Goal: Transaction & Acquisition: Purchase product/service

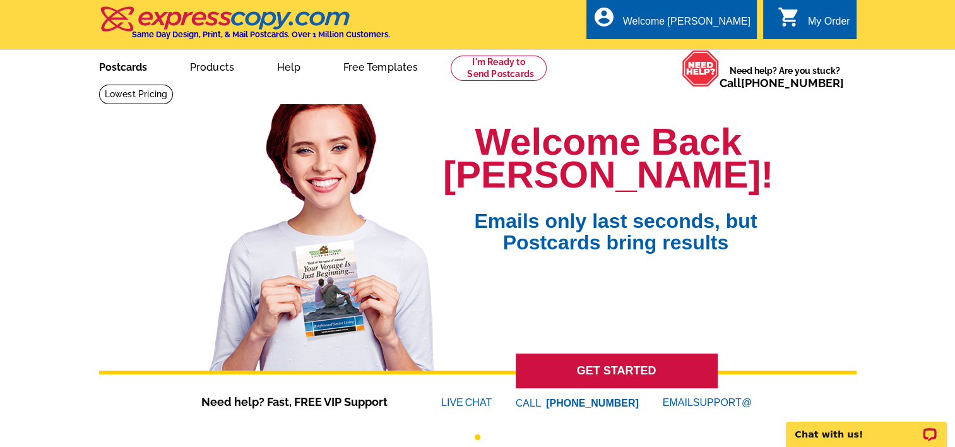
click at [114, 67] on link "Postcards" at bounding box center [123, 66] width 88 height 30
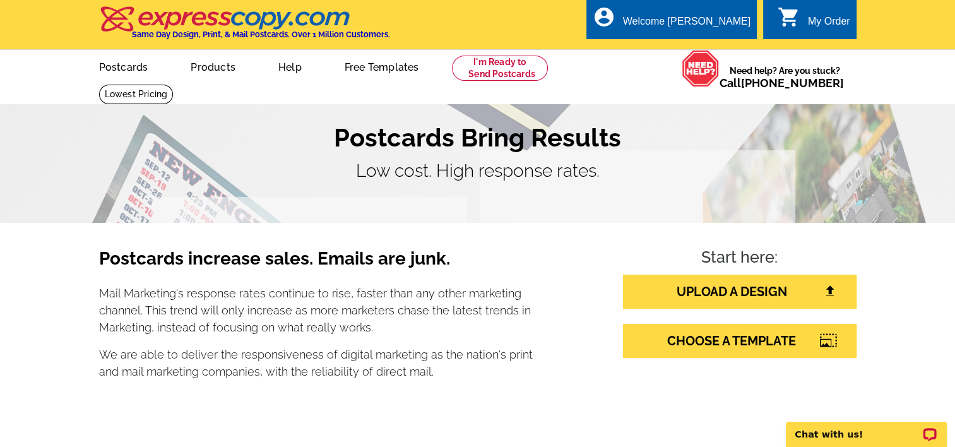
scroll to position [126, 0]
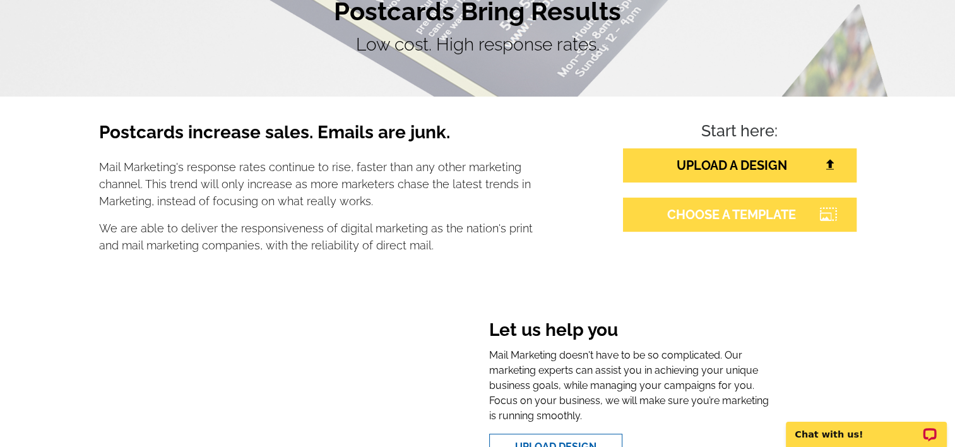
click at [748, 213] on link "CHOOSE A TEMPLATE" at bounding box center [740, 215] width 234 height 34
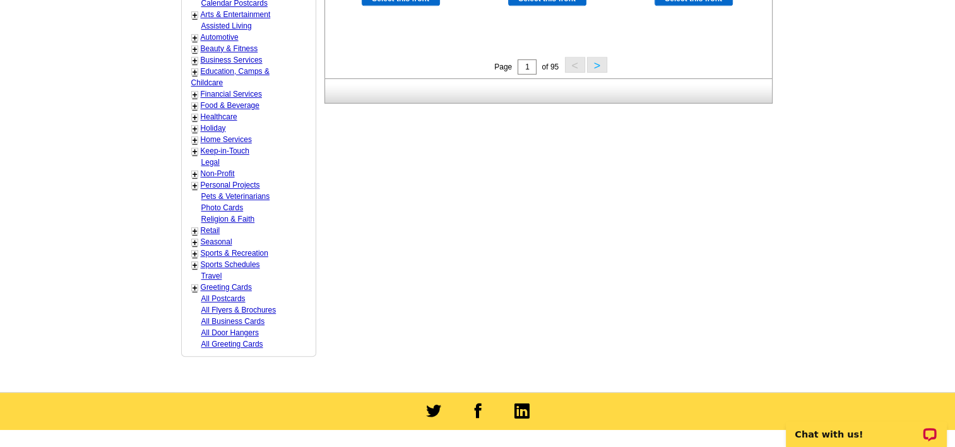
scroll to position [631, 0]
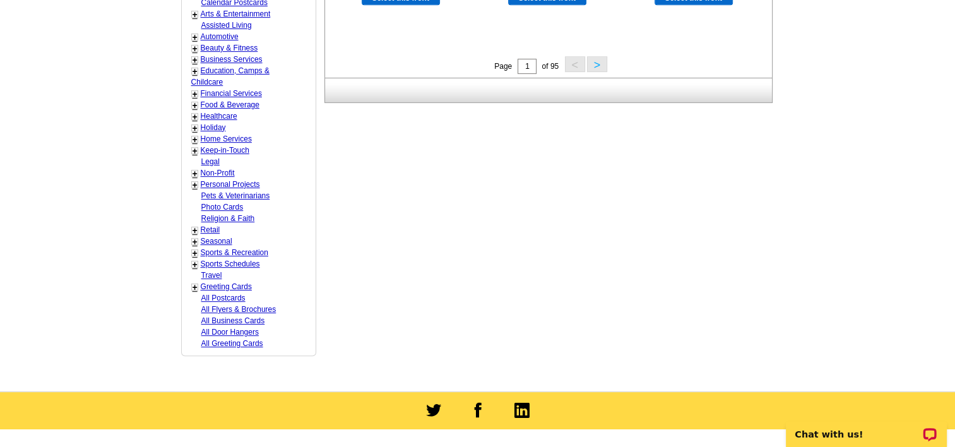
click at [191, 238] on div "+" at bounding box center [194, 241] width 7 height 7
click at [193, 237] on link "+" at bounding box center [195, 242] width 5 height 10
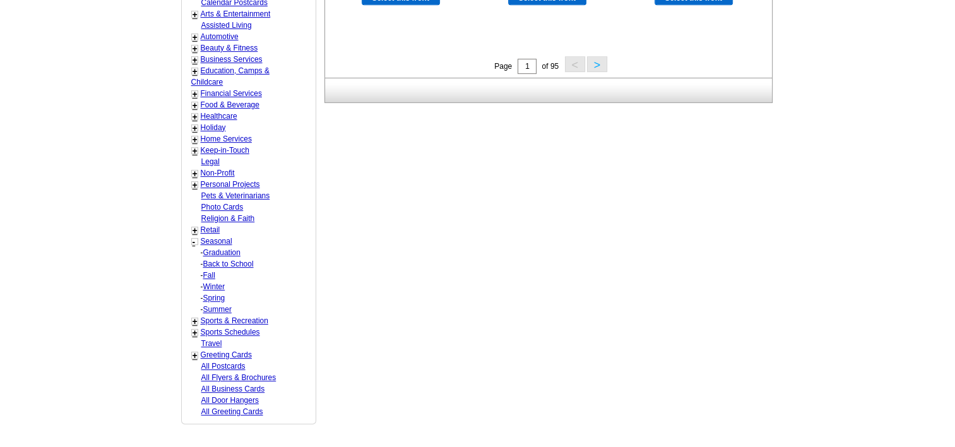
click at [194, 100] on link "+" at bounding box center [195, 105] width 5 height 10
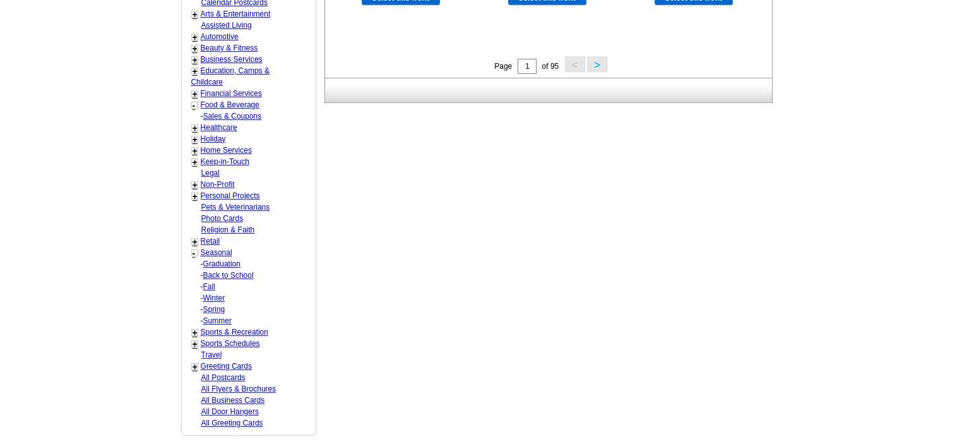
click at [194, 100] on div "-" at bounding box center [195, 106] width 4 height 15
click at [193, 134] on link "+" at bounding box center [195, 139] width 5 height 10
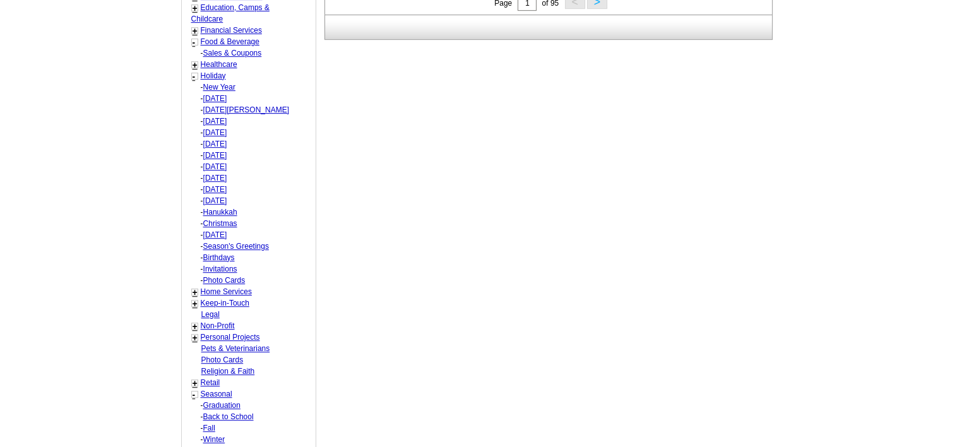
scroll to position [758, 0]
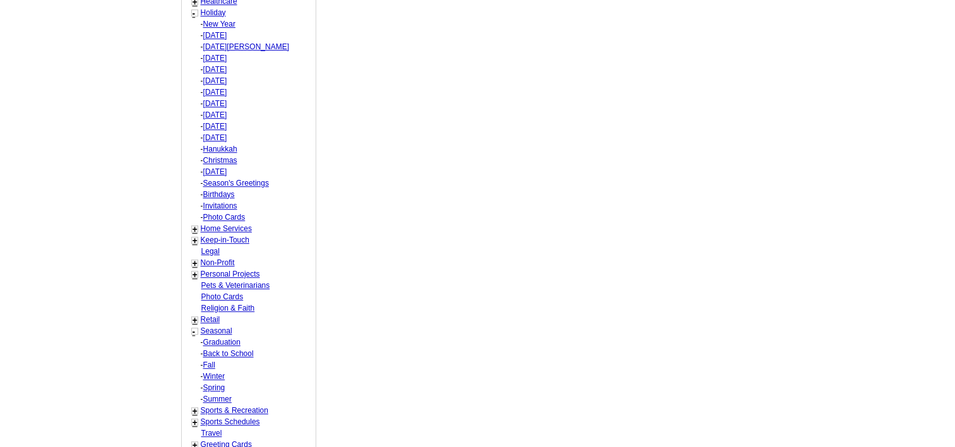
click at [211, 360] on link "Fall" at bounding box center [209, 364] width 12 height 9
select select "816"
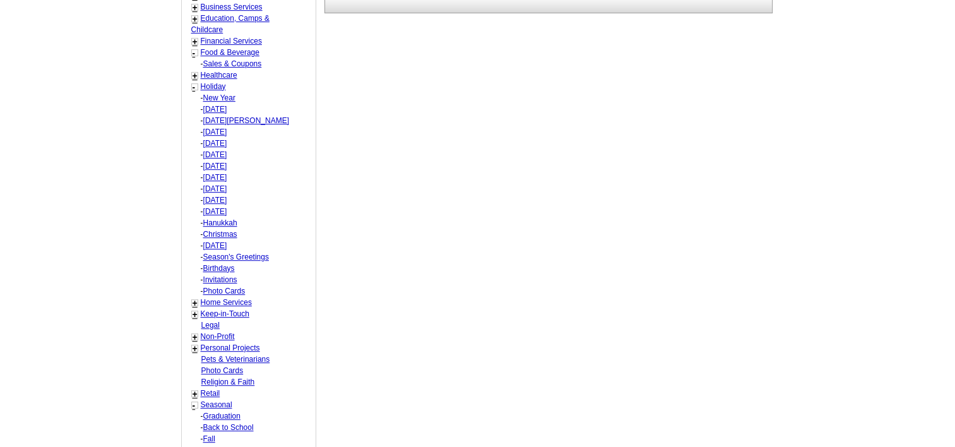
select select "818"
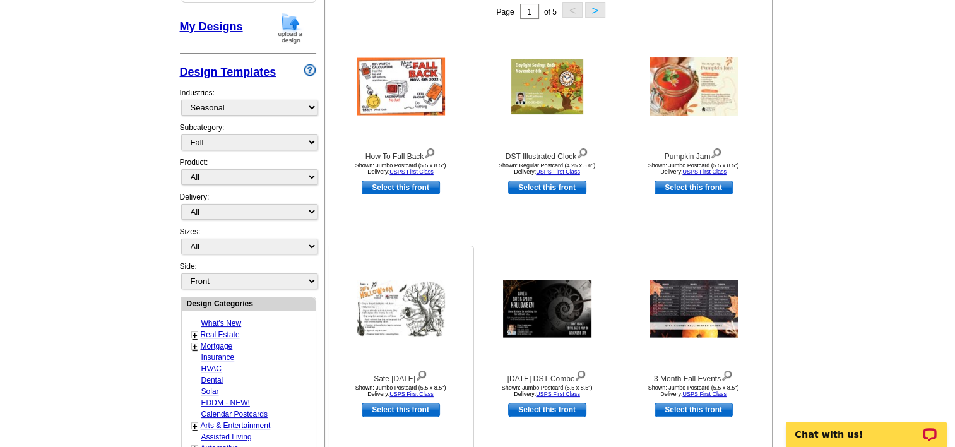
scroll to position [249, 0]
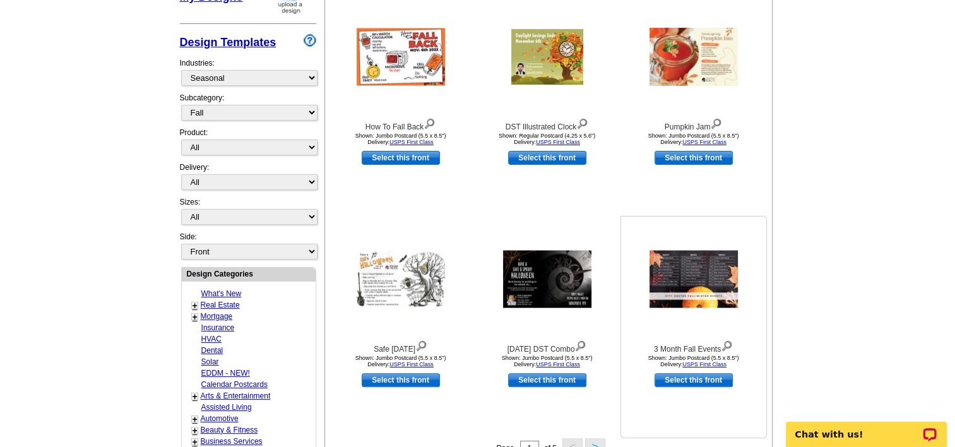
click at [712, 260] on img at bounding box center [694, 279] width 88 height 57
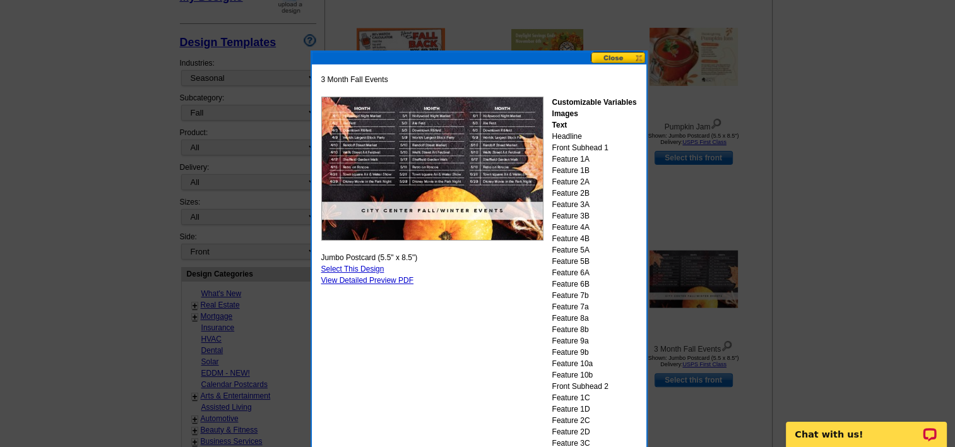
click at [353, 265] on link "Select This Design" at bounding box center [352, 269] width 63 height 9
select select "2"
select select "back"
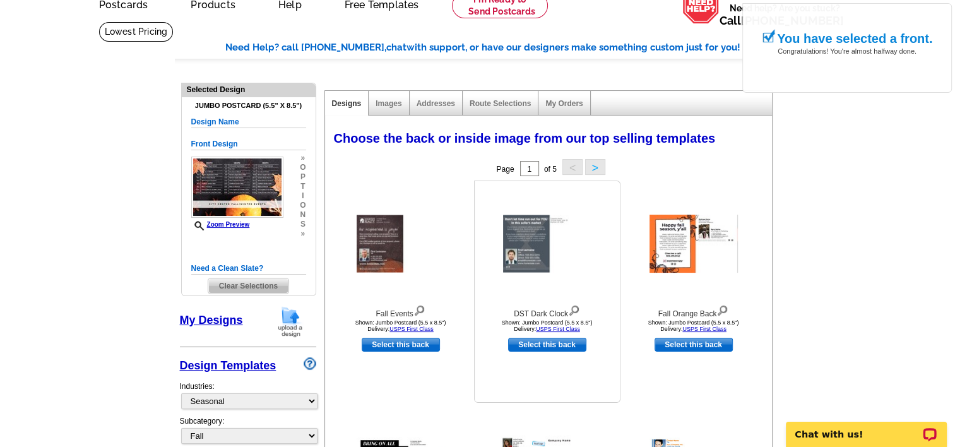
scroll to position [63, 0]
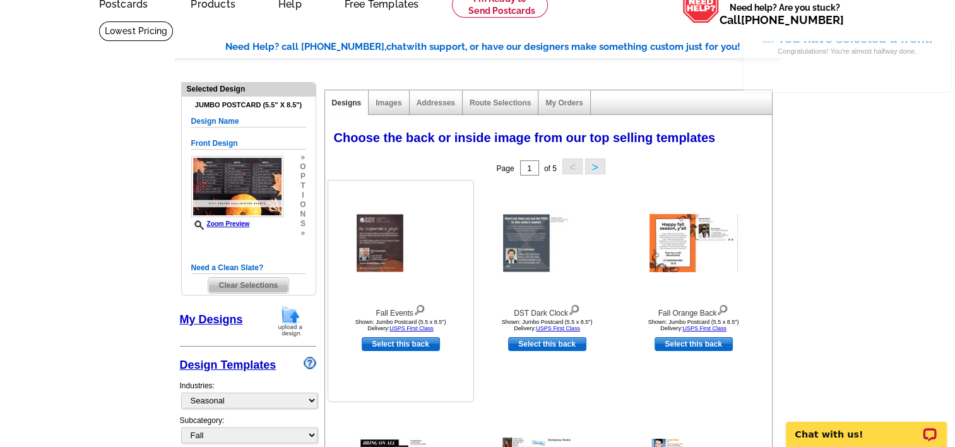
click at [422, 311] on img at bounding box center [420, 309] width 12 height 14
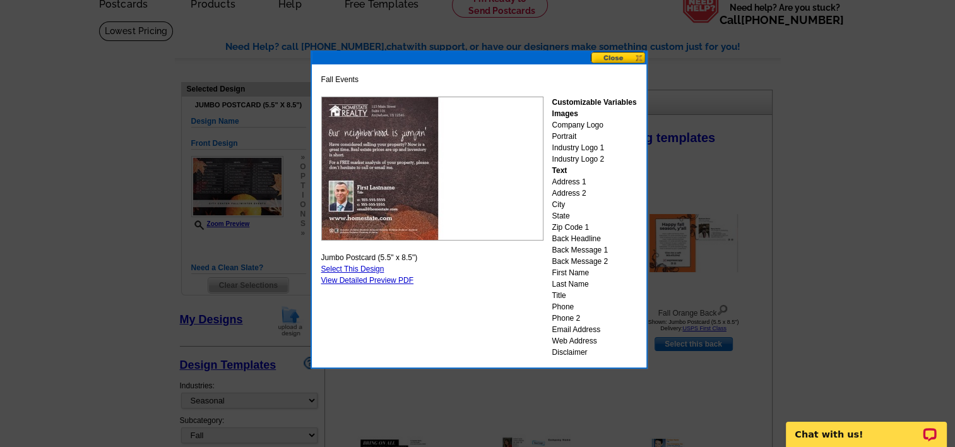
click at [609, 58] on button at bounding box center [619, 58] width 56 height 12
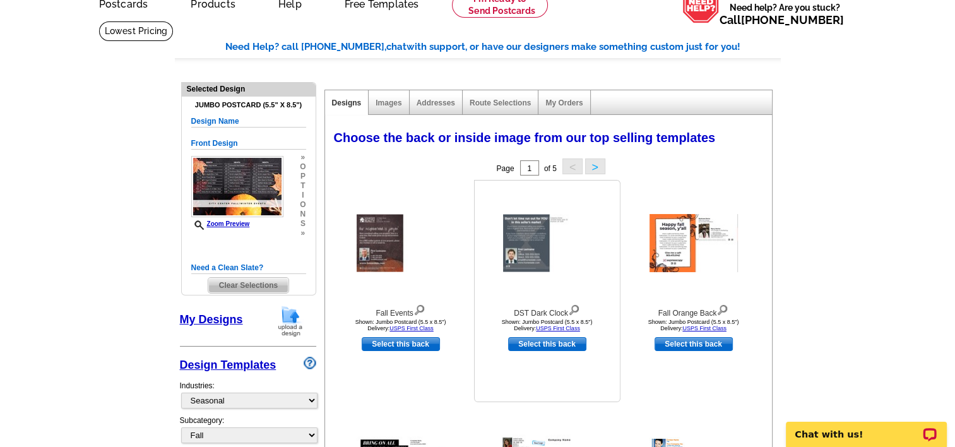
click at [573, 309] on img at bounding box center [574, 309] width 12 height 14
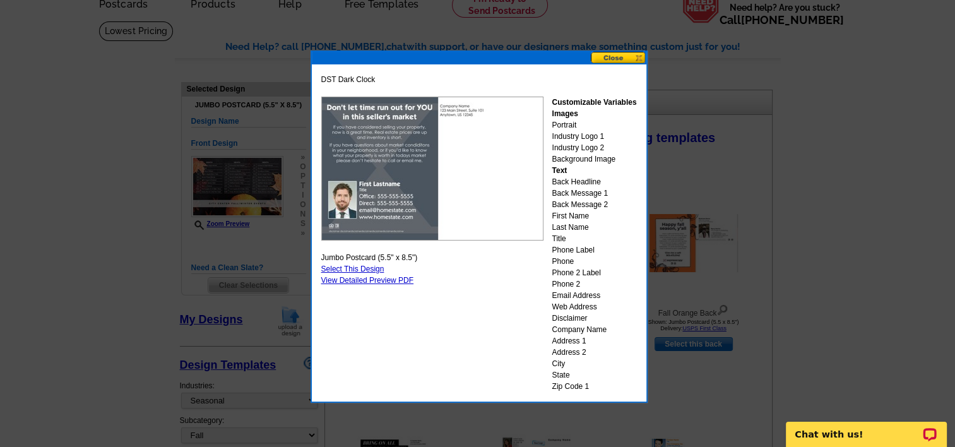
click at [614, 58] on button at bounding box center [619, 58] width 56 height 12
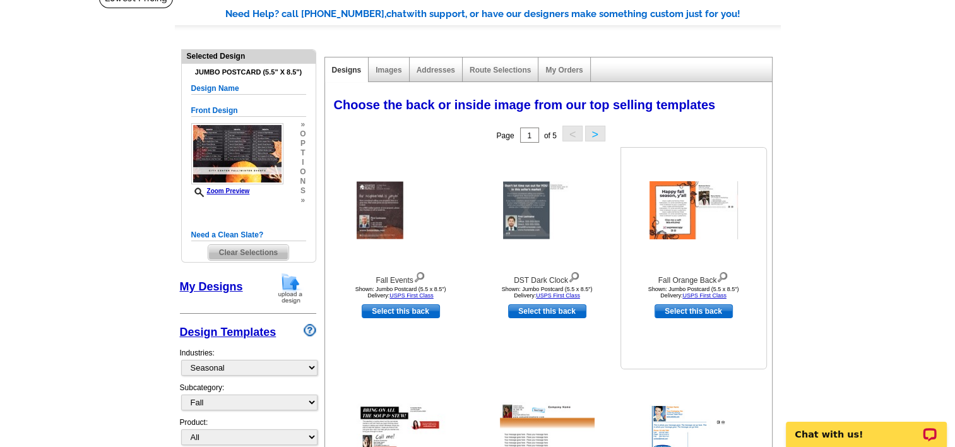
scroll to position [126, 0]
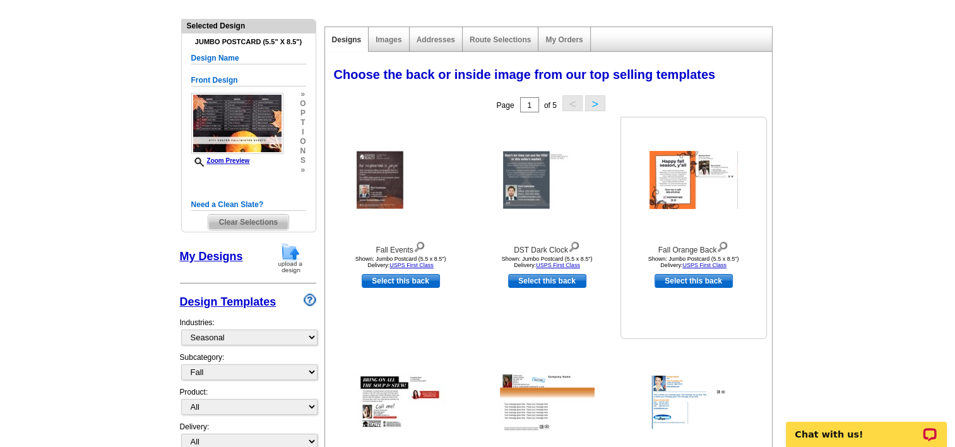
click at [723, 251] on img at bounding box center [723, 246] width 12 height 14
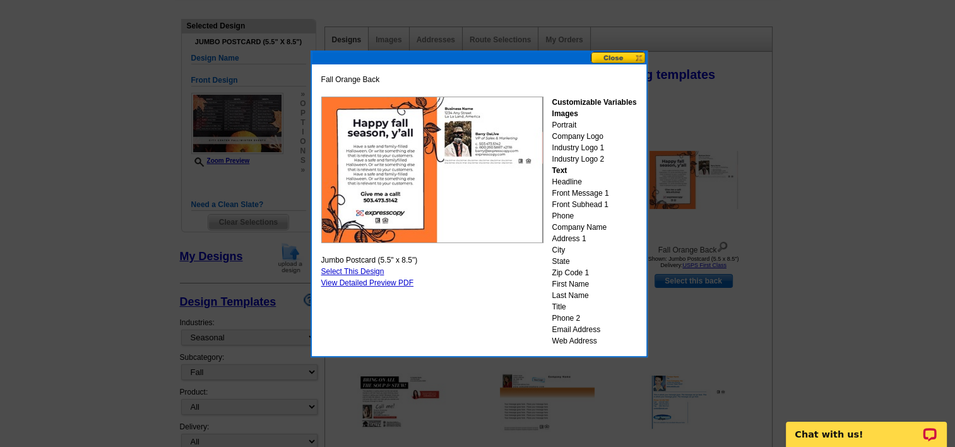
click at [617, 59] on button at bounding box center [619, 58] width 56 height 12
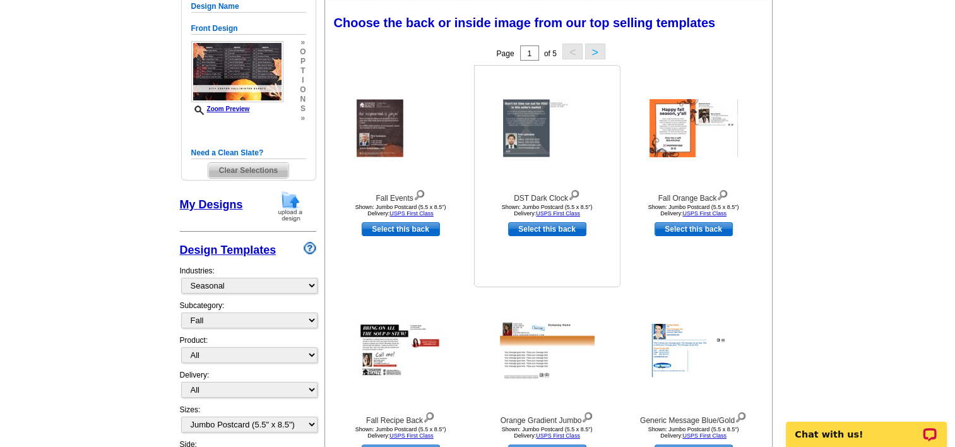
scroll to position [253, 0]
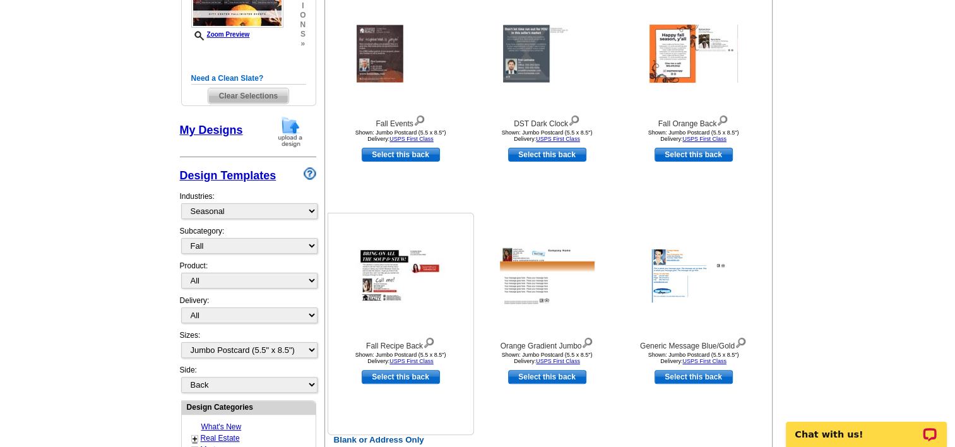
click at [431, 342] on img at bounding box center [429, 342] width 12 height 14
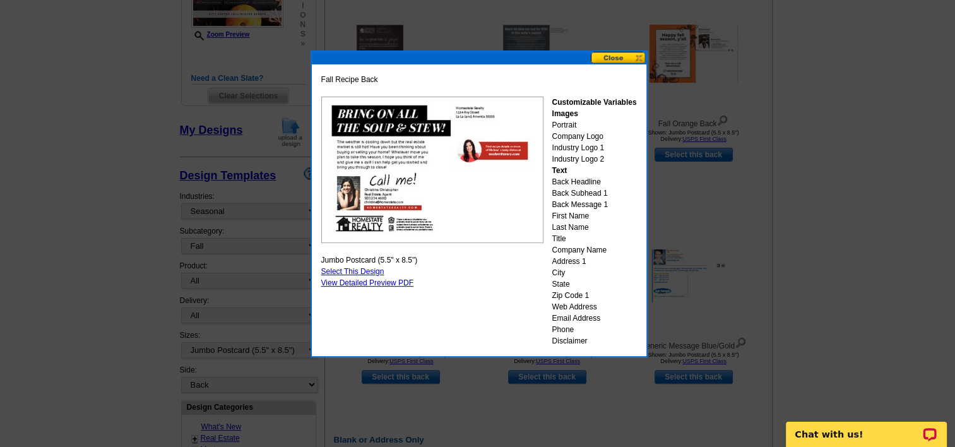
click at [620, 58] on button at bounding box center [619, 58] width 56 height 12
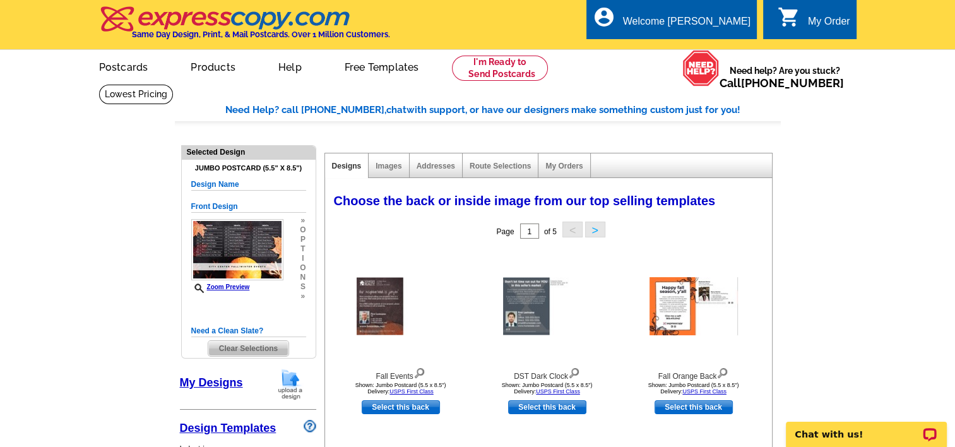
scroll to position [0, 0]
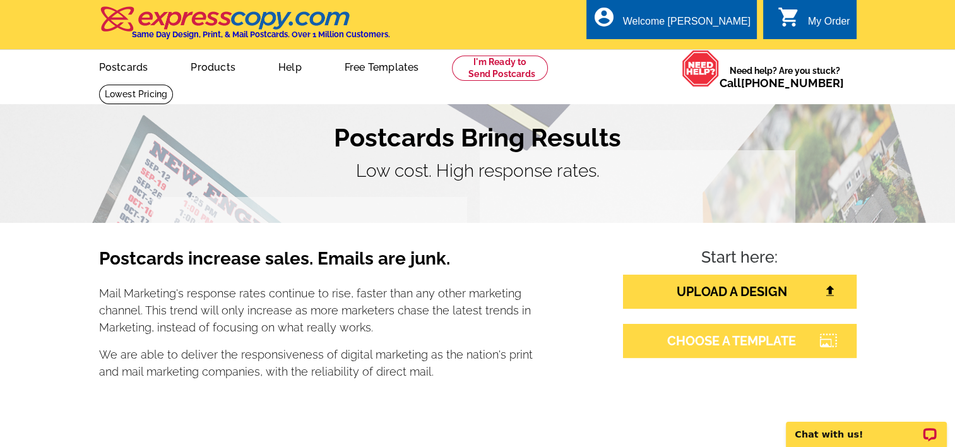
click at [731, 343] on link "CHOOSE A TEMPLATE" at bounding box center [740, 341] width 234 height 34
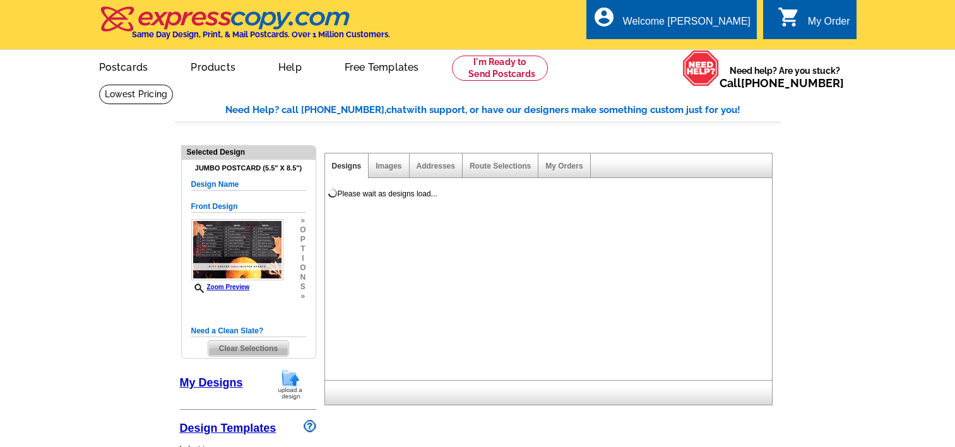
select select "1"
select select "2"
select select "back"
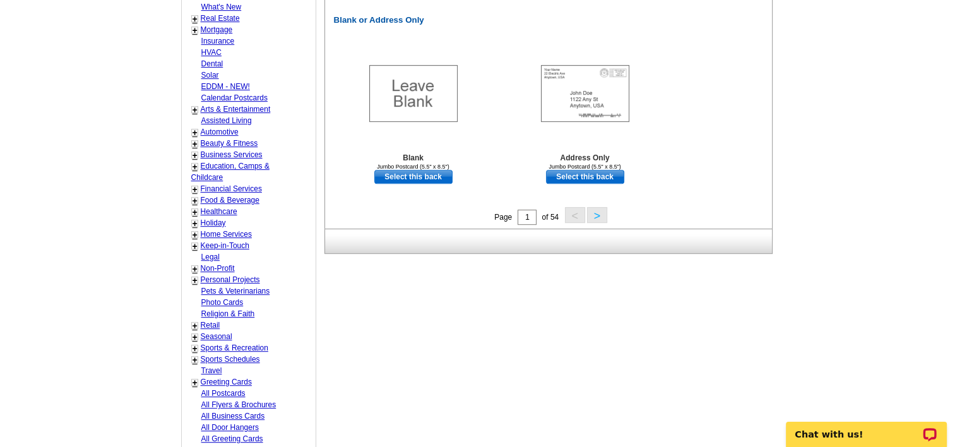
scroll to position [694, 0]
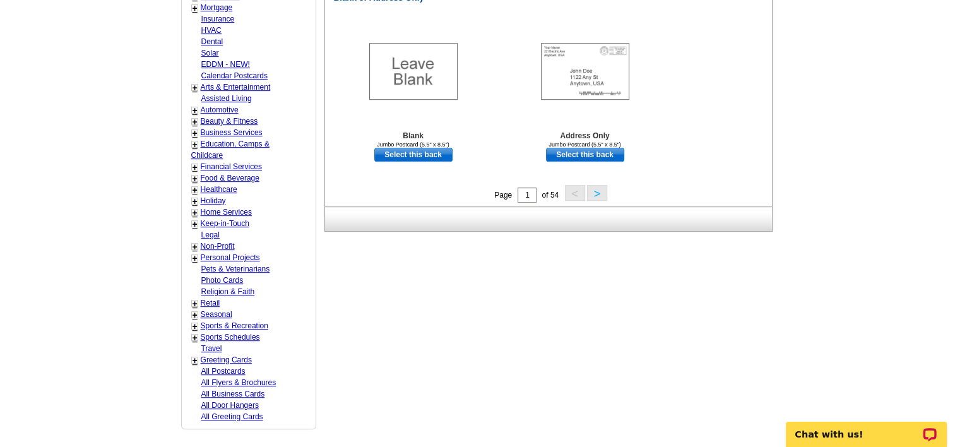
click at [194, 219] on link "+" at bounding box center [195, 224] width 5 height 10
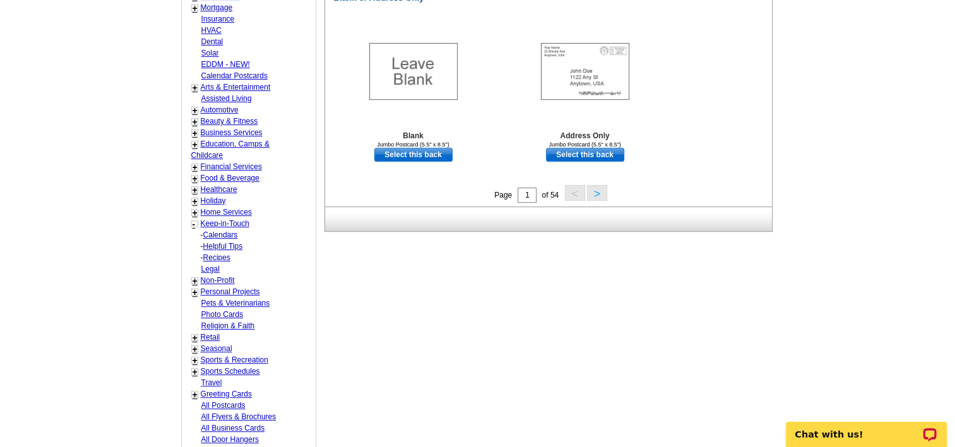
click at [210, 253] on link "Recipes" at bounding box center [216, 257] width 27 height 9
select select "769"
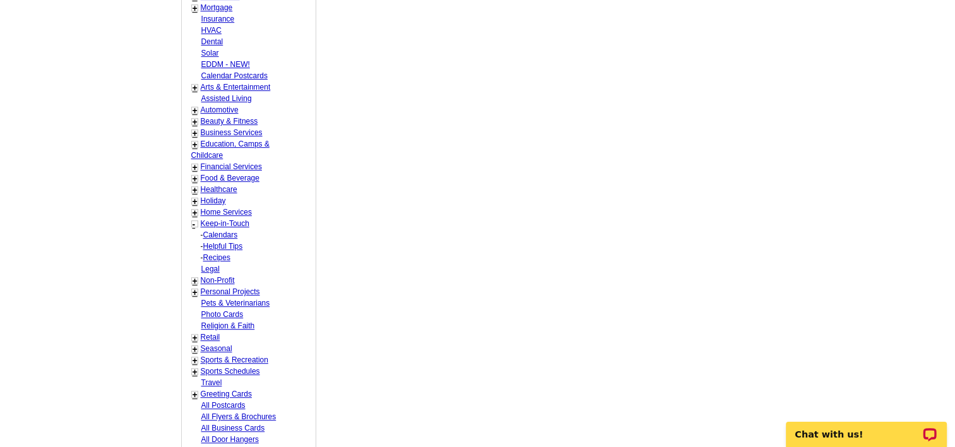
select select "771"
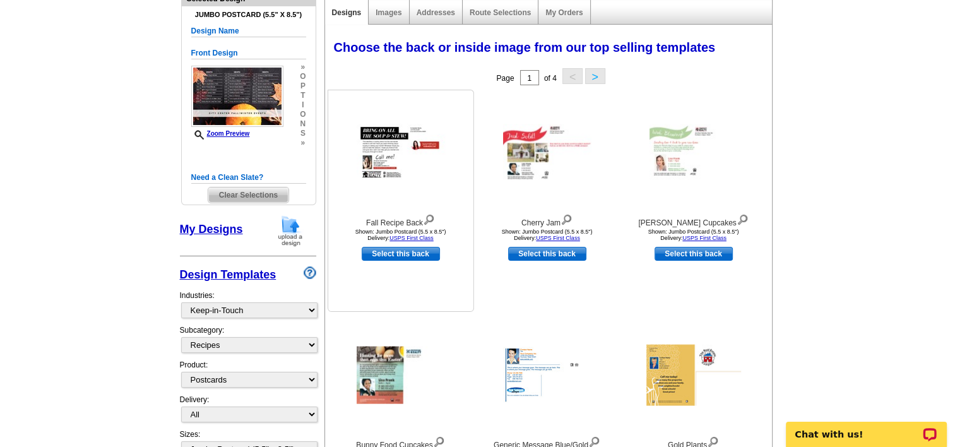
scroll to position [123, 0]
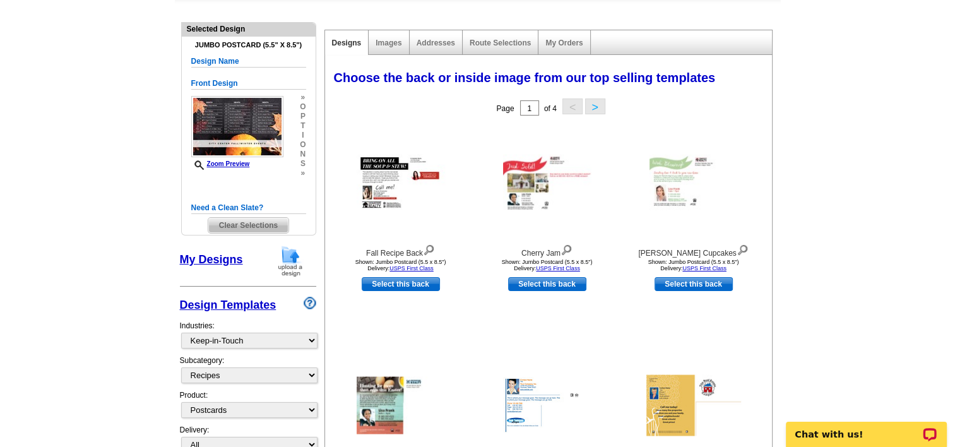
click at [241, 206] on h5 "Need a Clean Slate?" at bounding box center [248, 208] width 115 height 12
click at [241, 225] on span "Clear Selections" at bounding box center [248, 225] width 80 height 15
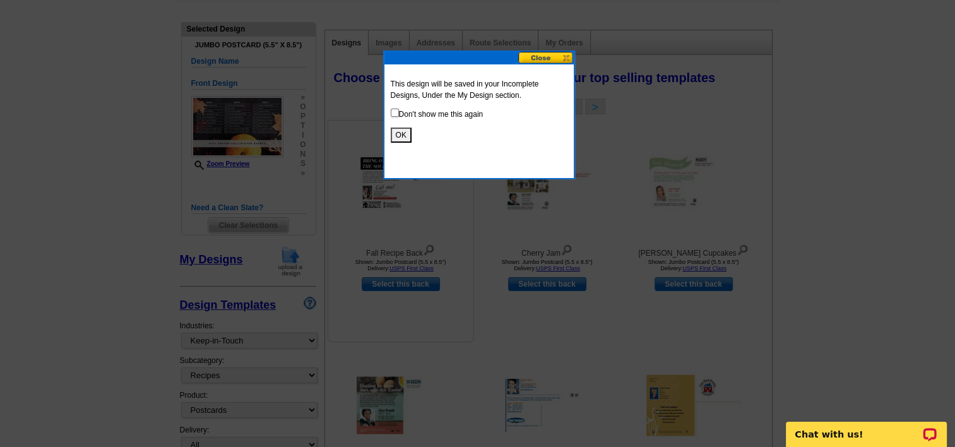
click at [395, 133] on button "OK" at bounding box center [401, 135] width 21 height 15
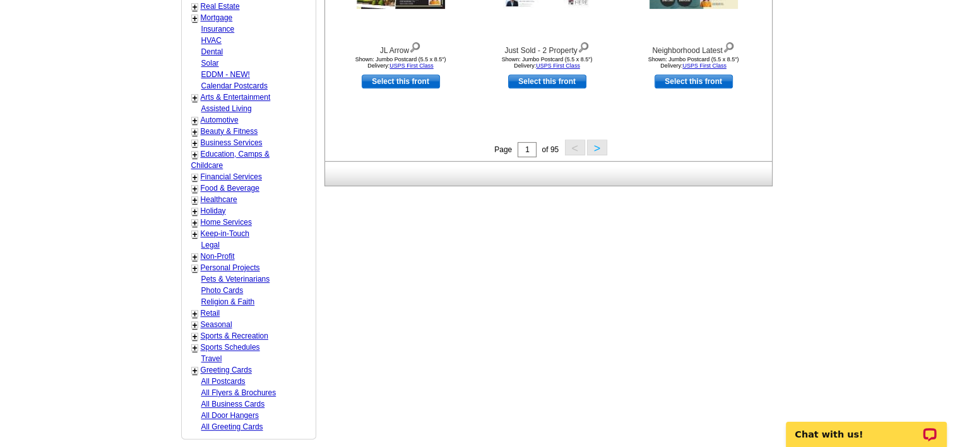
scroll to position [568, 0]
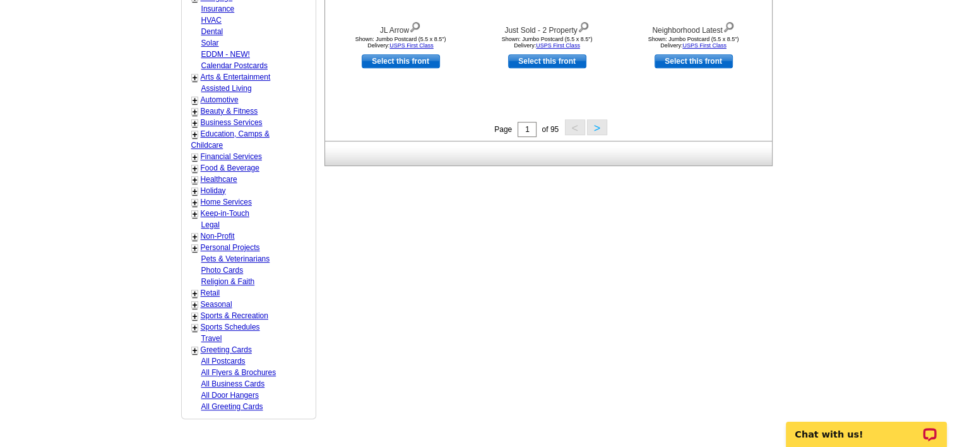
click at [194, 164] on link "+" at bounding box center [195, 169] width 5 height 10
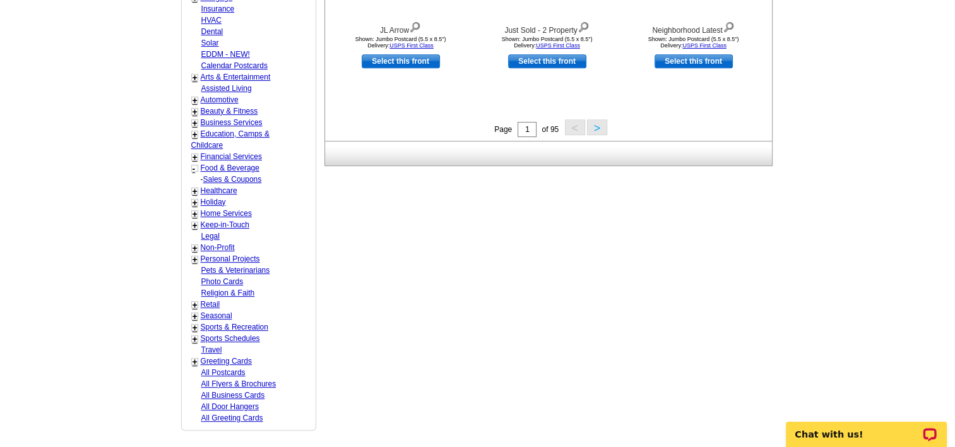
click at [194, 164] on link "-" at bounding box center [194, 169] width 3 height 10
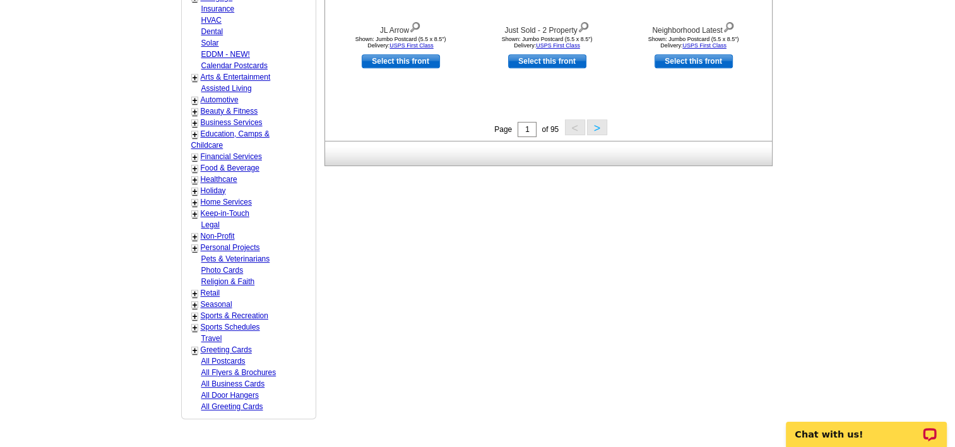
click at [194, 209] on link "+" at bounding box center [195, 214] width 5 height 10
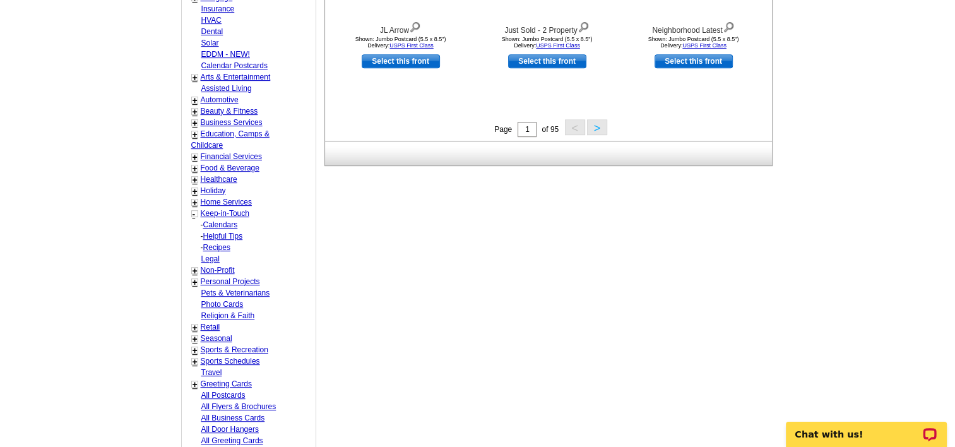
click at [215, 243] on link "Recipes" at bounding box center [216, 247] width 27 height 9
select select "769"
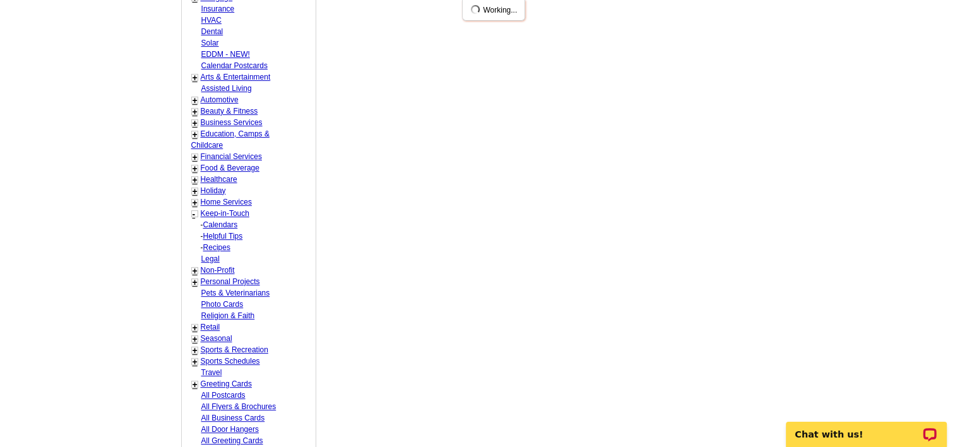
select select "771"
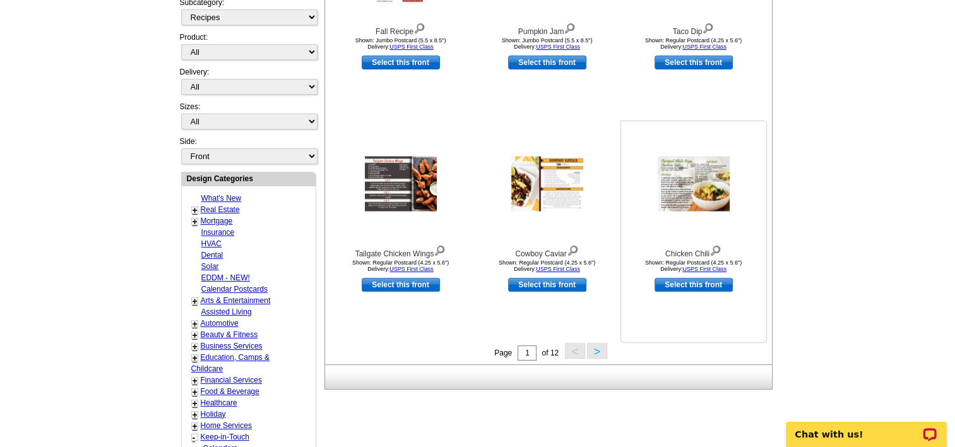
scroll to position [376, 0]
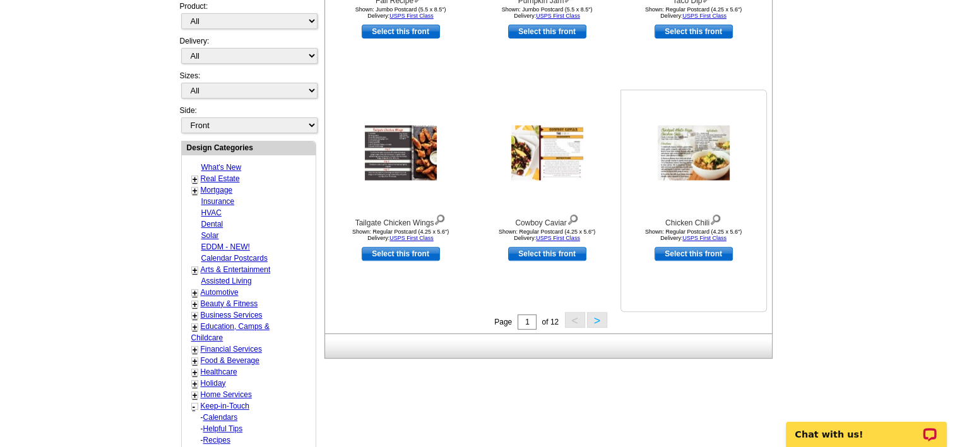
click at [684, 255] on link "Select this front" at bounding box center [694, 254] width 78 height 14
select select "1"
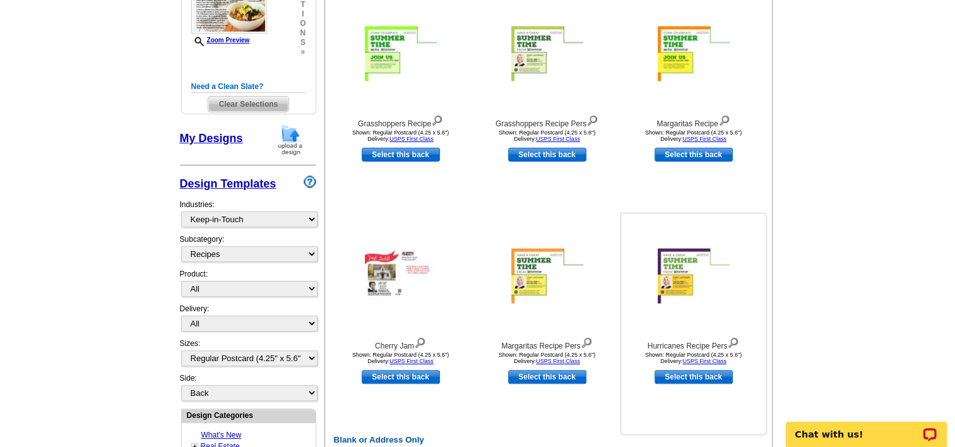
scroll to position [253, 0]
click at [424, 340] on img at bounding box center [420, 342] width 12 height 14
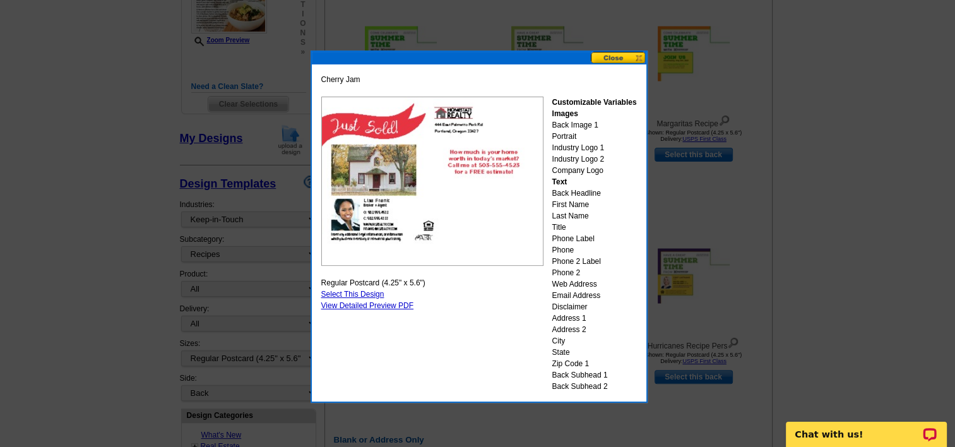
click at [624, 59] on button at bounding box center [619, 58] width 56 height 12
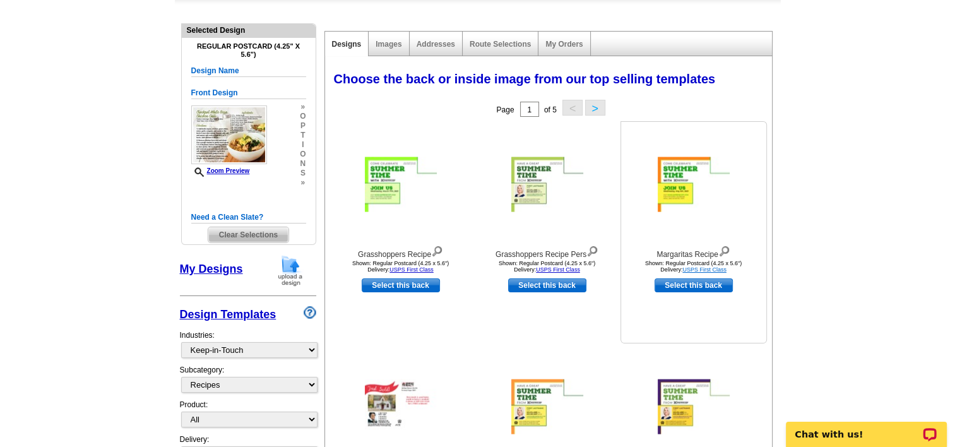
scroll to position [126, 0]
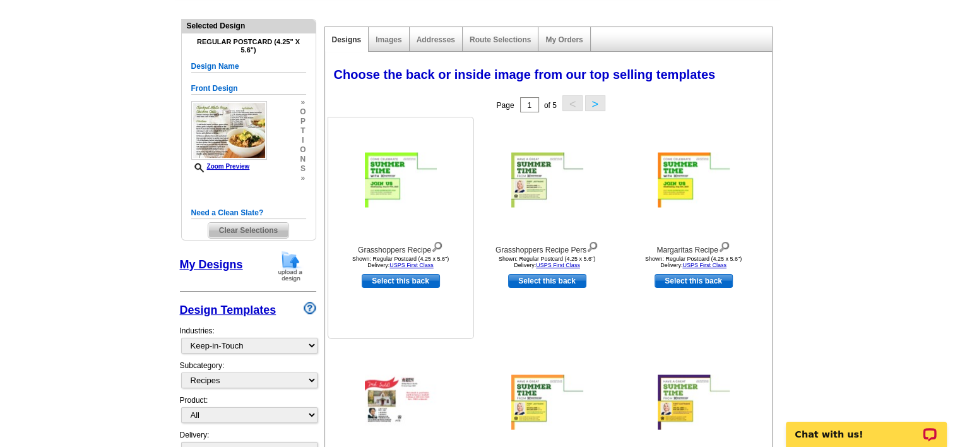
click at [437, 247] on img at bounding box center [437, 246] width 12 height 14
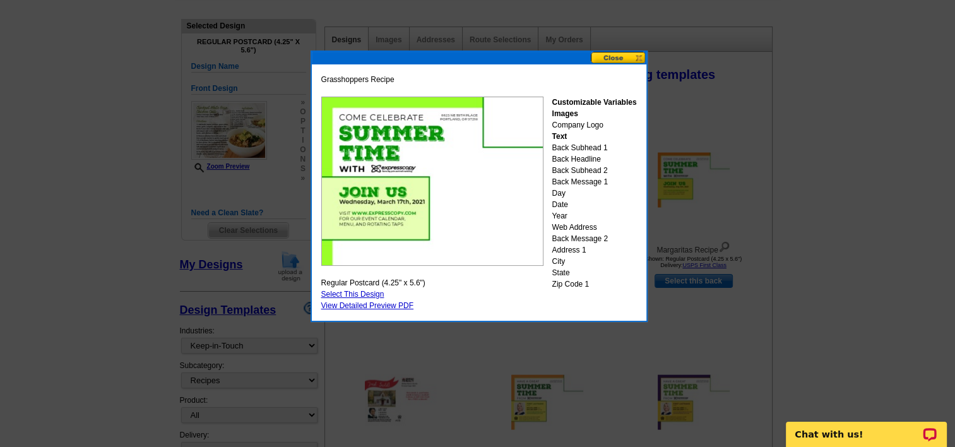
click at [606, 58] on button at bounding box center [619, 58] width 56 height 12
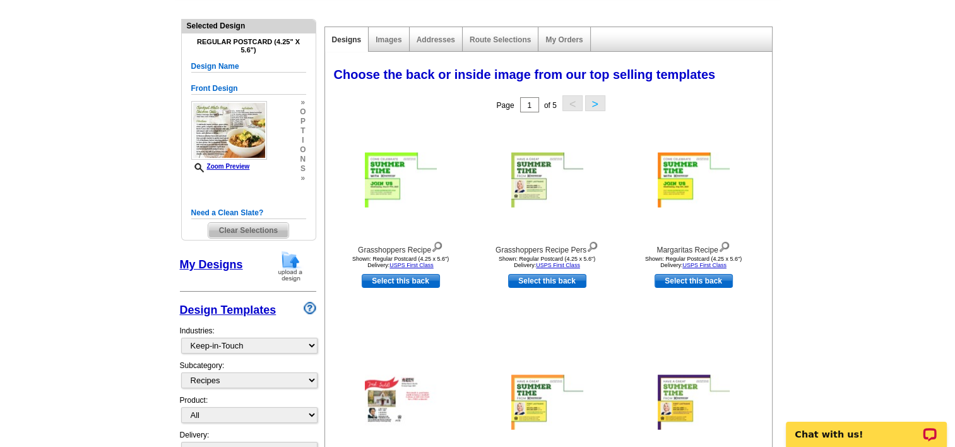
click at [591, 101] on button ">" at bounding box center [595, 103] width 20 height 16
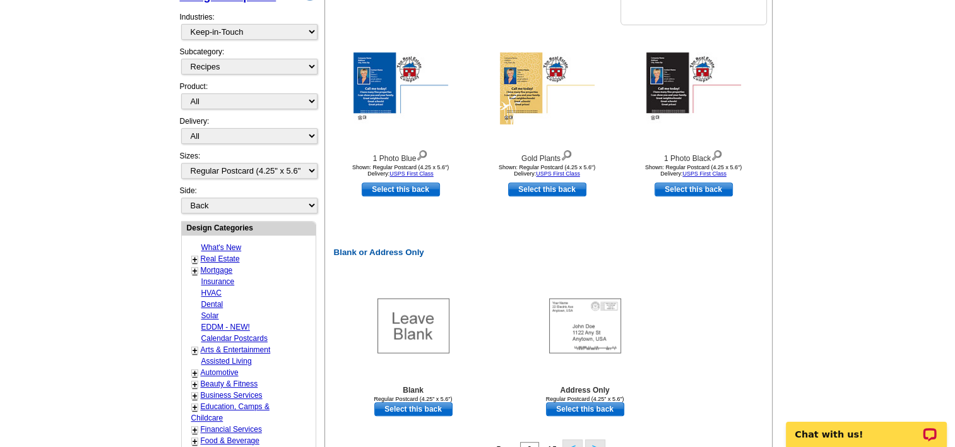
scroll to position [442, 0]
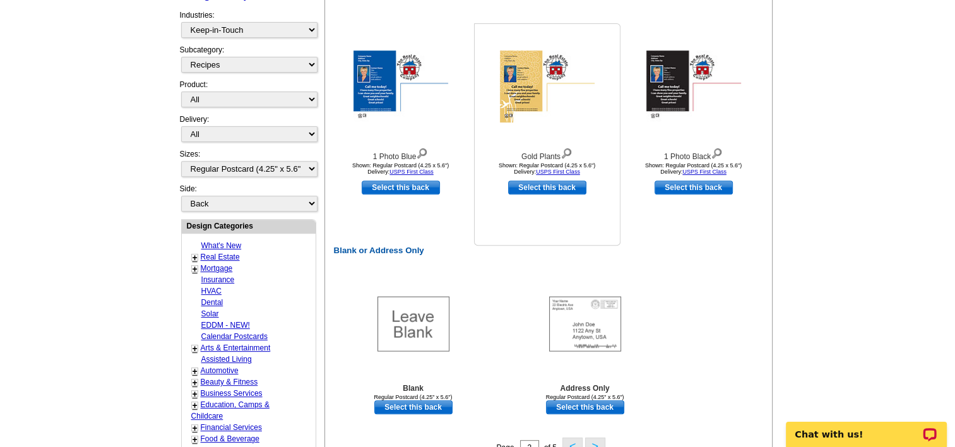
click at [569, 157] on img at bounding box center [567, 152] width 12 height 14
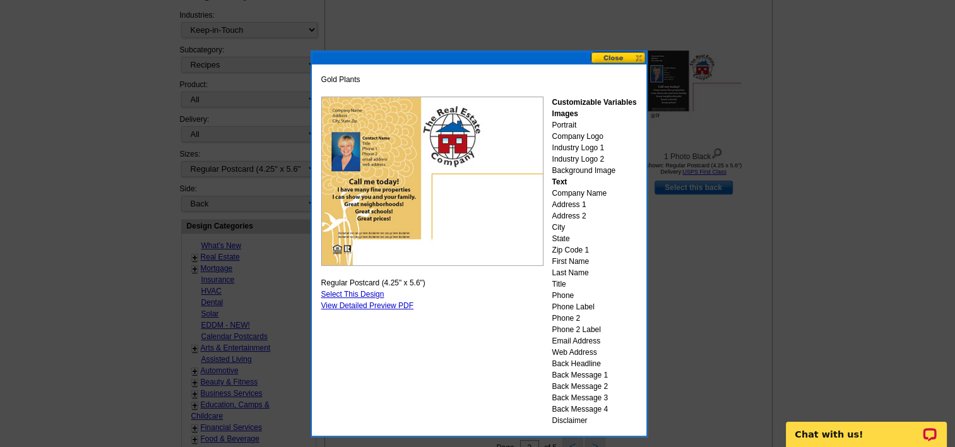
click at [612, 61] on button at bounding box center [619, 58] width 56 height 12
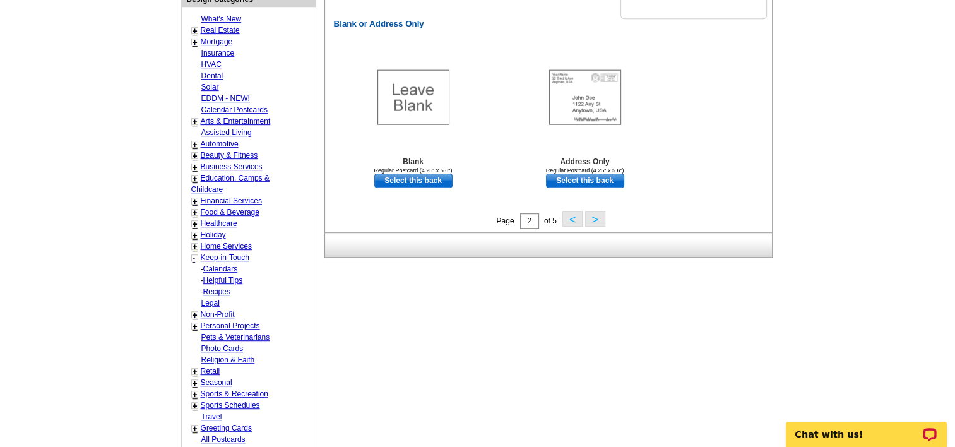
scroll to position [694, 0]
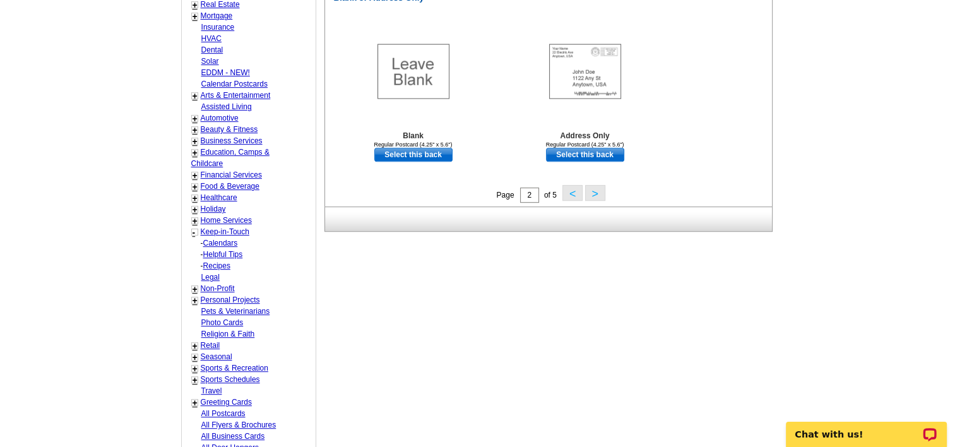
click at [591, 194] on button ">" at bounding box center [595, 193] width 20 height 16
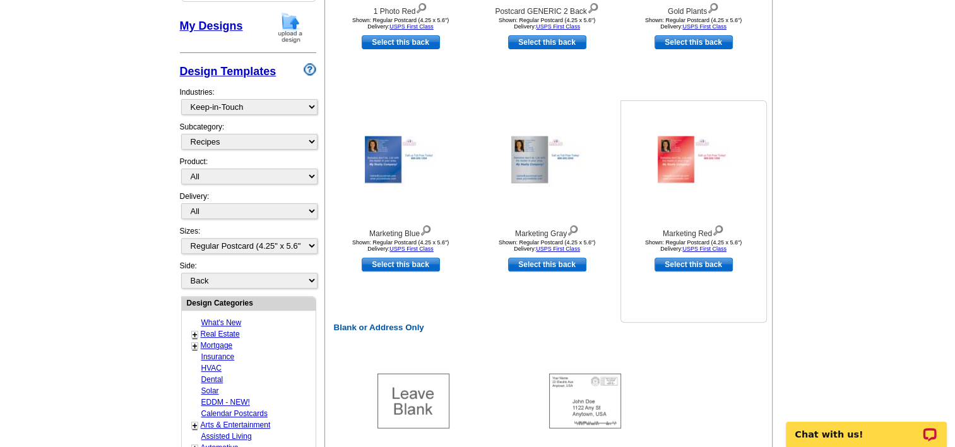
scroll to position [376, 0]
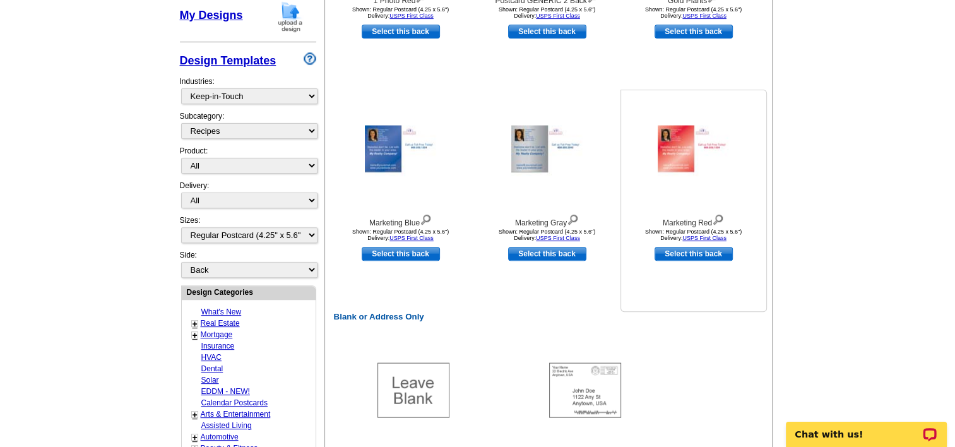
click at [717, 219] on img at bounding box center [718, 218] width 12 height 14
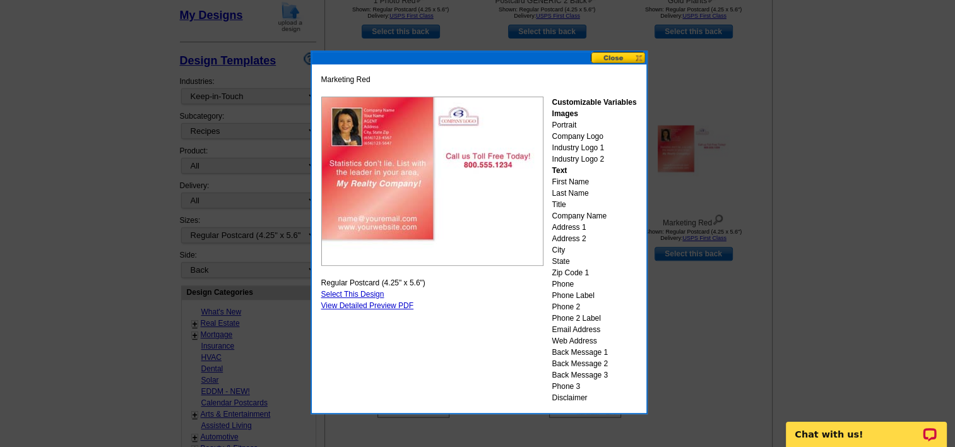
click at [624, 56] on button at bounding box center [619, 58] width 56 height 12
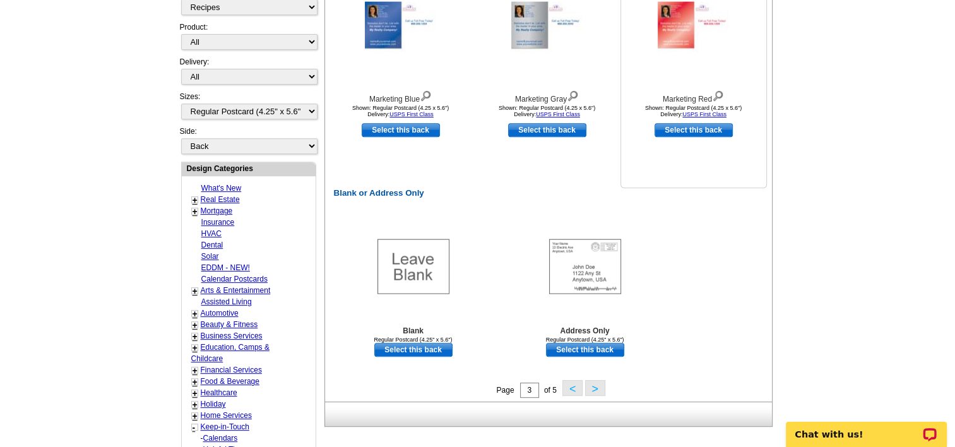
scroll to position [502, 0]
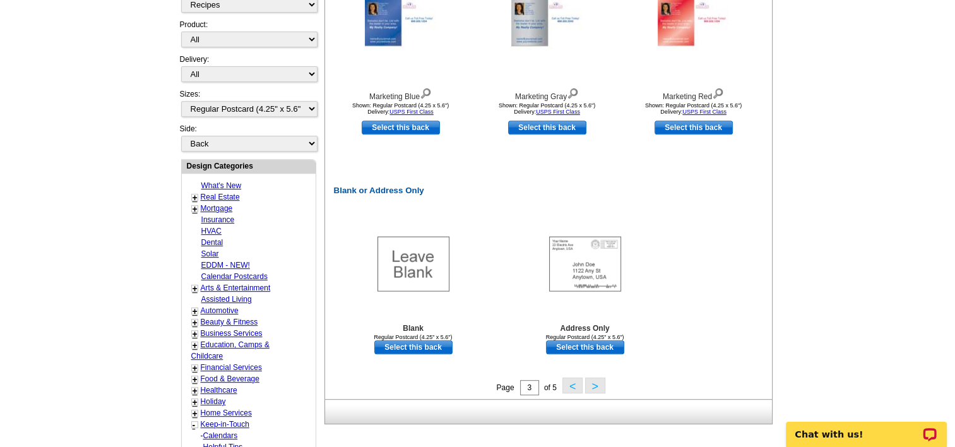
click at [595, 384] on button ">" at bounding box center [595, 386] width 20 height 16
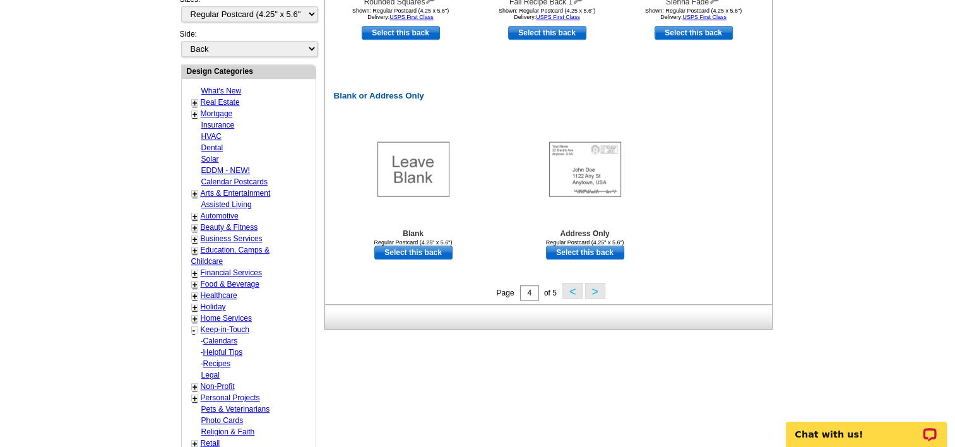
scroll to position [628, 0]
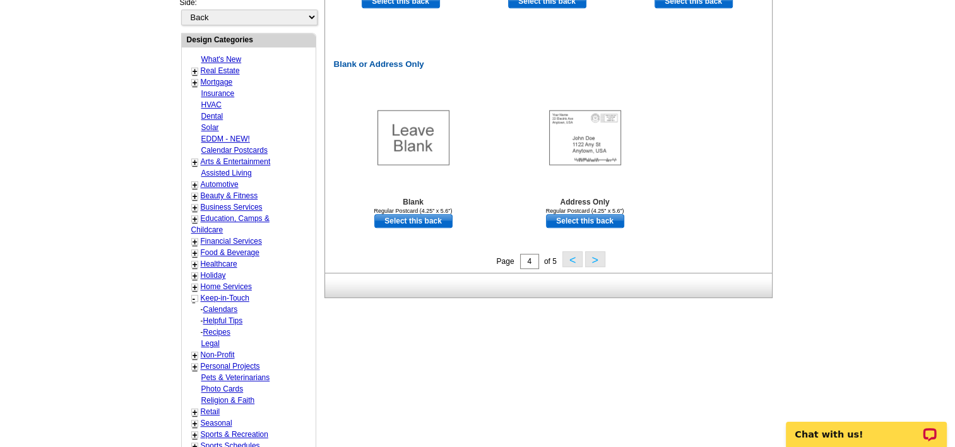
click at [591, 260] on button ">" at bounding box center [595, 259] width 20 height 16
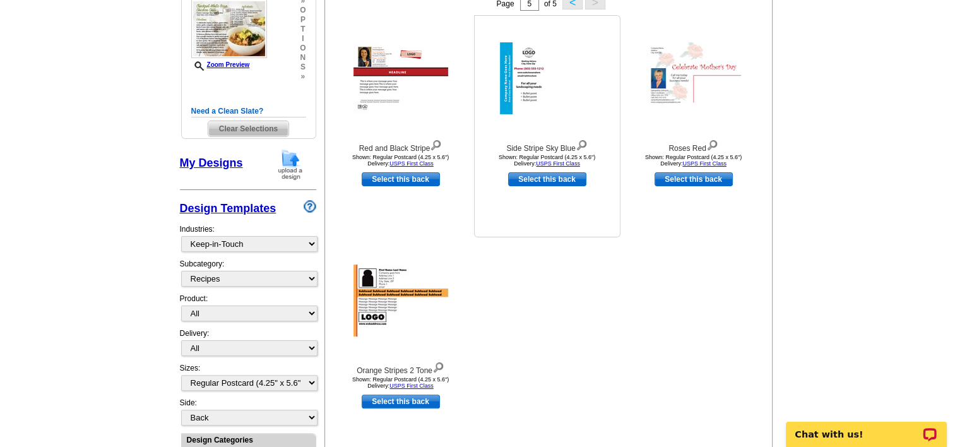
scroll to position [249, 0]
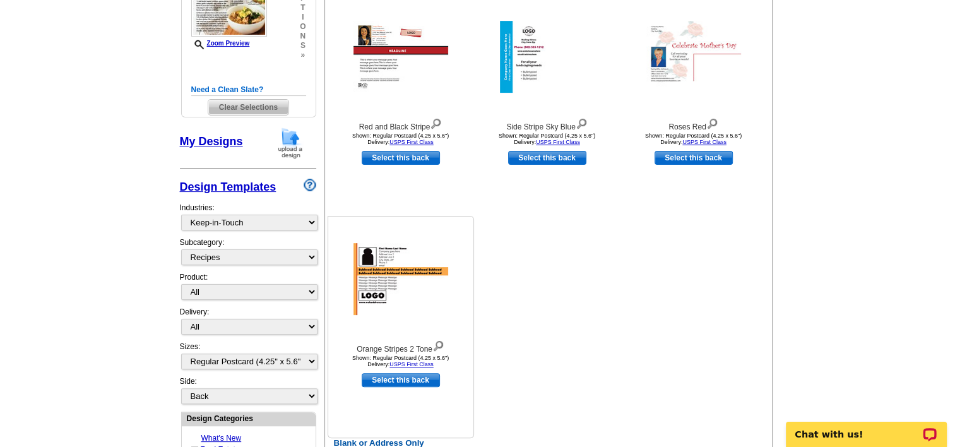
click at [407, 380] on link "Select this back" at bounding box center [401, 380] width 78 height 14
select select "front"
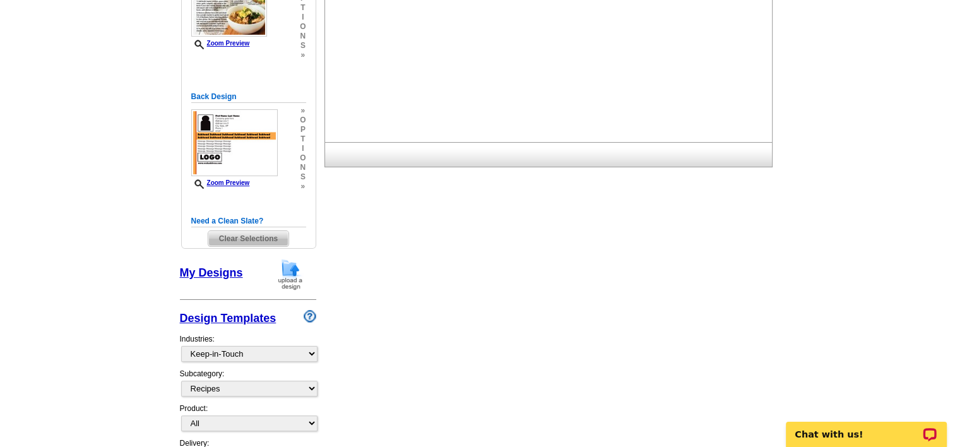
scroll to position [0, 0]
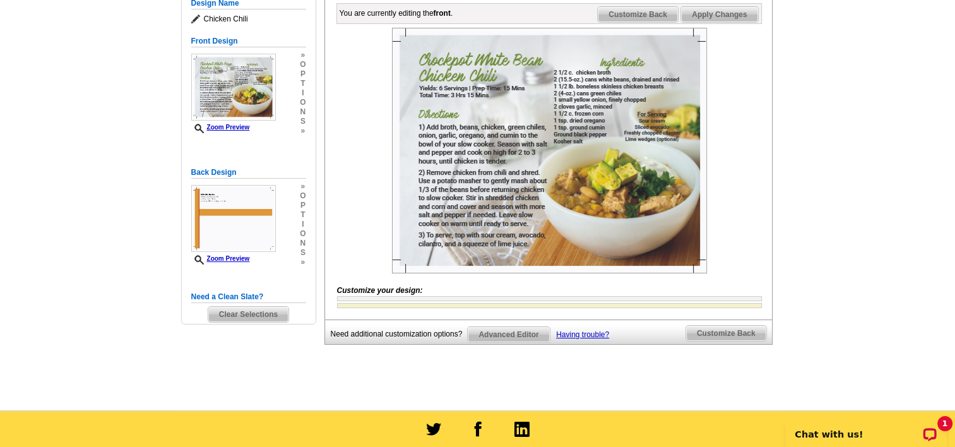
scroll to position [126, 0]
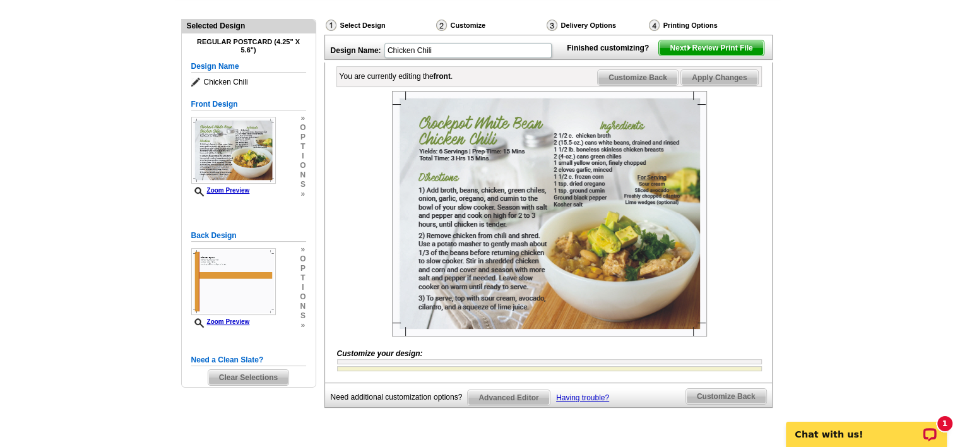
click at [650, 85] on span "Customize Back" at bounding box center [638, 77] width 80 height 15
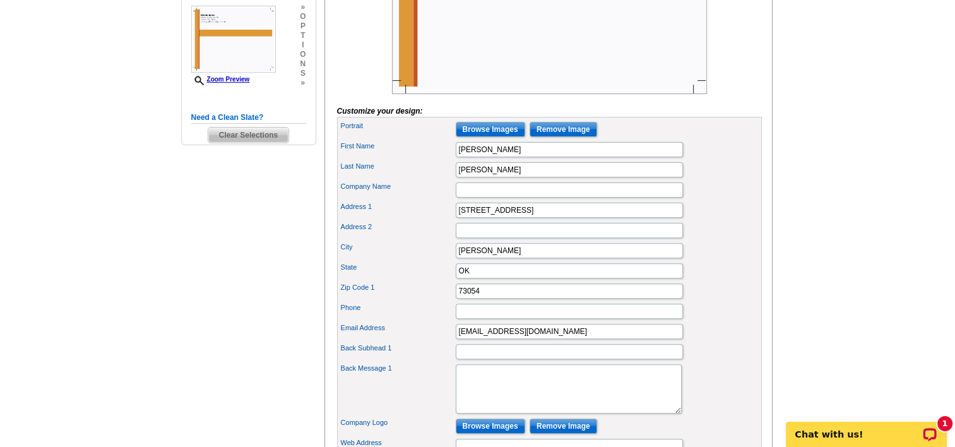
scroll to position [442, 0]
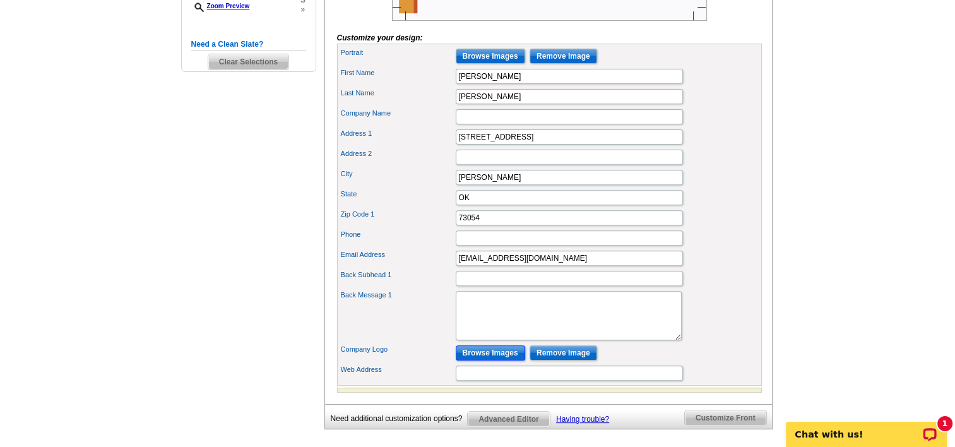
click at [498, 360] on input "Browse Images" at bounding box center [490, 352] width 69 height 15
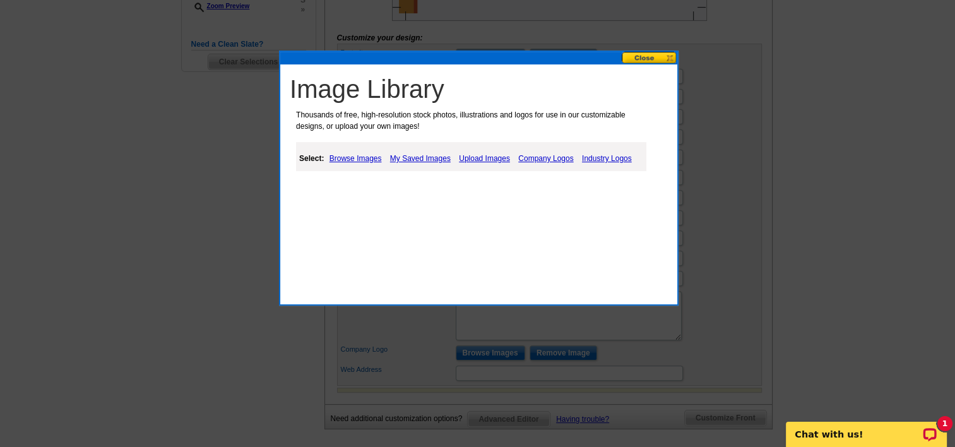
click at [412, 161] on link "My Saved Images" at bounding box center [420, 158] width 67 height 15
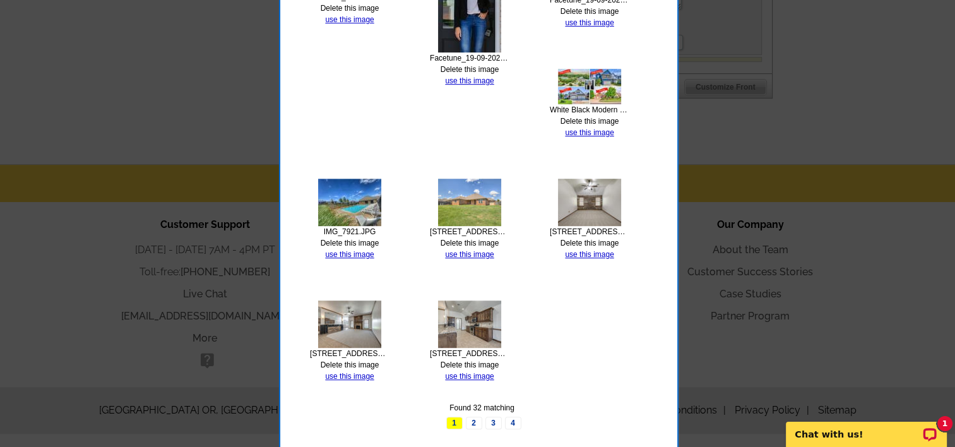
scroll to position [775, 0]
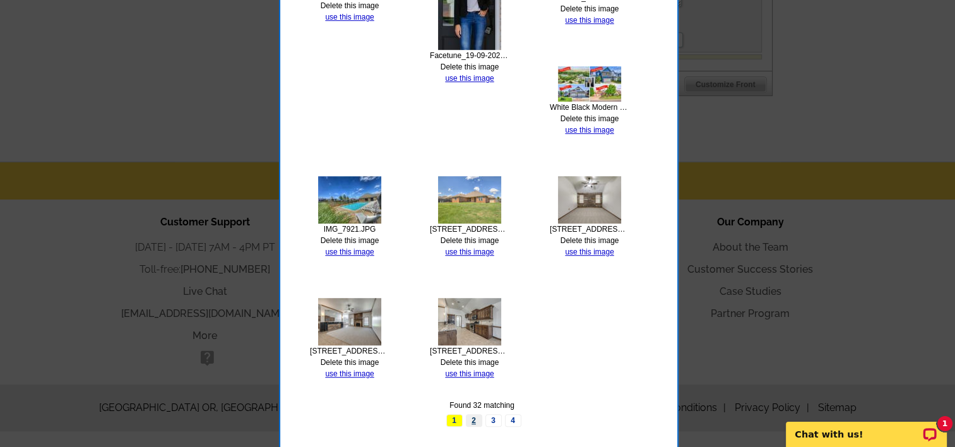
click at [473, 422] on link "2" at bounding box center [474, 420] width 16 height 13
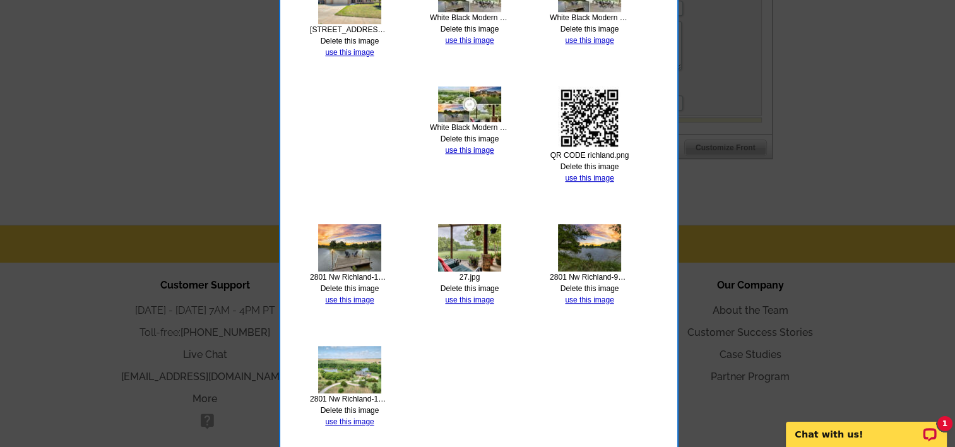
scroll to position [774, 0]
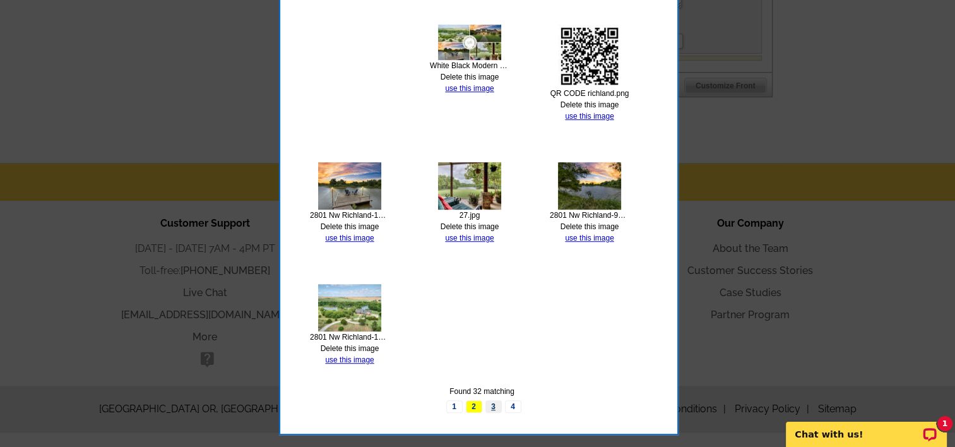
click at [495, 403] on link "3" at bounding box center [494, 406] width 16 height 13
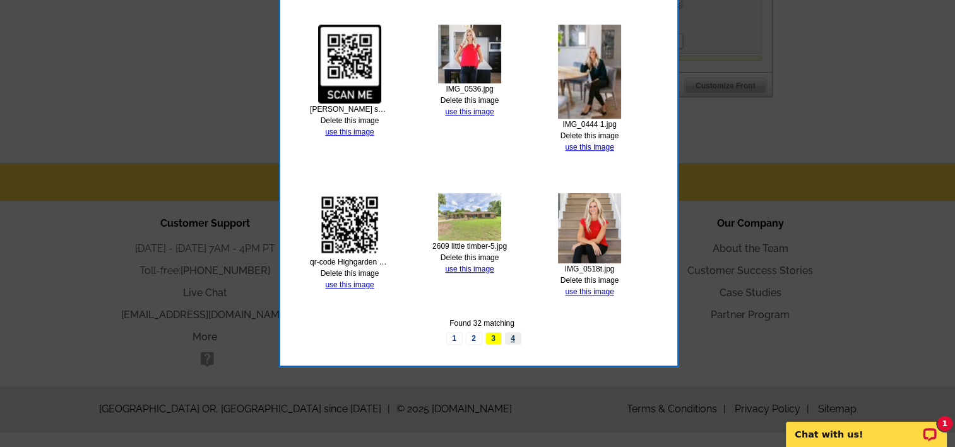
click at [512, 335] on link "4" at bounding box center [513, 338] width 16 height 13
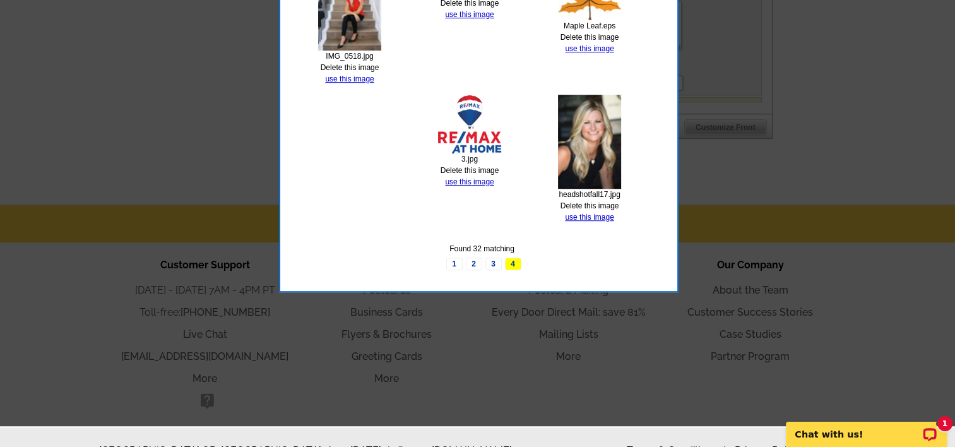
scroll to position [711, 0]
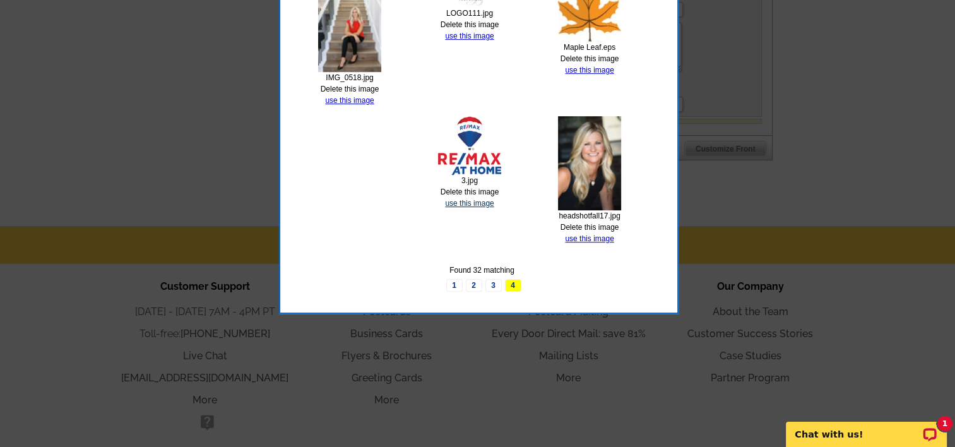
click at [470, 200] on link "use this image" at bounding box center [469, 203] width 49 height 9
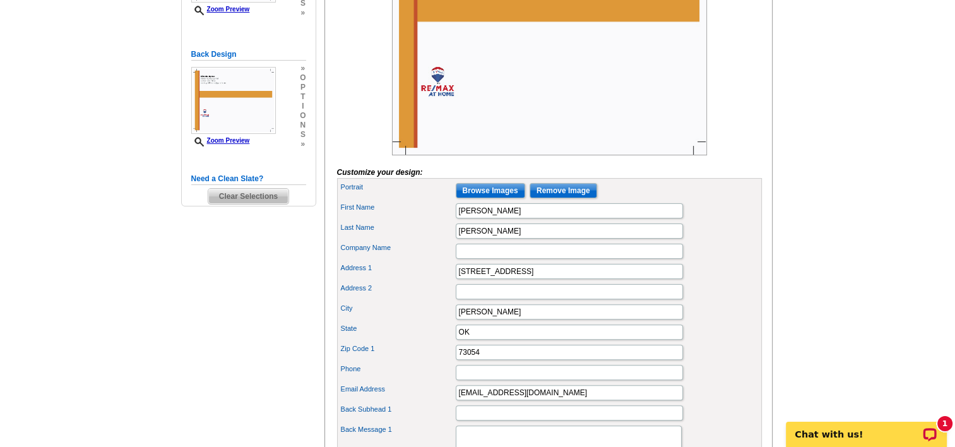
scroll to position [316, 0]
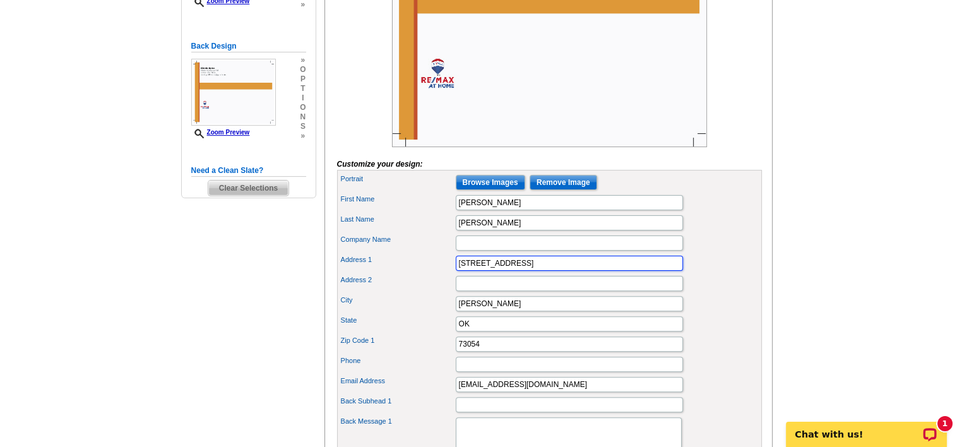
drag, startPoint x: 549, startPoint y: 278, endPoint x: 425, endPoint y: 263, distance: 125.3
click at [425, 263] on div "Portrait Browse Images Remove Image First Name Richelle Last Name Byrne Company…" at bounding box center [549, 341] width 425 height 342
type input "3121 Quail Springs Pkwy"
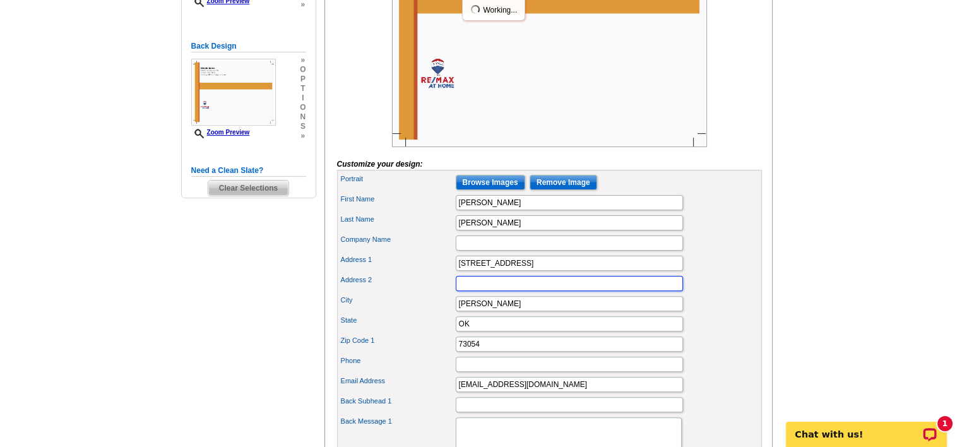
scroll to position [0, 0]
type input "Suite 100"
type input "Oklahoma City"
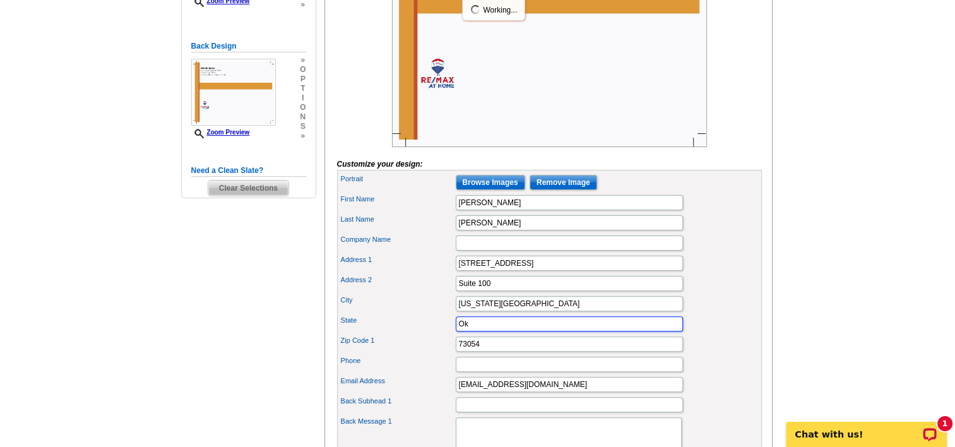
type input "Ok"
type input "73134"
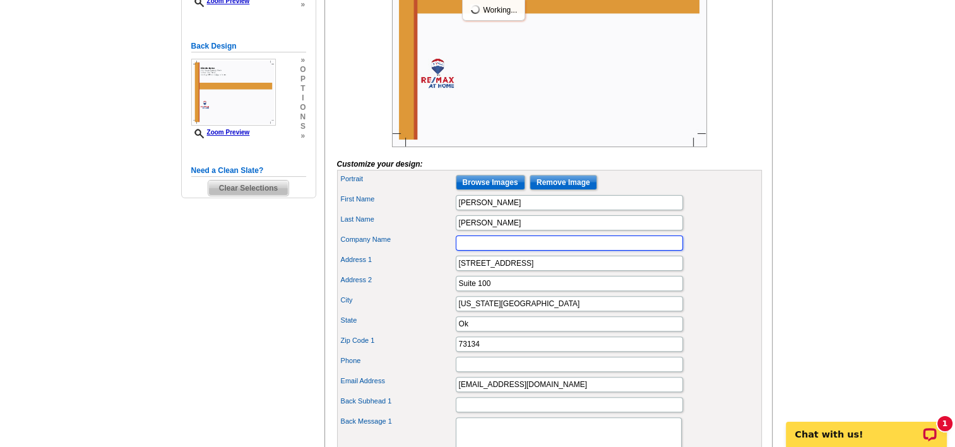
click at [490, 251] on input "Company Name" at bounding box center [569, 242] width 227 height 15
type input "Remax at Home"
type input "4052047059"
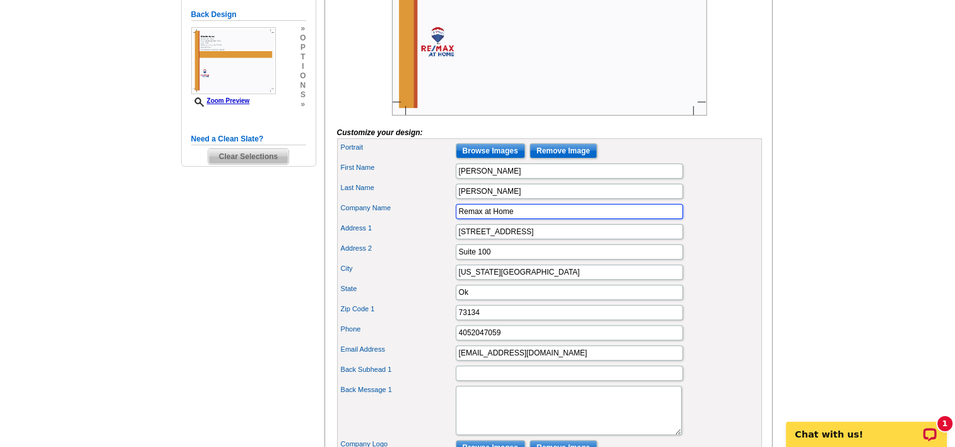
scroll to position [379, 0]
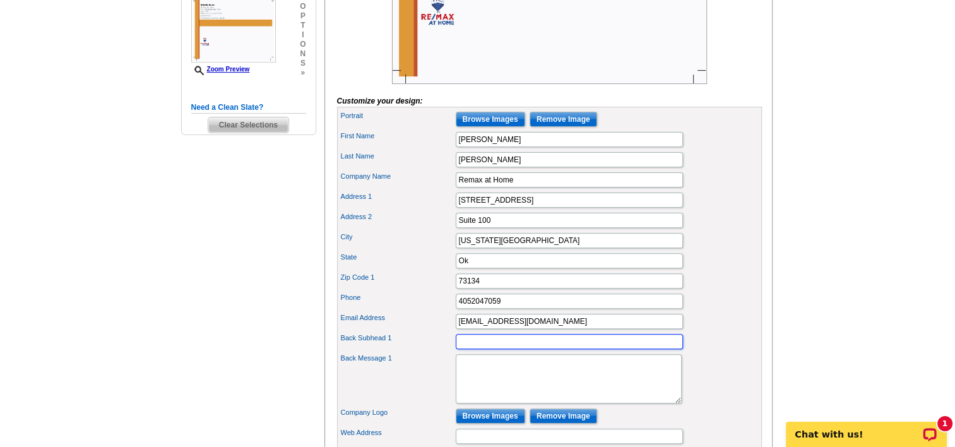
click at [505, 349] on input "Back Subhead 1" at bounding box center [569, 341] width 227 height 15
click at [566, 349] on input "Fall Favorites: Crockpot meals, fall gatherings house hunting!" at bounding box center [569, 341] width 227 height 15
click at [621, 349] on input "Fall Favorites: Crockpot meals, Fall gatherings house hunting!" at bounding box center [569, 341] width 227 height 15
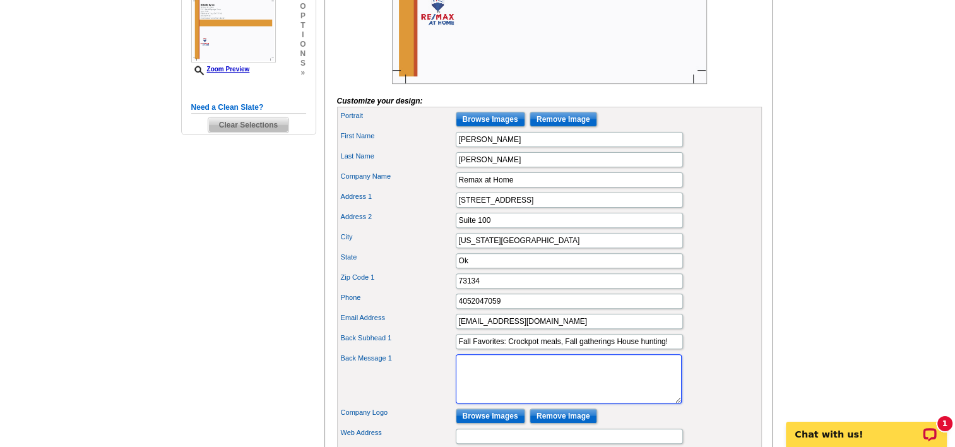
click at [546, 390] on textarea "Back Message 1" at bounding box center [569, 378] width 226 height 49
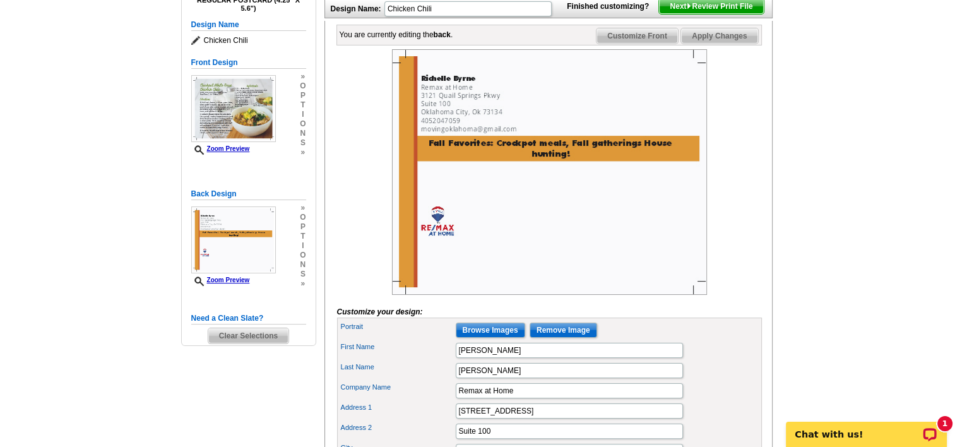
scroll to position [316, 0]
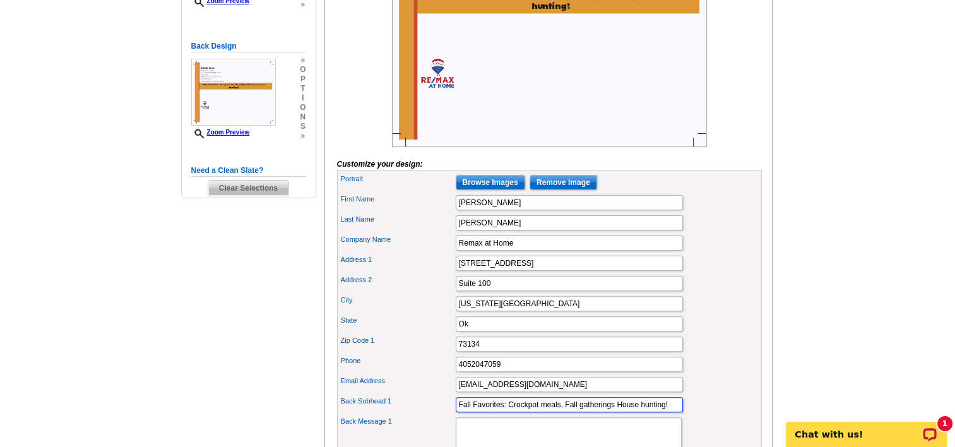
click at [615, 412] on input "Fall Favorites: Crockpot meals, Fall gatherings House hunting!" at bounding box center [569, 404] width 227 height 15
drag, startPoint x: 508, startPoint y: 422, endPoint x: 420, endPoint y: 424, distance: 87.1
click at [420, 415] on div "Back Subhead 1 Fall Favorites: Crockpot meals, Fall gatherings House hunting!" at bounding box center [550, 405] width 420 height 20
click at [565, 412] on input "Crockpot meals, Fall gatherings House hunting!" at bounding box center [569, 404] width 227 height 15
click at [646, 412] on input "Crockpot meals, Fall gatherings and House hunting!" at bounding box center [569, 404] width 227 height 15
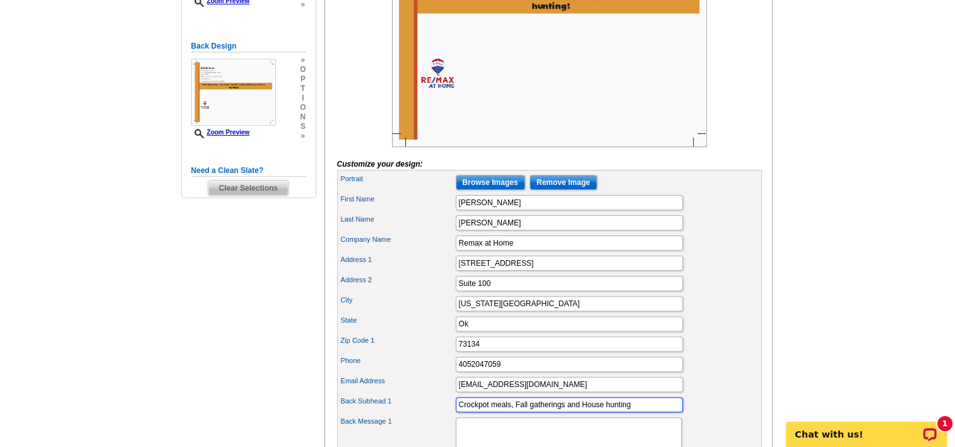
drag, startPoint x: 643, startPoint y: 420, endPoint x: 509, endPoint y: 422, distance: 134.5
click at [509, 412] on input "Crockpot meals, Fall gatherings and House hunting" at bounding box center [569, 404] width 227 height 15
drag, startPoint x: 627, startPoint y: 420, endPoint x: 528, endPoint y: 424, distance: 99.2
click at [528, 412] on input "Crockpot meals and house hunting is the per" at bounding box center [569, 404] width 227 height 15
click at [533, 412] on input "Crockpot meals and a new home" at bounding box center [569, 404] width 227 height 15
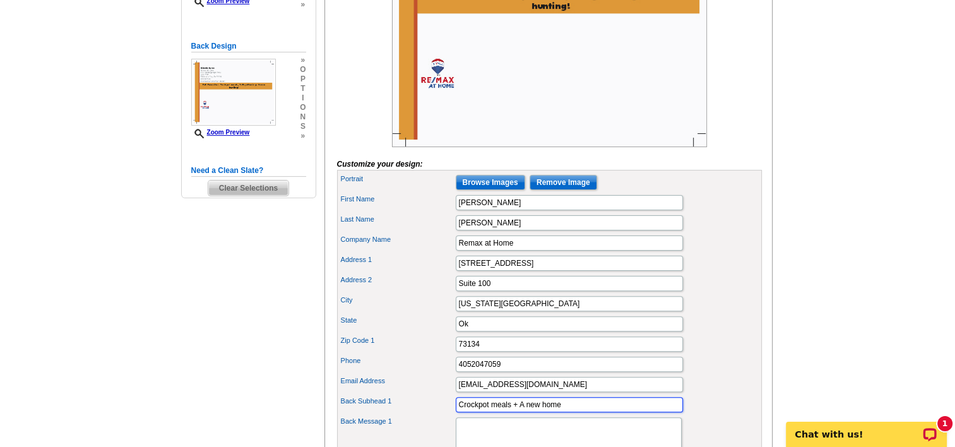
click at [588, 412] on input "Crockpot meals + A new home" at bounding box center [569, 404] width 227 height 15
click at [530, 412] on input "Crockpot meals + A new home= Best fall combo yet!" at bounding box center [569, 404] width 227 height 15
click at [497, 412] on input "Crockpot meals + A New Home= Best fall combo yet!" at bounding box center [569, 404] width 227 height 15
click at [608, 352] on input "73134" at bounding box center [569, 344] width 227 height 15
click at [528, 412] on input "Crockpot Meals + A New Home= Best fall combo yet!" at bounding box center [569, 404] width 227 height 15
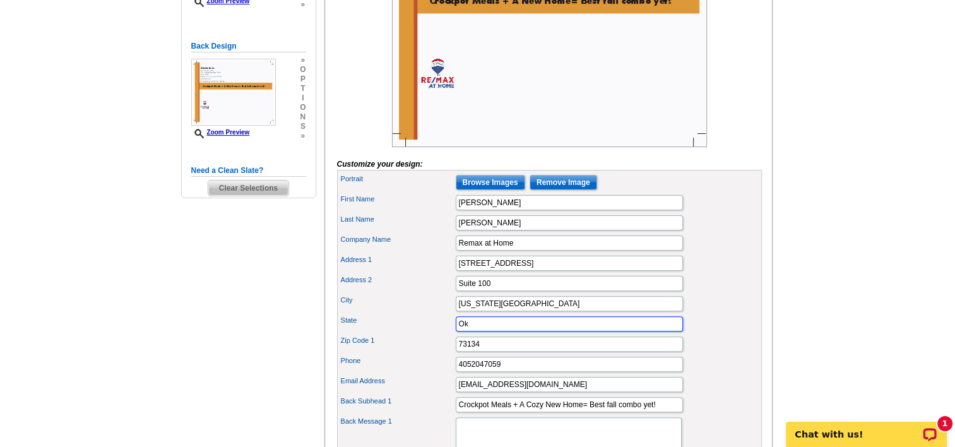
click at [552, 331] on input "Ok" at bounding box center [569, 323] width 227 height 15
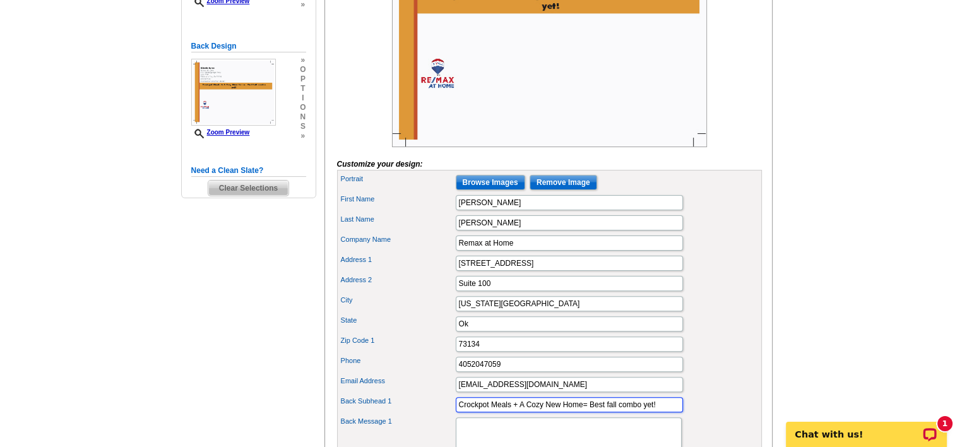
click at [590, 412] on input "Crockpot Meals + A Cozy New Home= Best fall combo yet!" at bounding box center [569, 404] width 227 height 15
click at [676, 331] on input "Ok" at bounding box center [569, 323] width 227 height 15
click at [712, 354] on div "Zip Code 1 73134" at bounding box center [550, 344] width 420 height 20
drag, startPoint x: 672, startPoint y: 420, endPoint x: 654, endPoint y: 422, distance: 17.8
click at [654, 412] on input "Crockpot Meals + A Cozy New Home= The Best fall combo yet!" at bounding box center [569, 404] width 227 height 15
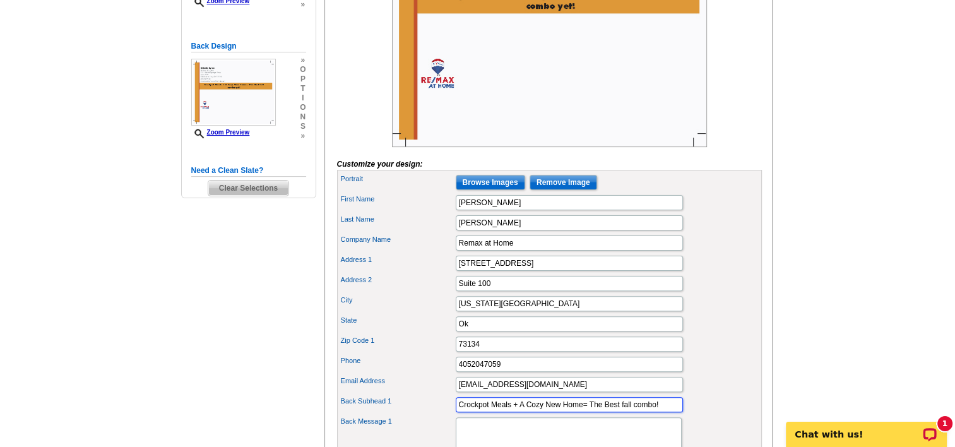
type input "Crockpot Meals + A Cozy New Home= The Best fall combo!"
click at [743, 354] on div "Zip Code 1 73134" at bounding box center [550, 344] width 420 height 20
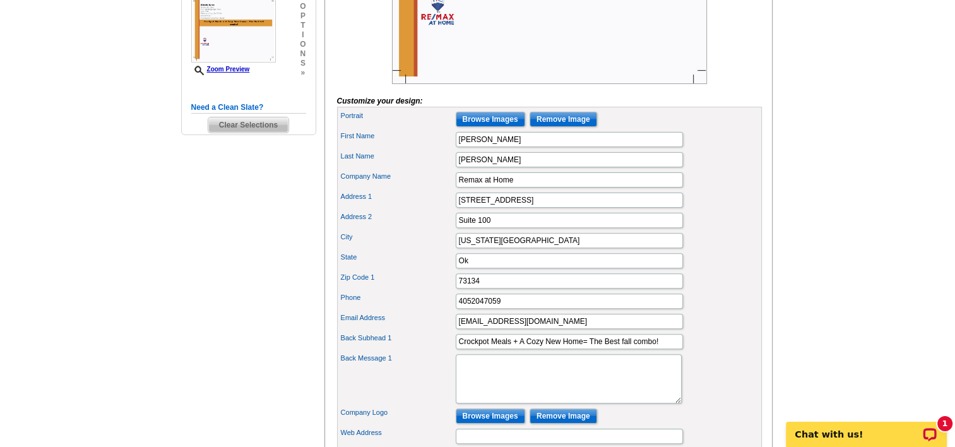
scroll to position [442, 0]
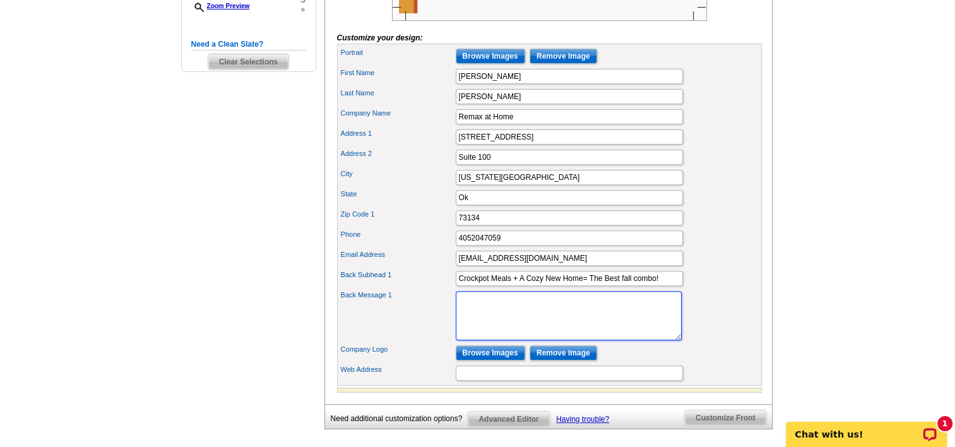
click at [558, 340] on textarea "Back Message 1" at bounding box center [569, 315] width 226 height 49
click at [620, 313] on textarea "Falling leaves and falling rates are another good combo this fall!" at bounding box center [569, 315] width 226 height 49
click at [501, 332] on textarea "Falling leaves and falling rates are another great combo this fall!" at bounding box center [569, 315] width 226 height 49
click at [532, 328] on textarea "Falling leaves and falling rates are another great combo this fall!" at bounding box center [569, 315] width 226 height 49
drag, startPoint x: 628, startPoint y: 330, endPoint x: 486, endPoint y: 328, distance: 142.1
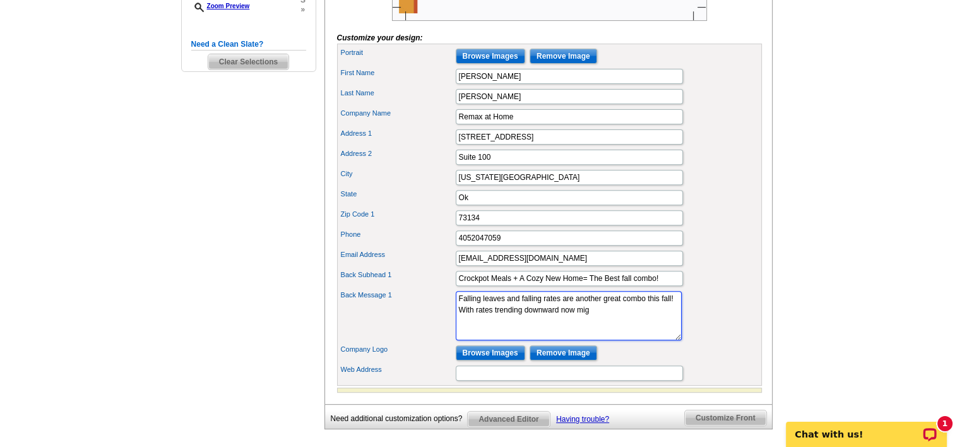
click at [486, 328] on textarea "Falling leaves and falling rates are another great combo this fall! With rates …" at bounding box center [569, 315] width 226 height 49
click at [556, 338] on textarea "Falling leaves and falling rates are another great combo this fall! Yes, you he…" at bounding box center [569, 315] width 226 height 49
click at [605, 338] on textarea "Falling leaves and falling rates are another great combo this fall! Yes, you he…" at bounding box center [569, 315] width 226 height 49
click at [527, 340] on textarea "Falling leaves and falling rates are another great combo this fall! Yes, you he…" at bounding box center [569, 315] width 226 height 49
drag, startPoint x: 569, startPoint y: 355, endPoint x: 451, endPoint y: 306, distance: 127.9
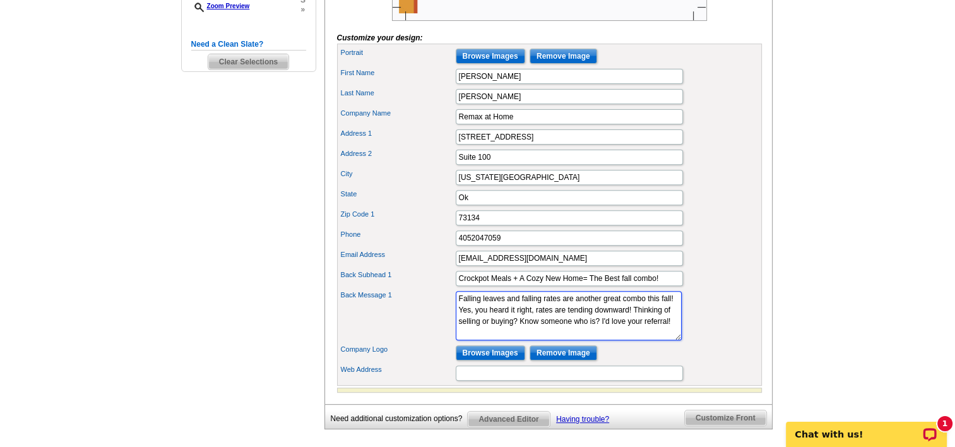
click at [451, 306] on div "Back Message 1 Falling leaves and falling rates are another great combo this fa…" at bounding box center [550, 316] width 420 height 54
paste textarea "make the perfect combo this fall! That’s right—rates are trending downward. Thi…"
drag, startPoint x: 657, startPoint y: 315, endPoint x: 563, endPoint y: 316, distance: 93.4
click at [563, 316] on textarea "Falling leaves and falling rates make the perfect combo this fall! That’s right…" at bounding box center [569, 315] width 226 height 49
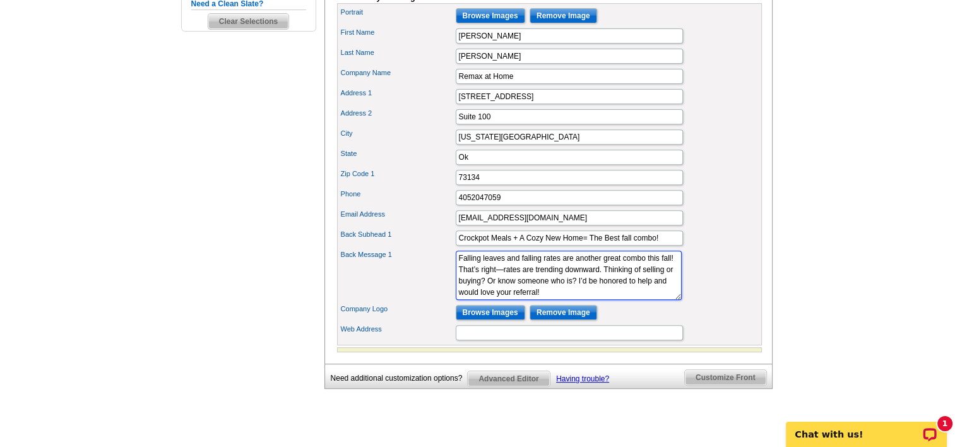
scroll to position [505, 0]
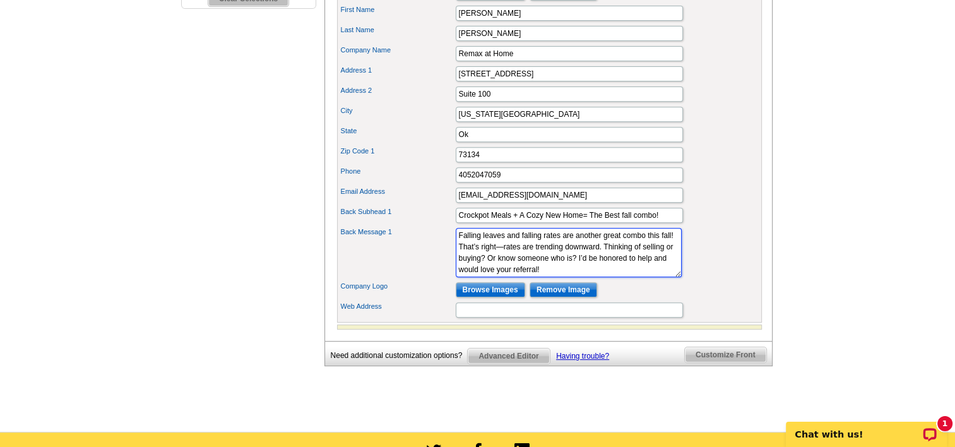
click at [642, 277] on textarea "Falling leaves and falling rates are another great combo this fall! That’s righ…" at bounding box center [569, 252] width 226 height 49
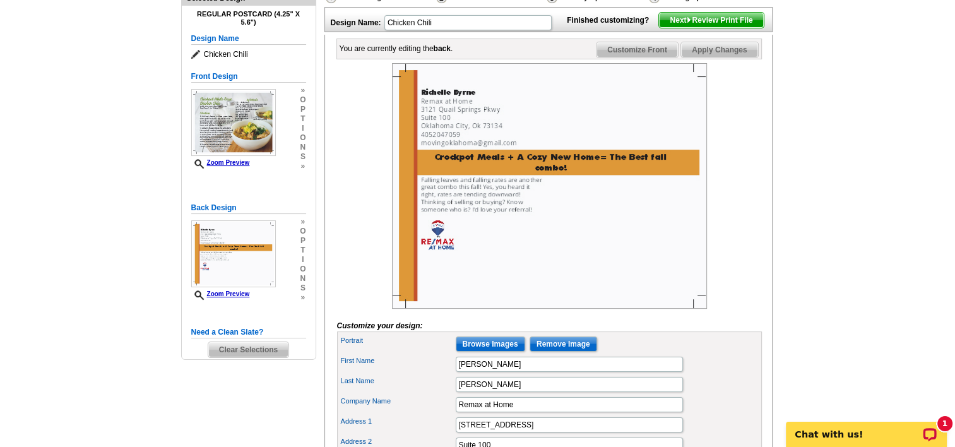
scroll to position [126, 0]
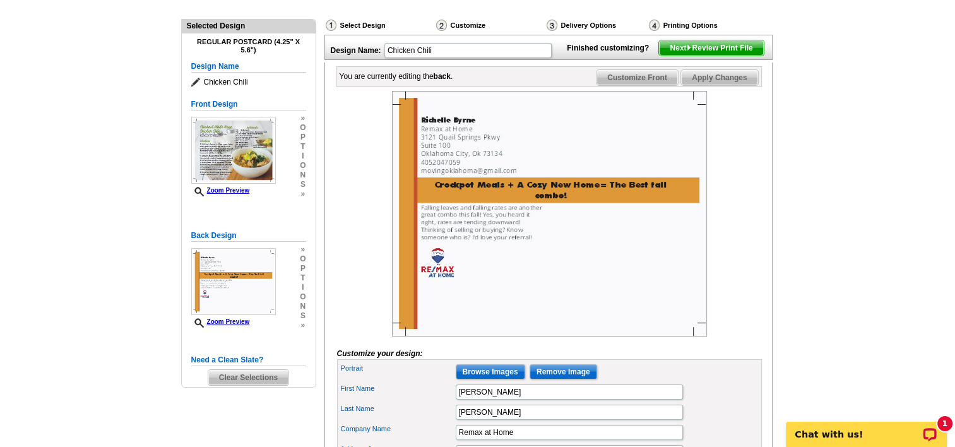
type textarea "Falling leaves and falling rates are another great combo this fall! That’s righ…"
click at [496, 379] on input "Browse Images" at bounding box center [490, 371] width 69 height 15
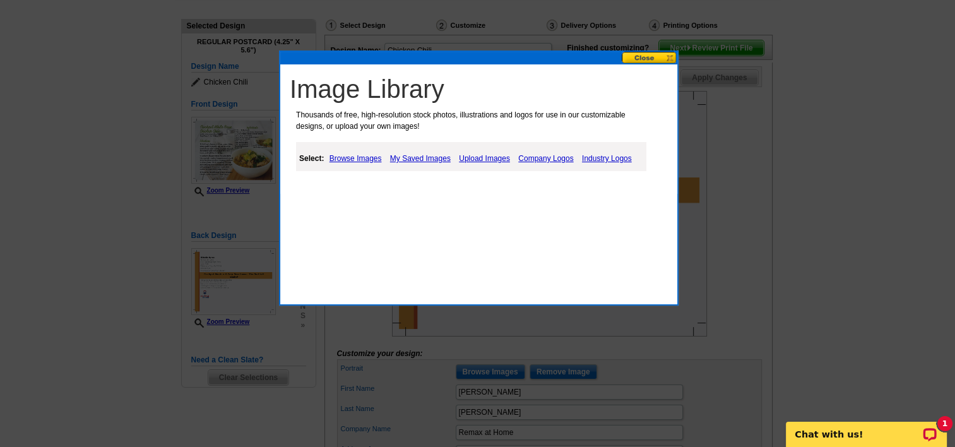
click at [403, 157] on link "My Saved Images" at bounding box center [420, 158] width 67 height 15
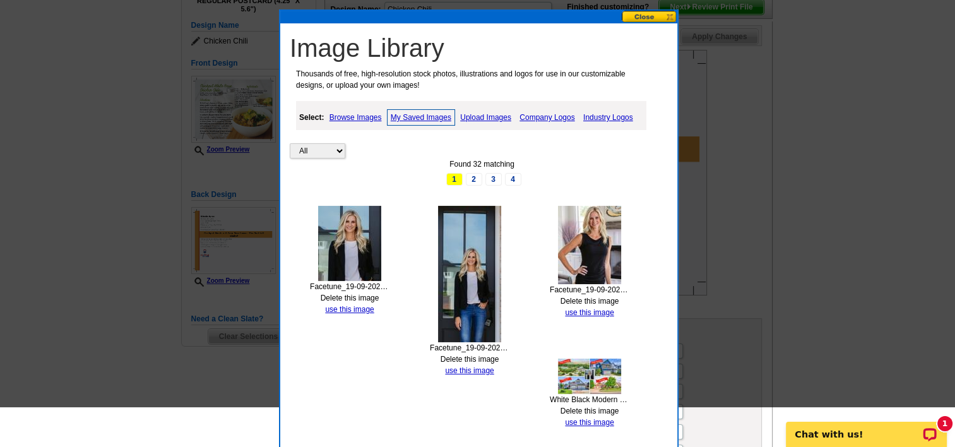
scroll to position [189, 0]
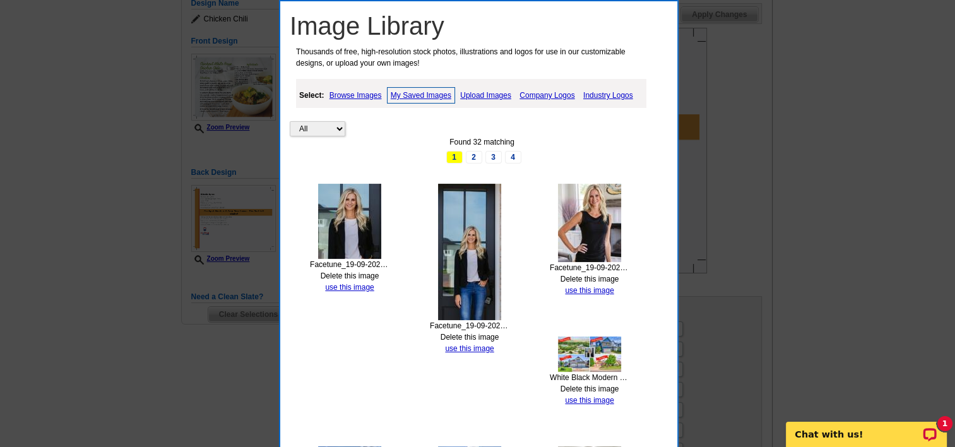
click at [343, 244] on img at bounding box center [349, 221] width 63 height 75
click at [353, 287] on link "use this image" at bounding box center [349, 287] width 49 height 9
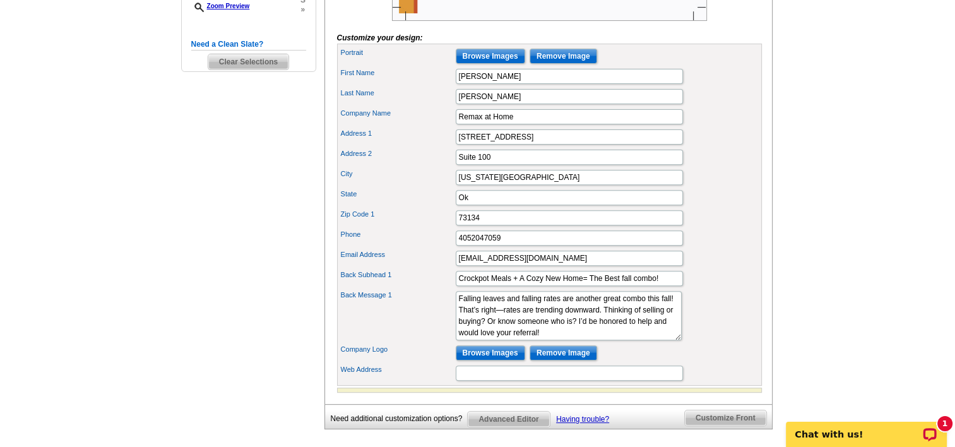
scroll to position [505, 0]
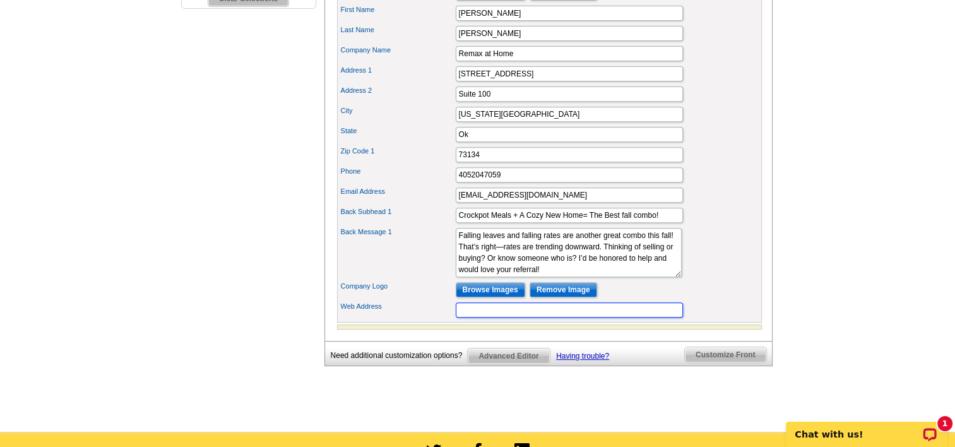
click at [499, 318] on input "Web Address" at bounding box center [569, 309] width 227 height 15
click at [727, 243] on div "Back Message 1 Falling leaves and falling rates are another great combo this fa…" at bounding box center [550, 252] width 420 height 54
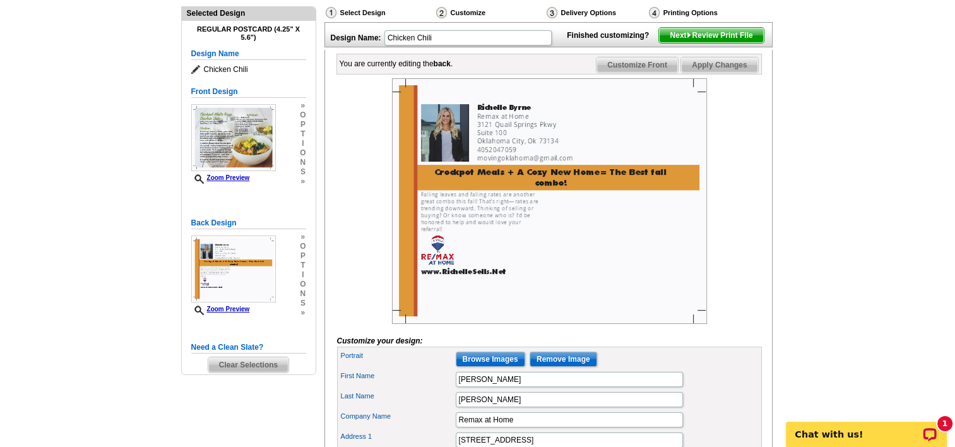
scroll to position [126, 0]
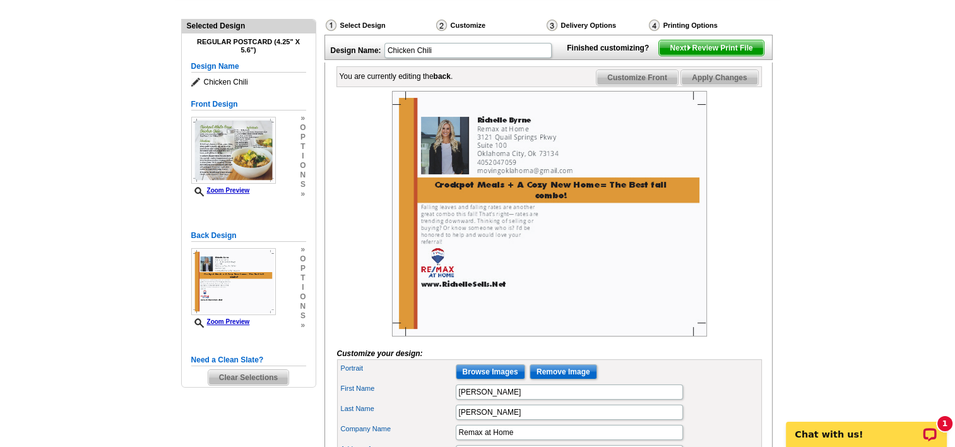
click at [644, 85] on span "Customize Front" at bounding box center [637, 77] width 81 height 15
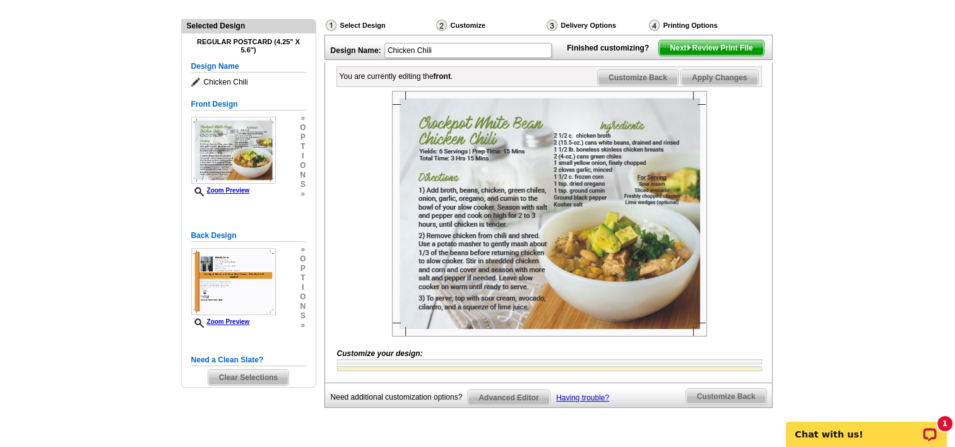
click at [702, 56] on span "Next Review Print File" at bounding box center [711, 47] width 104 height 15
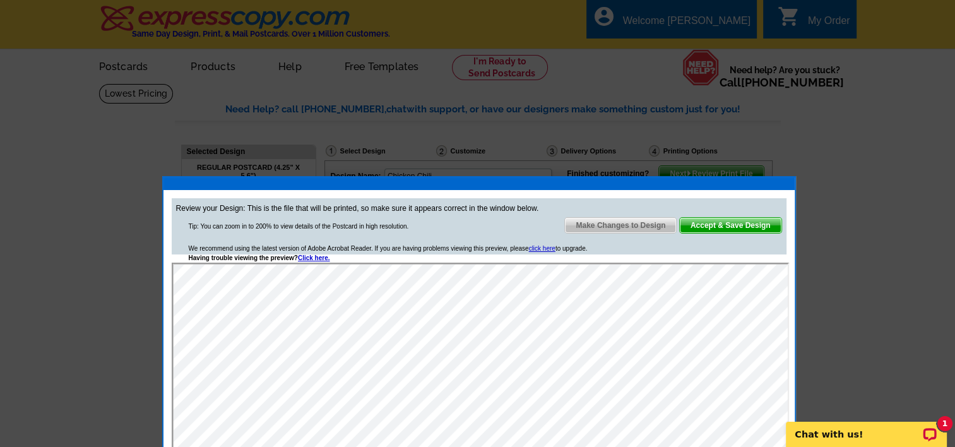
scroll to position [0, 0]
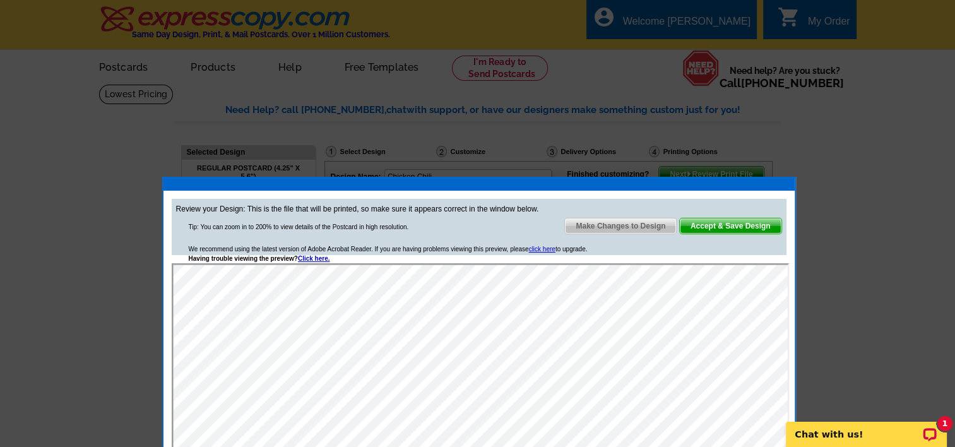
click at [592, 227] on span "Make Changes to Design" at bounding box center [620, 225] width 111 height 15
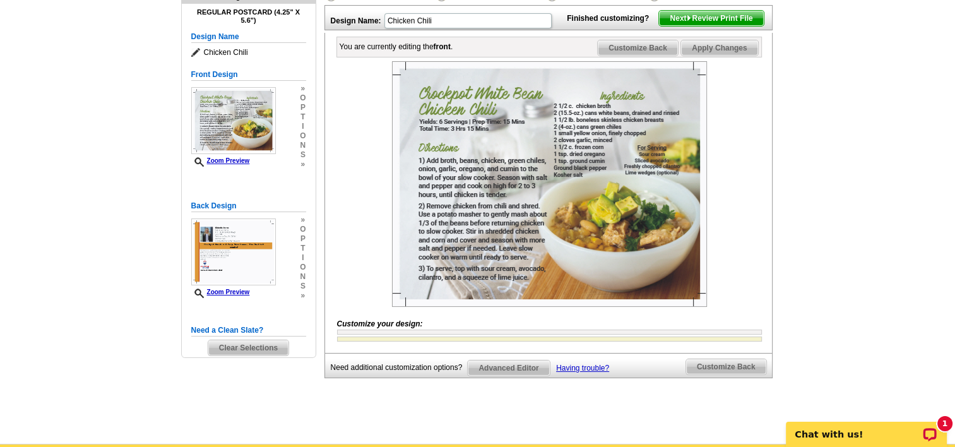
scroll to position [126, 0]
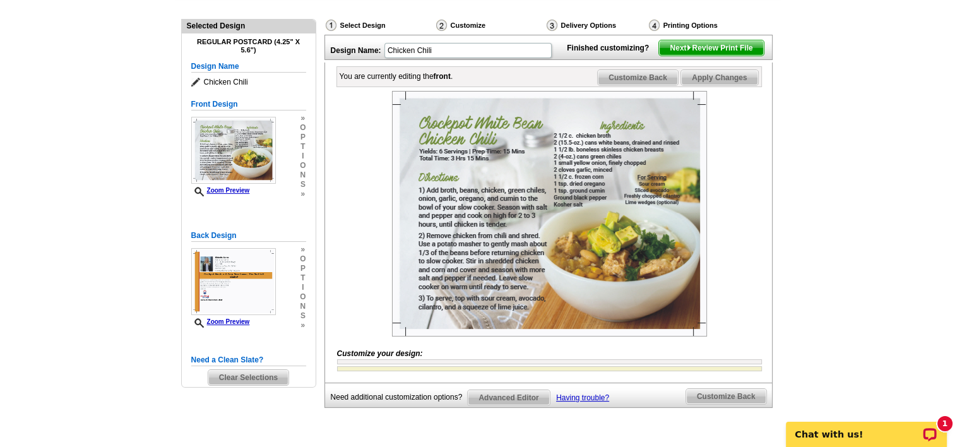
click at [647, 85] on span "Customize Back" at bounding box center [638, 77] width 80 height 15
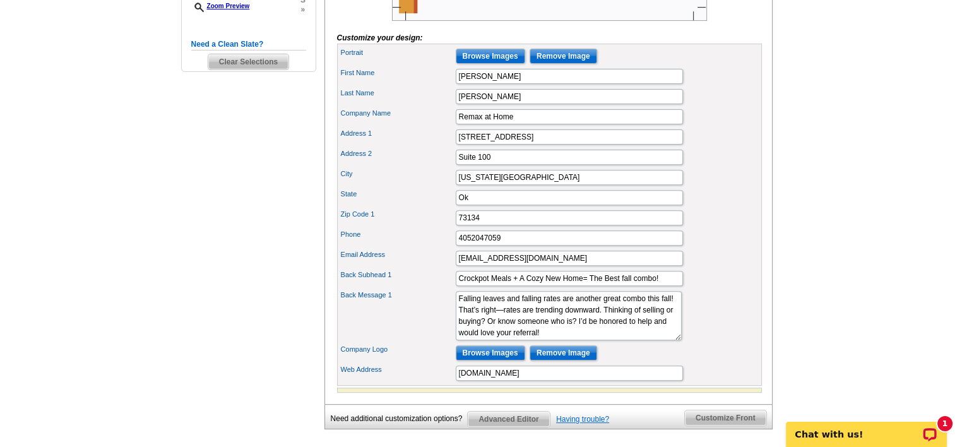
scroll to position [505, 0]
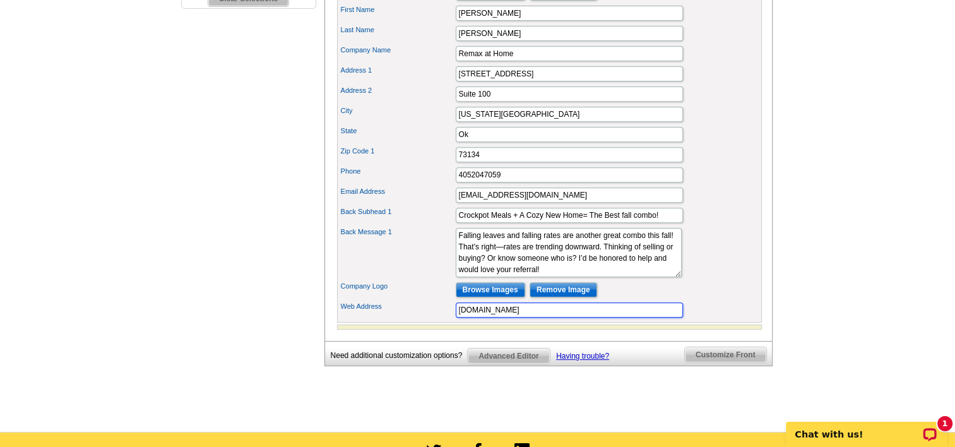
click at [559, 318] on input "www.RichelleSells.Net" at bounding box center [569, 309] width 227 height 15
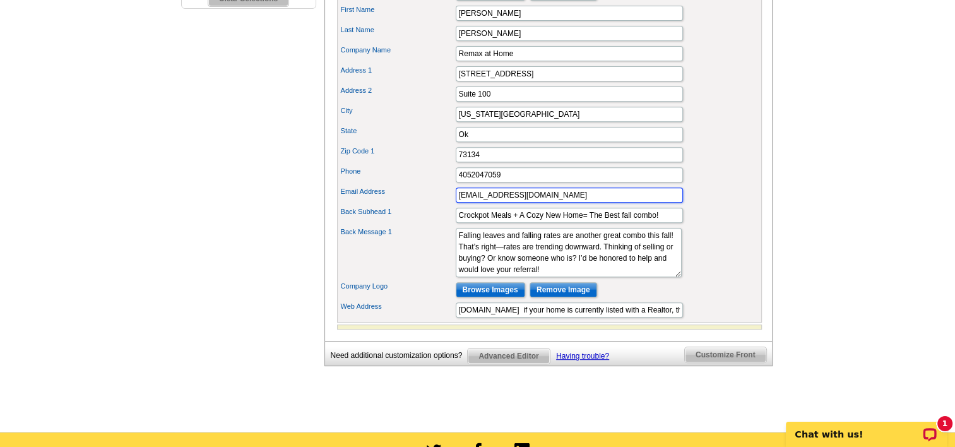
click at [592, 203] on input "[EMAIL_ADDRESS][DOMAIN_NAME]" at bounding box center [569, 195] width 227 height 15
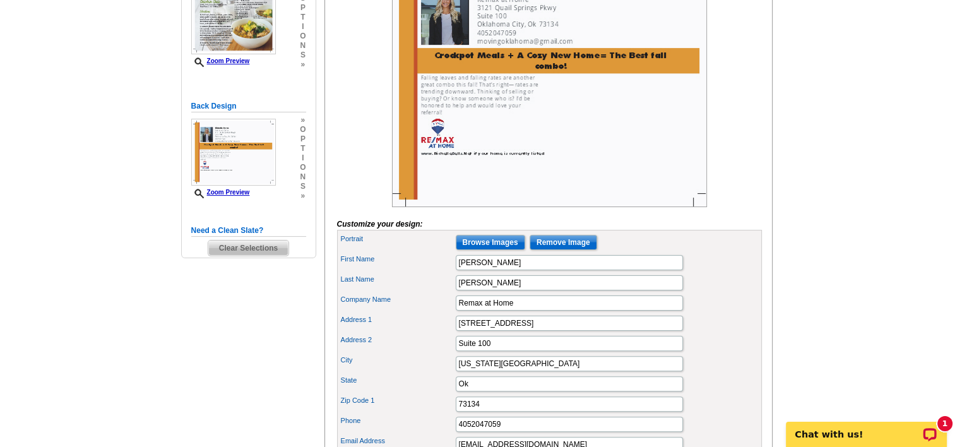
scroll to position [253, 0]
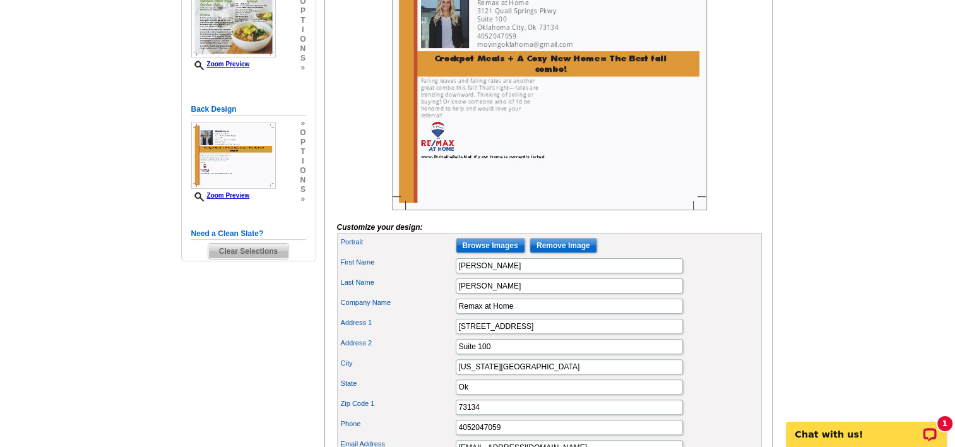
drag, startPoint x: 692, startPoint y: 133, endPoint x: 768, endPoint y: 83, distance: 90.7
click at [768, 83] on div "You are currently editing the back . Customize Front Customize Back Apply Chang…" at bounding box center [549, 264] width 448 height 657
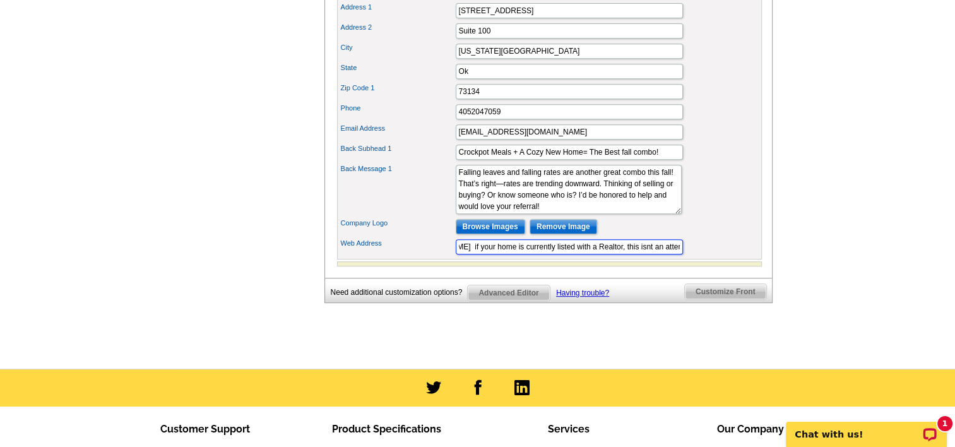
scroll to position [0, 136]
drag, startPoint x: 535, startPoint y: 262, endPoint x: 696, endPoint y: 250, distance: 161.4
click at [696, 250] on div "Portrait Browse Images Remove Image First Name Richelle Last Name Byrne Company…" at bounding box center [549, 88] width 425 height 342
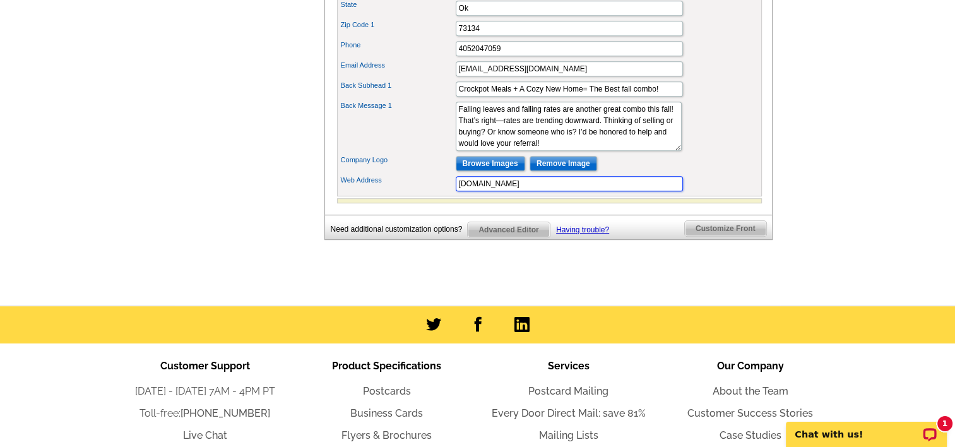
scroll to position [631, 0]
type input "www.RichelleSells.Net"
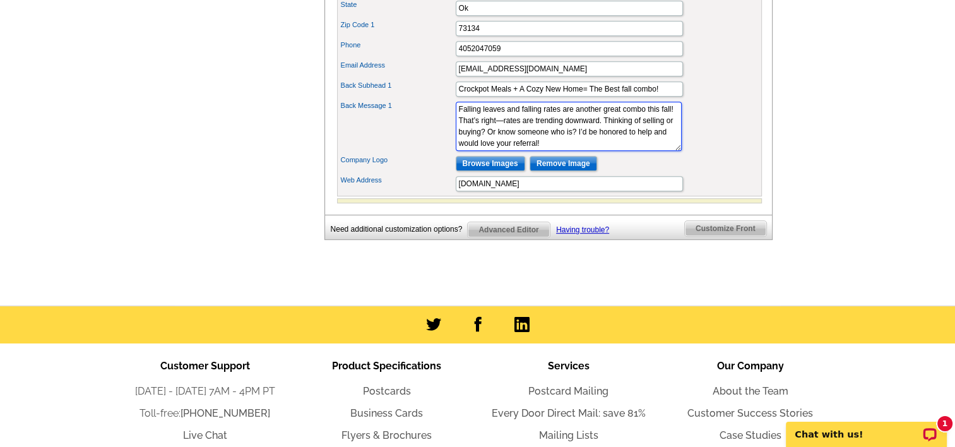
click at [644, 151] on textarea "Falling leaves and falling rates are another great combo this fall! That’s righ…" at bounding box center [569, 126] width 226 height 49
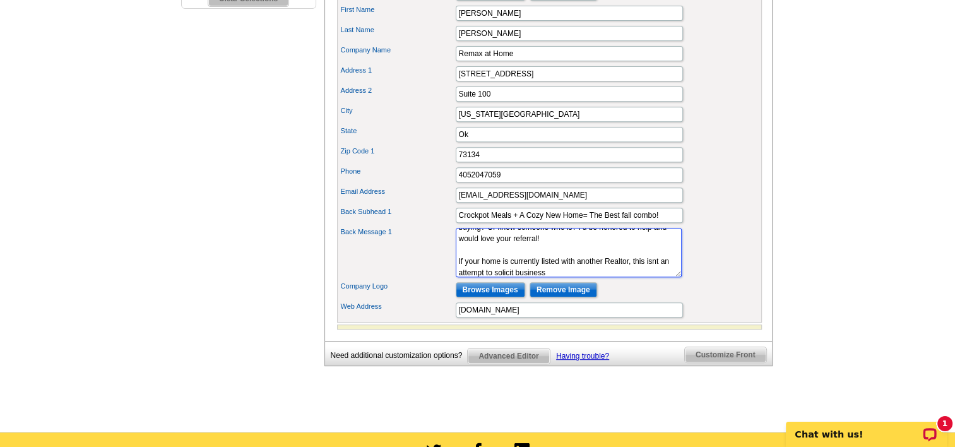
scroll to position [34, 0]
drag, startPoint x: 456, startPoint y: 276, endPoint x: 602, endPoint y: 297, distance: 147.3
click at [602, 297] on div "Portrait Browse Images Remove Image First Name Richelle Last Name Byrne Company…" at bounding box center [549, 151] width 425 height 342
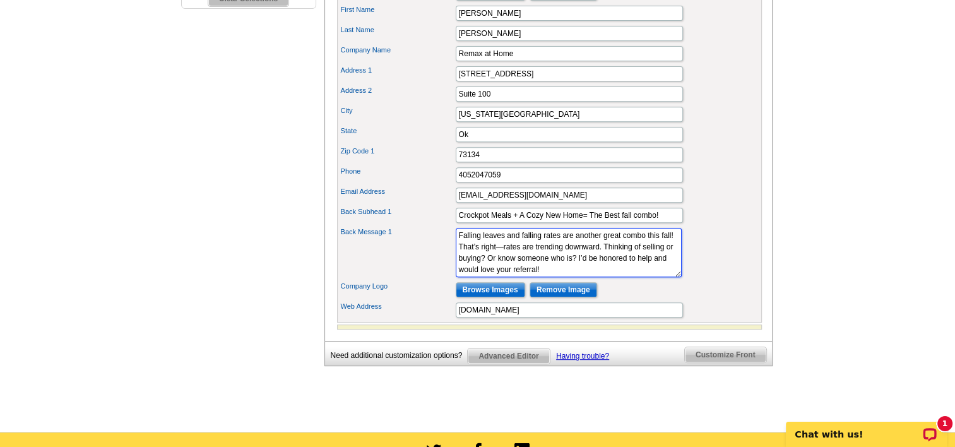
scroll to position [11, 0]
type textarea "Falling leaves and falling rates are another great combo this fall! That’s righ…"
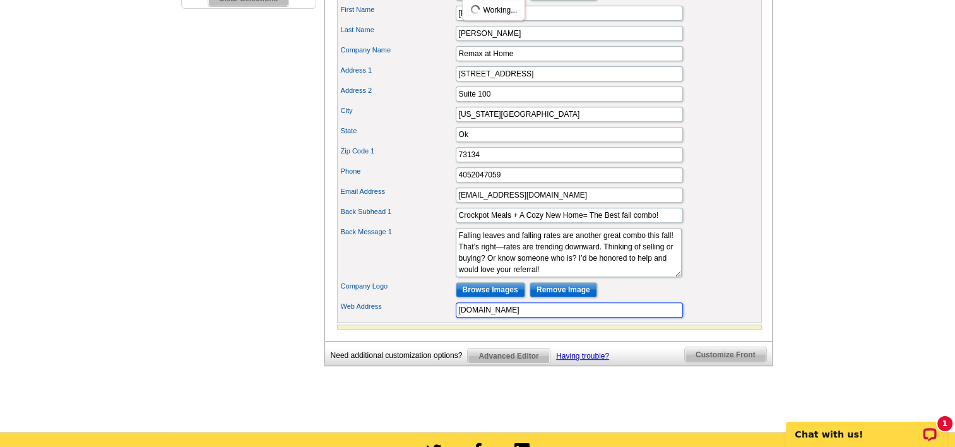
drag, startPoint x: 540, startPoint y: 328, endPoint x: 399, endPoint y: 328, distance: 141.4
click at [399, 320] on div "Web Address www.RichelleSells.Net" at bounding box center [550, 310] width 420 height 20
paste input "If your home is currently listed with another Realtor, this isnt an attempt to …"
type input "If your home is currently listed with another Realtor, this isn't an attempt to…"
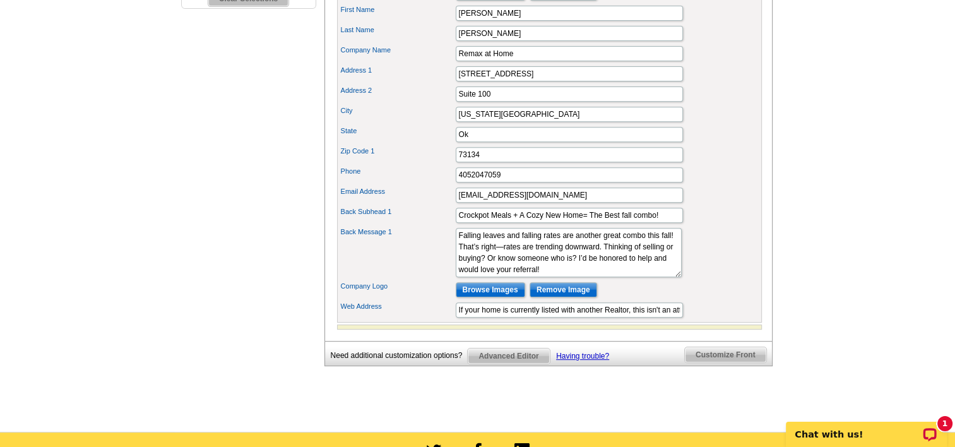
click at [712, 280] on div "Back Message 1 Falling leaves and falling rates are another great combo this fa…" at bounding box center [550, 252] width 420 height 54
click at [631, 164] on div "Zip Code 1 73134" at bounding box center [550, 155] width 420 height 20
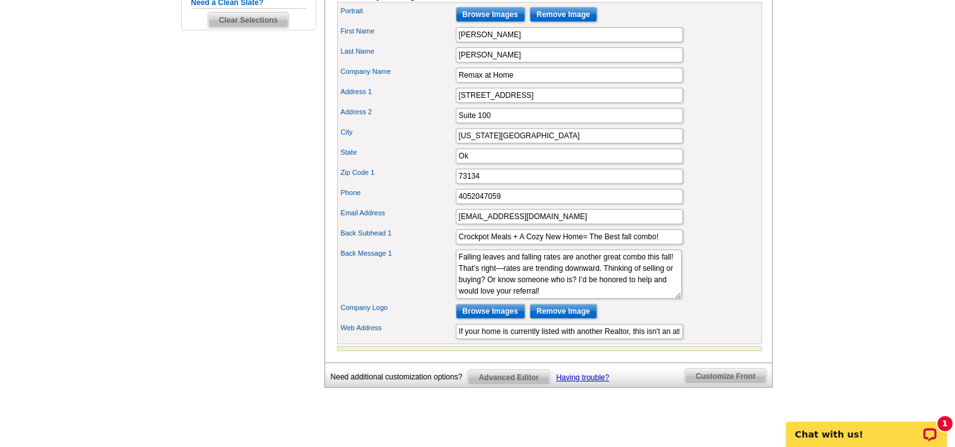
scroll to position [505, 0]
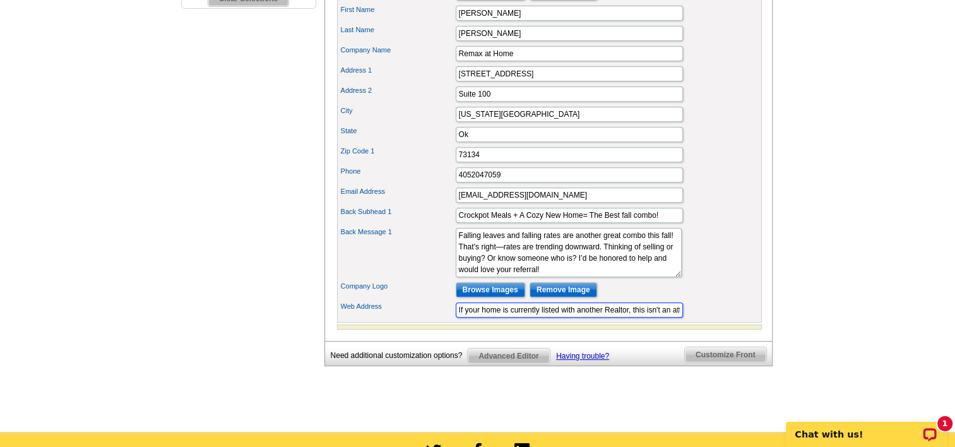
click at [659, 318] on input "If your home is currently listed with another Realtor, this isn't an attempt to…" at bounding box center [569, 309] width 227 height 15
click at [655, 318] on input "If your home is currently listed with another Realtor, this isn't an attempt to…" at bounding box center [569, 309] width 227 height 15
click at [528, 364] on span "Advanced Editor" at bounding box center [508, 355] width 81 height 15
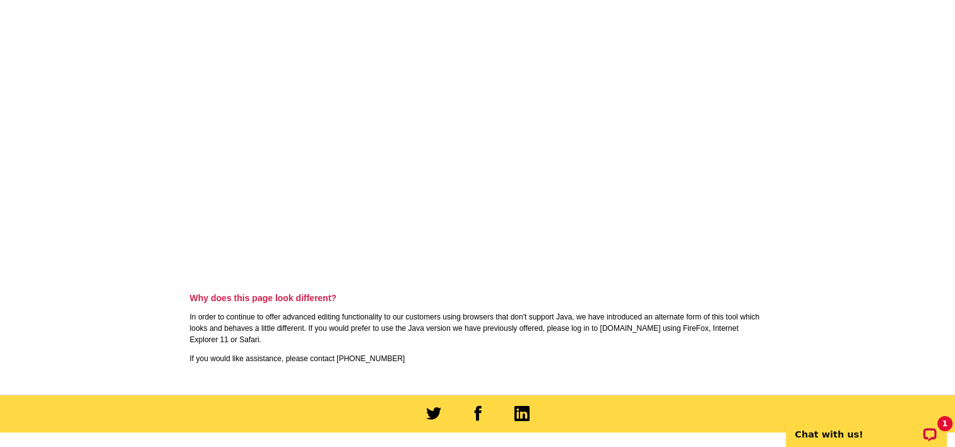
scroll to position [379, 0]
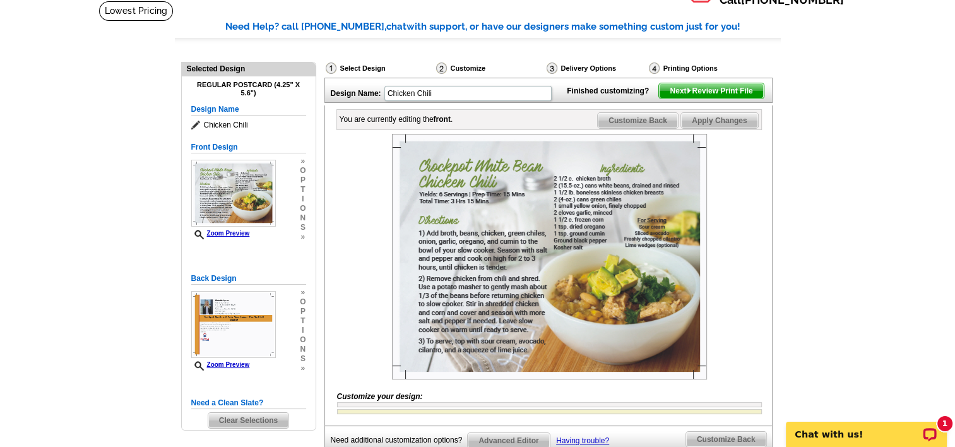
scroll to position [62, 0]
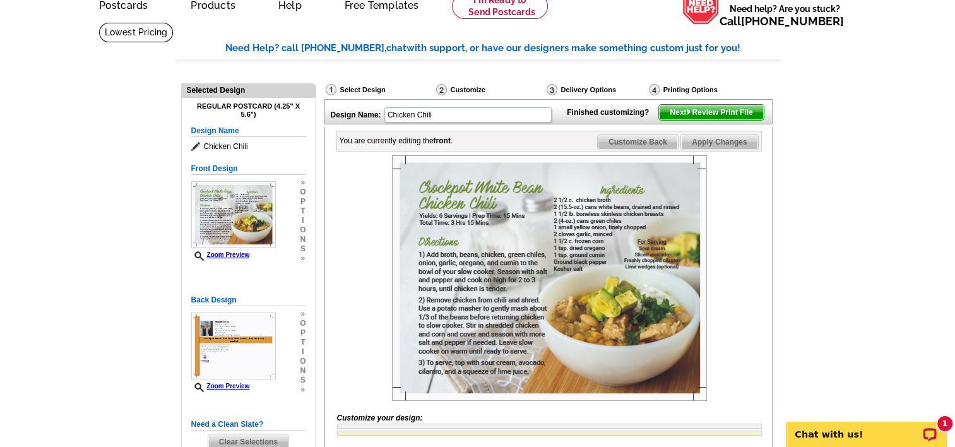
click at [652, 150] on span "Customize Back" at bounding box center [638, 141] width 80 height 15
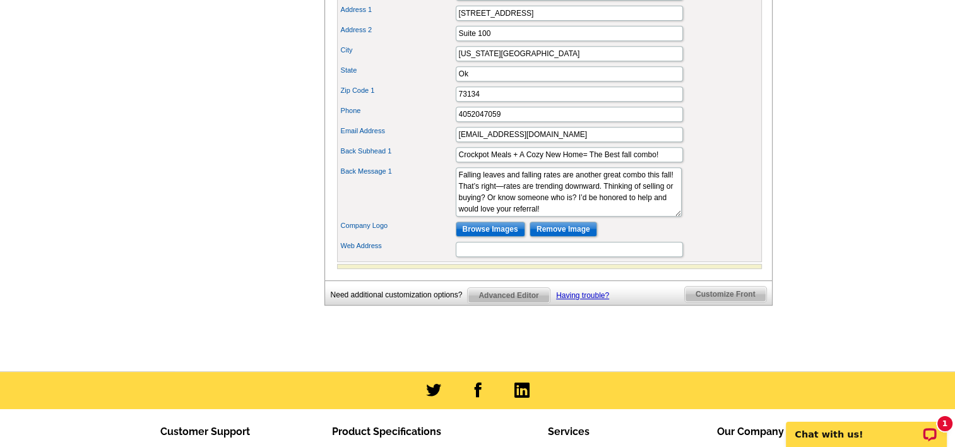
scroll to position [567, 0]
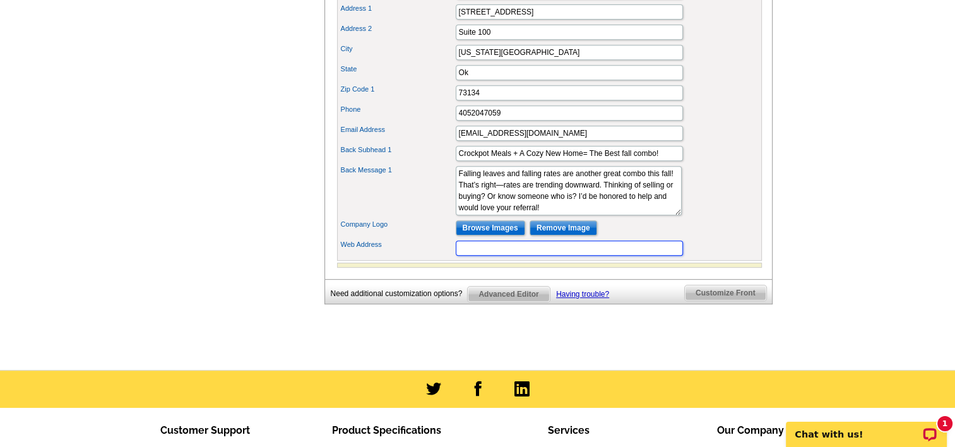
click at [485, 256] on input "Web Address" at bounding box center [569, 248] width 227 height 15
click at [712, 237] on div "Company Logo Browse Images Remove Image" at bounding box center [550, 228] width 420 height 20
drag, startPoint x: 568, startPoint y: 150, endPoint x: 441, endPoint y: 143, distance: 127.1
click at [450, 143] on div "Email Address movingoklahoma@gmail.com" at bounding box center [550, 133] width 420 height 20
paste input "If your home is currently listed with another Realtor, this isnt an attempt to …"
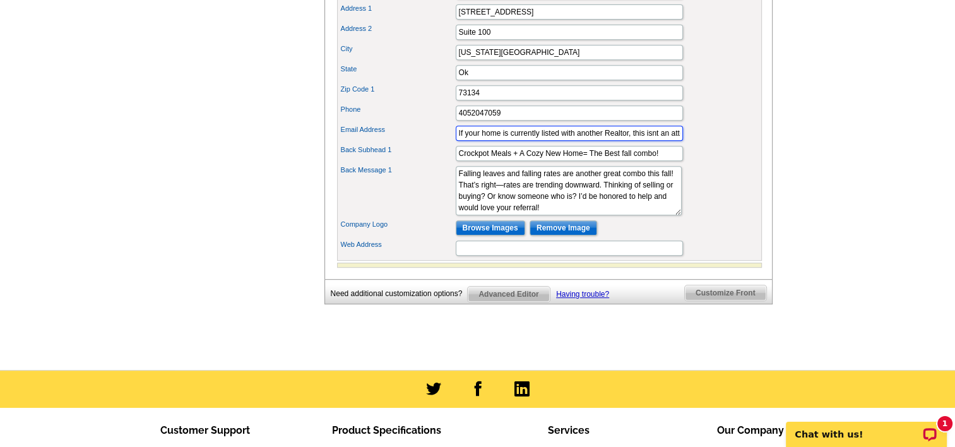
scroll to position [0, 78]
type input "If your home is currently listed with another Realtor, this isnt an attempt to …"
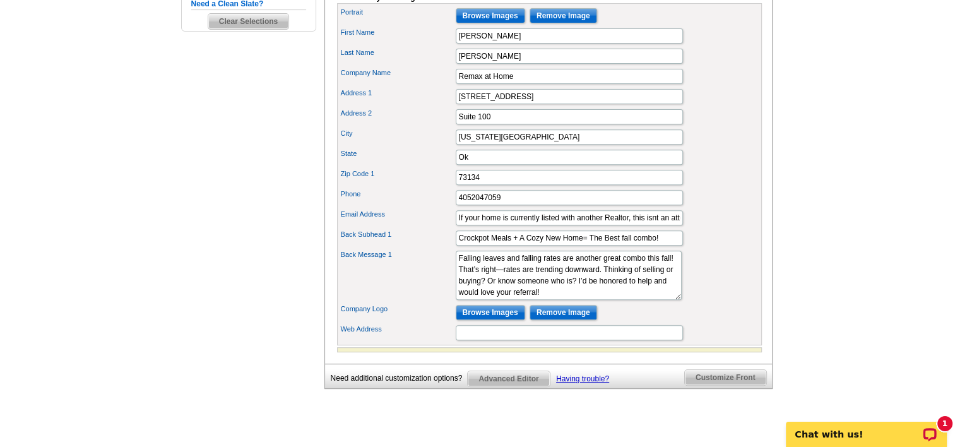
scroll to position [504, 0]
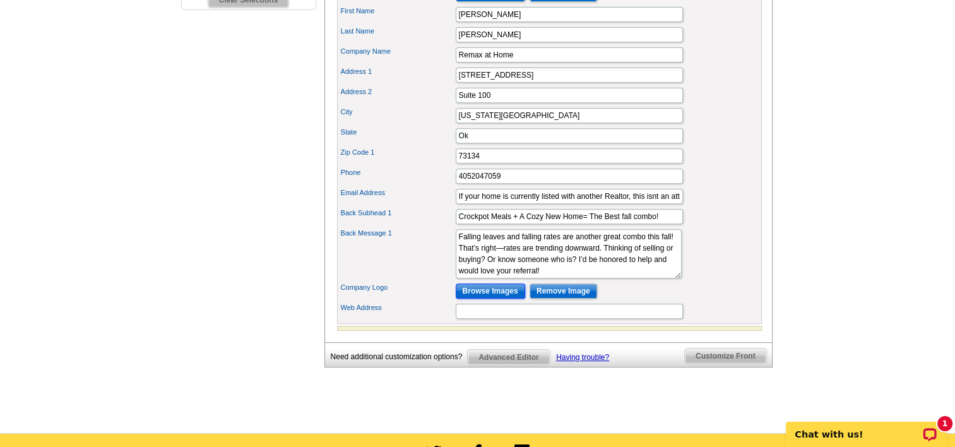
click at [492, 299] on input "Browse Images" at bounding box center [490, 290] width 69 height 15
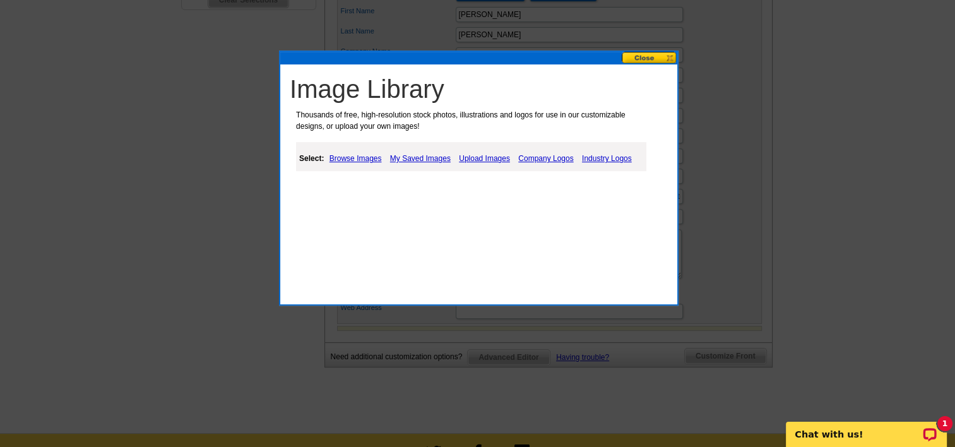
click at [416, 154] on link "My Saved Images" at bounding box center [420, 158] width 67 height 15
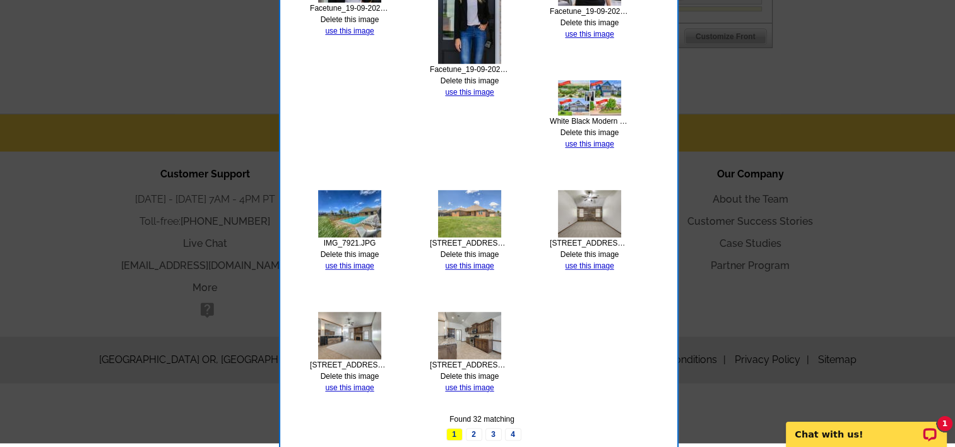
scroll to position [837, 0]
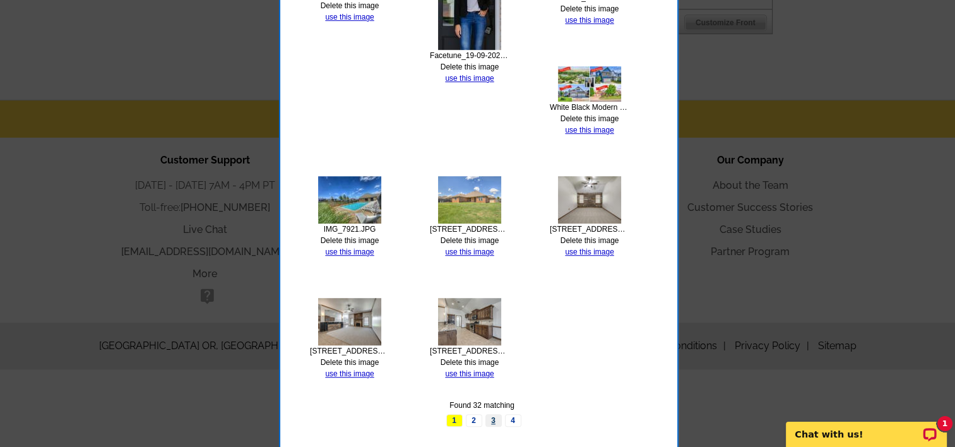
click at [494, 417] on link "3" at bounding box center [494, 420] width 16 height 13
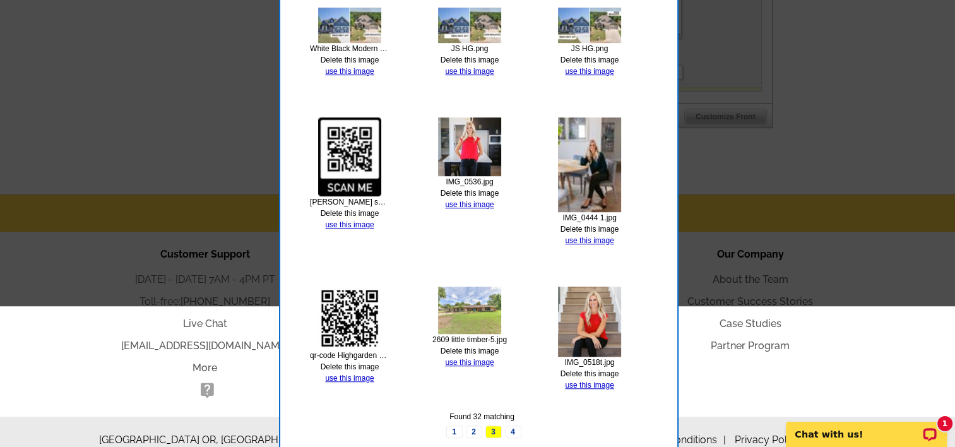
scroll to position [774, 0]
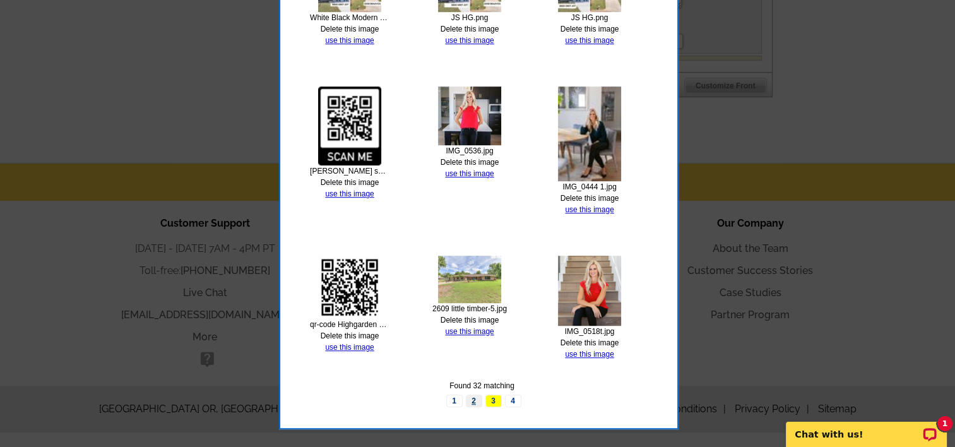
click at [472, 402] on link "2" at bounding box center [474, 401] width 16 height 13
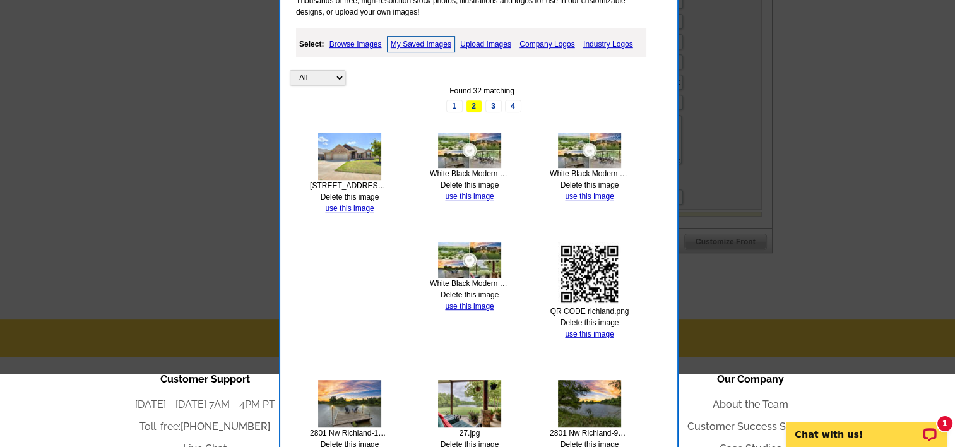
scroll to position [822, 0]
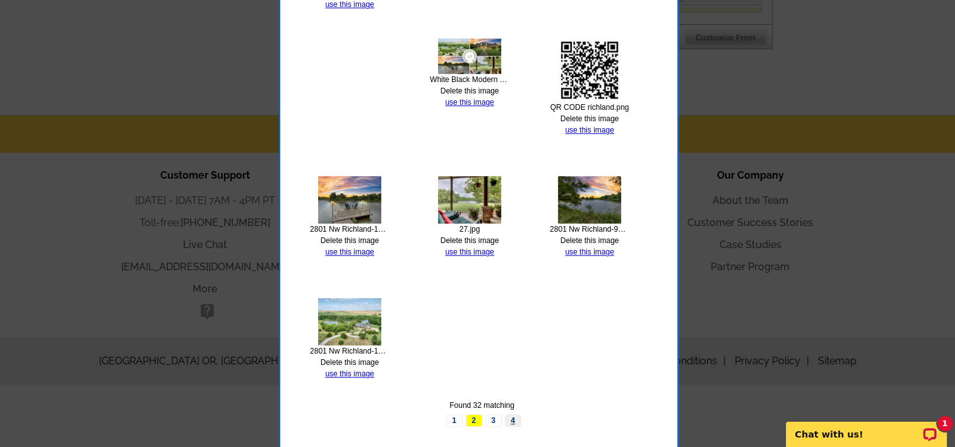
click at [511, 421] on link "4" at bounding box center [513, 420] width 16 height 13
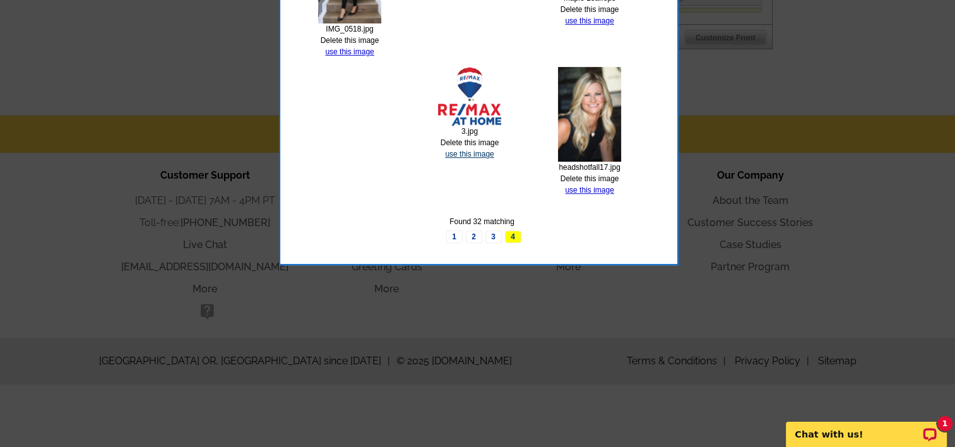
click at [480, 151] on link "use this image" at bounding box center [469, 154] width 49 height 9
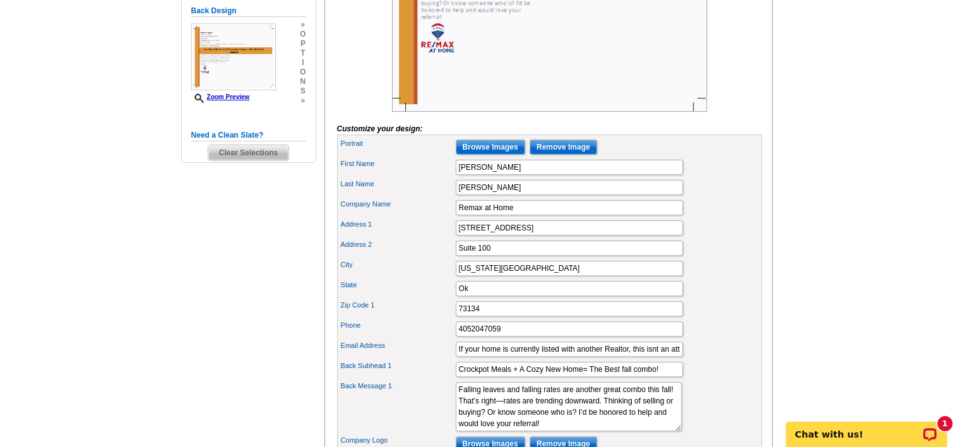
scroll to position [442, 0]
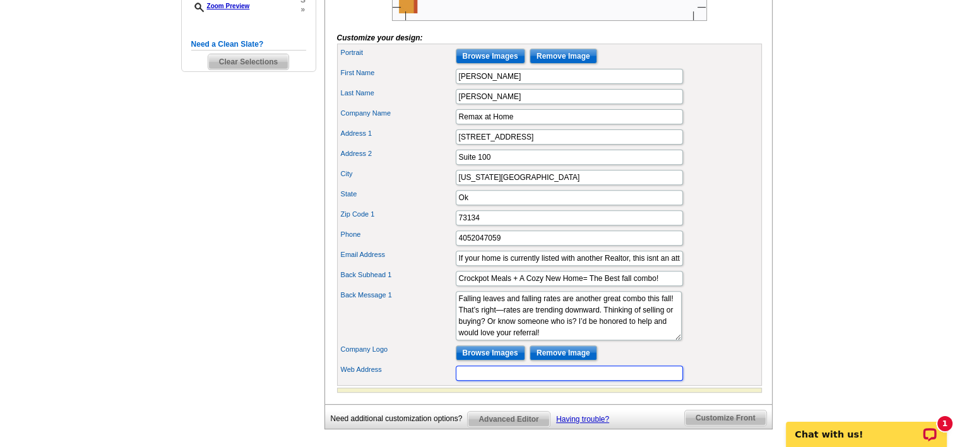
click at [521, 381] on input "Web Address" at bounding box center [569, 373] width 227 height 15
type input "www.RichelleSells.Net"
click at [758, 188] on div "City Oklahoma City" at bounding box center [550, 177] width 420 height 20
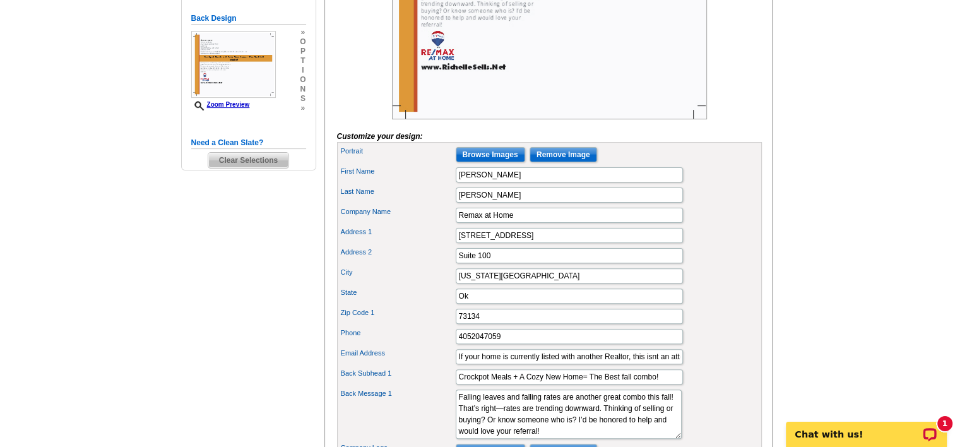
scroll to position [379, 0]
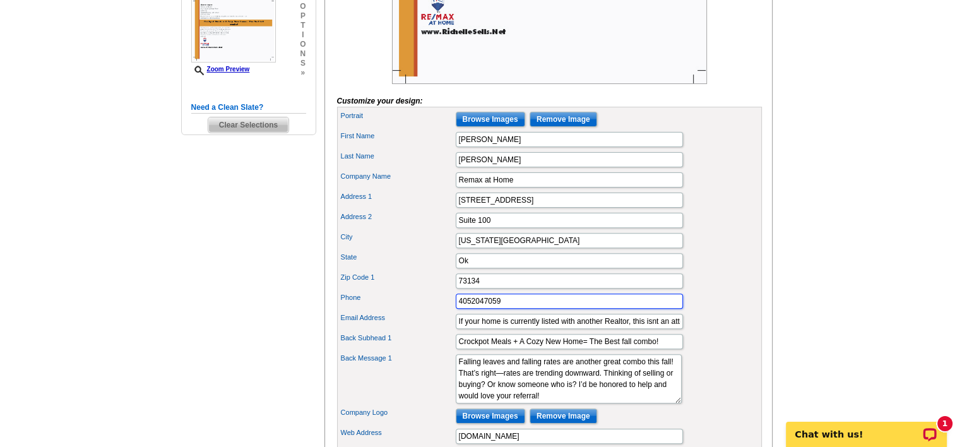
click at [468, 309] on input "4052047059" at bounding box center [569, 301] width 227 height 15
click at [470, 309] on input "4052047059" at bounding box center [569, 301] width 227 height 15
click at [486, 309] on input "405-2047059" at bounding box center [569, 301] width 227 height 15
click at [460, 309] on input "405-204-7059" at bounding box center [569, 301] width 227 height 15
type input "Direct/Text: 405-204-7059"
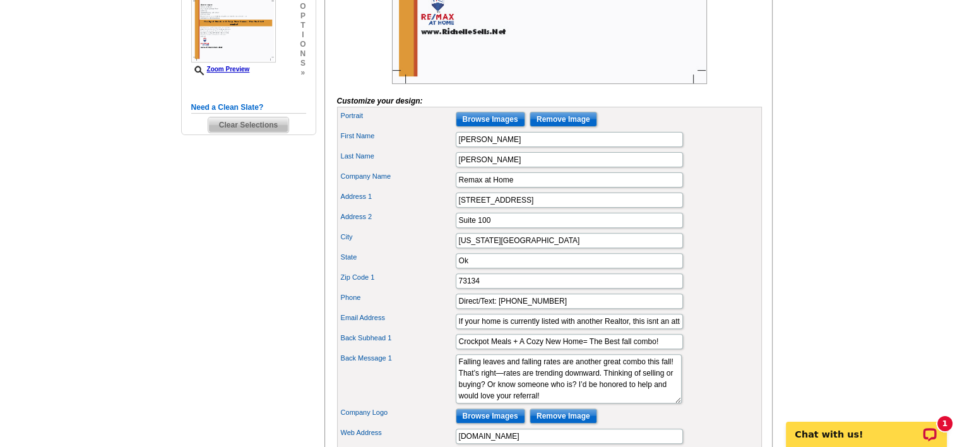
click at [772, 274] on div "Select Design Customize Delivery Options Printing Options You have selected a b…" at bounding box center [547, 133] width 453 height 748
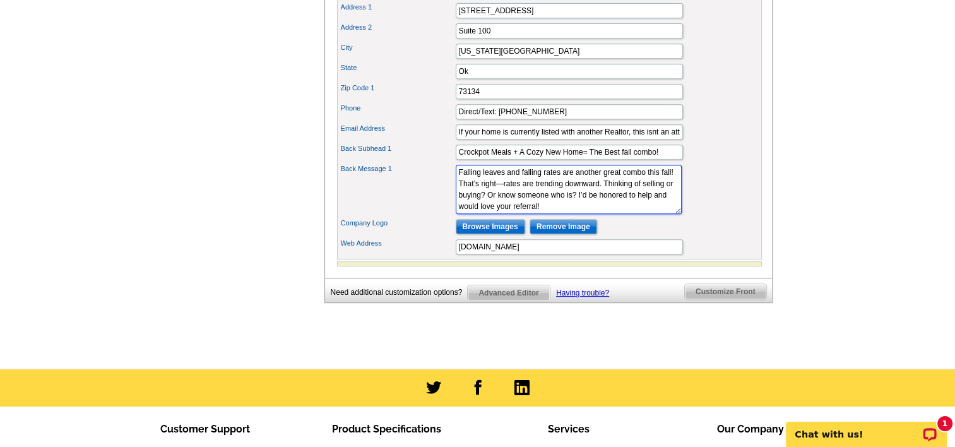
scroll to position [11, 0]
click at [645, 214] on textarea "Falling leaves and falling rates are another great combo this fall! That’s righ…" at bounding box center [569, 189] width 226 height 49
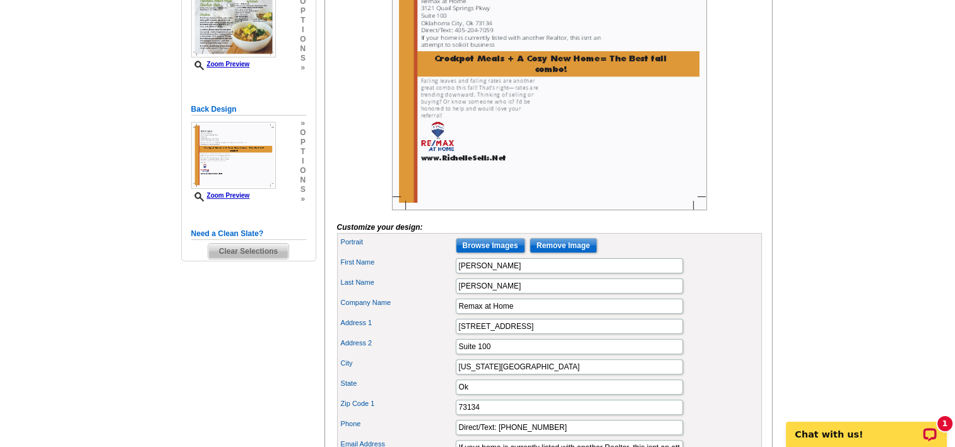
scroll to position [316, 0]
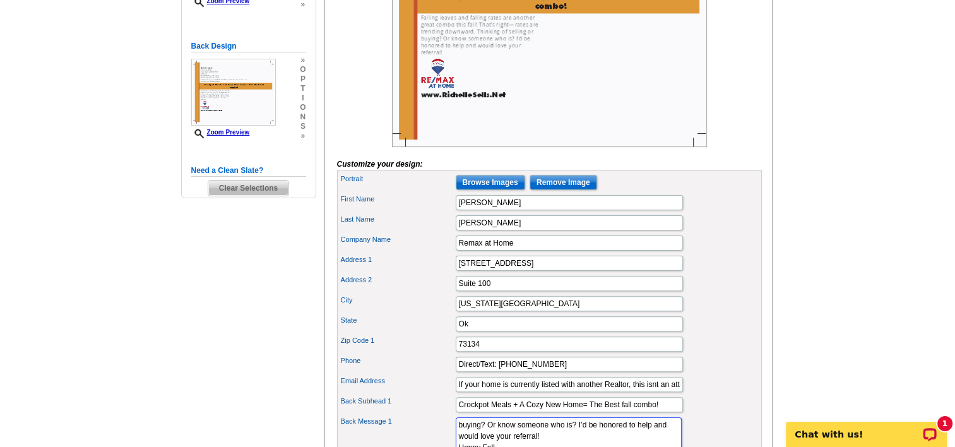
type textarea "Falling leaves and falling rates are another great combo this fall! That’s righ…"
drag, startPoint x: 554, startPoint y: 381, endPoint x: 444, endPoint y: 381, distance: 110.5
click at [444, 374] on div "Phone Direct/Text: 405-204-7059" at bounding box center [550, 364] width 420 height 20
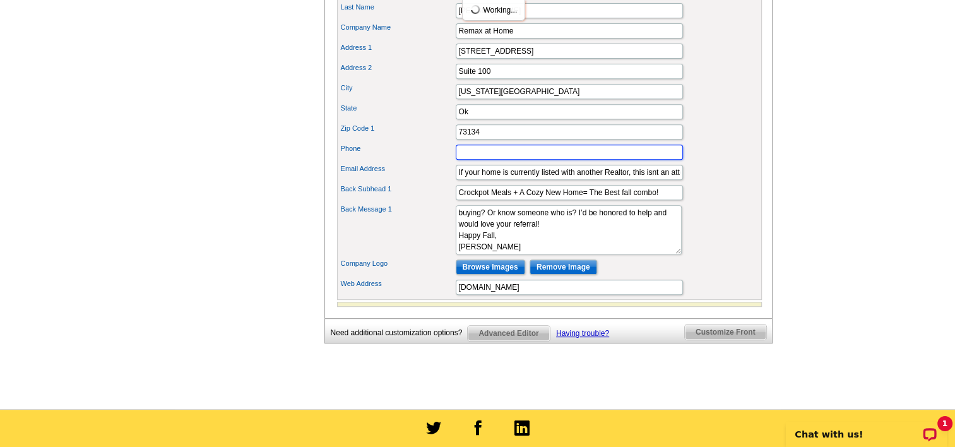
scroll to position [568, 0]
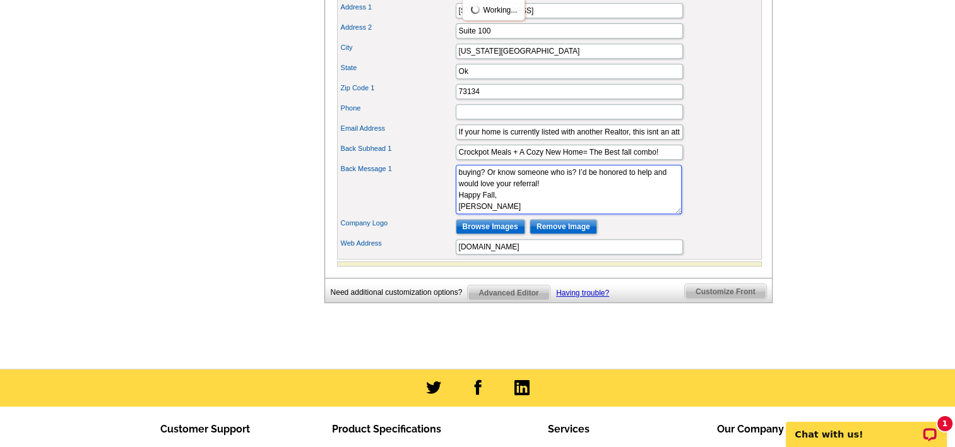
click at [521, 214] on textarea "Falling leaves and falling rates are another great combo this fall! That’s righ…" at bounding box center [569, 189] width 226 height 49
paste textarea "Direct/Text: 405-204-7059"
click at [730, 237] on div "Company Logo Browse Images Remove Image" at bounding box center [550, 227] width 420 height 20
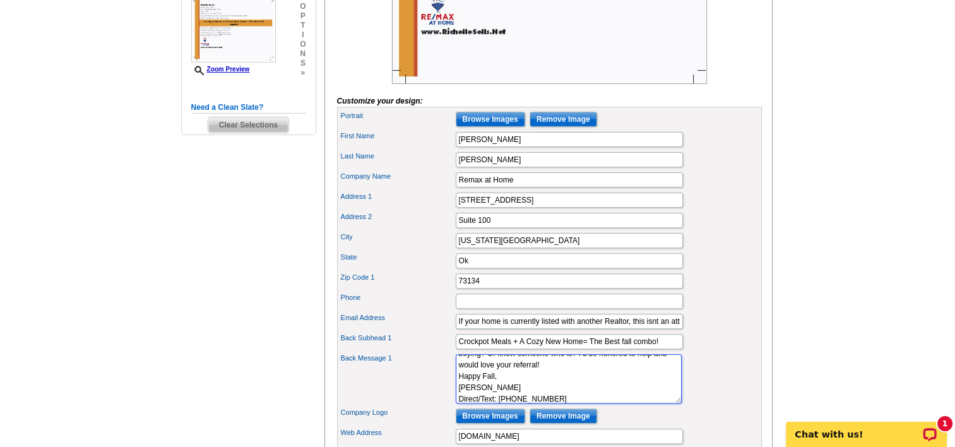
scroll to position [45, 0]
drag, startPoint x: 557, startPoint y: 417, endPoint x: 455, endPoint y: 403, distance: 103.1
click at [456, 403] on textarea "Falling leaves and falling rates are another great combo this fall! That’s righ…" at bounding box center [569, 378] width 226 height 49
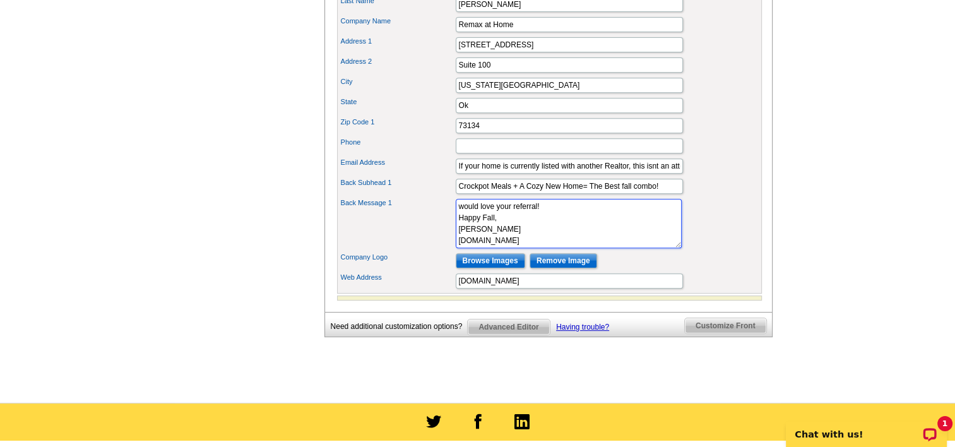
scroll to position [568, 0]
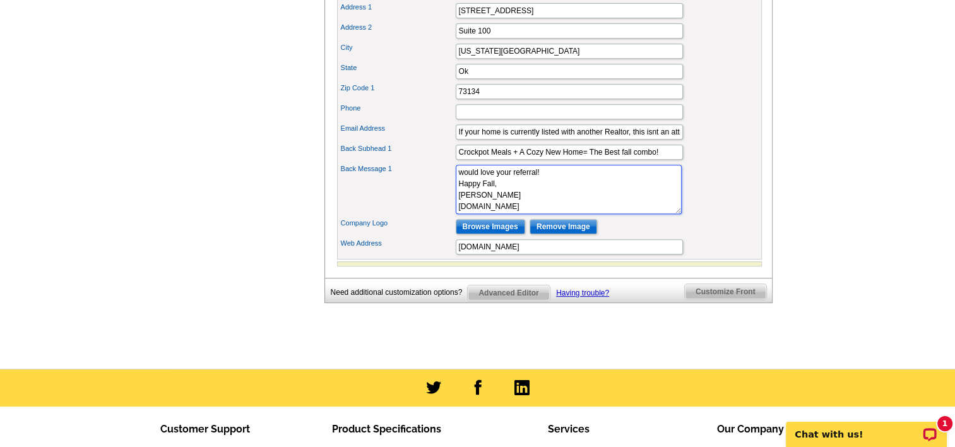
type textarea "Falling leaves and falling rates are another great combo this fall! That’s righ…"
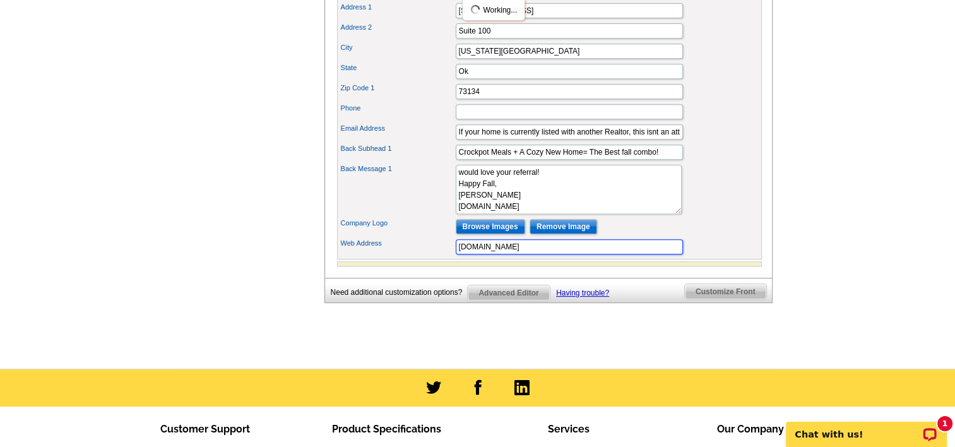
drag, startPoint x: 543, startPoint y: 258, endPoint x: 398, endPoint y: 257, distance: 145.2
click at [398, 257] on div "Web Address www.RichelleSells.Net" at bounding box center [550, 247] width 420 height 20
type input "Direct/Text: 405-204-7059"
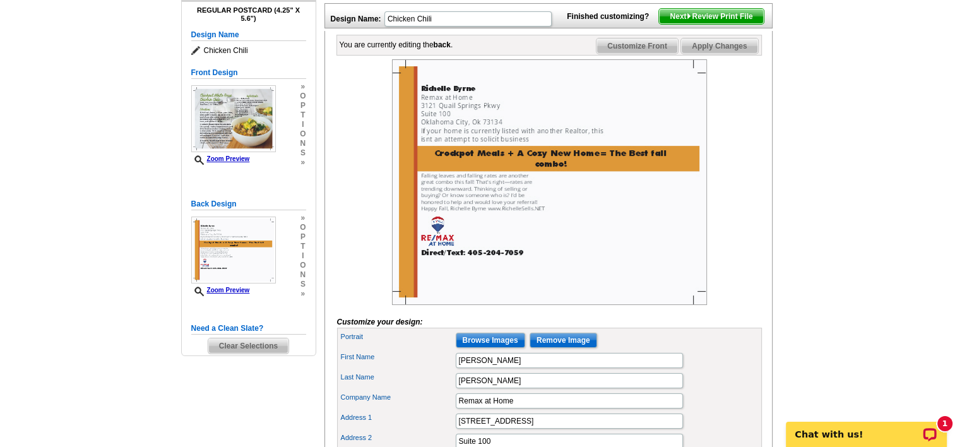
scroll to position [0, 0]
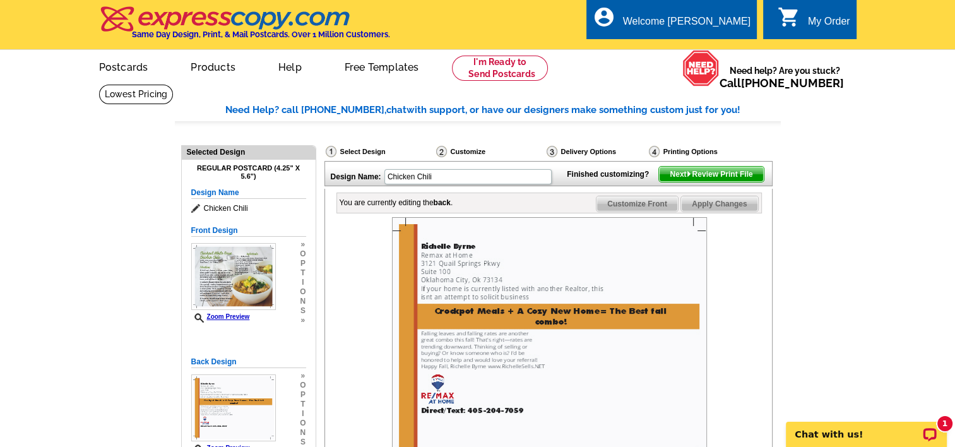
click at [753, 182] on span "Next Review Print File" at bounding box center [711, 174] width 104 height 15
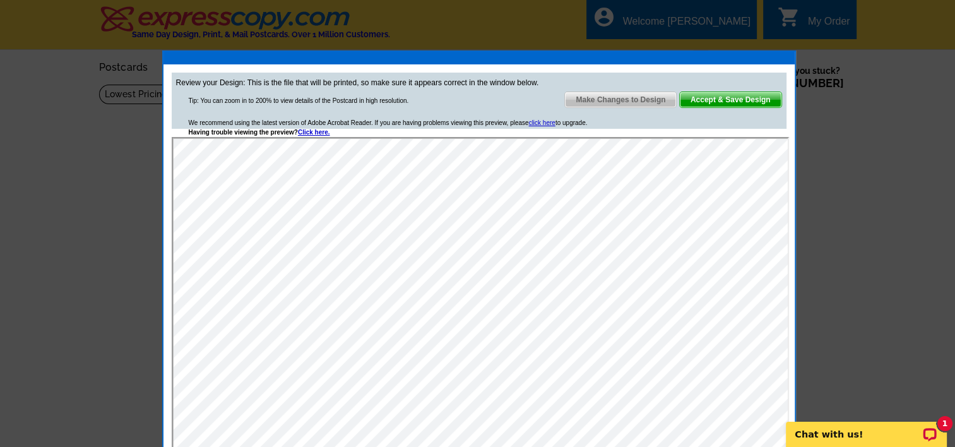
click at [712, 106] on link "Accept & Save Design" at bounding box center [730, 100] width 103 height 16
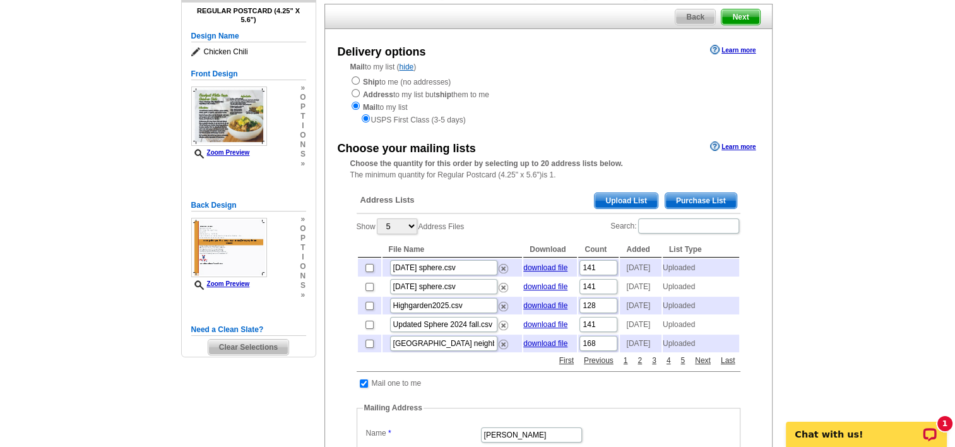
scroll to position [126, 0]
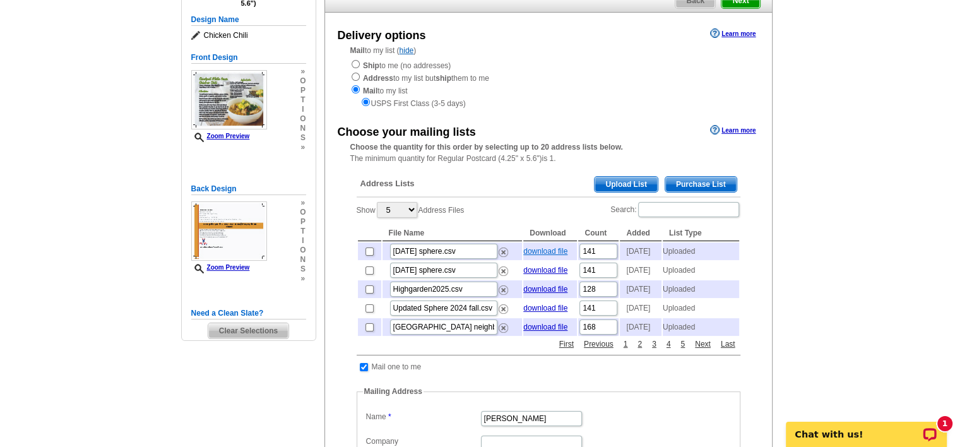
click at [546, 253] on link "download file" at bounding box center [545, 251] width 44 height 9
click at [910, 20] on main "Need Help? call [PHONE_NUMBER], chat with support, or have our designers make s…" at bounding box center [477, 370] width 955 height 825
click at [622, 187] on span "Upload List" at bounding box center [626, 184] width 63 height 15
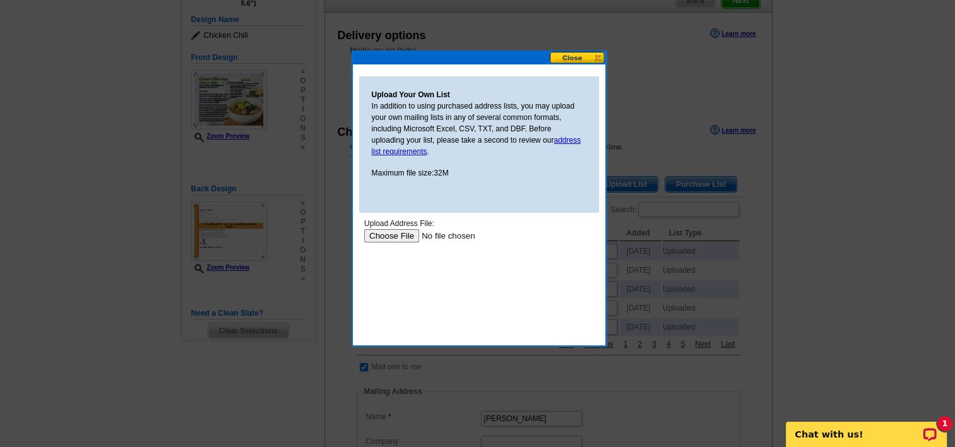
scroll to position [0, 0]
click at [412, 232] on input "file" at bounding box center [444, 235] width 160 height 13
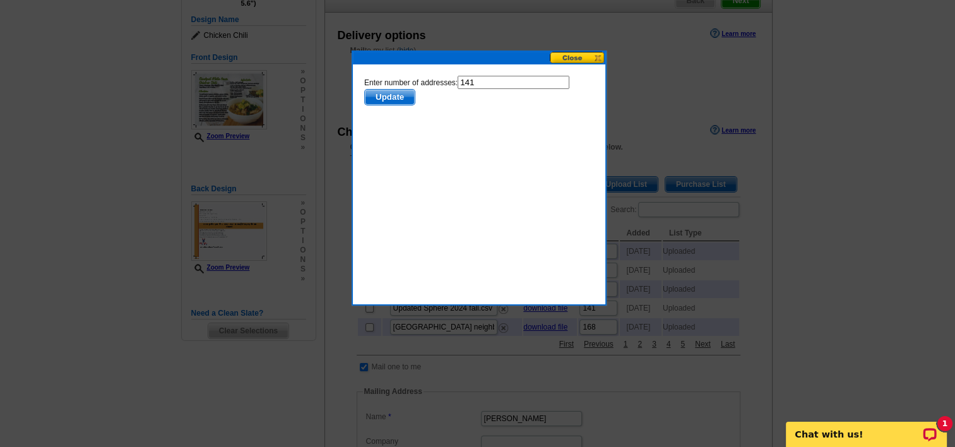
click at [400, 97] on span "Update" at bounding box center [389, 97] width 50 height 15
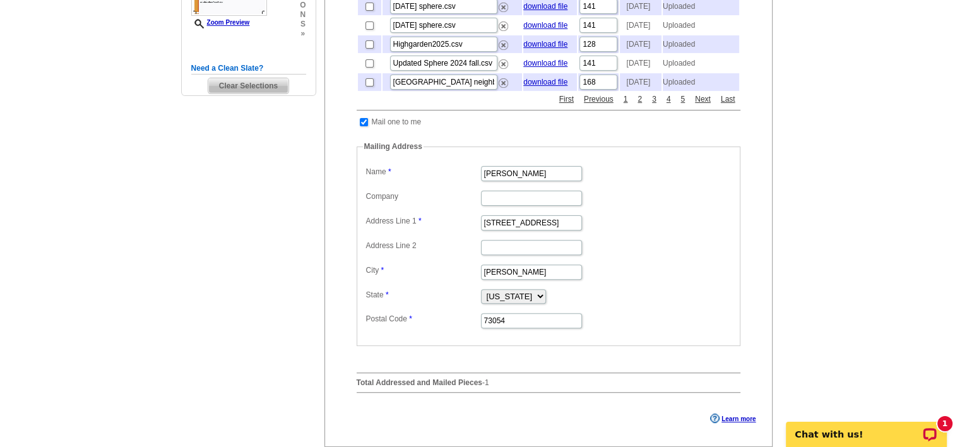
scroll to position [379, 0]
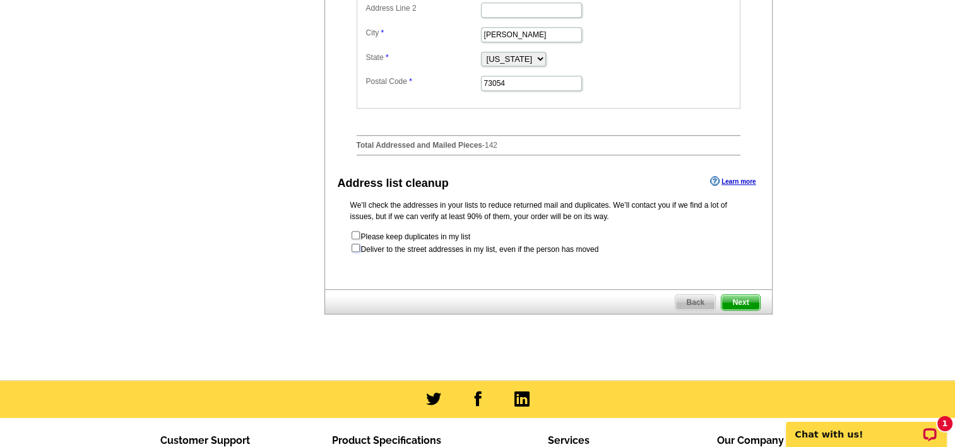
click at [358, 252] on input "checkbox" at bounding box center [356, 248] width 8 height 8
checkbox input "true"
radio input "true"
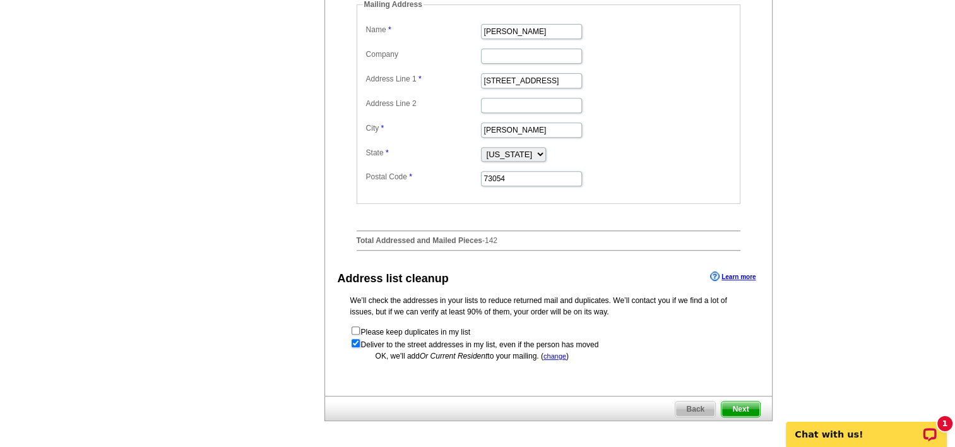
scroll to position [672, 0]
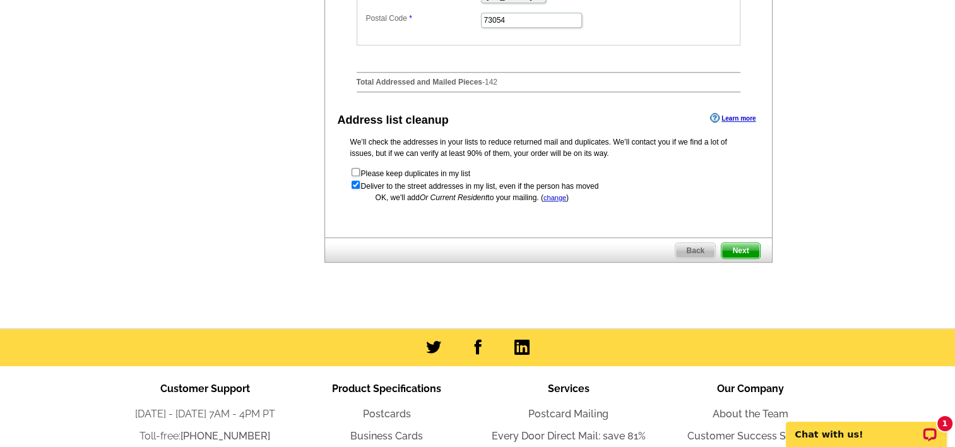
click at [734, 258] on span "Next" at bounding box center [741, 250] width 38 height 15
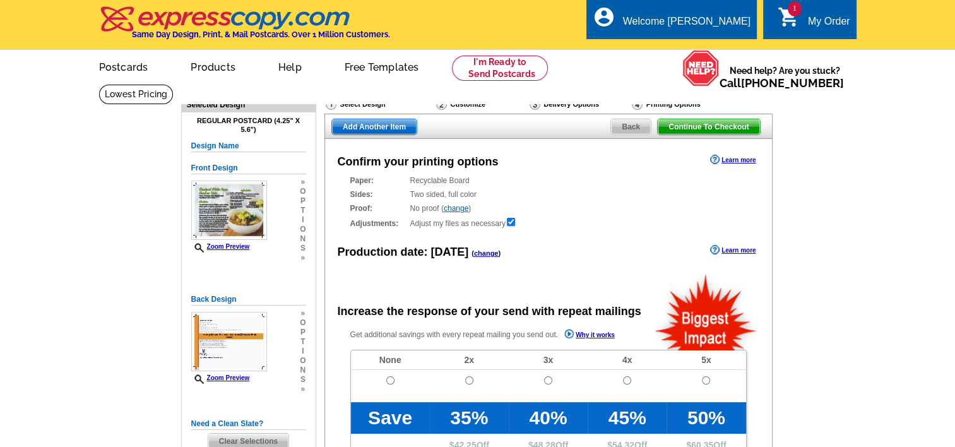
radio input "false"
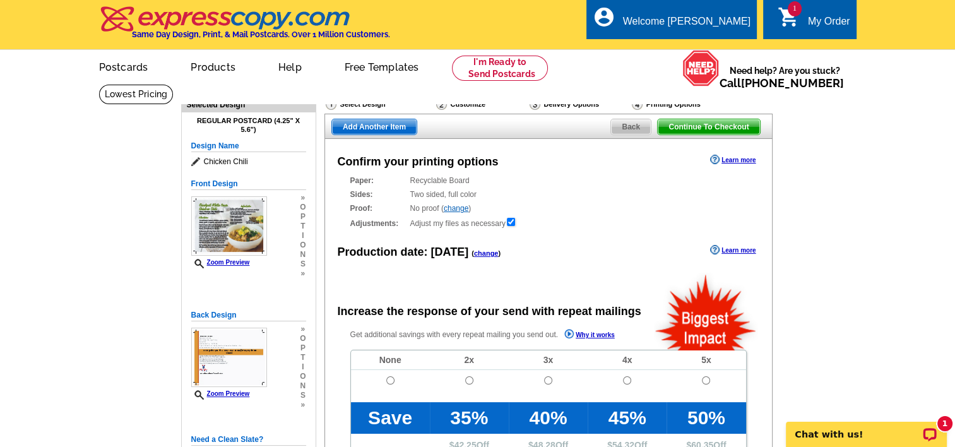
scroll to position [253, 0]
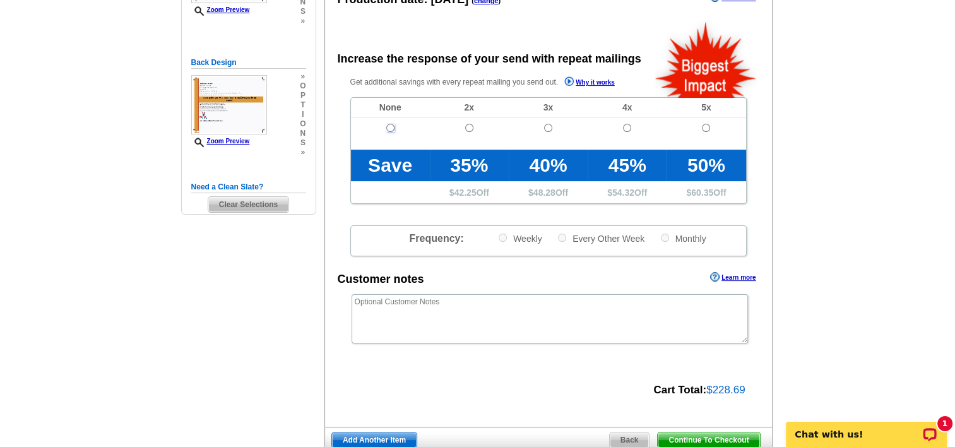
click at [390, 129] on input "radio" at bounding box center [390, 128] width 8 height 8
radio input "true"
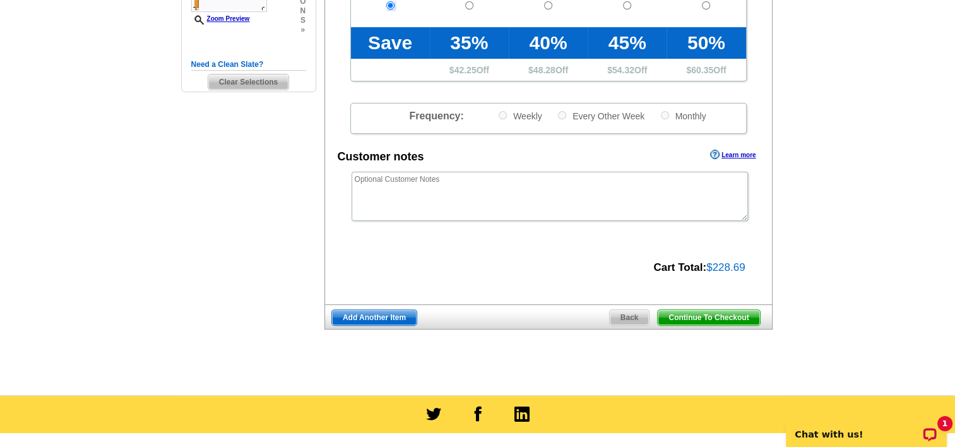
scroll to position [379, 0]
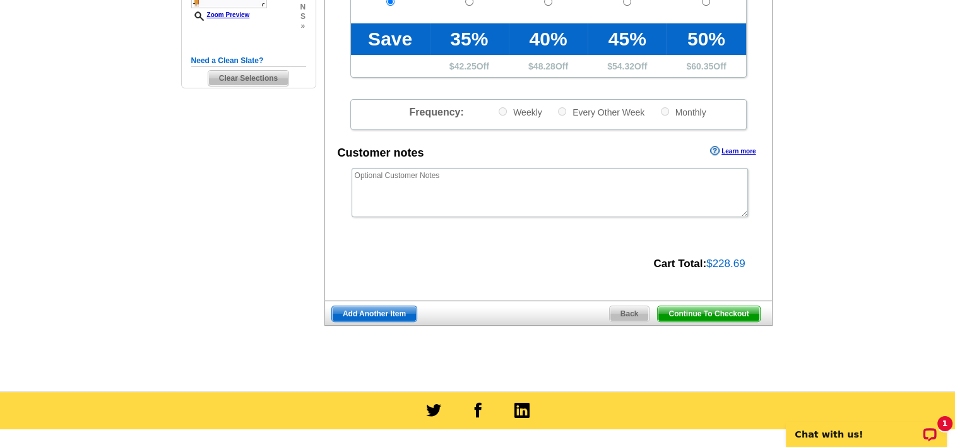
click at [719, 310] on span "Continue To Checkout" at bounding box center [709, 313] width 102 height 15
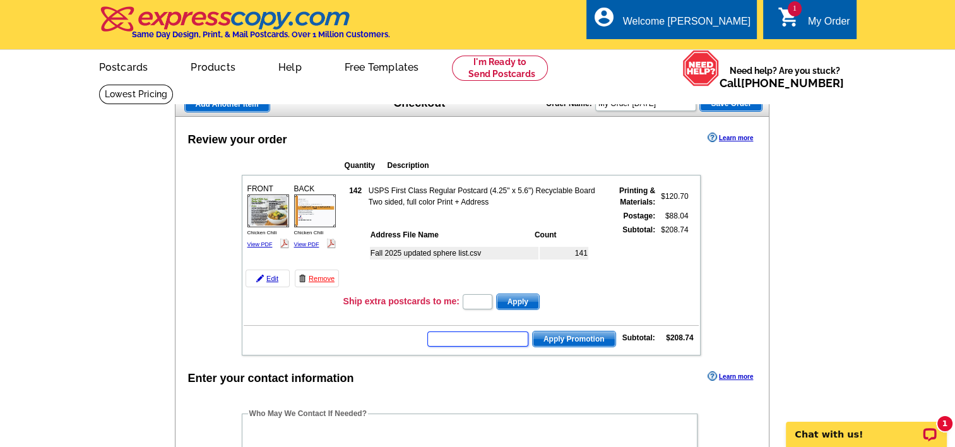
click at [483, 335] on input "text" at bounding box center [477, 338] width 101 height 15
type input "SMS40m"
click at [567, 333] on span "Apply Promotion" at bounding box center [574, 338] width 83 height 15
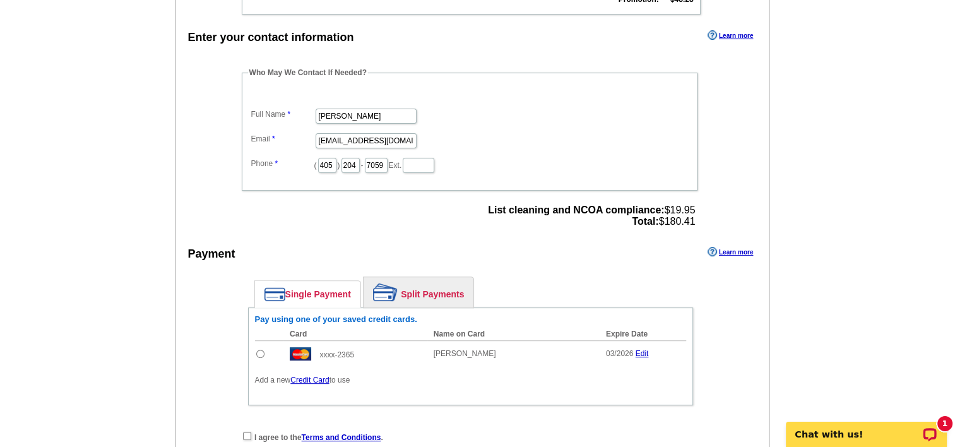
scroll to position [505, 0]
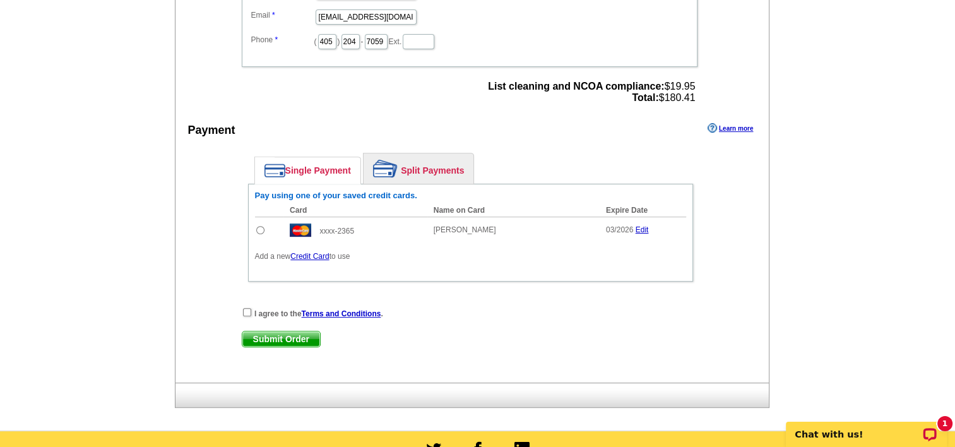
click at [262, 226] on input "radio" at bounding box center [260, 230] width 8 height 8
radio input "true"
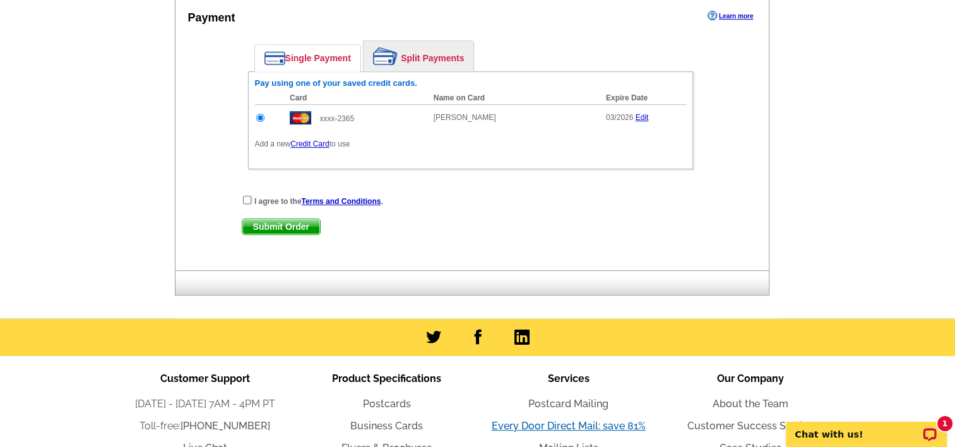
scroll to position [750, 0]
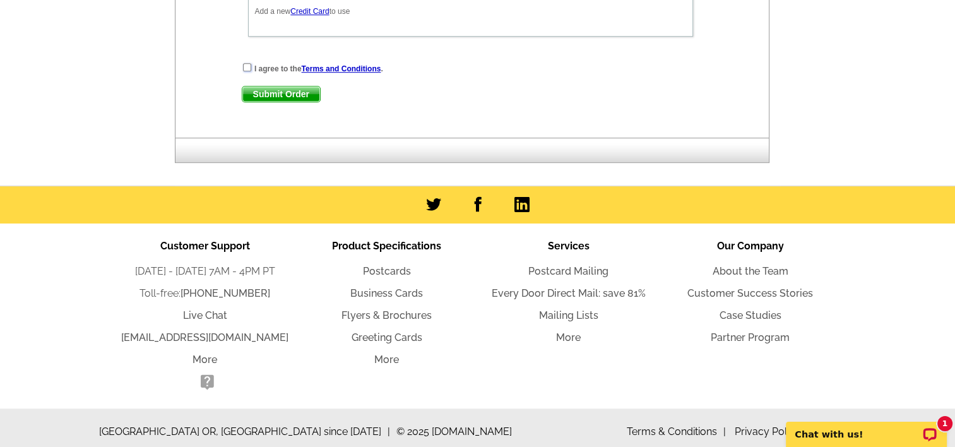
click at [247, 63] on input "checkbox" at bounding box center [247, 67] width 8 height 8
checkbox input "true"
click at [258, 86] on span "Submit Order" at bounding box center [281, 93] width 78 height 15
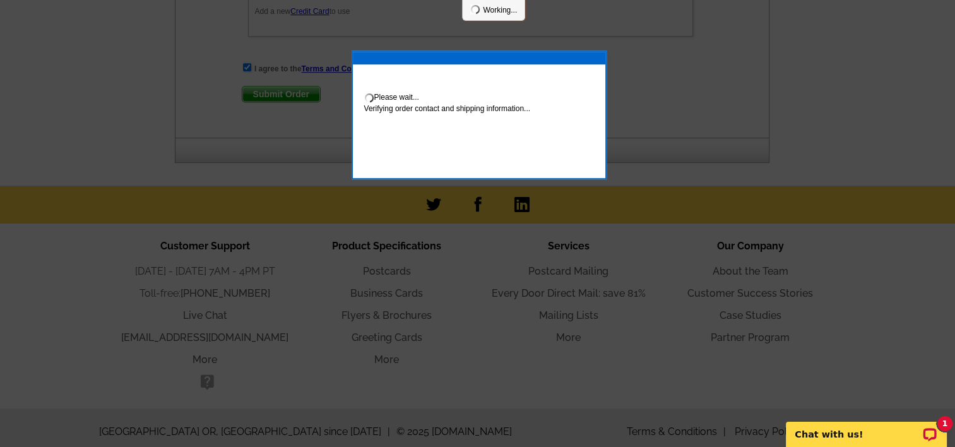
scroll to position [813, 0]
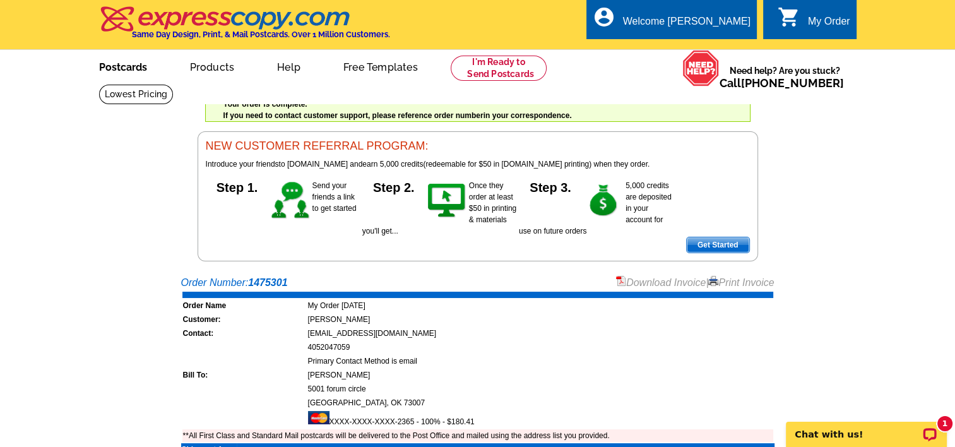
click at [133, 62] on link "Postcards" at bounding box center [123, 66] width 88 height 30
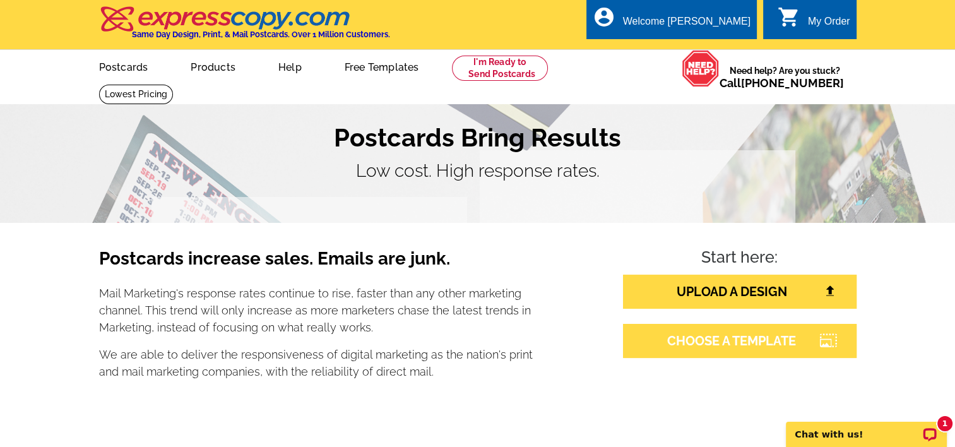
click at [741, 335] on link "CHOOSE A TEMPLATE" at bounding box center [740, 341] width 234 height 34
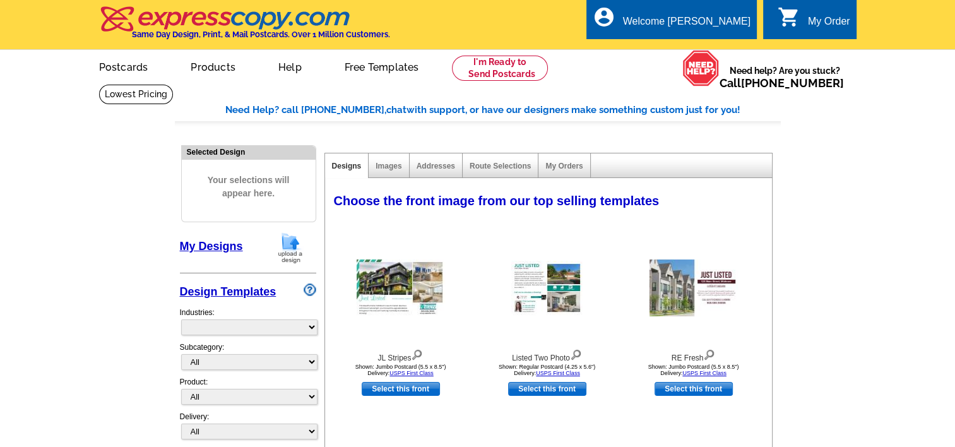
select select "785"
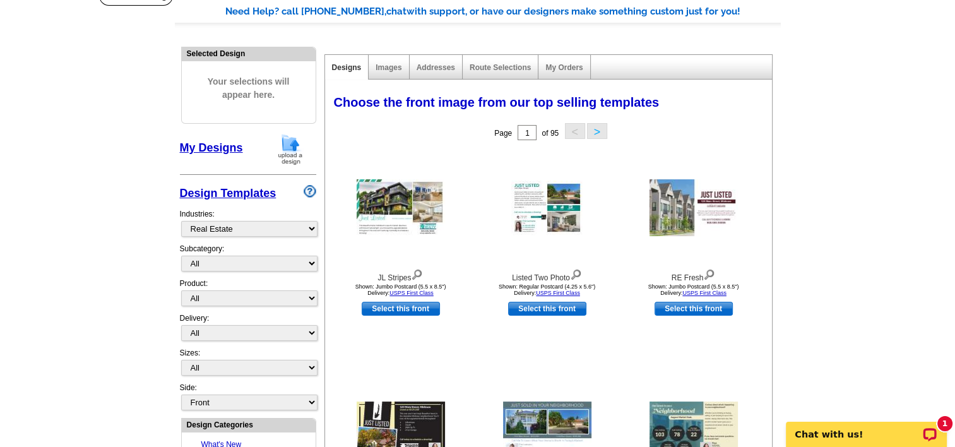
scroll to position [126, 0]
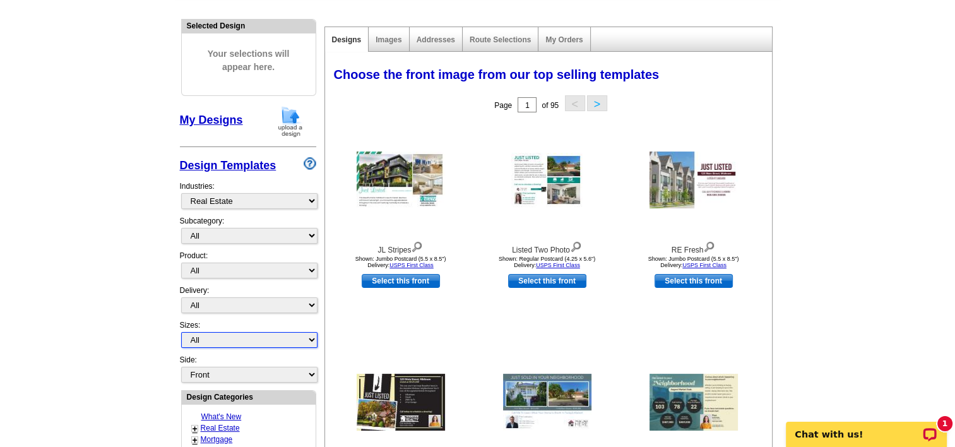
click at [294, 338] on select "All Jumbo Postcard (5.5" x 8.5") Regular Postcard (4.25" x 5.6") Panoramic Post…" at bounding box center [249, 340] width 136 height 16
select select "1"
click at [181, 332] on select "All Jumbo Postcard (5.5" x 8.5") Regular Postcard (4.25" x 5.6") Panoramic Post…" at bounding box center [249, 340] width 136 height 16
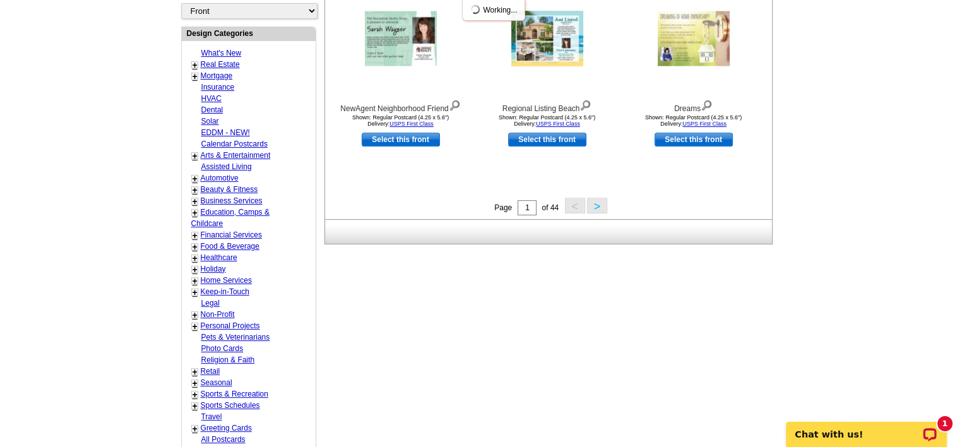
scroll to position [565, 0]
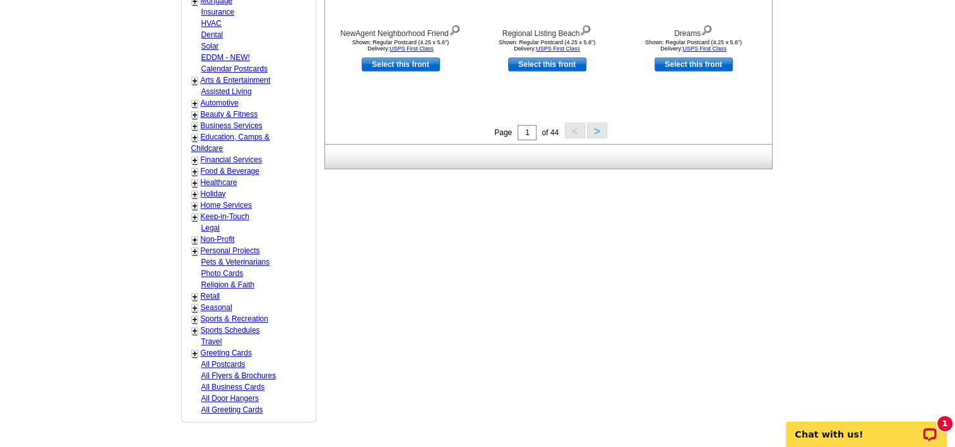
click at [195, 191] on link "+" at bounding box center [195, 194] width 5 height 10
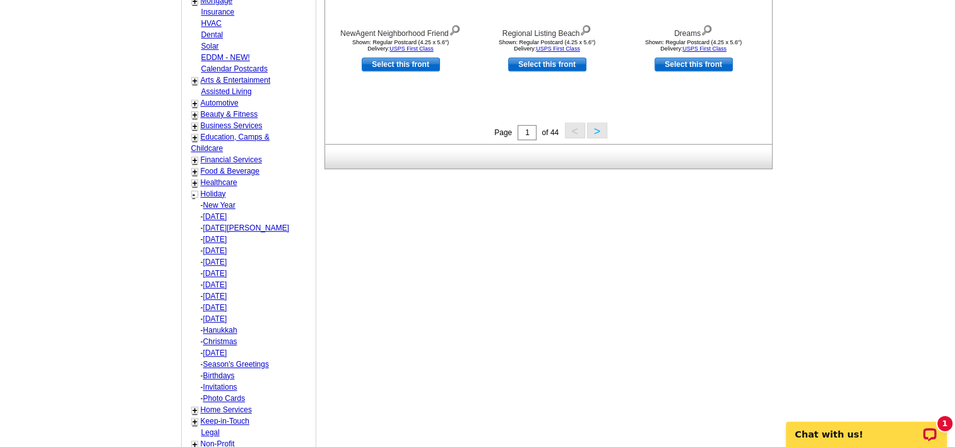
click at [193, 189] on link "-" at bounding box center [194, 194] width 3 height 10
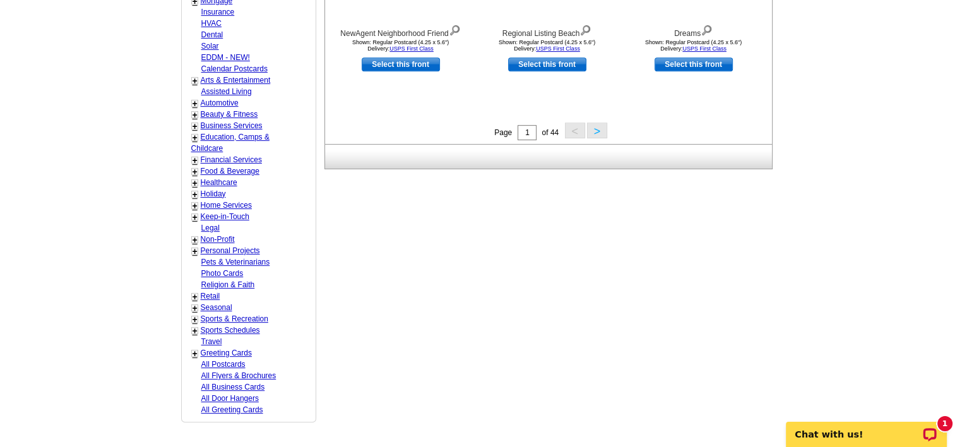
click at [196, 303] on link "+" at bounding box center [195, 308] width 5 height 10
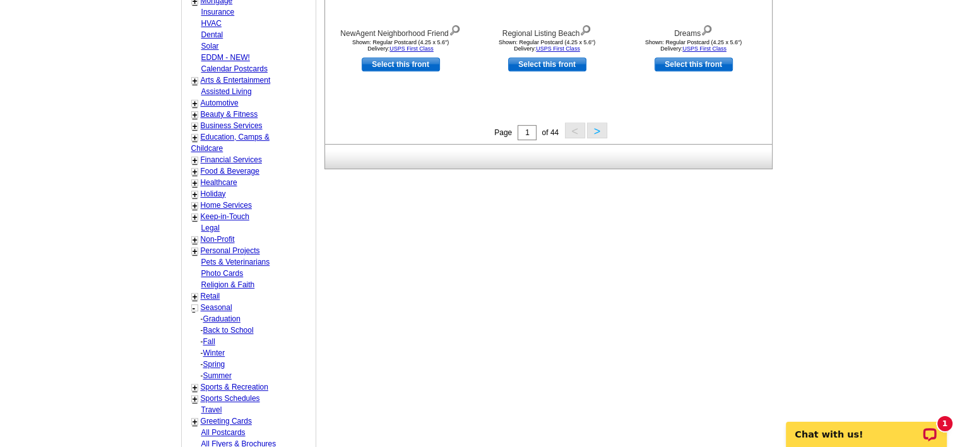
click at [206, 337] on link "Fall" at bounding box center [209, 341] width 12 height 9
select select "816"
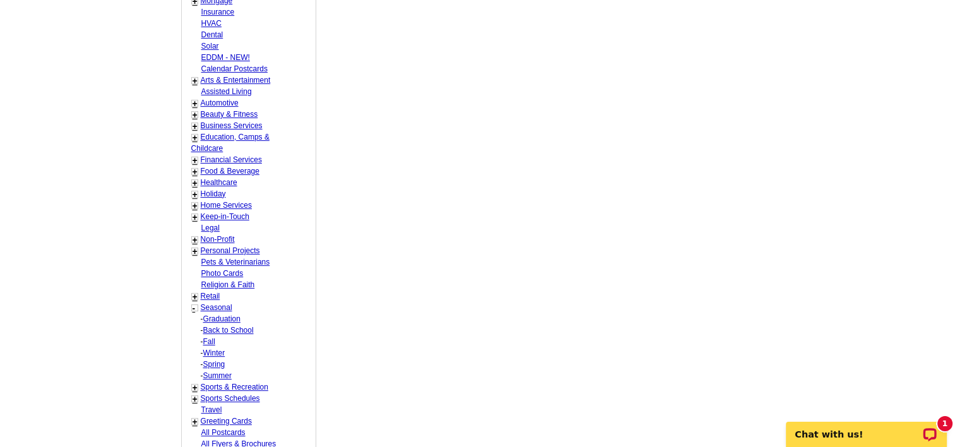
select select "818"
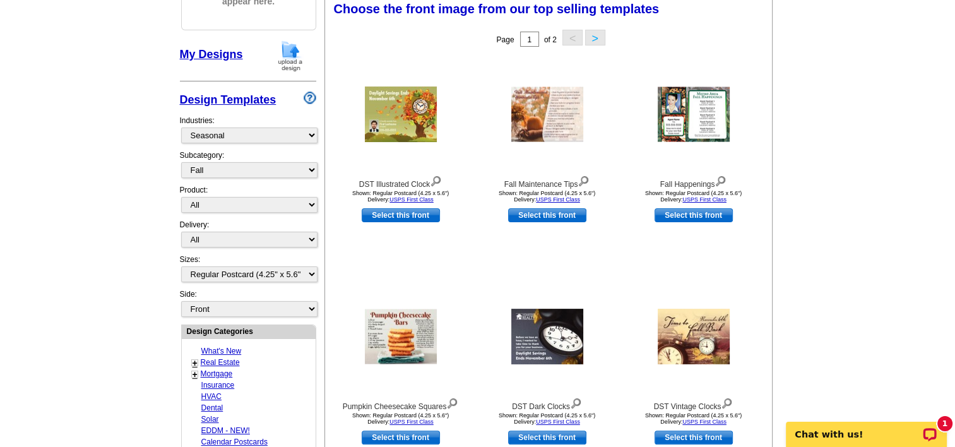
scroll to position [186, 0]
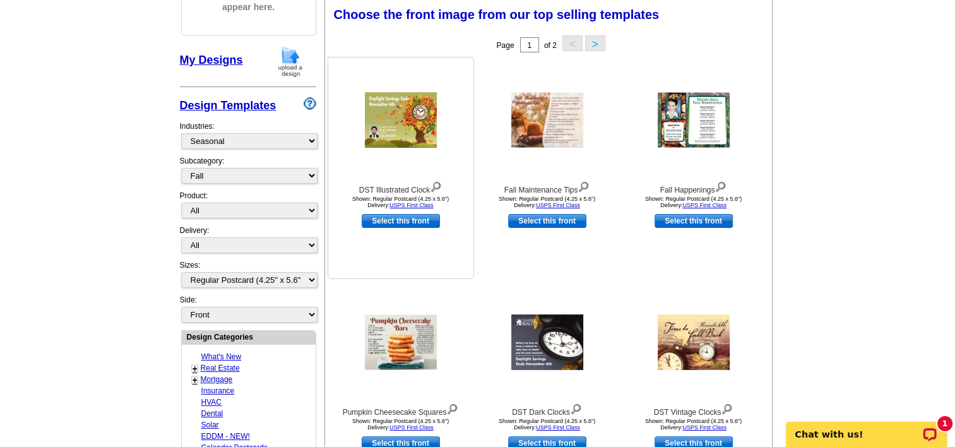
click at [438, 186] on img at bounding box center [436, 186] width 12 height 14
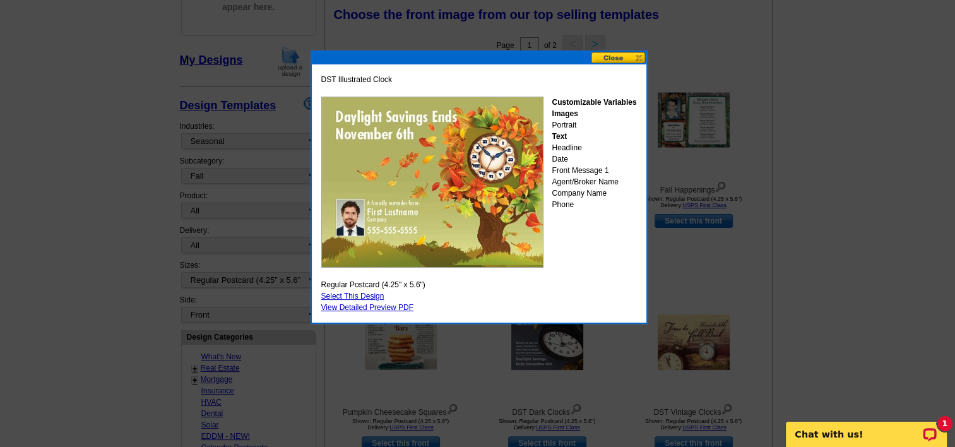
click at [612, 56] on button at bounding box center [619, 58] width 56 height 12
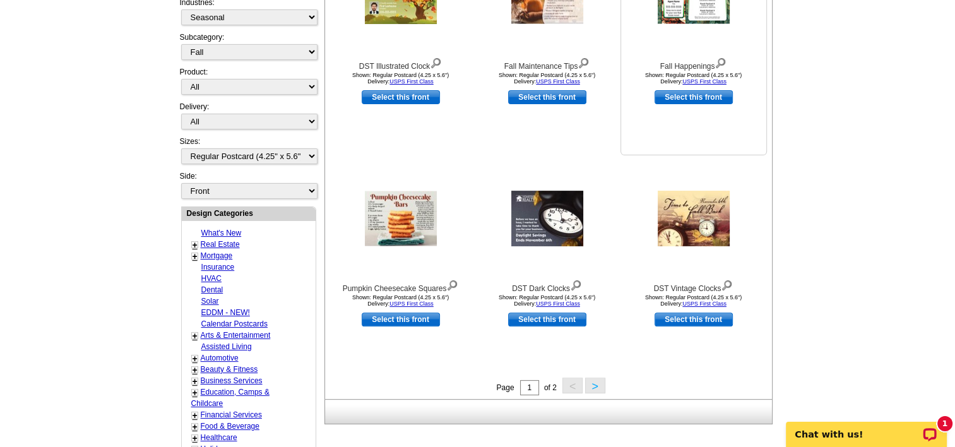
scroll to position [313, 0]
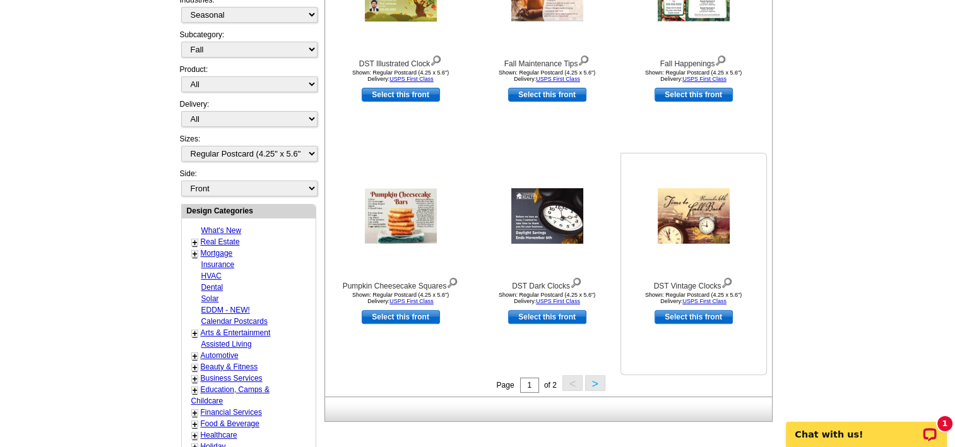
click at [732, 283] on img at bounding box center [727, 282] width 12 height 14
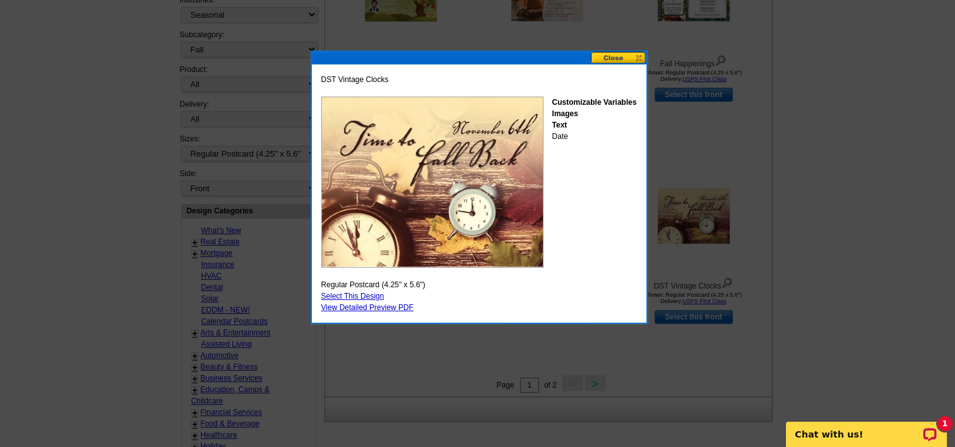
click at [633, 56] on button at bounding box center [619, 58] width 56 height 12
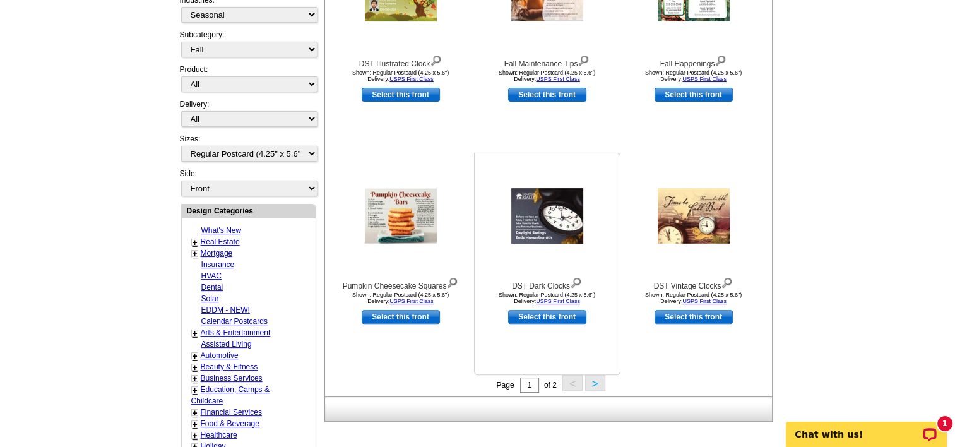
click at [576, 283] on img at bounding box center [576, 282] width 12 height 14
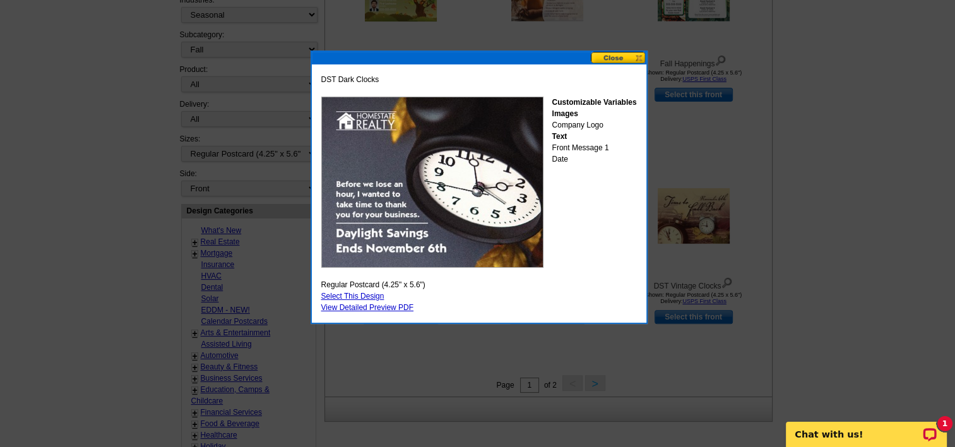
click at [609, 57] on button at bounding box center [619, 58] width 56 height 12
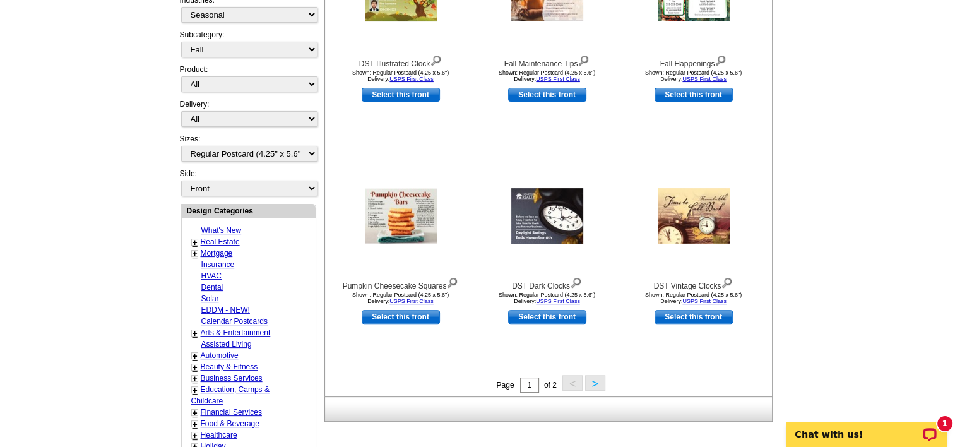
click at [604, 379] on button ">" at bounding box center [595, 383] width 20 height 16
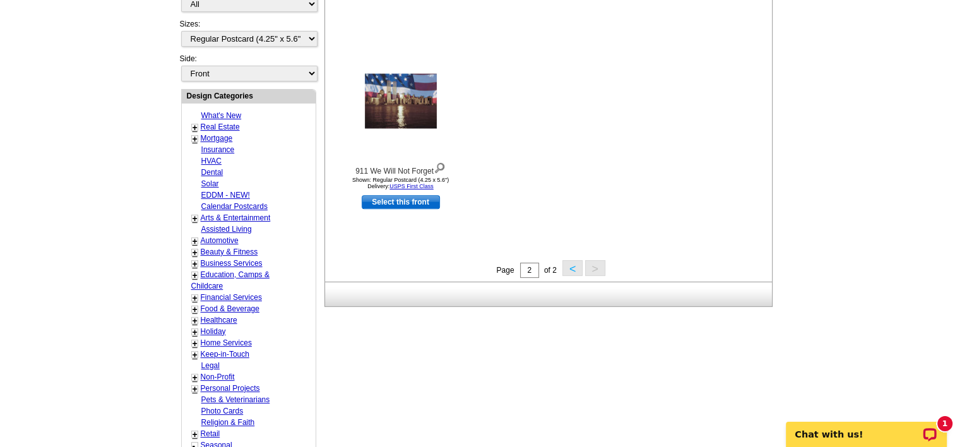
scroll to position [439, 0]
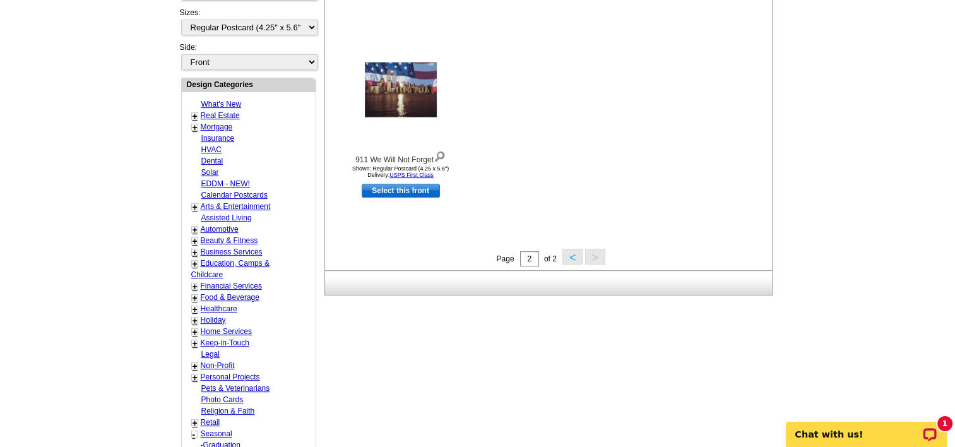
click at [572, 256] on button "<" at bounding box center [573, 257] width 20 height 16
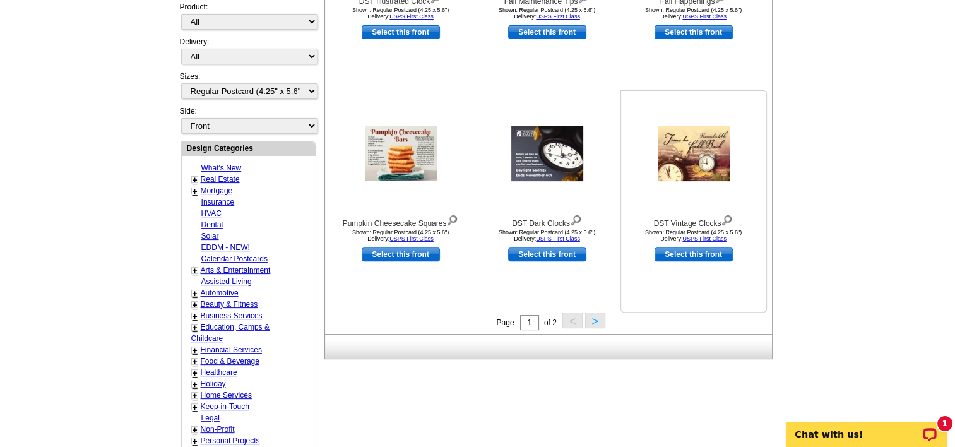
scroll to position [376, 0]
click at [592, 323] on button ">" at bounding box center [595, 320] width 20 height 16
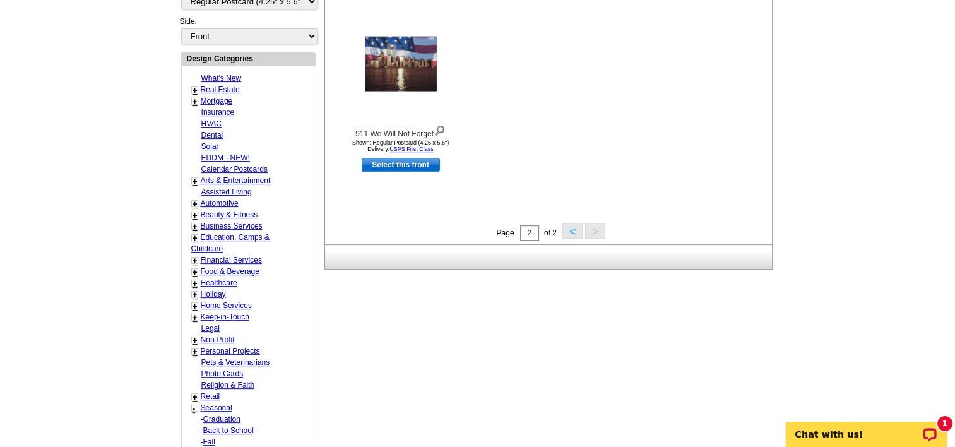
scroll to position [502, 0]
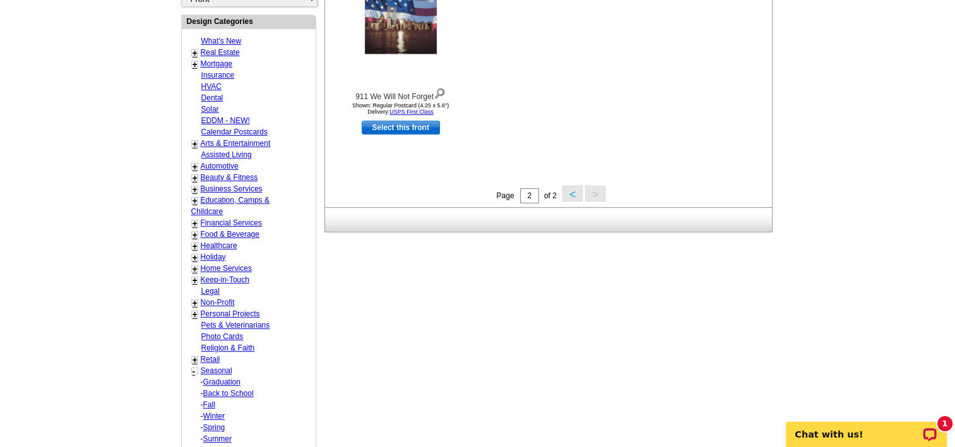
click at [576, 192] on button "<" at bounding box center [573, 194] width 20 height 16
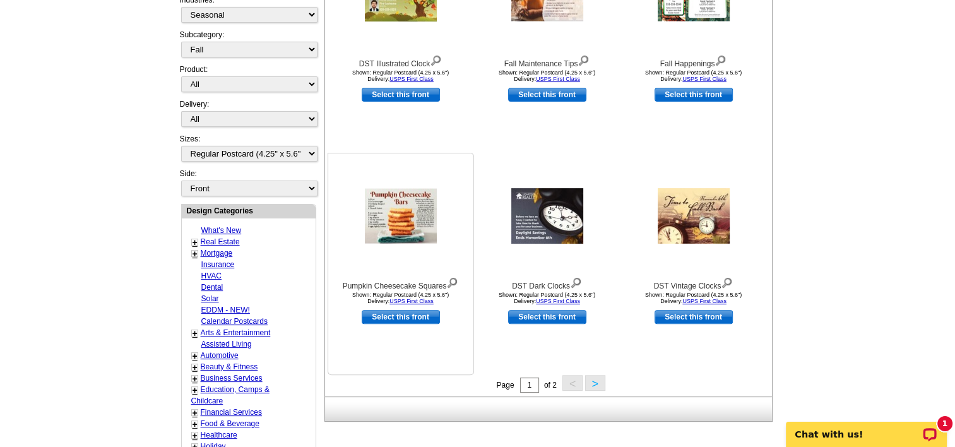
scroll to position [376, 0]
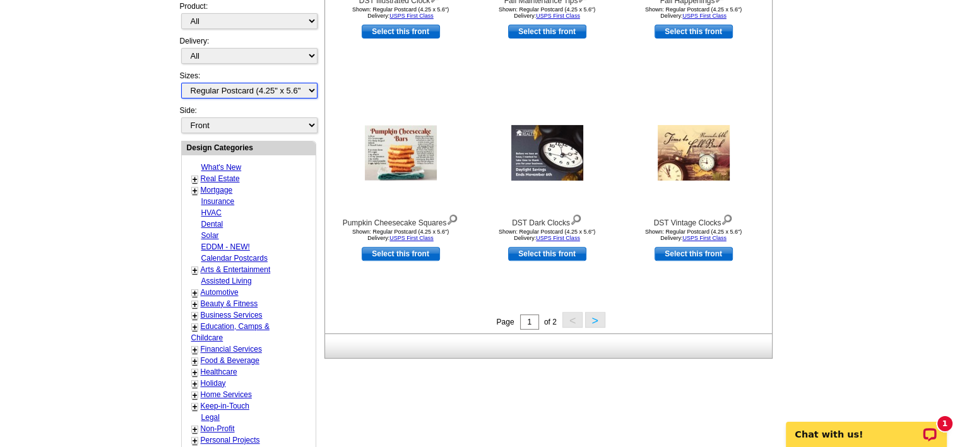
click at [308, 83] on select "All Jumbo Postcard (5.5" x 8.5") Regular Postcard (4.25" x 5.6") Panoramic Post…" at bounding box center [249, 91] width 136 height 16
click at [831, 171] on main "Need Help? call 800-260-5887, chat with support, or have our designers make som…" at bounding box center [477, 211] width 955 height 1007
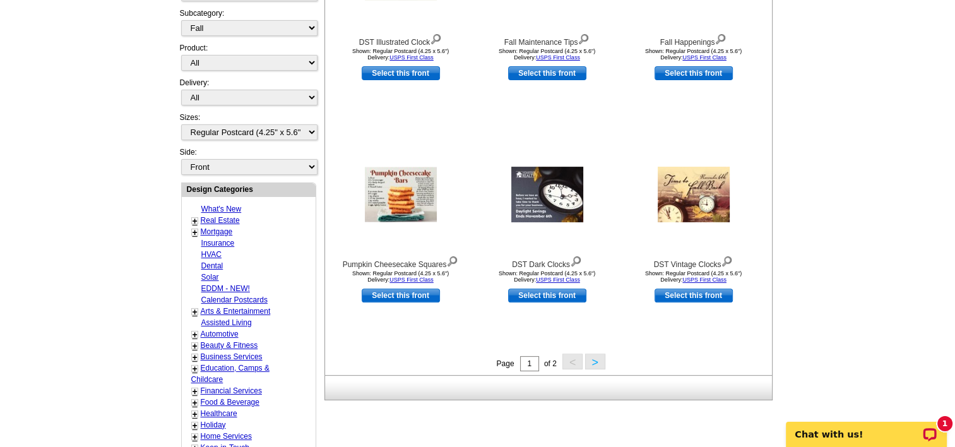
scroll to position [313, 0]
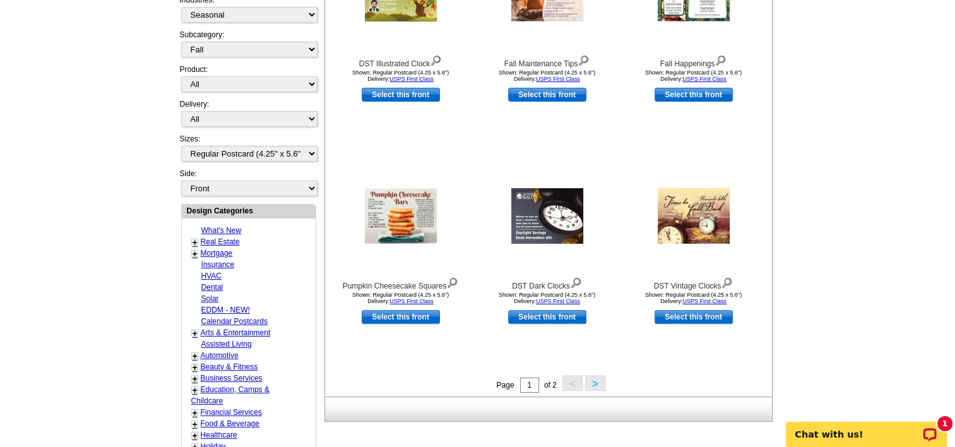
click at [558, 323] on link "Select this front" at bounding box center [547, 317] width 78 height 14
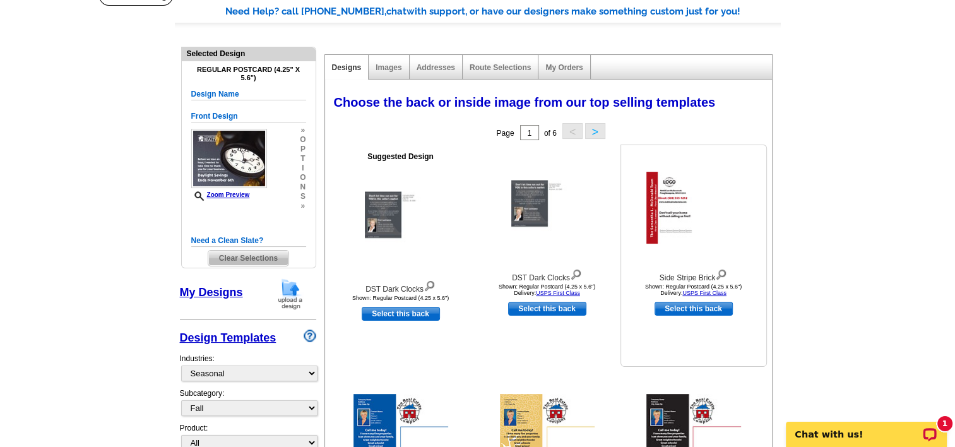
scroll to position [126, 0]
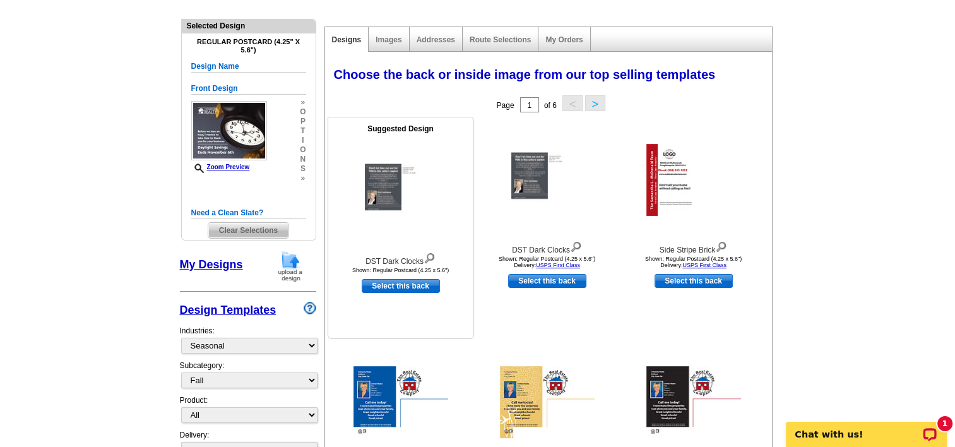
click at [434, 258] on img at bounding box center [430, 257] width 12 height 14
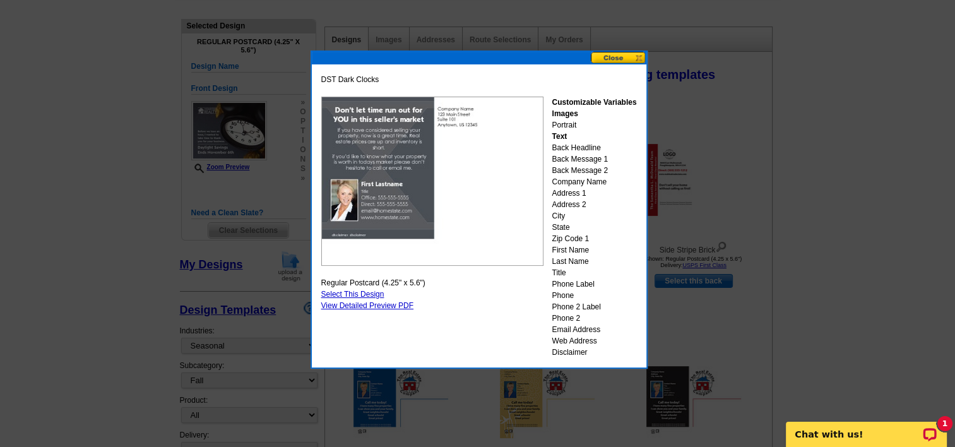
click at [614, 56] on button at bounding box center [619, 58] width 56 height 12
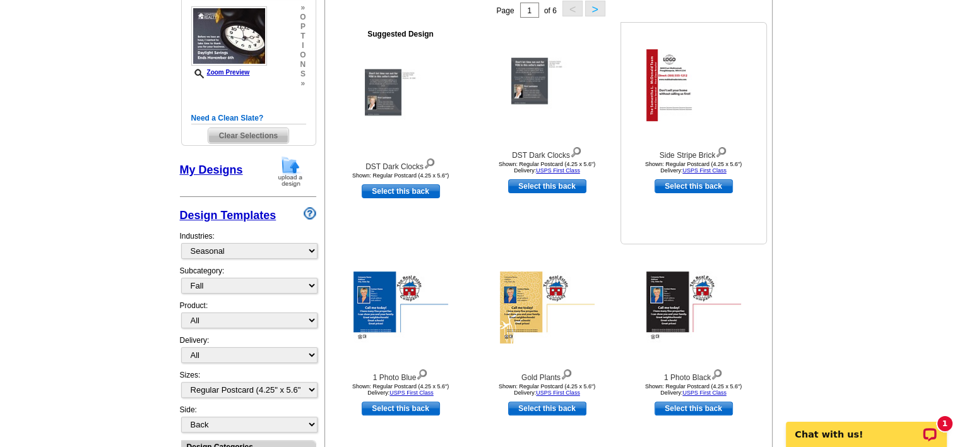
scroll to position [253, 0]
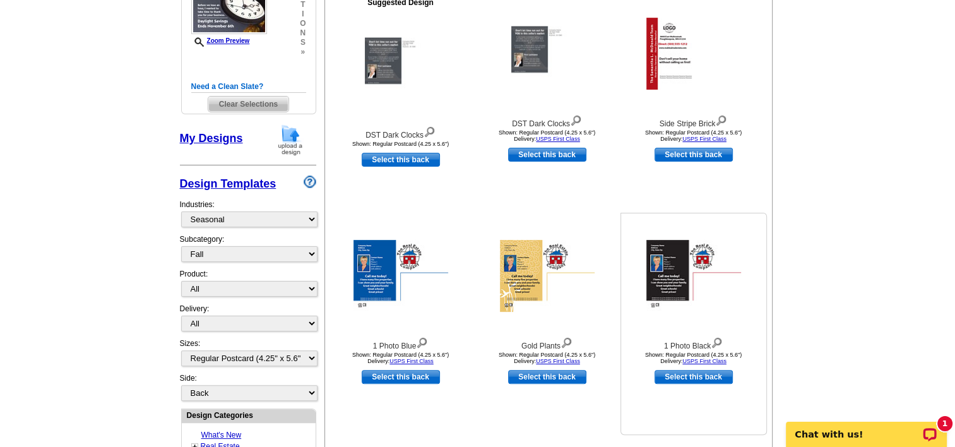
click at [720, 339] on img at bounding box center [717, 342] width 12 height 14
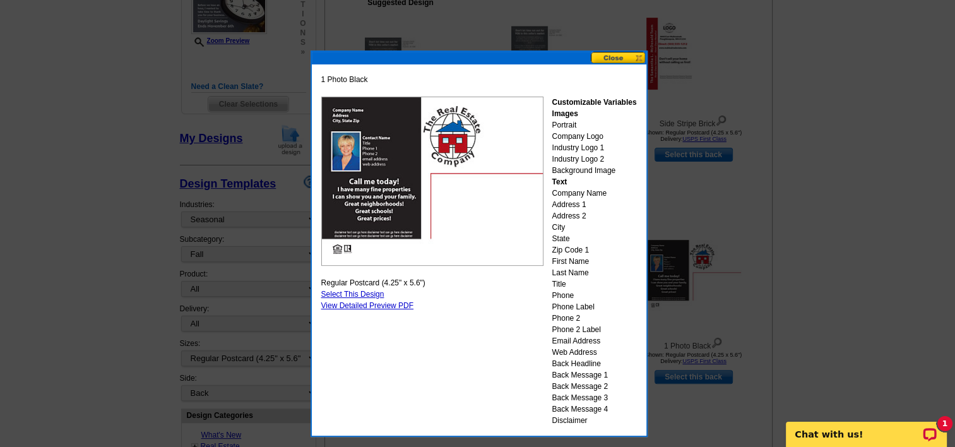
click at [604, 57] on button at bounding box center [619, 58] width 56 height 12
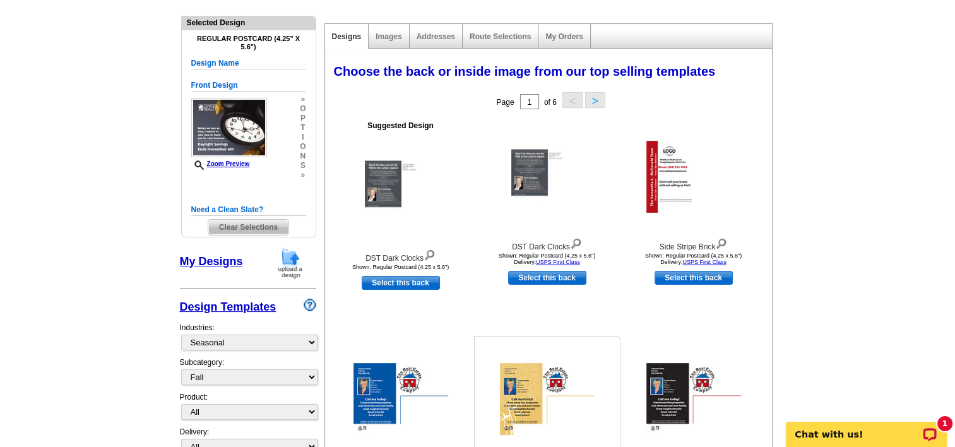
scroll to position [126, 0]
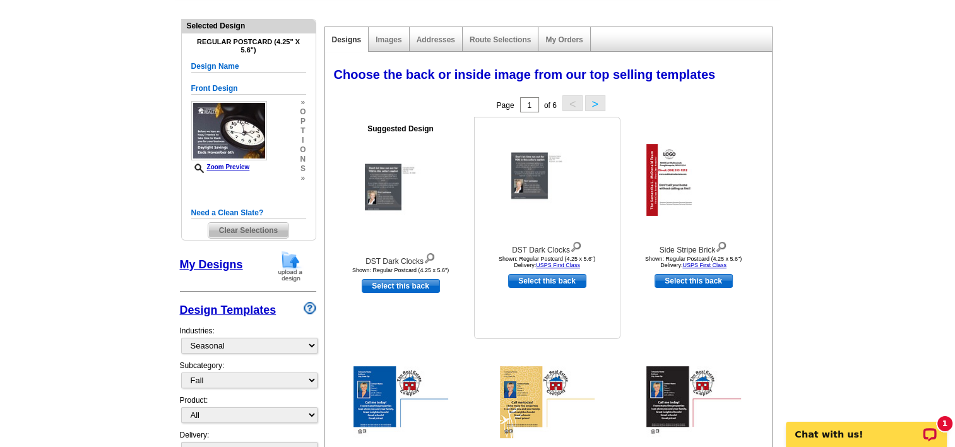
click at [559, 278] on link "Select this back" at bounding box center [547, 281] width 78 height 14
select select "front"
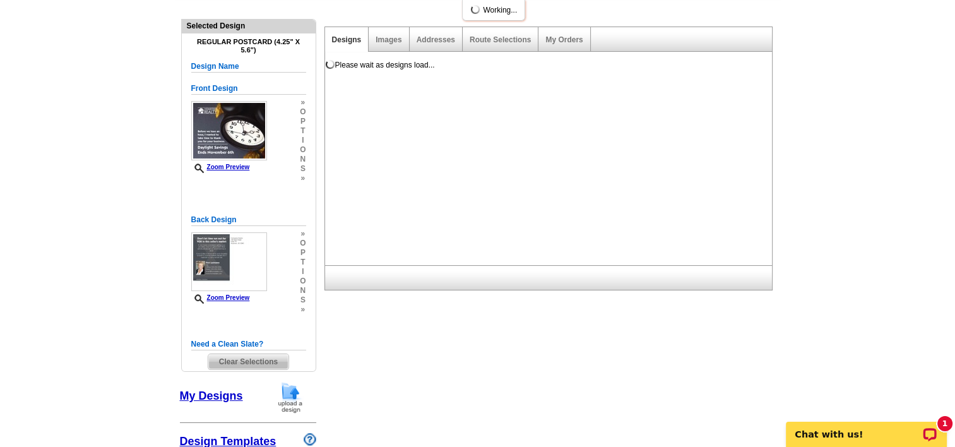
scroll to position [0, 0]
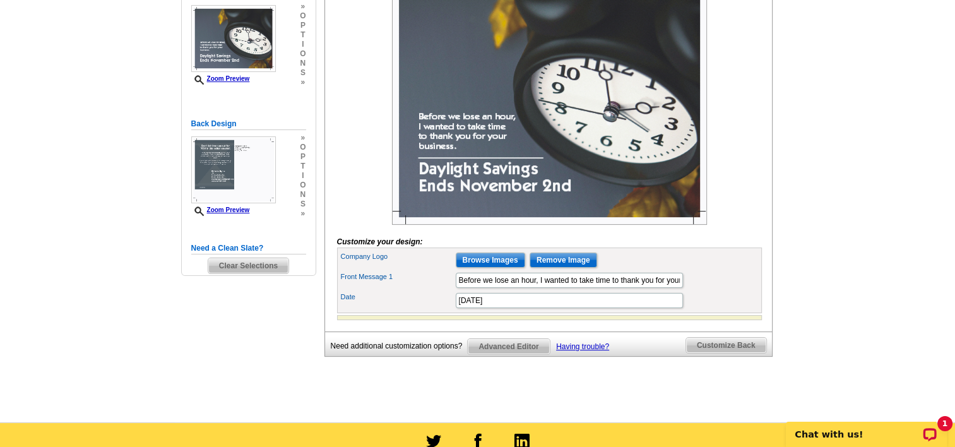
scroll to position [253, 0]
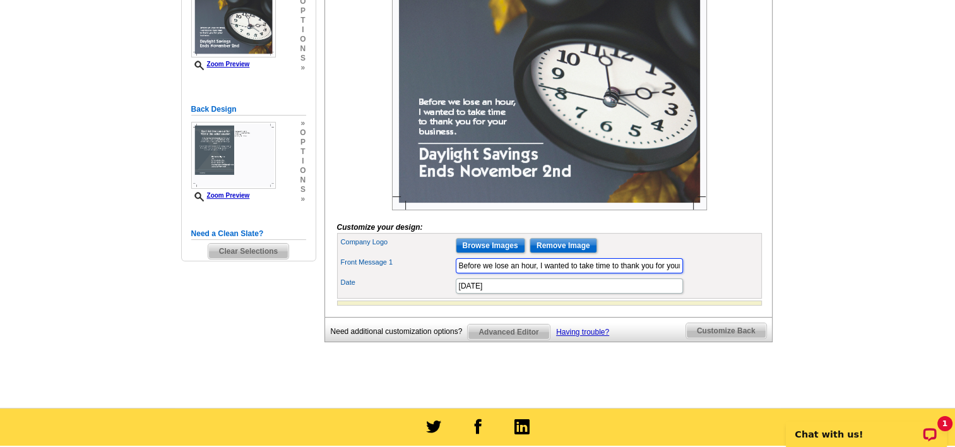
click at [547, 273] on input "Before we lose an hour, I wanted to take time to thank you for your business." at bounding box center [569, 265] width 227 height 15
click at [546, 273] on input "Before we lose an hour, I wanted to take time to thank you for your business." at bounding box center [569, 265] width 227 height 15
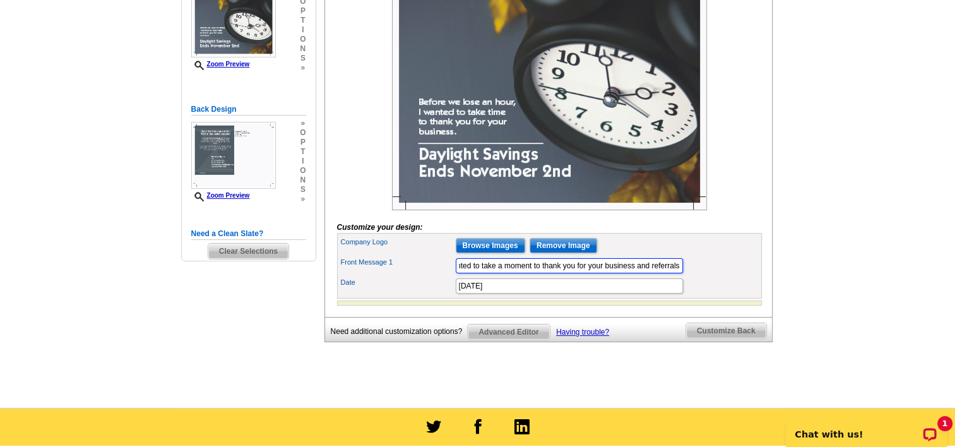
click at [602, 273] on input "As the season changes, I just wanted to take a moment to thank you for your bus…" at bounding box center [569, 265] width 227 height 15
click at [678, 273] on input "As the season changes, I just wanted to take a moment to thank you for your bus…" at bounding box center [569, 265] width 227 height 15
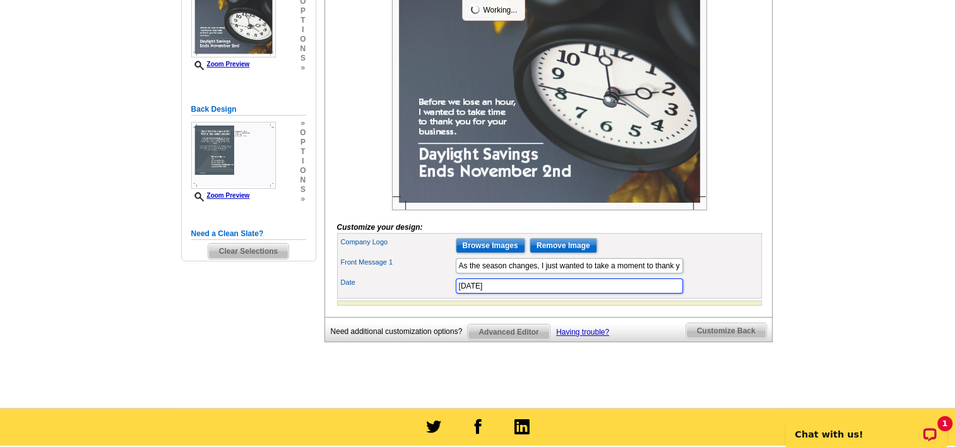
scroll to position [0, 0]
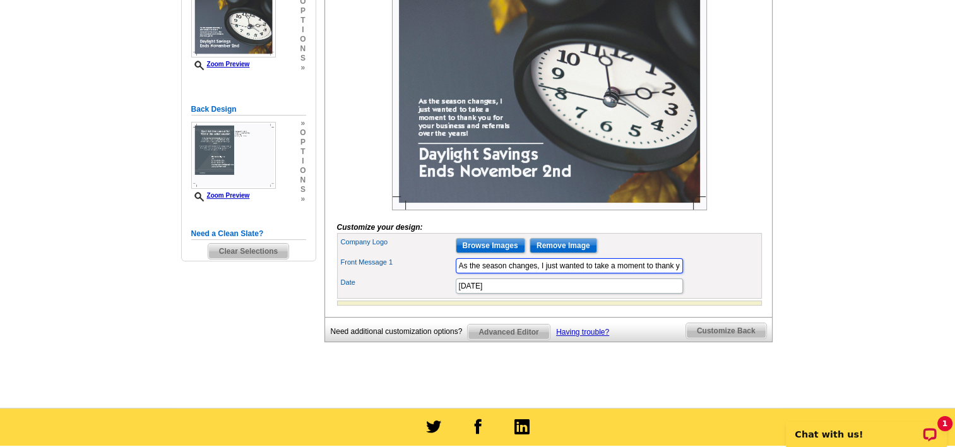
click at [653, 273] on input "As the season changes, I just wanted to take a moment to thank you for your bus…" at bounding box center [569, 265] width 227 height 15
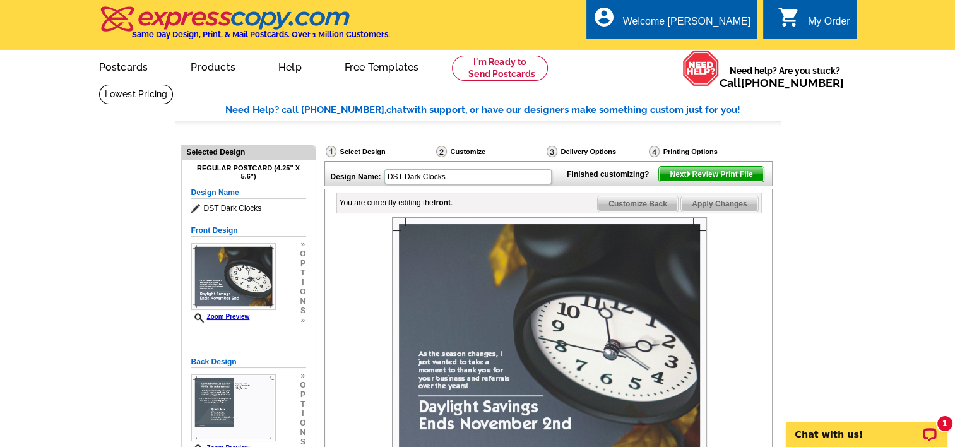
type input "As the season changes, I just wanted to take a moment to thank you for your bus…"
click at [636, 211] on span "Customize Back" at bounding box center [638, 203] width 80 height 15
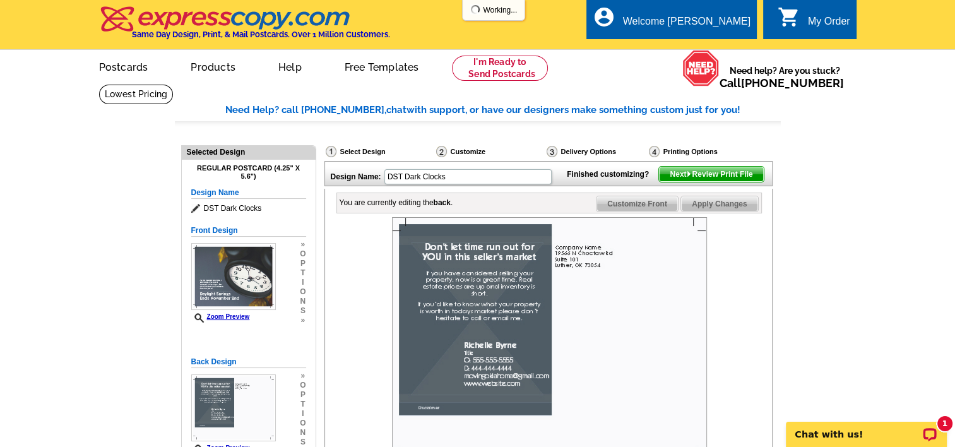
scroll to position [316, 0]
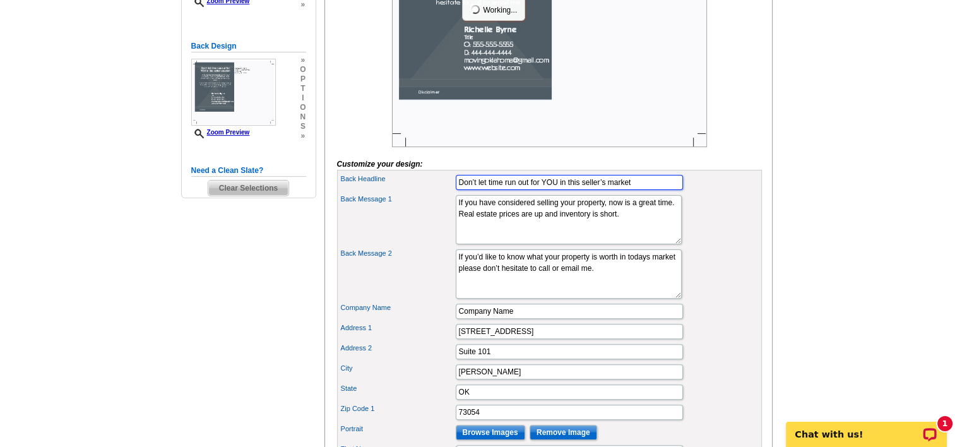
click at [515, 190] on input "Don’t let time run out for YOU in this seller’s market" at bounding box center [569, 182] width 227 height 15
type input "Don't forget to change your clocks and ceiling fans!"
drag, startPoint x: 645, startPoint y: 234, endPoint x: 447, endPoint y: 215, distance: 198.5
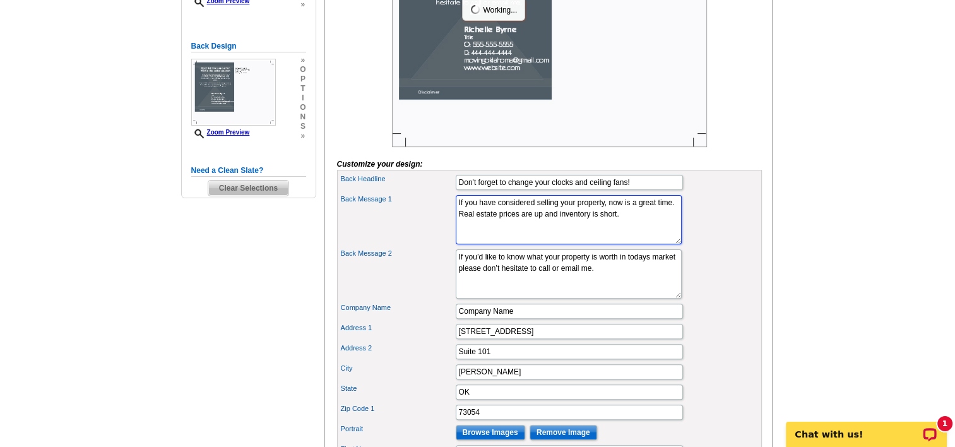
click at [447, 215] on div "Back Message 1 If you have considered selling your property, now is a great tim…" at bounding box center [550, 220] width 420 height 54
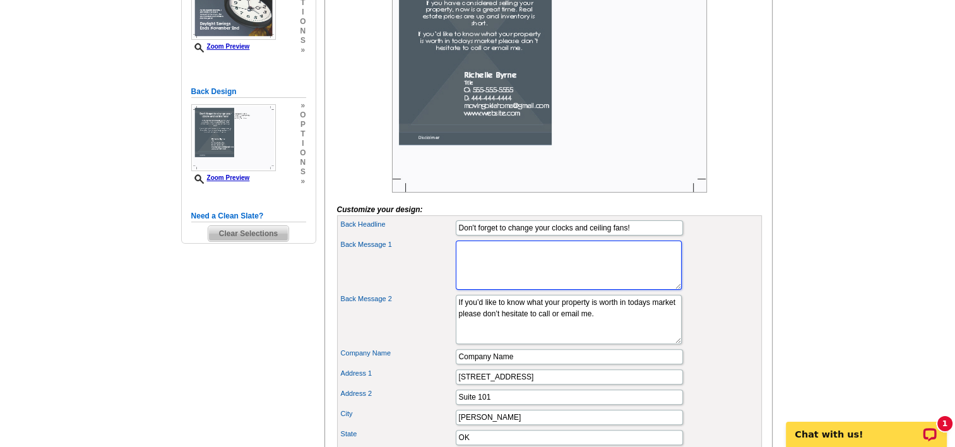
scroll to position [253, 0]
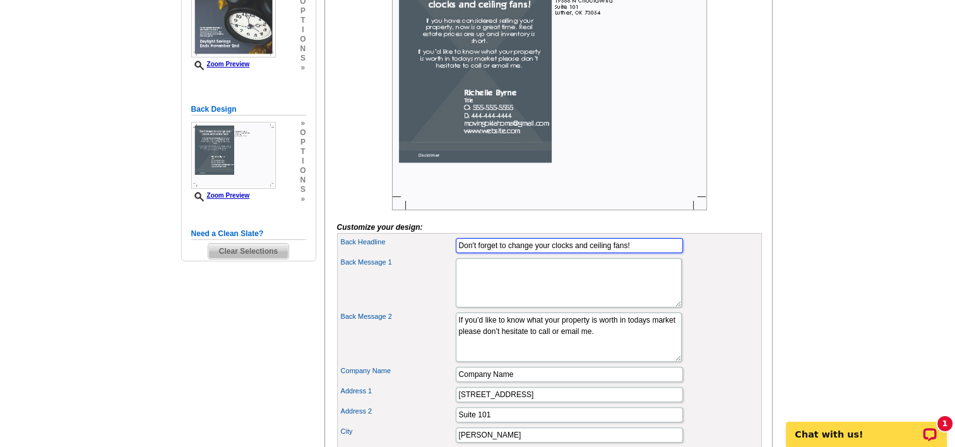
click at [570, 253] on input "Don't forget to change your clocks and ceiling fans!" at bounding box center [569, 245] width 227 height 15
click at [571, 253] on input "Don't forget to change your clocks and ceiling fans!" at bounding box center [569, 245] width 227 height 15
type input "Don't forget to change your clocks, smoke detector batteries and ceiling fan di…"
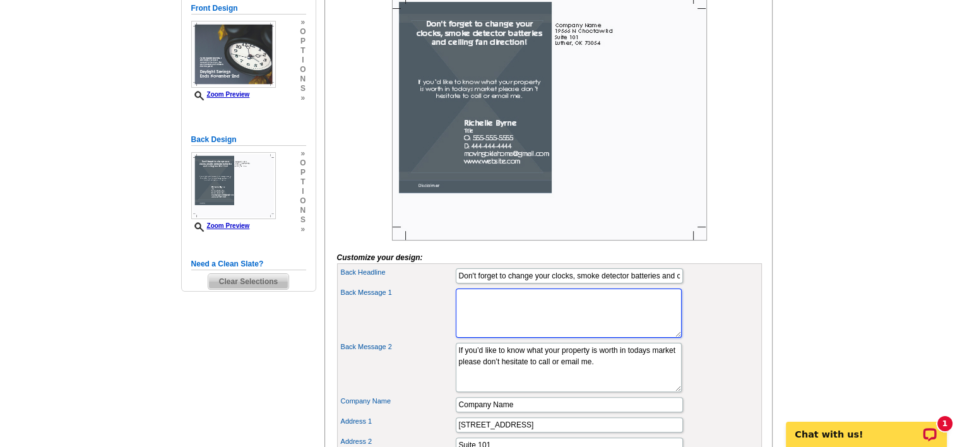
scroll to position [253, 0]
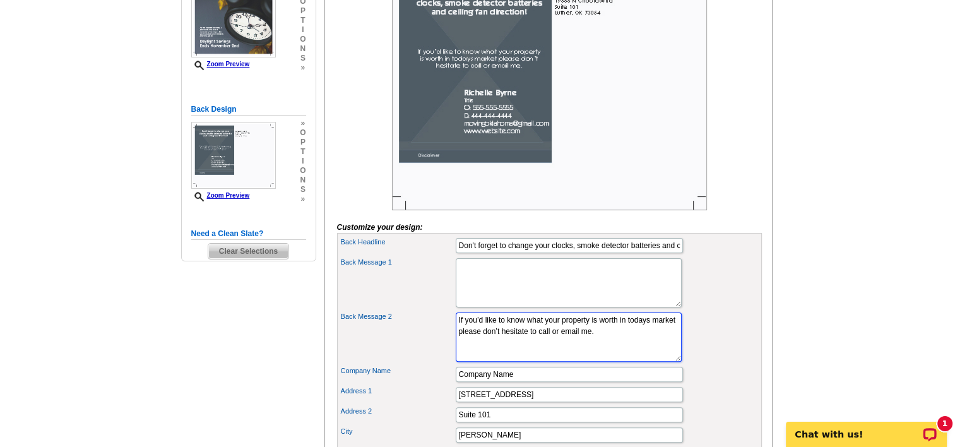
click at [621, 350] on textarea "If you’d like to know what your property is worth in todays market please don’t…" at bounding box center [569, 337] width 226 height 49
click at [530, 307] on textarea "If you have considered selling your property, now is a great time. Real estate …" at bounding box center [569, 282] width 226 height 49
click at [514, 285] on textarea "If you have considered selling your property, now is a great time. Real estate …" at bounding box center [569, 282] width 226 height 49
type textarea "T"
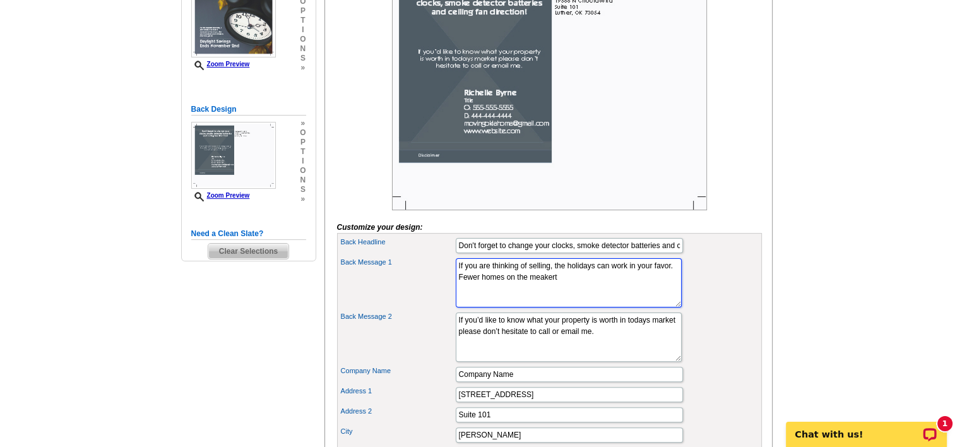
drag, startPoint x: 596, startPoint y: 298, endPoint x: 436, endPoint y: 275, distance: 161.4
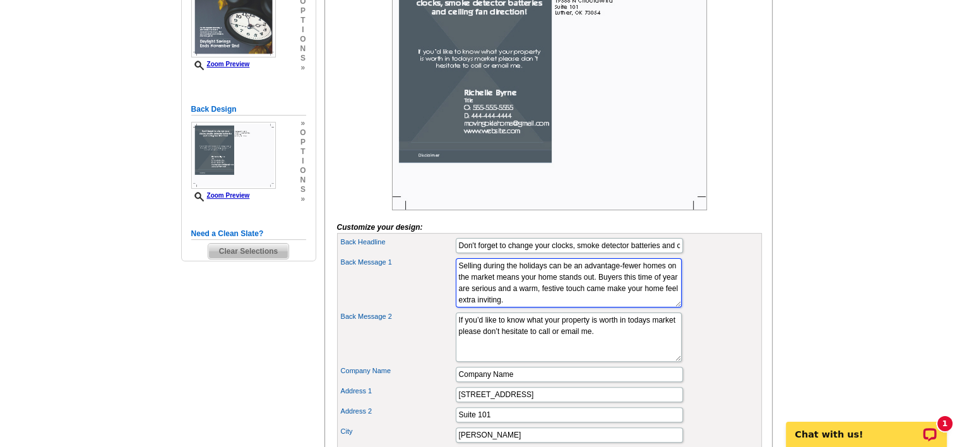
type textarea "Selling during the holidays can be an advantage-fewer homes on the market means…"
click at [611, 359] on textarea "If you’d like to know what your property is worth in todays market please don’t…" at bounding box center [569, 337] width 226 height 49
click at [623, 352] on textarea "If you’d like to know what your property is worth in todays market please don’t…" at bounding box center [569, 337] width 226 height 49
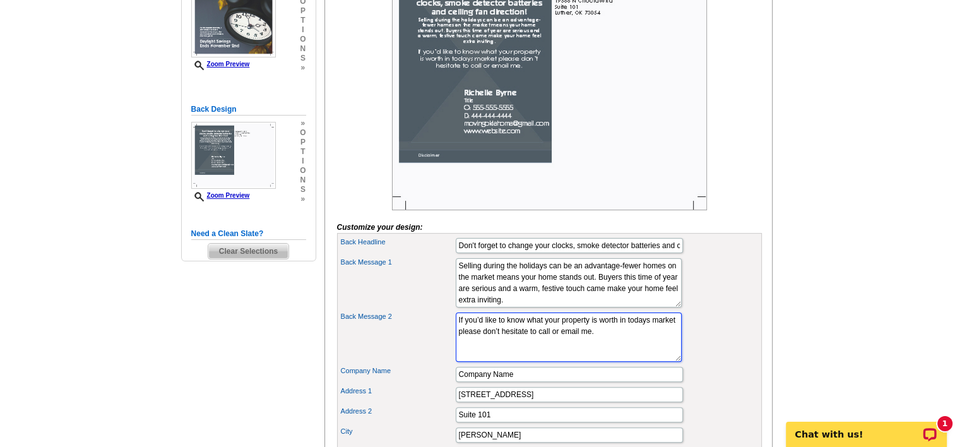
click at [576, 352] on textarea "If you’d like to know what your property is worth in todays market please don’t…" at bounding box center [569, 337] width 226 height 49
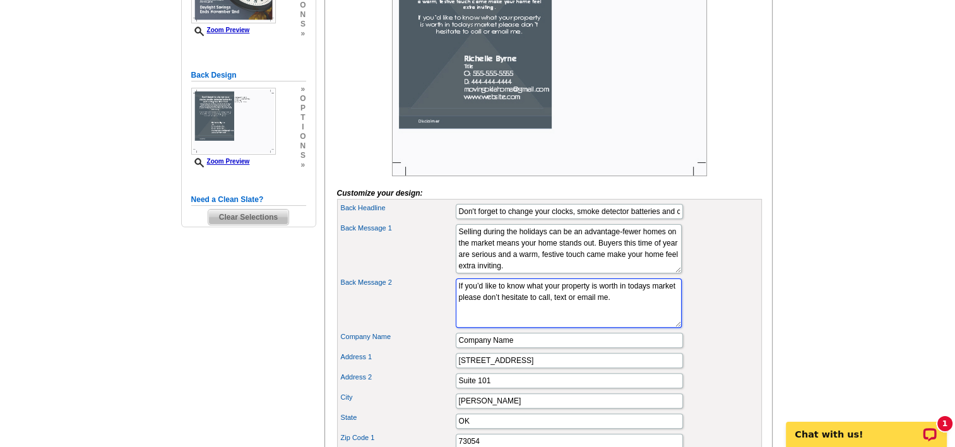
scroll to position [316, 0]
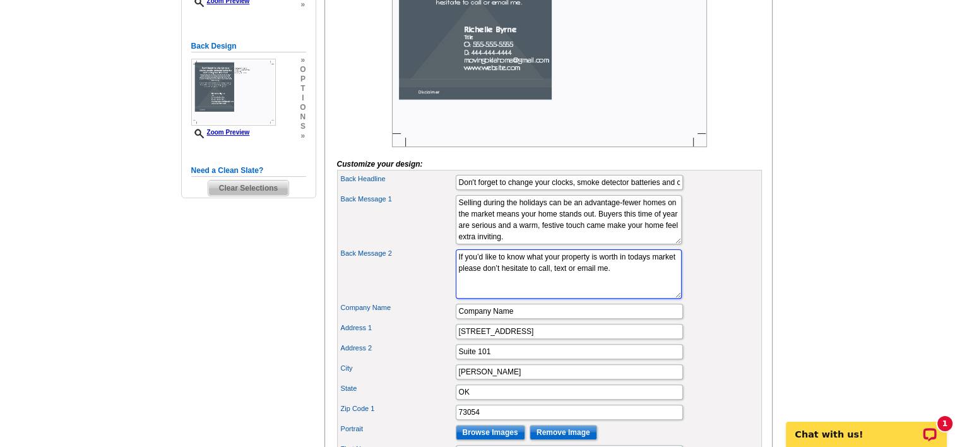
type textarea "If you’d like to know what your property is worth in todays market please don’t…"
drag, startPoint x: 539, startPoint y: 328, endPoint x: 429, endPoint y: 323, distance: 109.9
click at [429, 321] on div "Company Name Company Name" at bounding box center [550, 311] width 420 height 20
type input "RE/MAX AT HOME"
type input "3121 Quail Springs Pkwy"
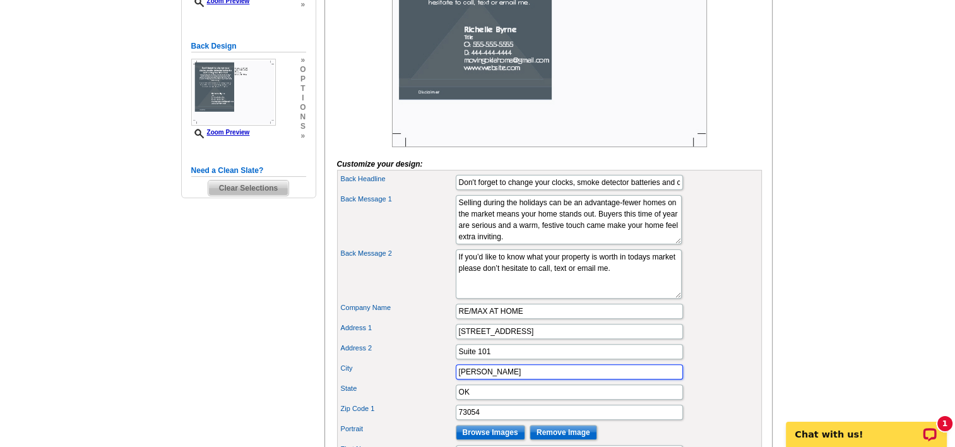
click at [480, 379] on input "Luther" at bounding box center [569, 371] width 227 height 15
click at [432, 354] on label "Address 2" at bounding box center [398, 348] width 114 height 11
click at [456, 359] on input "Suite 101" at bounding box center [569, 351] width 227 height 15
drag, startPoint x: 509, startPoint y: 392, endPoint x: 443, endPoint y: 390, distance: 65.7
click at [443, 382] on div "City Luther" at bounding box center [550, 372] width 420 height 20
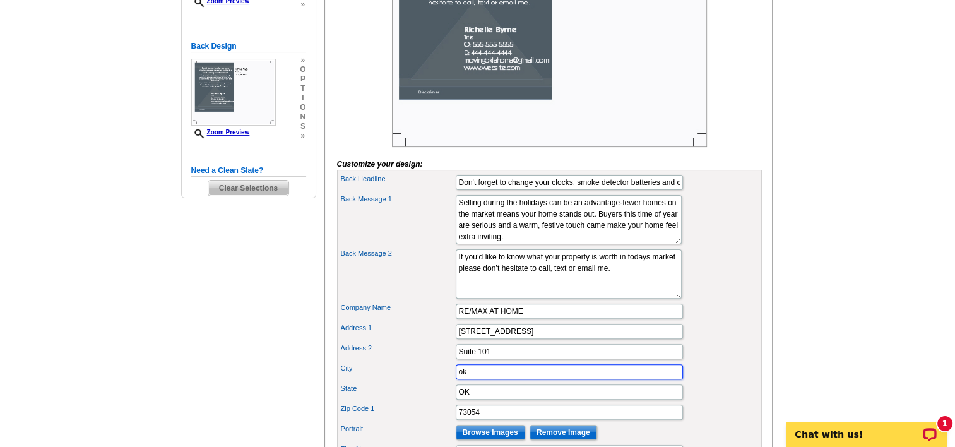
type input "Oklahoma City"
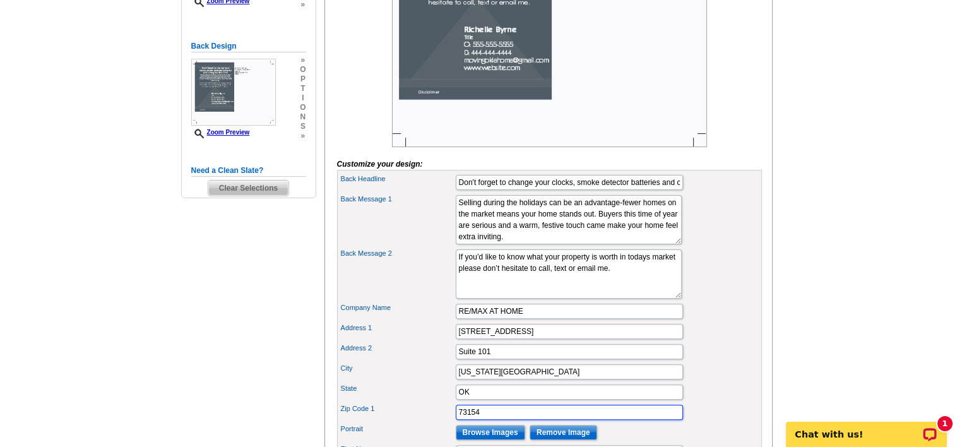
type input "73154"
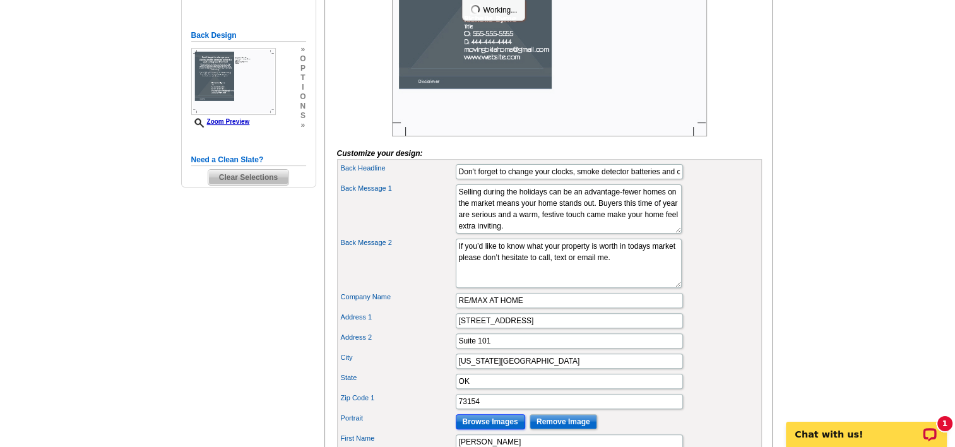
scroll to position [390, 0]
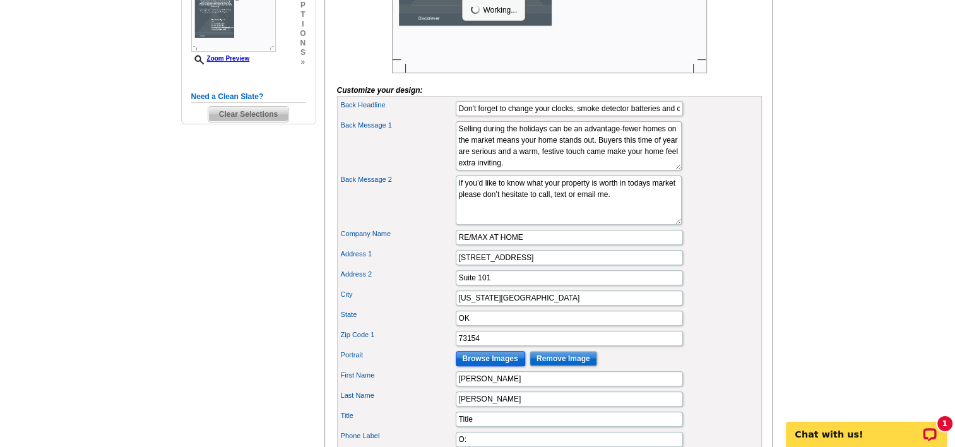
click at [496, 366] on input "Browse Images" at bounding box center [490, 358] width 69 height 15
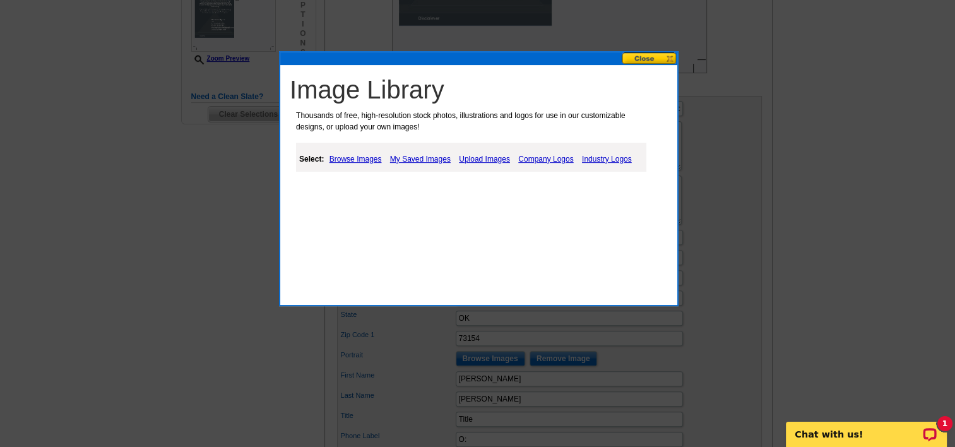
click at [411, 157] on link "My Saved Images" at bounding box center [420, 159] width 67 height 15
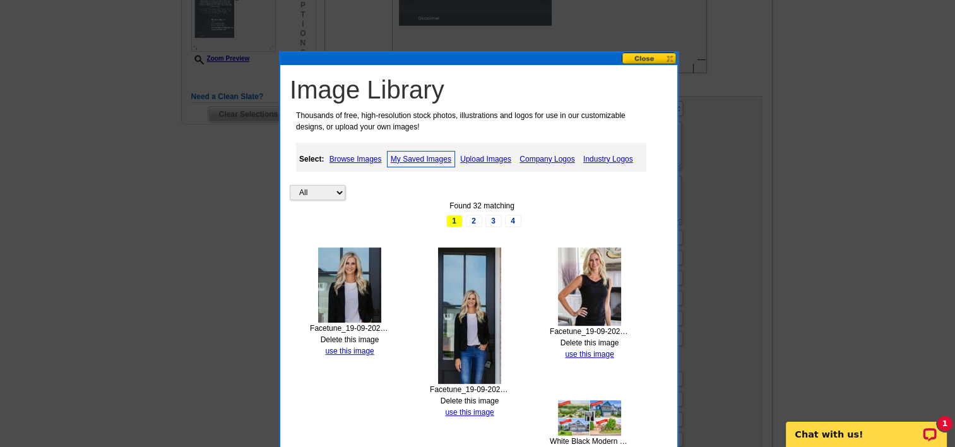
click at [359, 274] on img at bounding box center [349, 284] width 63 height 75
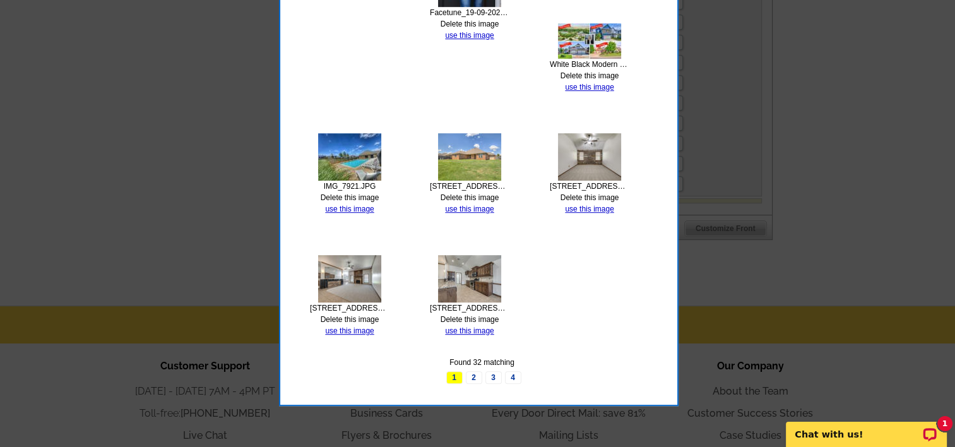
scroll to position [768, 0]
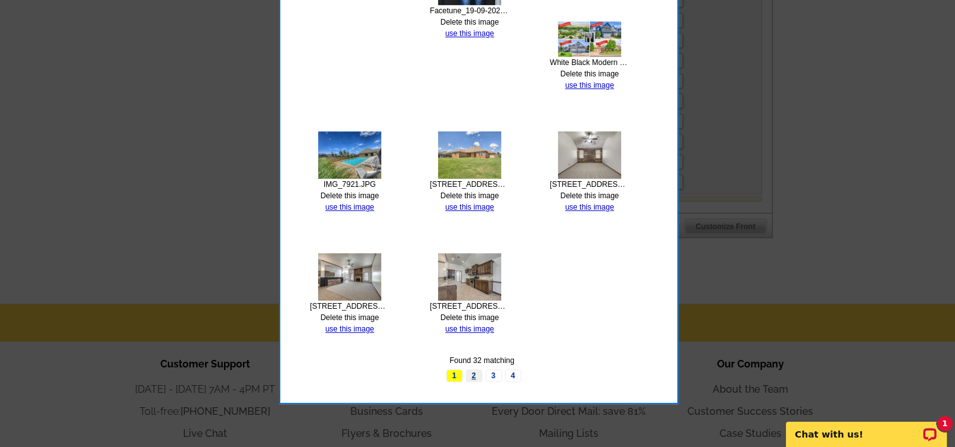
click at [475, 369] on link "2" at bounding box center [474, 375] width 16 height 13
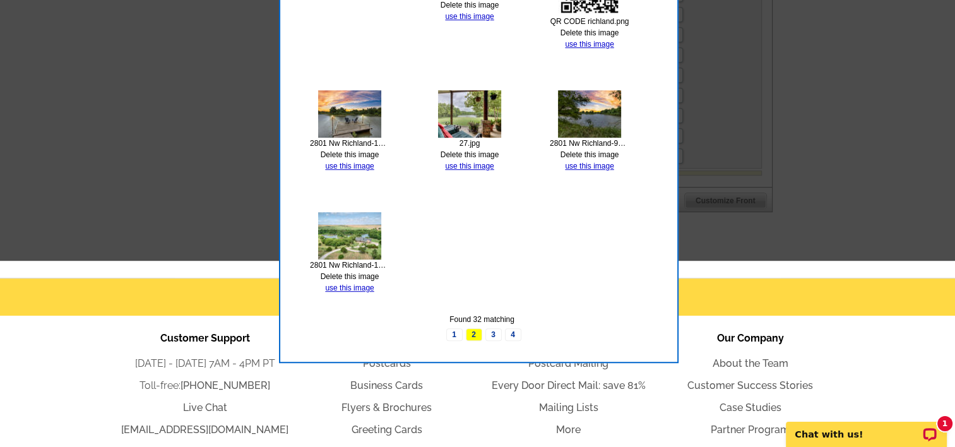
scroll to position [831, 0]
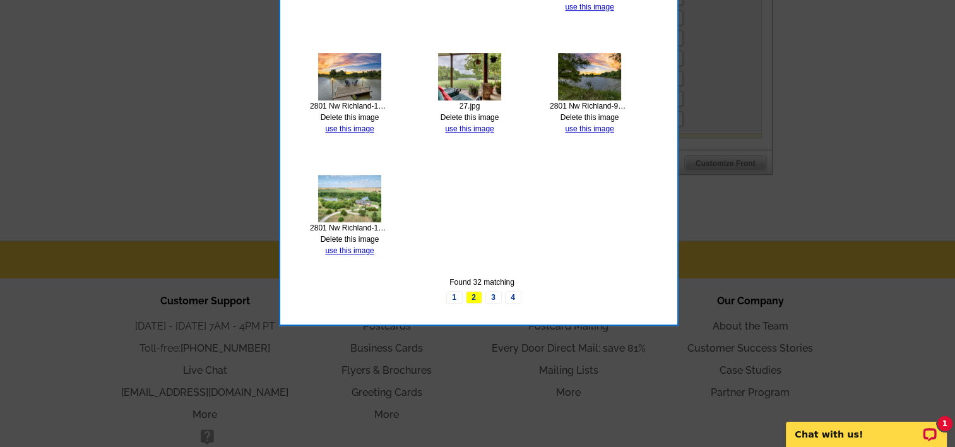
click at [489, 291] on link "3" at bounding box center [494, 297] width 16 height 13
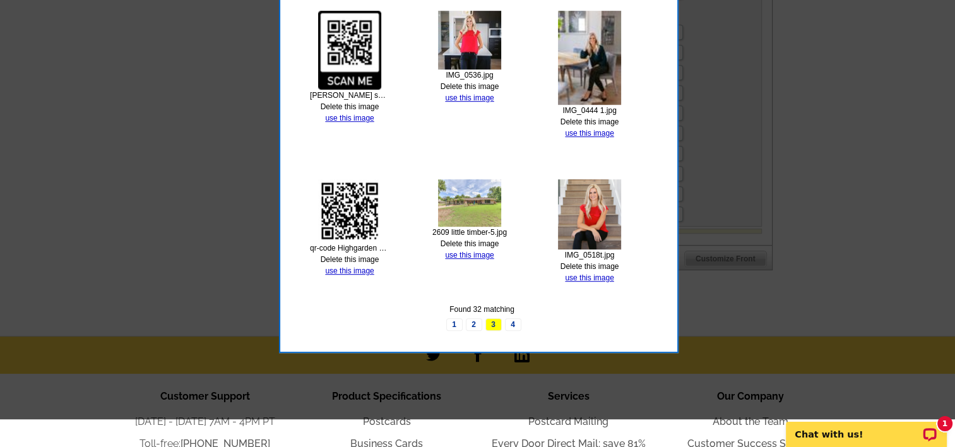
scroll to position [705, 0]
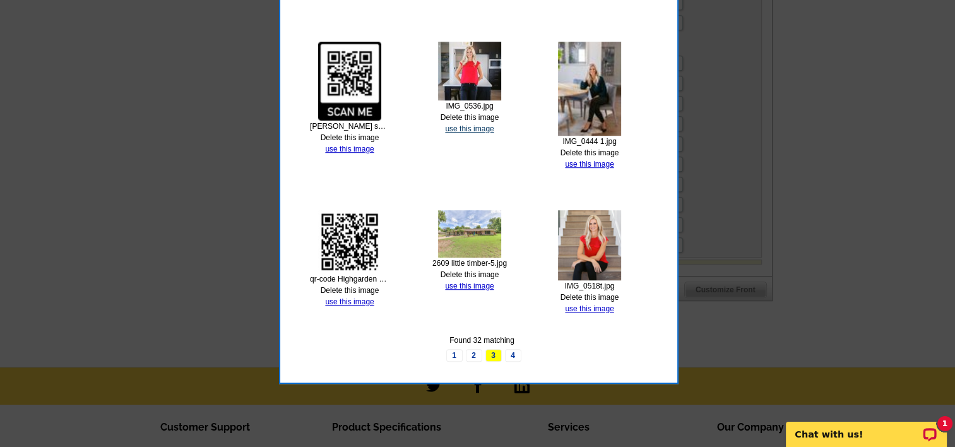
click at [480, 124] on link "use this image" at bounding box center [469, 128] width 49 height 9
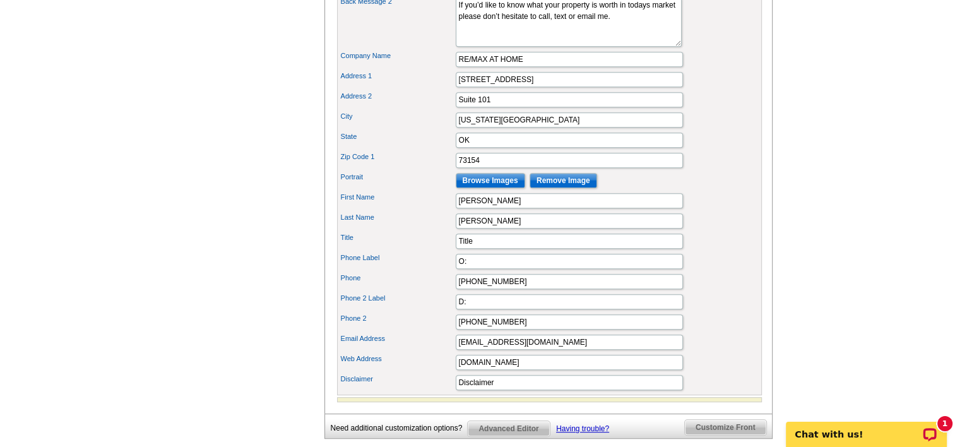
scroll to position [568, 0]
drag, startPoint x: 488, startPoint y: 256, endPoint x: 431, endPoint y: 255, distance: 56.8
click at [431, 251] on div "Title Title" at bounding box center [550, 240] width 420 height 20
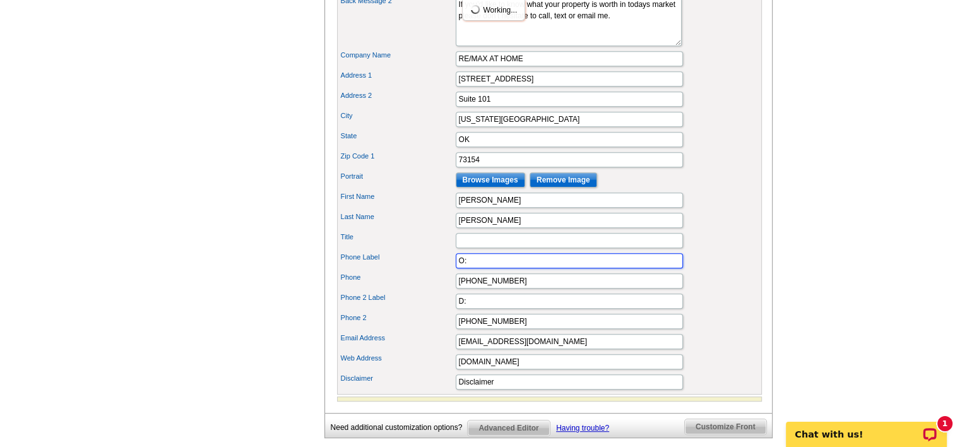
drag, startPoint x: 480, startPoint y: 277, endPoint x: 432, endPoint y: 275, distance: 47.4
click at [432, 271] on div "Phone Label O:" at bounding box center [550, 261] width 420 height 20
click at [472, 248] on input "Title" at bounding box center [569, 240] width 227 height 15
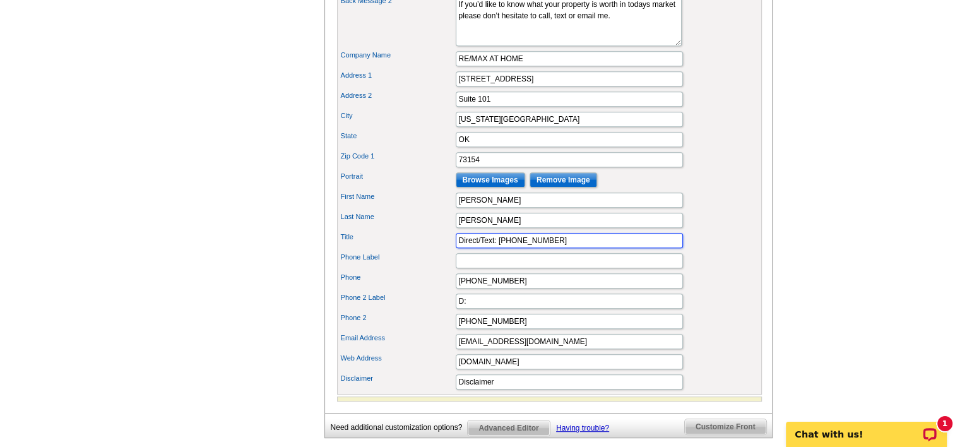
type input "Direct/Text: 405-204-7059"
click at [478, 268] on input "Phone Label" at bounding box center [569, 260] width 227 height 15
type input "[EMAIL_ADDRESS][DOMAIN_NAME]"
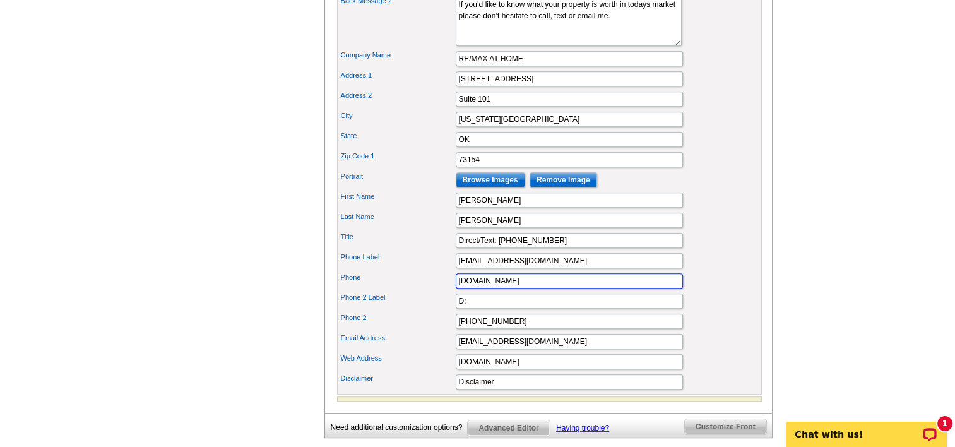
type input "www.RichelleSells.NET"
drag, startPoint x: 470, startPoint y: 313, endPoint x: 398, endPoint y: 306, distance: 71.7
click at [403, 307] on div "Back Headline Don't forget to change your clocks, smoke detector batteries and …" at bounding box center [549, 155] width 425 height 477
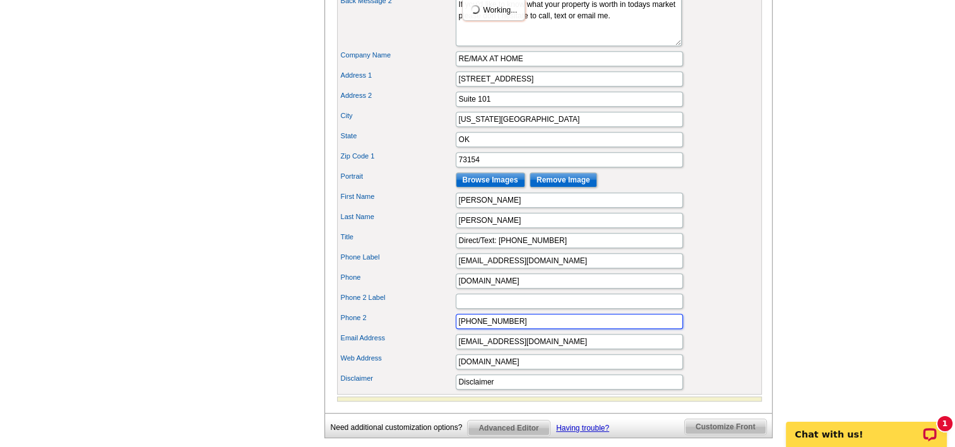
drag, startPoint x: 515, startPoint y: 338, endPoint x: 398, endPoint y: 335, distance: 116.8
click at [399, 331] on div "Phone 2 444-444-4444" at bounding box center [550, 321] width 420 height 20
drag, startPoint x: 581, startPoint y: 356, endPoint x: 403, endPoint y: 355, distance: 178.0
click at [403, 352] on div "Email Address movingoklahoma@gmail.com" at bounding box center [550, 341] width 420 height 20
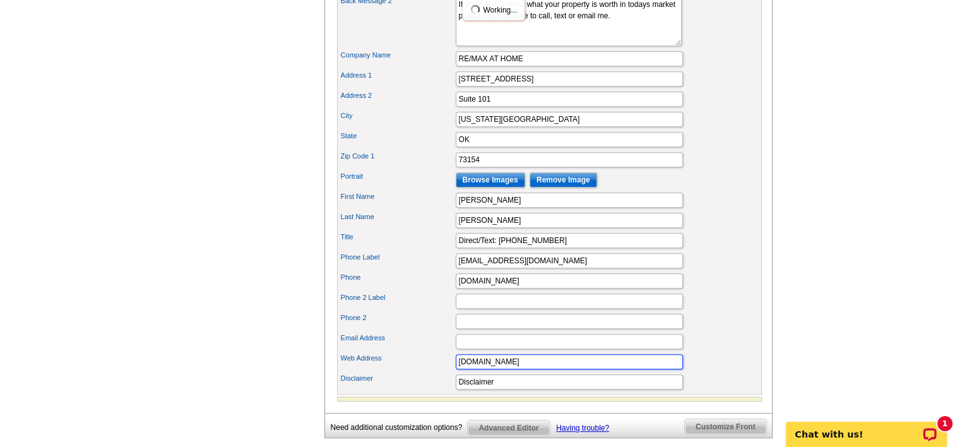
drag, startPoint x: 545, startPoint y: 371, endPoint x: 393, endPoint y: 373, distance: 151.5
click at [393, 372] on div "Web Address www.website.com" at bounding box center [550, 362] width 420 height 20
drag, startPoint x: 523, startPoint y: 394, endPoint x: 406, endPoint y: 391, distance: 116.8
click at [406, 391] on div "Disclaimer Disclaimer" at bounding box center [550, 382] width 420 height 20
type input "If your home is currently listed with another Realtor, this isn't an attempt to…"
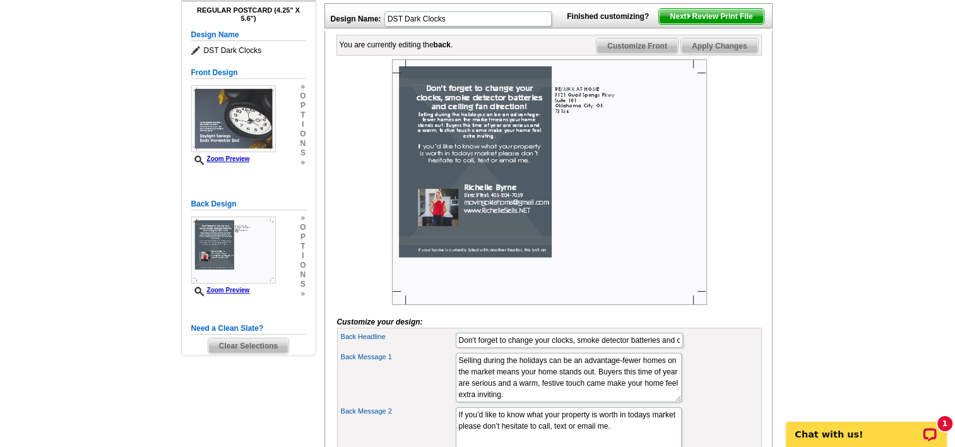
scroll to position [129, 0]
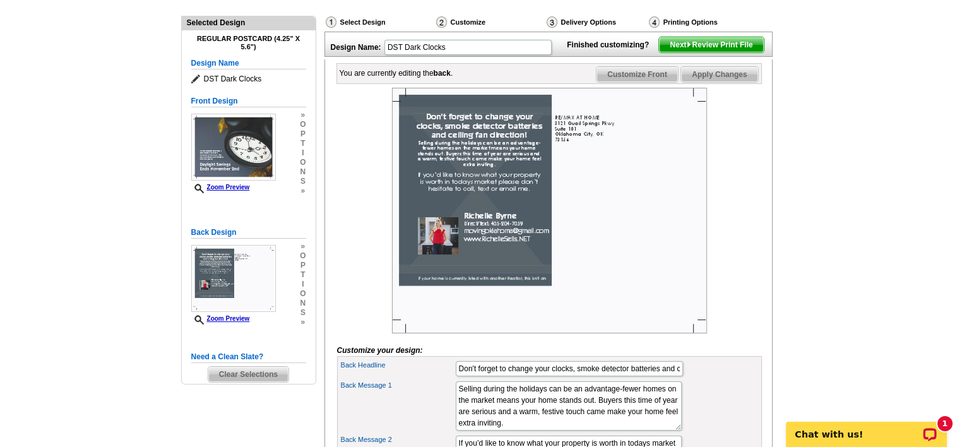
click at [480, 237] on img at bounding box center [549, 211] width 315 height 246
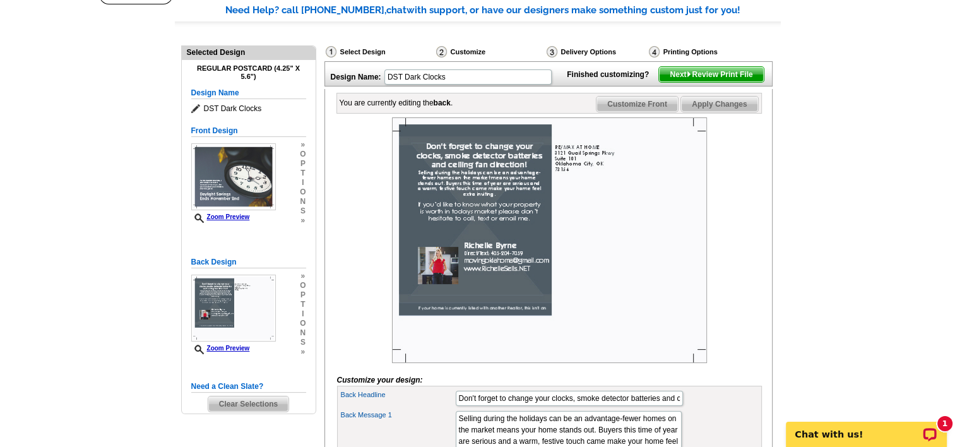
scroll to position [66, 0]
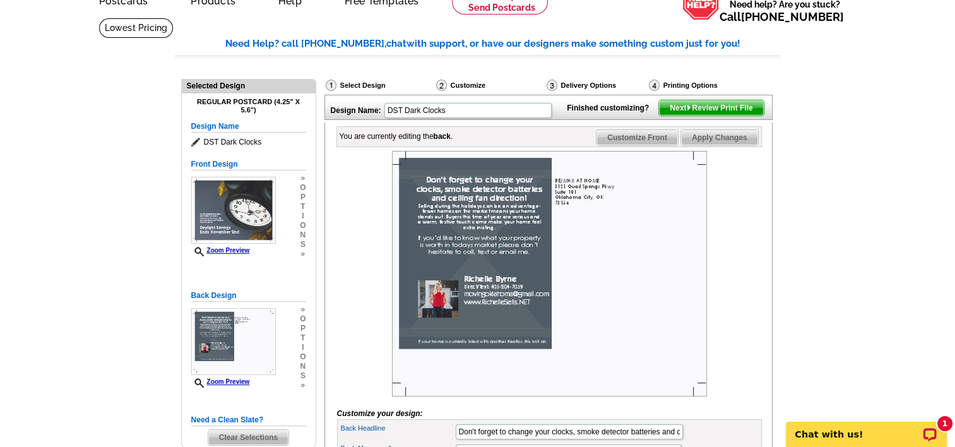
click at [725, 116] on span "Next Review Print File" at bounding box center [711, 107] width 104 height 15
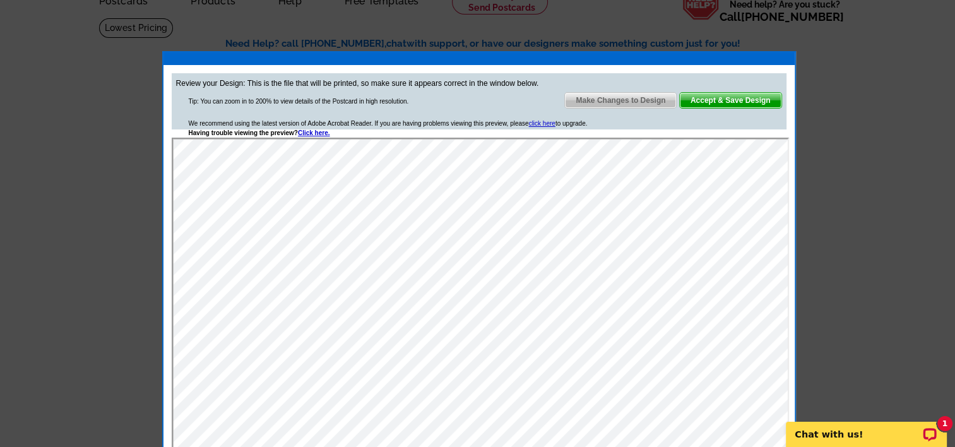
click at [648, 97] on span "Make Changes to Design" at bounding box center [620, 100] width 111 height 15
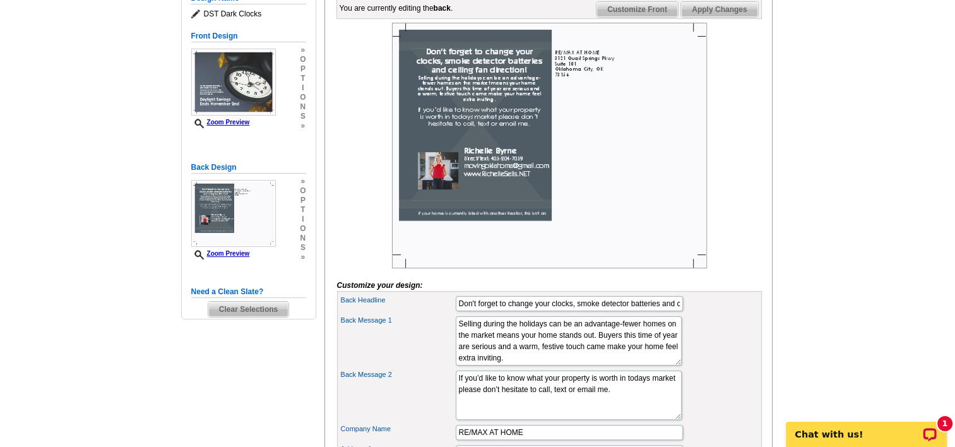
scroll to position [193, 0]
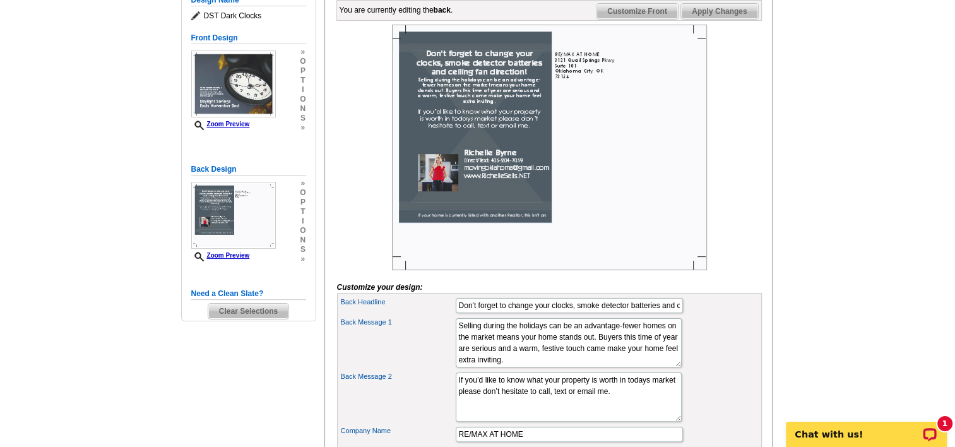
click at [629, 19] on span "Customize Front" at bounding box center [637, 11] width 81 height 15
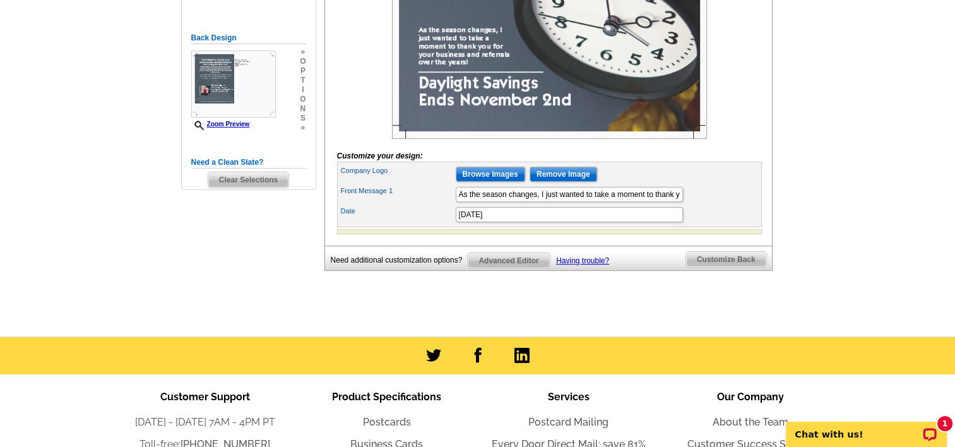
scroll to position [319, 0]
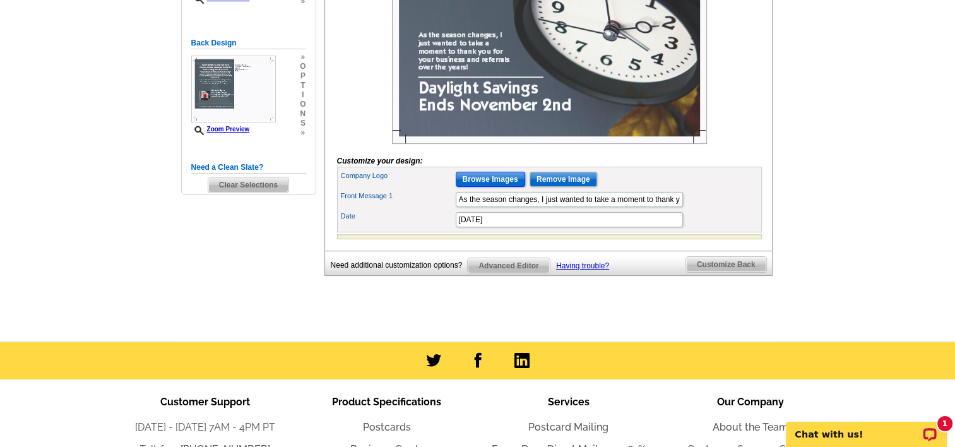
click at [496, 187] on input "Browse Images" at bounding box center [490, 179] width 69 height 15
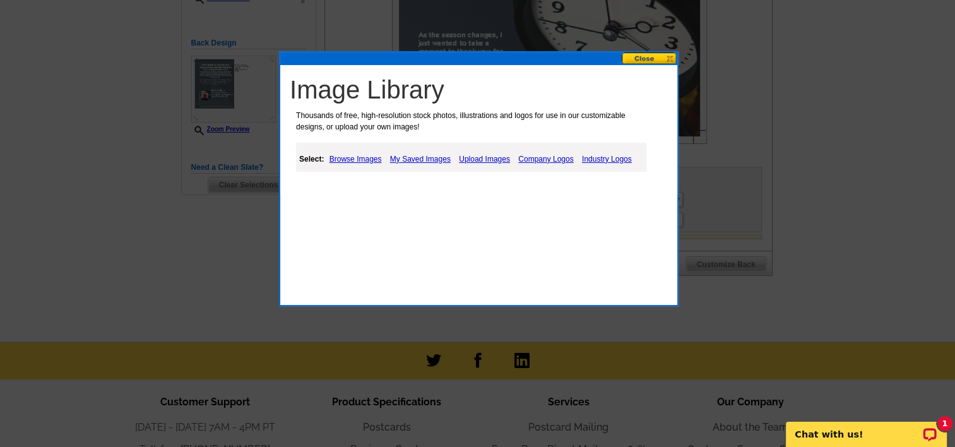
click at [431, 154] on link "My Saved Images" at bounding box center [420, 159] width 67 height 15
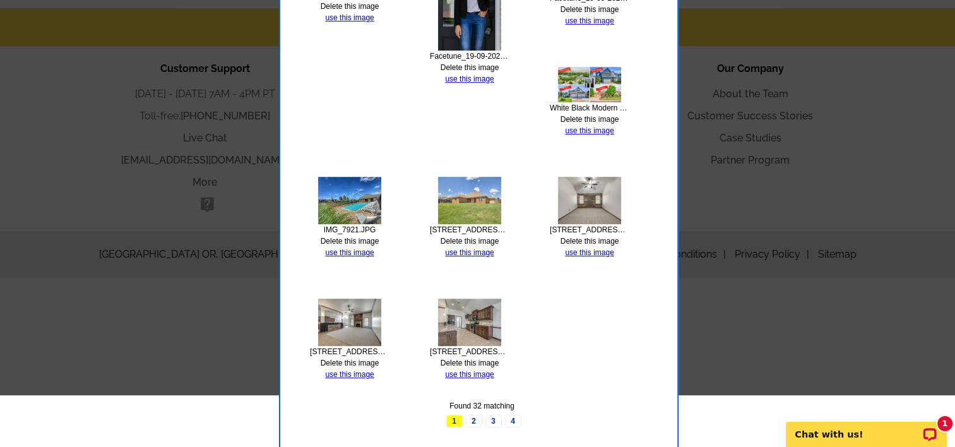
scroll to position [463, 0]
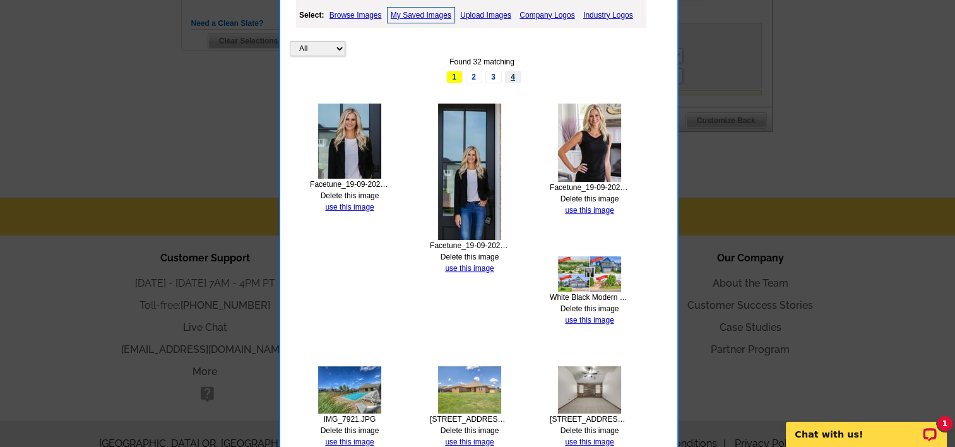
click at [514, 78] on link "4" at bounding box center [513, 77] width 16 height 13
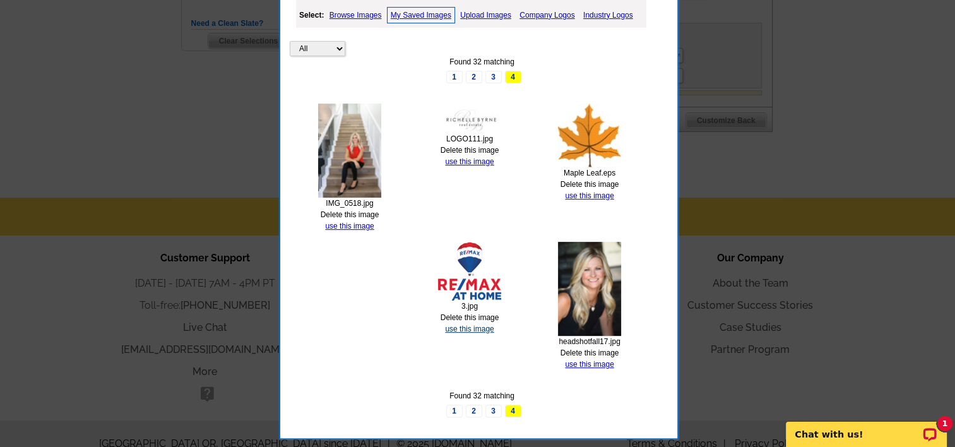
click at [475, 329] on link "use this image" at bounding box center [469, 329] width 49 height 9
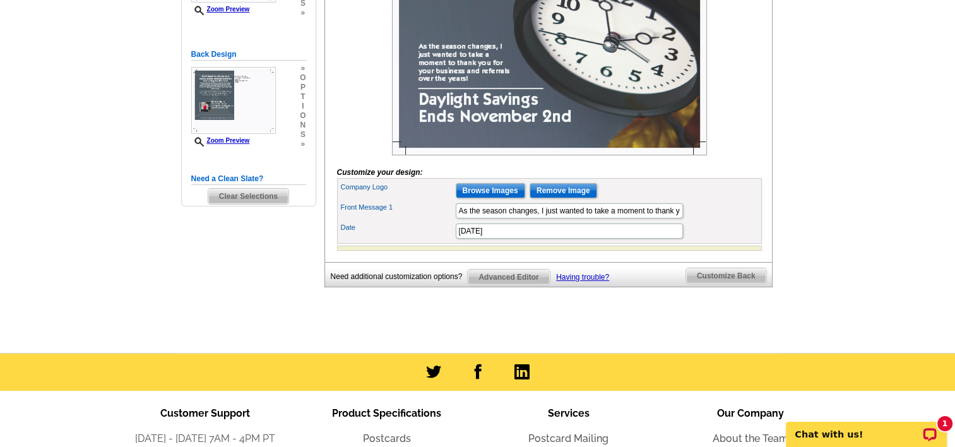
scroll to position [316, 0]
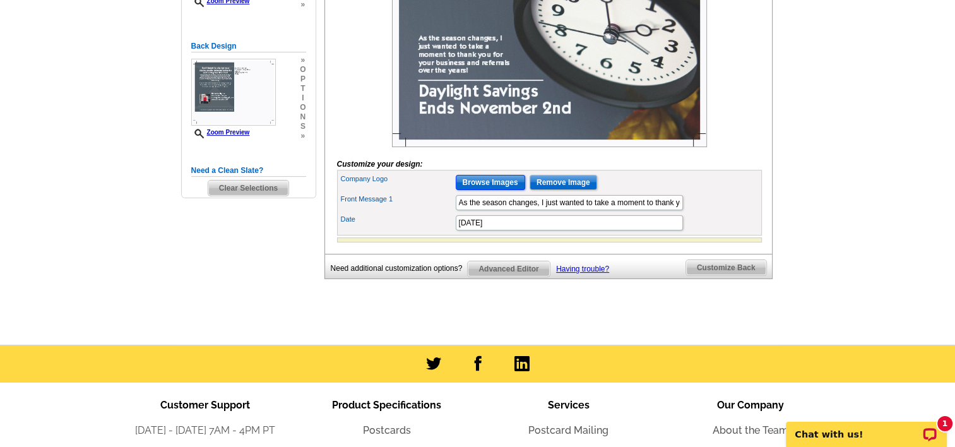
click at [500, 190] on input "Browse Images" at bounding box center [490, 182] width 69 height 15
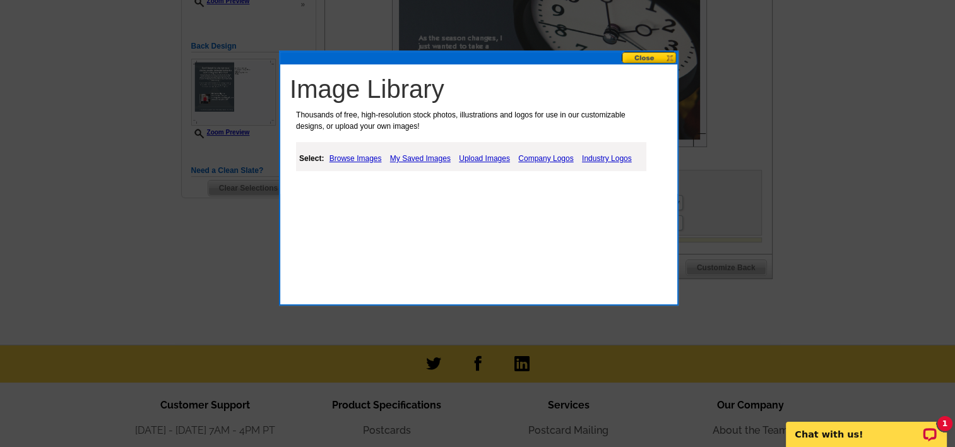
click at [424, 158] on link "My Saved Images" at bounding box center [420, 158] width 67 height 15
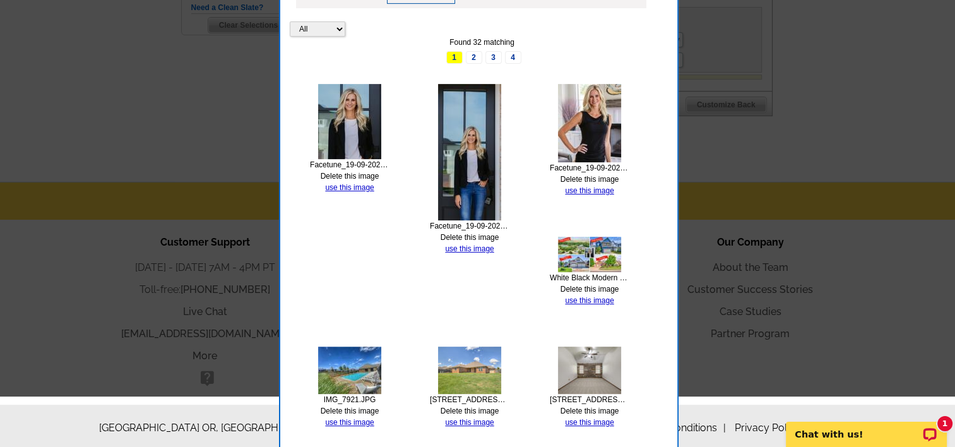
scroll to position [631, 0]
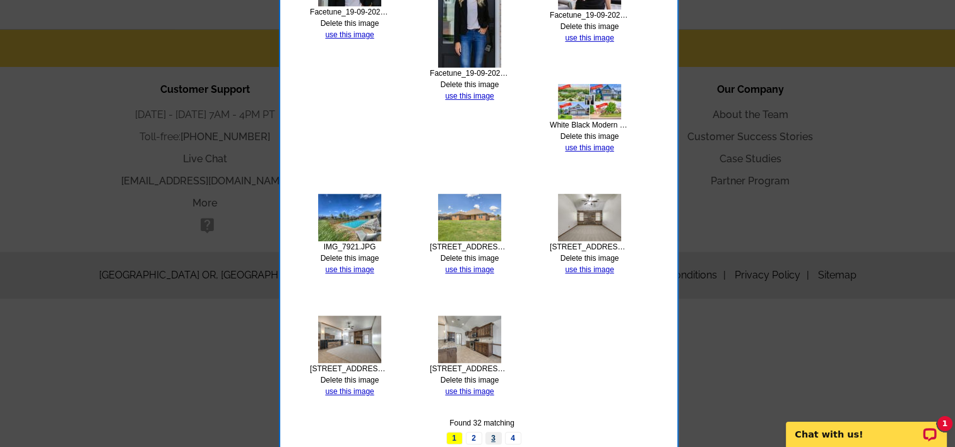
click at [498, 435] on link "3" at bounding box center [494, 438] width 16 height 13
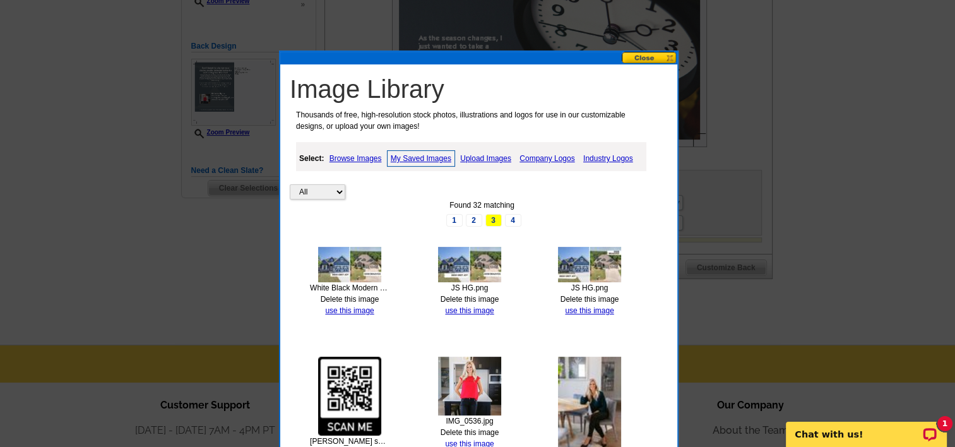
scroll to position [316, 0]
click at [478, 154] on link "Upload Images" at bounding box center [485, 158] width 57 height 15
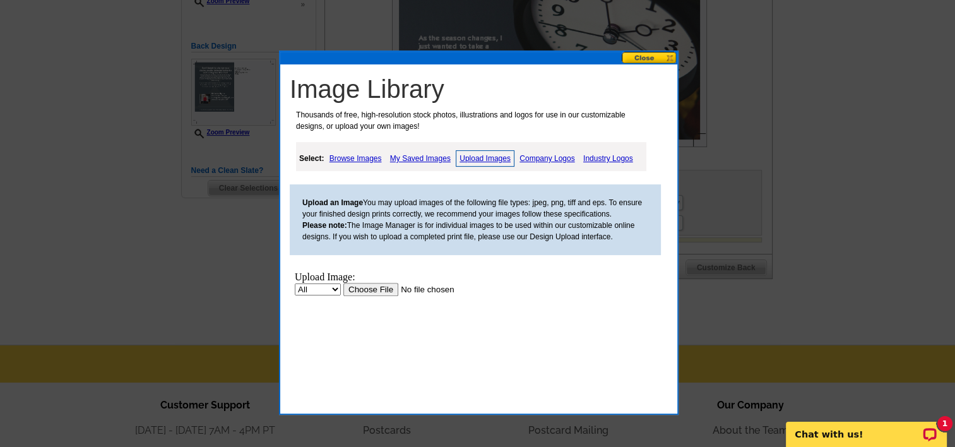
scroll to position [0, 0]
click at [355, 295] on input "file" at bounding box center [423, 289] width 160 height 13
click at [650, 63] on button at bounding box center [650, 58] width 56 height 12
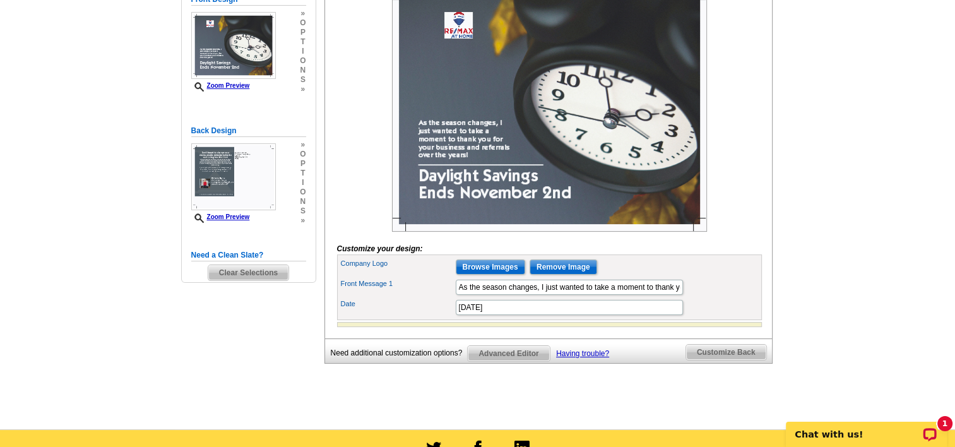
scroll to position [126, 0]
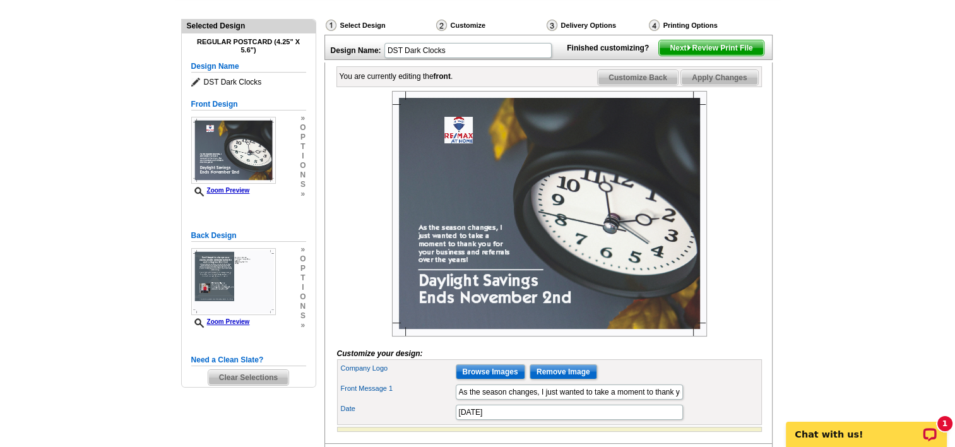
click at [716, 56] on span "Next Review Print File" at bounding box center [711, 47] width 104 height 15
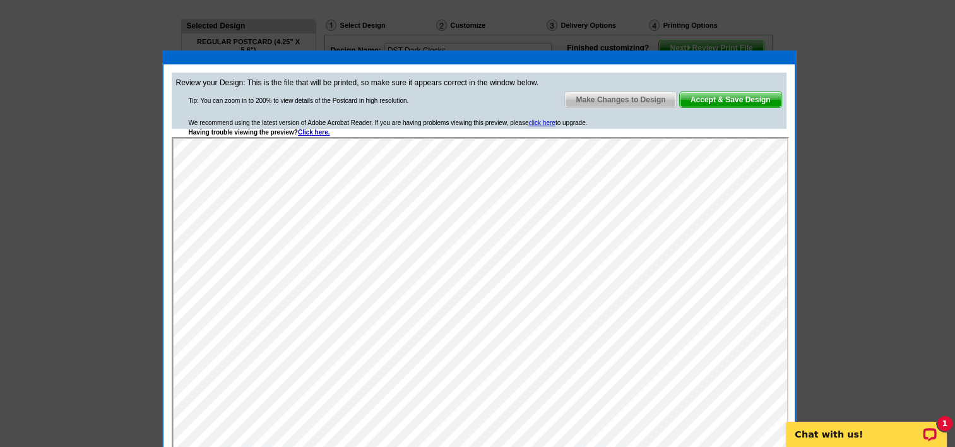
scroll to position [0, 0]
click at [645, 97] on span "Make Changes to Design" at bounding box center [620, 99] width 111 height 15
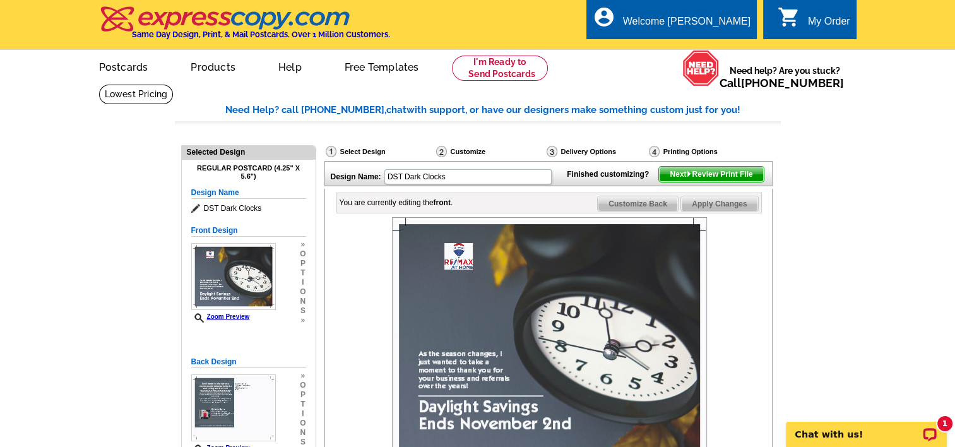
click at [618, 211] on span "Customize Back" at bounding box center [638, 203] width 80 height 15
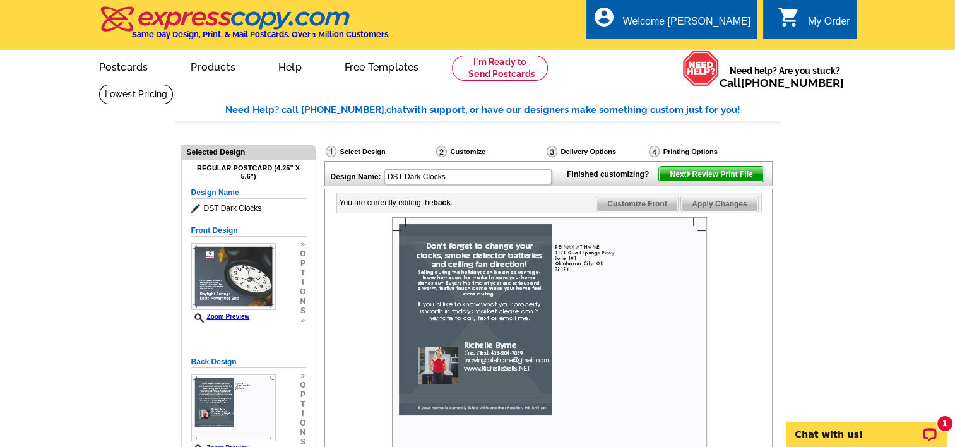
scroll to position [253, 0]
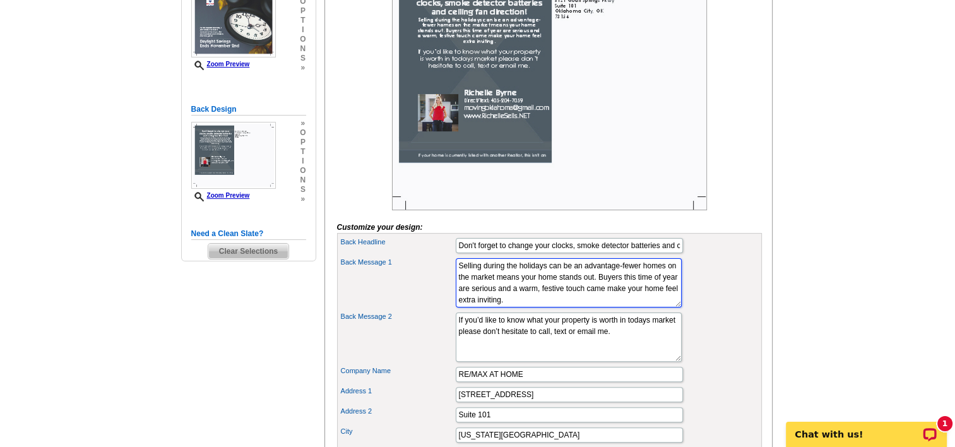
click at [473, 307] on textarea "If you have considered selling your property, now is a great time. Real estate …" at bounding box center [569, 282] width 226 height 49
click at [477, 307] on textarea "If you have considered selling your property, now is a great time. Real estate …" at bounding box center [569, 282] width 226 height 49
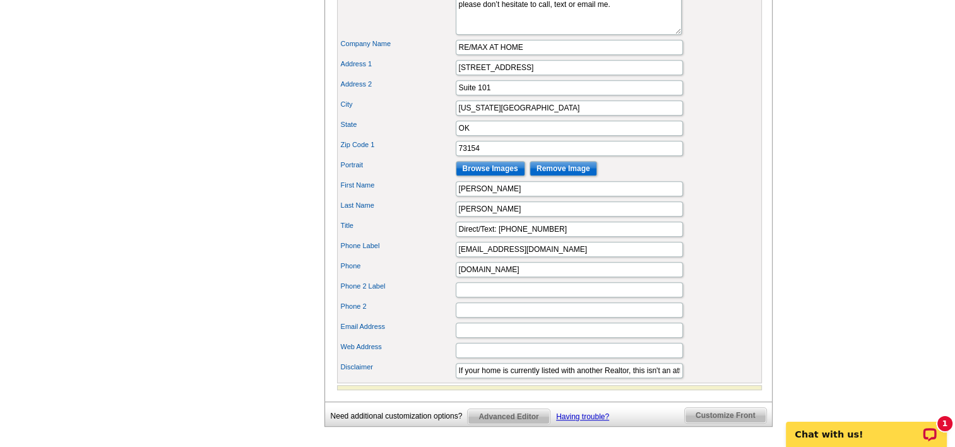
scroll to position [631, 0]
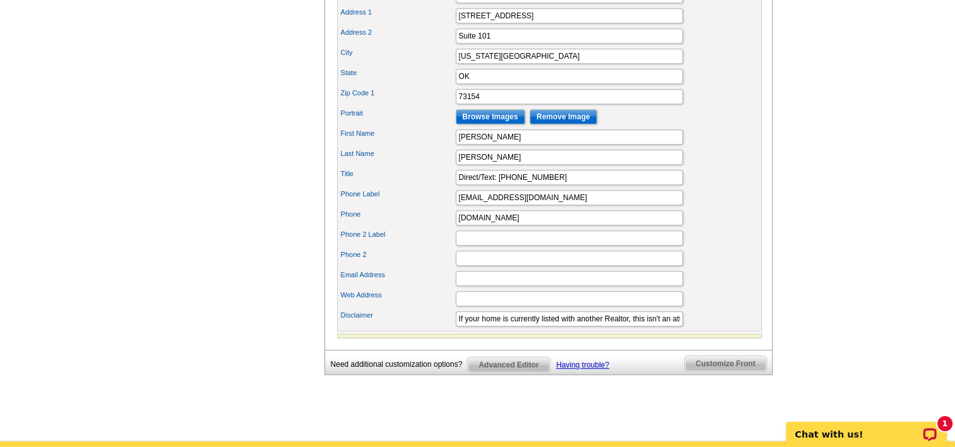
type textarea "Selling during the holidays can be an advantage-fewer homes on the market means…"
click at [494, 326] on input "If your home is currently listed with another Realtor, this isn't an attempt to…" at bounding box center [569, 318] width 227 height 15
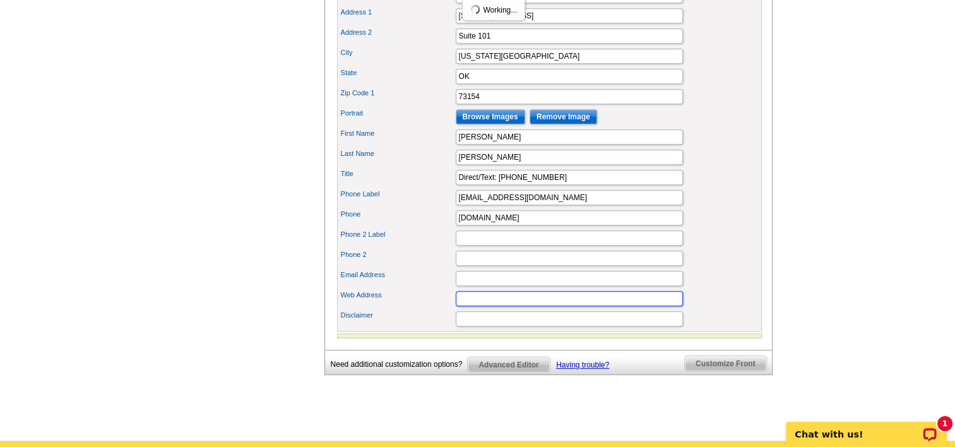
click at [478, 306] on input "Web Address" at bounding box center [569, 298] width 227 height 15
paste input "If your home is currently listed with another Realtor, this isn't an attempt to…"
type input "If your home is currently listed with another Realtor, this isn't an attempt to…"
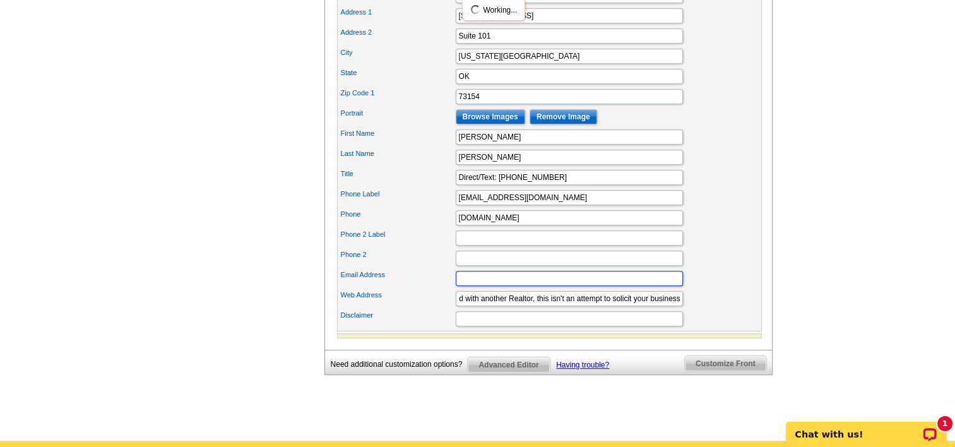
click at [509, 286] on input "Email Address" at bounding box center [569, 278] width 227 height 15
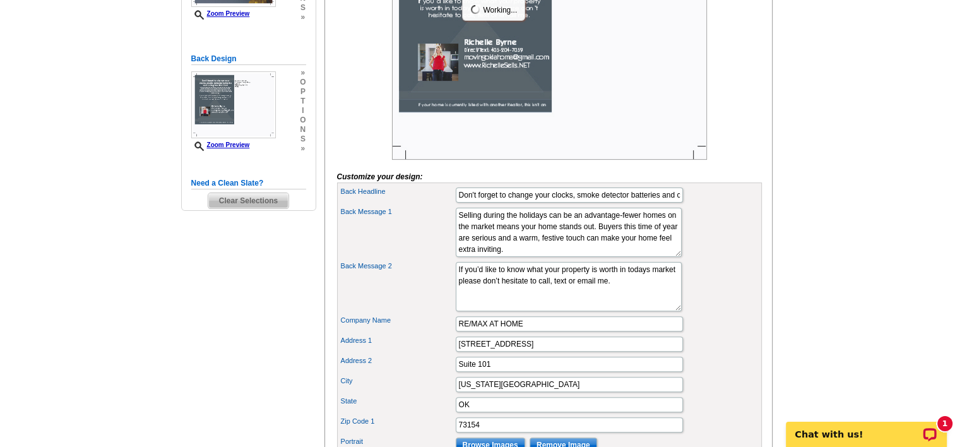
scroll to position [189, 0]
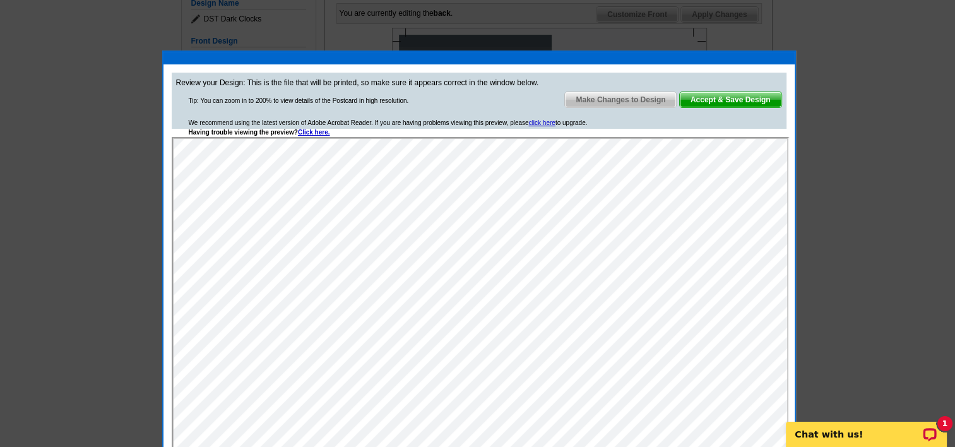
scroll to position [0, 0]
click at [714, 101] on span "Accept & Save Design" at bounding box center [731, 99] width 102 height 15
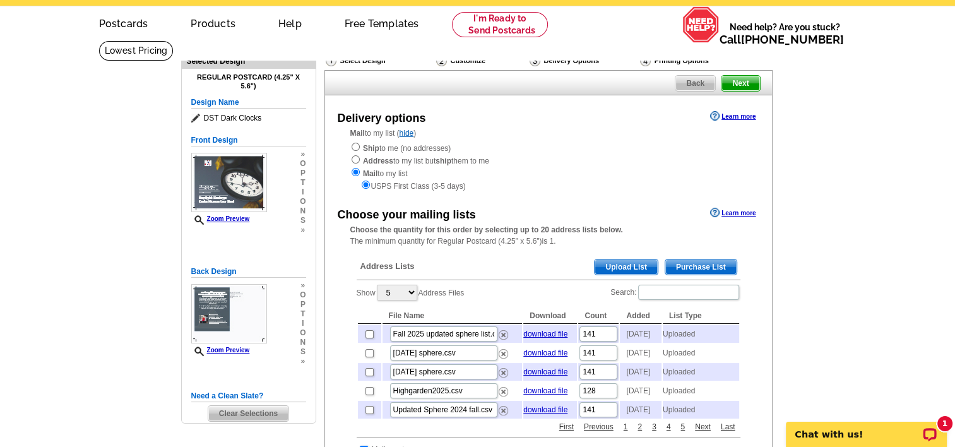
scroll to position [63, 0]
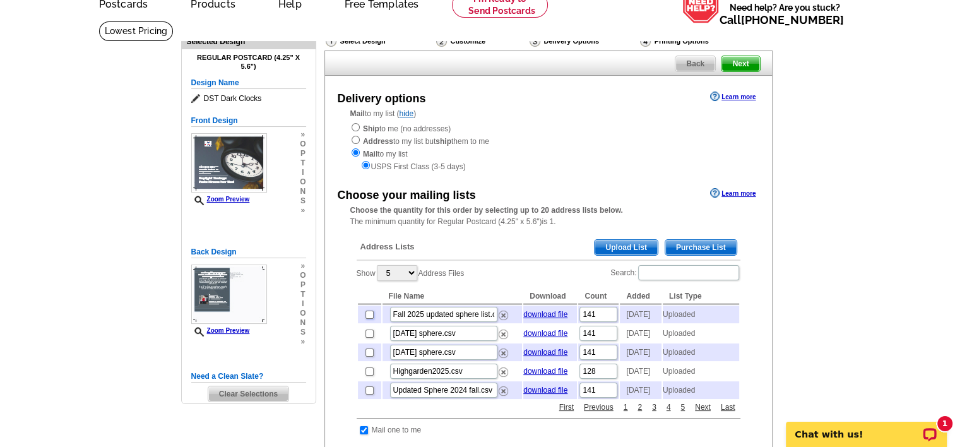
click at [369, 316] on input "checkbox" at bounding box center [370, 315] width 8 height 8
checkbox input "true"
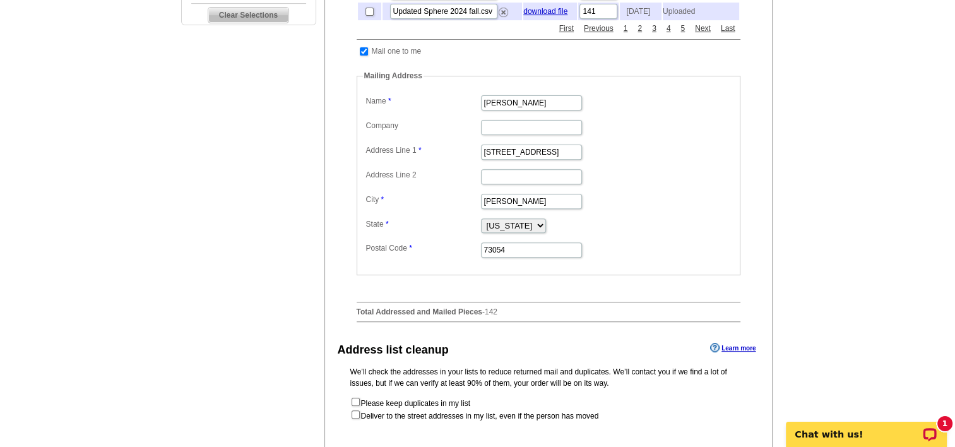
scroll to position [568, 0]
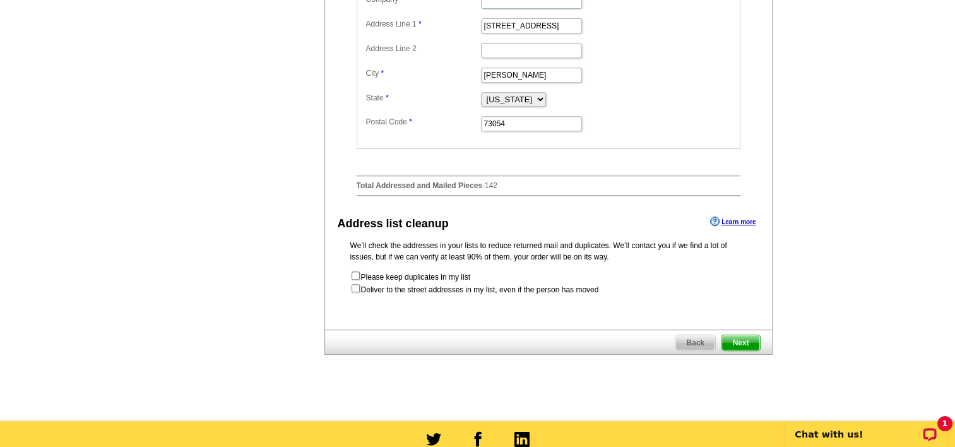
click at [350, 295] on form "Please keep duplicates in my list Deliver to the street addresses in my list, e…" at bounding box center [548, 282] width 396 height 25
click at [355, 292] on input "checkbox" at bounding box center [356, 288] width 8 height 8
checkbox input "true"
radio input "true"
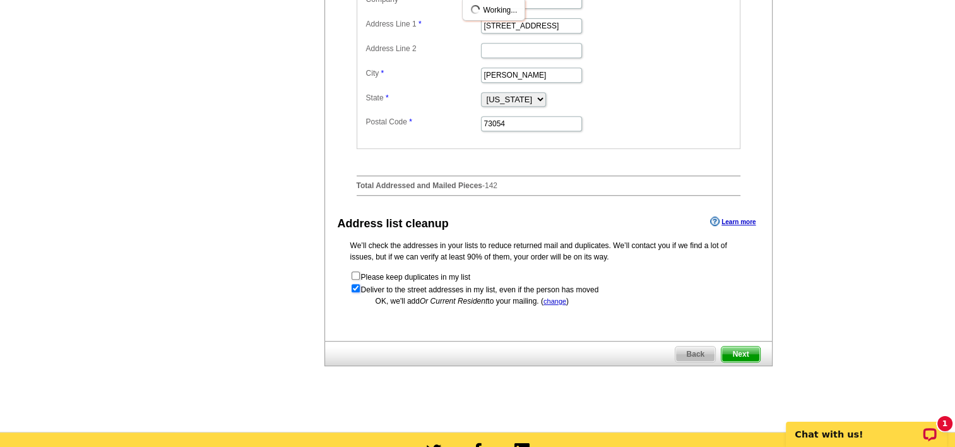
scroll to position [0, 0]
click at [355, 280] on input "checkbox" at bounding box center [356, 275] width 8 height 8
checkbox input "true"
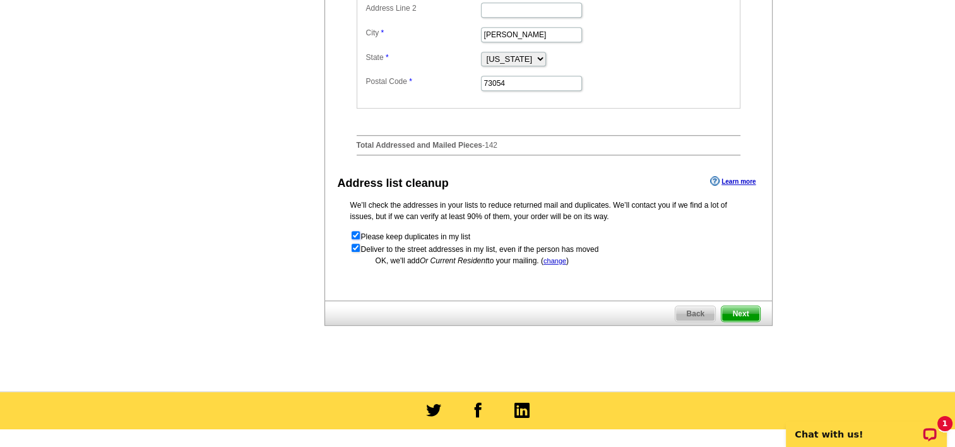
scroll to position [631, 0]
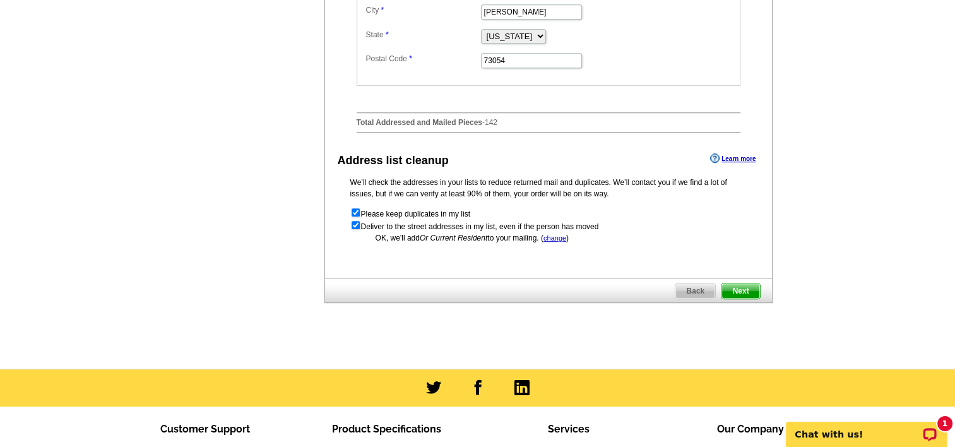
click at [742, 299] on span "Next" at bounding box center [741, 290] width 38 height 15
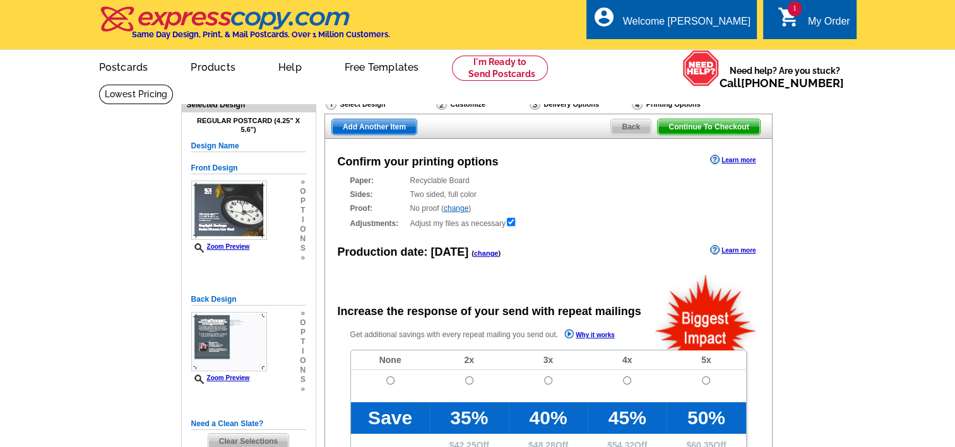
radio input "false"
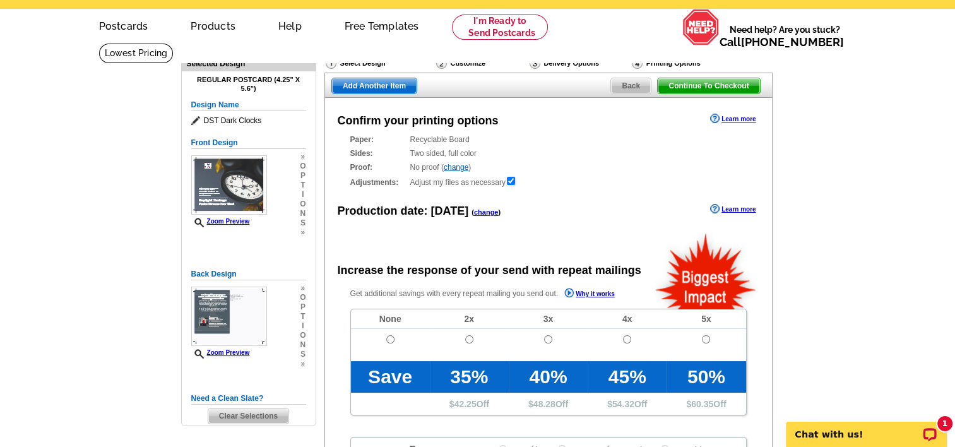
scroll to position [63, 0]
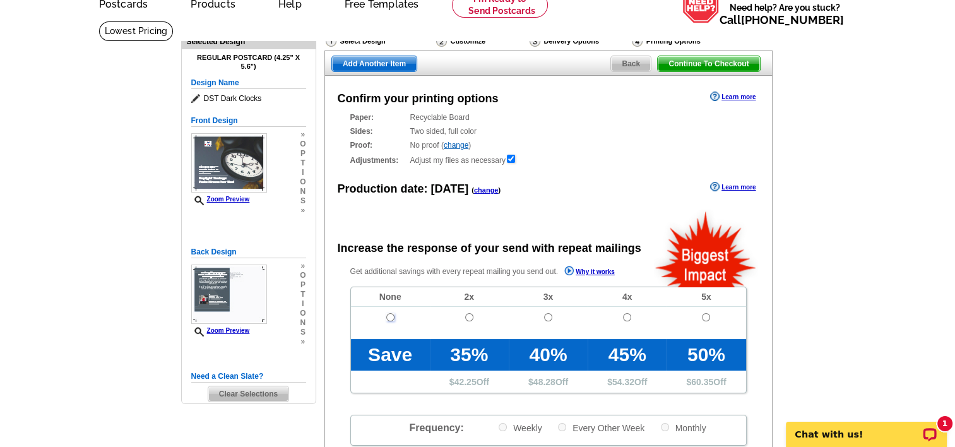
click at [389, 316] on input "radio" at bounding box center [390, 317] width 8 height 8
radio input "true"
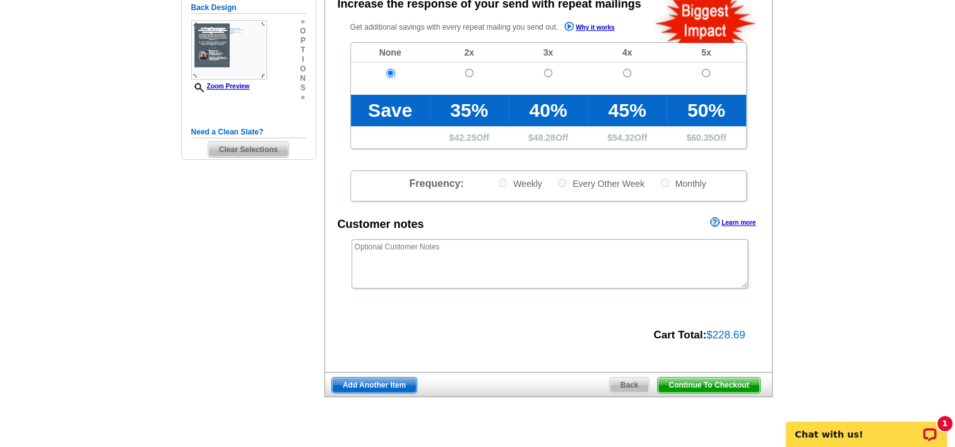
scroll to position [316, 0]
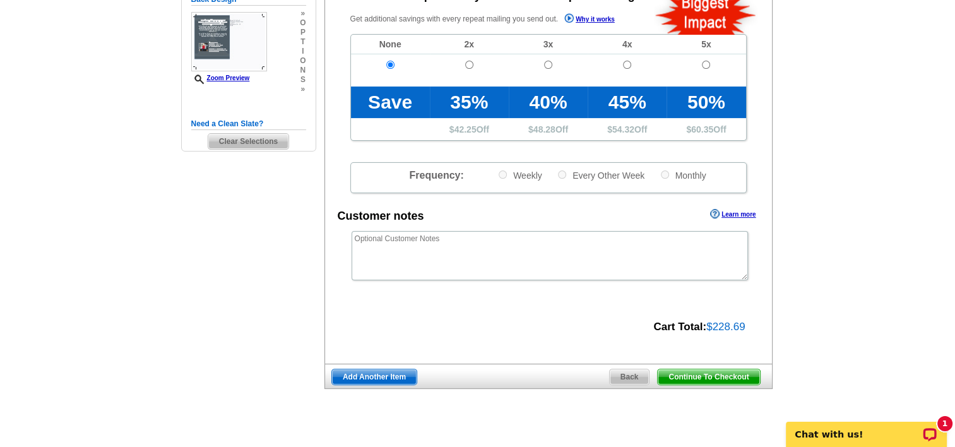
click at [698, 376] on span "Continue To Checkout" at bounding box center [709, 376] width 102 height 15
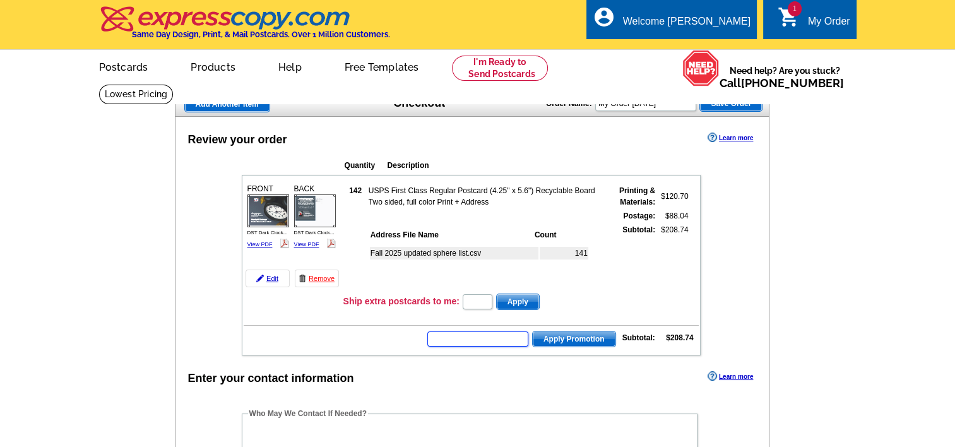
click at [497, 336] on input "text" at bounding box center [477, 338] width 101 height 15
click at [470, 333] on input "text" at bounding box center [477, 338] width 101 height 15
type input "SMS40m"
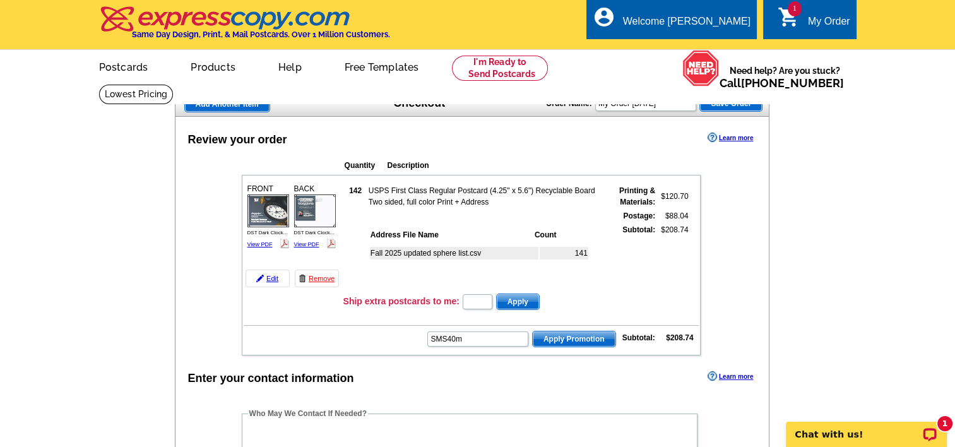
click at [564, 333] on span "Apply Promotion" at bounding box center [574, 338] width 83 height 15
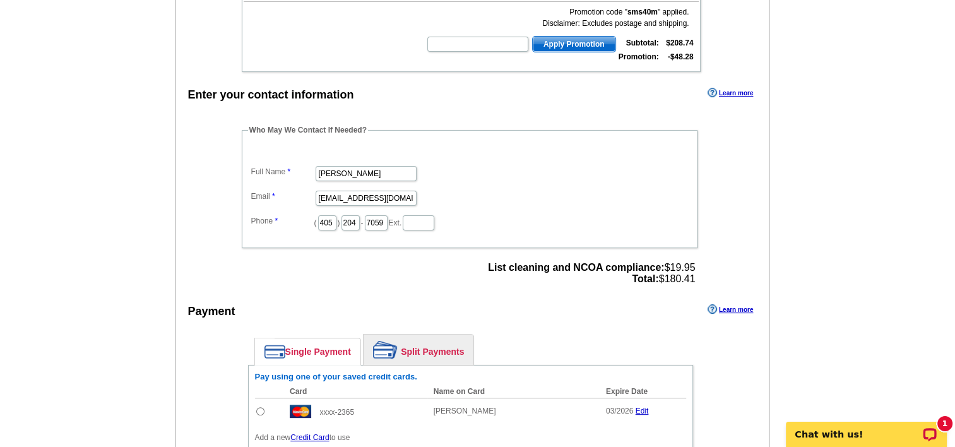
scroll to position [379, 0]
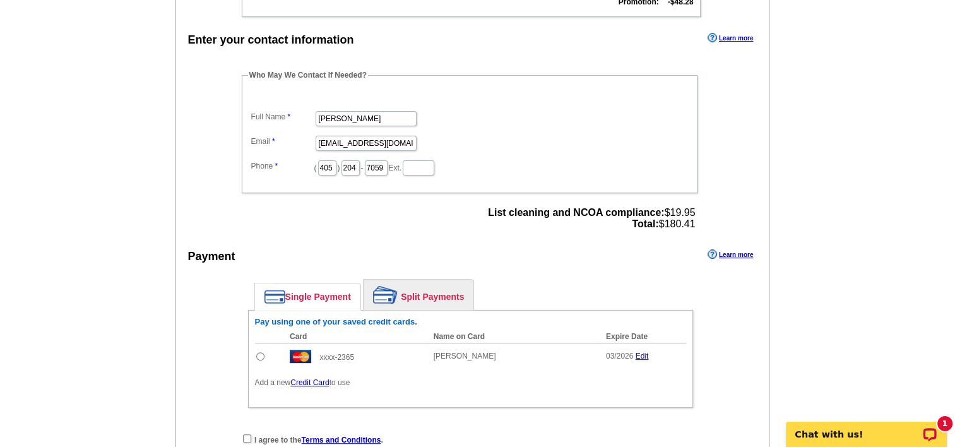
click at [260, 352] on input "radio" at bounding box center [260, 356] width 8 height 8
radio input "true"
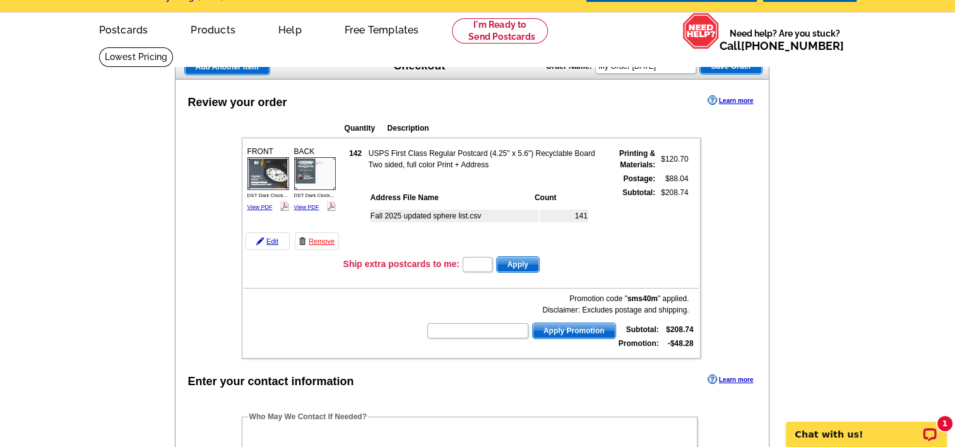
scroll to position [0, 0]
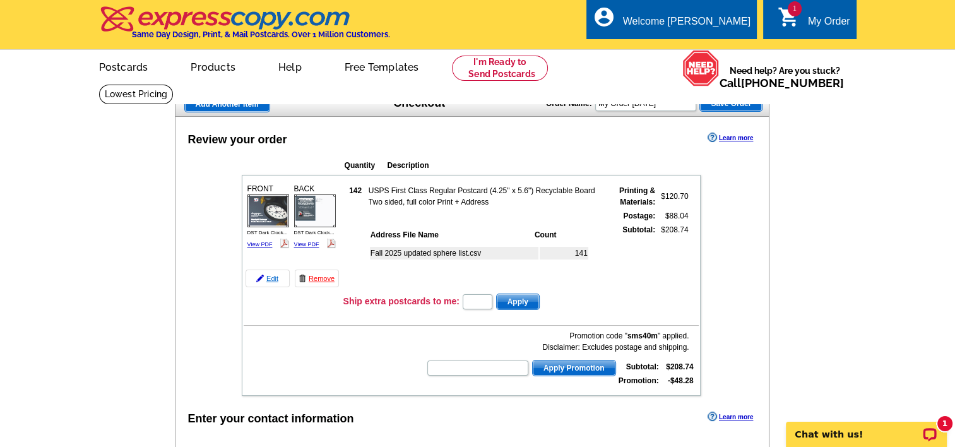
click at [268, 277] on link "Edit" at bounding box center [268, 279] width 44 height 18
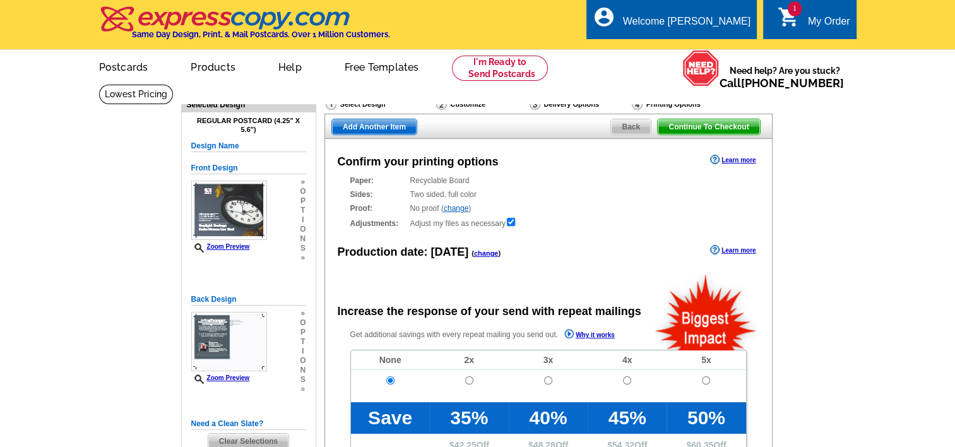
radio input "false"
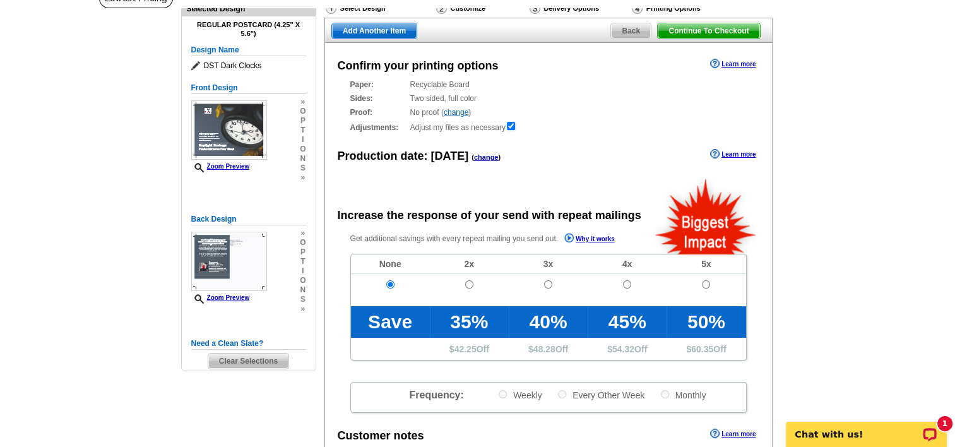
scroll to position [63, 0]
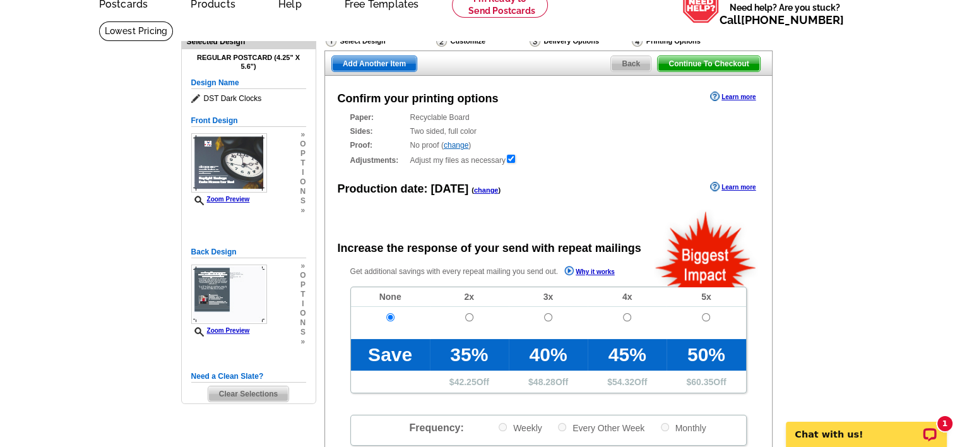
click at [481, 190] on link "change" at bounding box center [486, 190] width 25 height 8
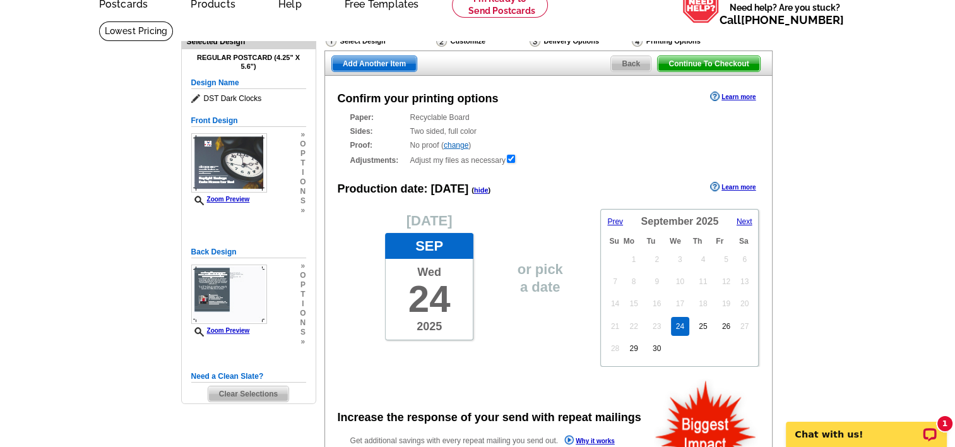
click at [743, 222] on span "Next" at bounding box center [745, 221] width 16 height 9
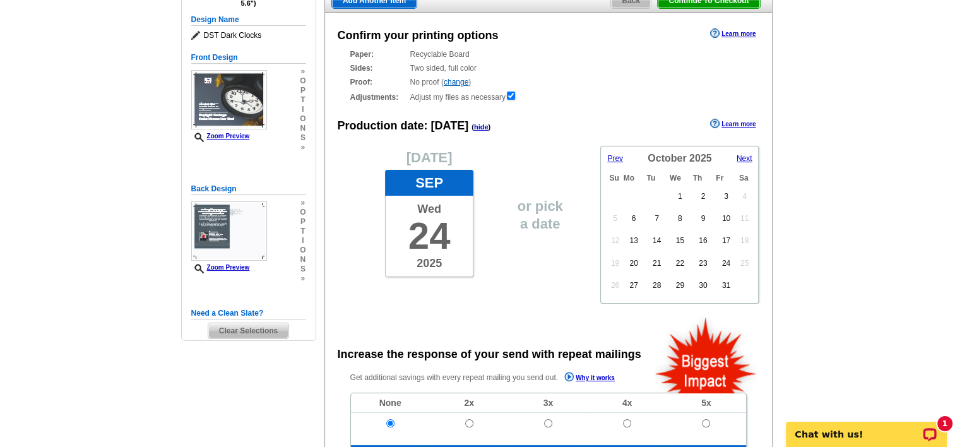
click at [737, 125] on link "Learn more" at bounding box center [732, 124] width 45 height 10
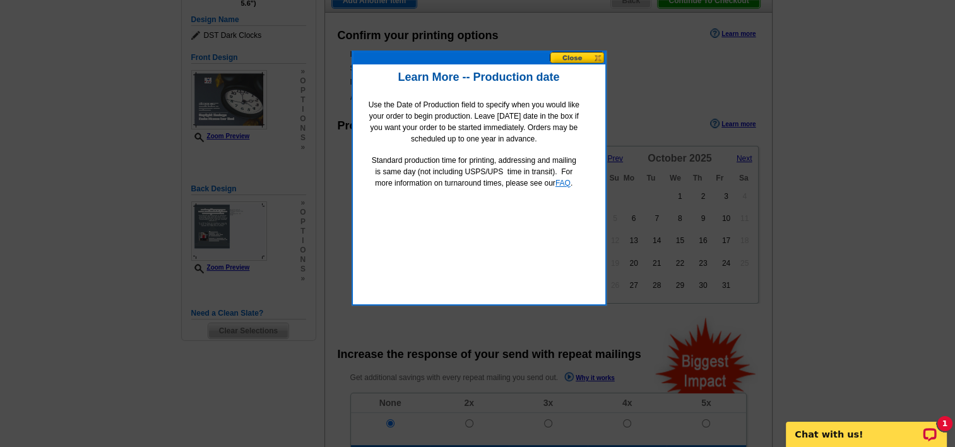
click at [566, 179] on link "FAQ" at bounding box center [563, 183] width 15 height 9
click at [583, 58] on button at bounding box center [578, 58] width 56 height 12
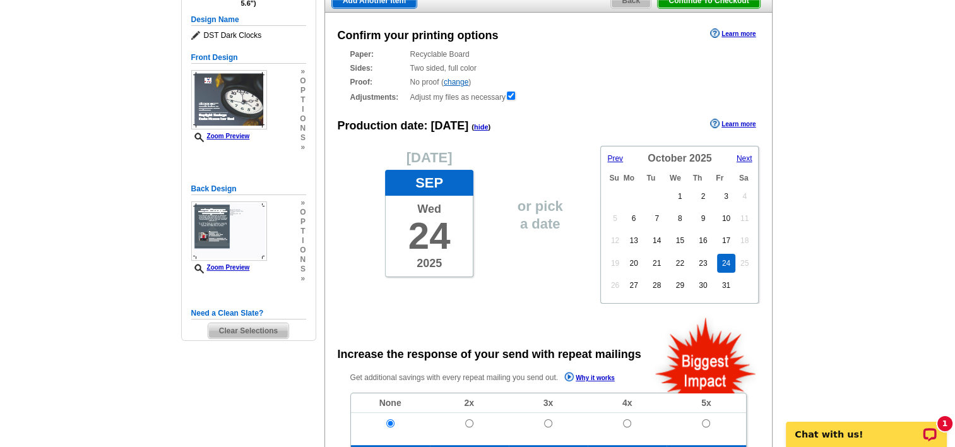
click at [725, 263] on link "24" at bounding box center [726, 263] width 18 height 19
click at [813, 270] on main "Need Help? call 800-260-5887, chat with support, or have our designers make som…" at bounding box center [477, 385] width 955 height 855
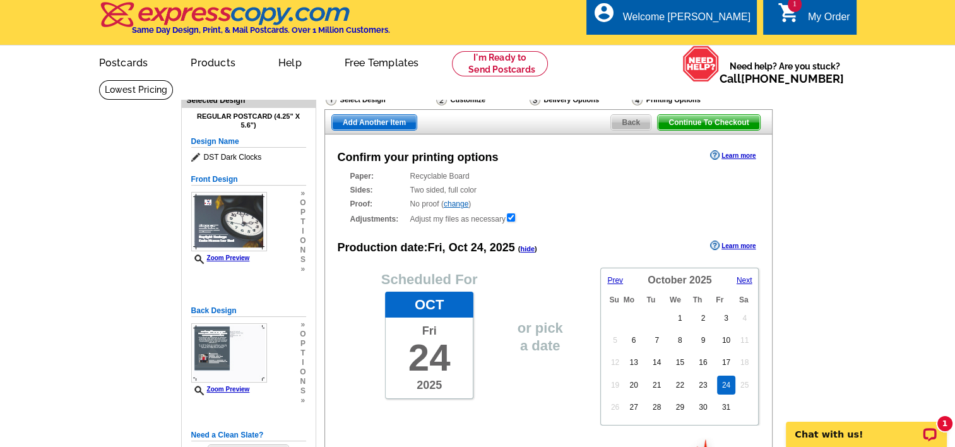
scroll to position [0, 0]
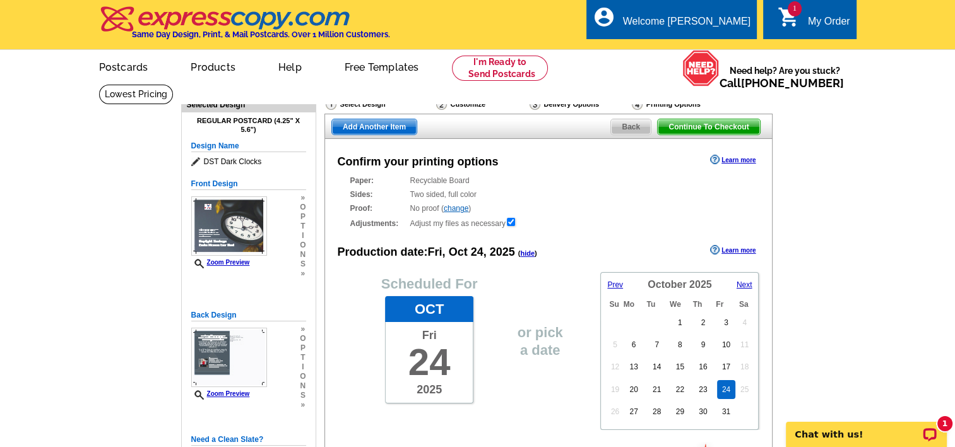
click at [725, 125] on span "Continue To Checkout" at bounding box center [709, 126] width 102 height 15
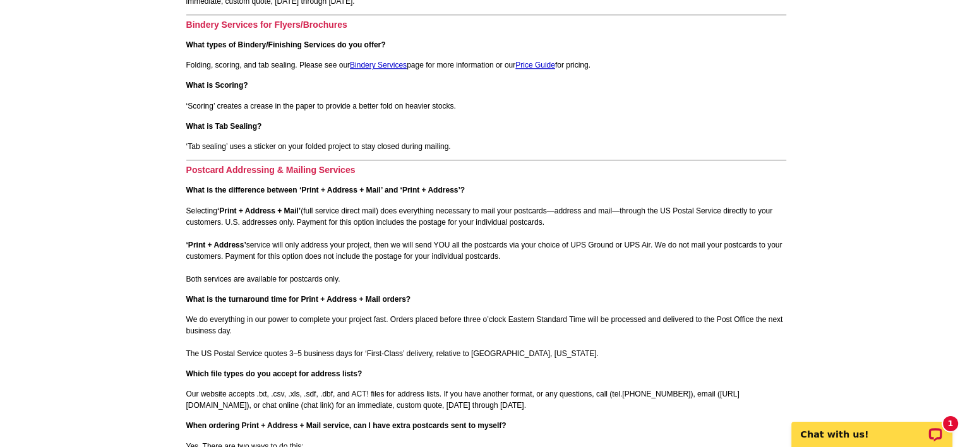
scroll to position [1010, 0]
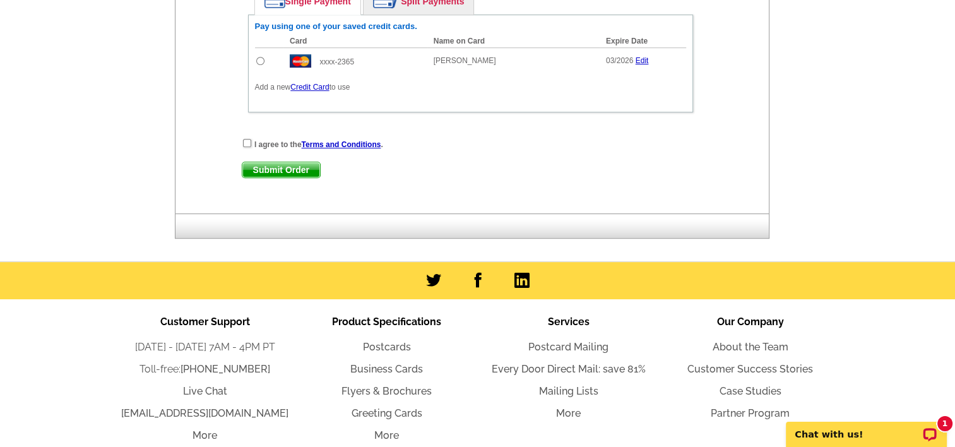
scroll to position [694, 0]
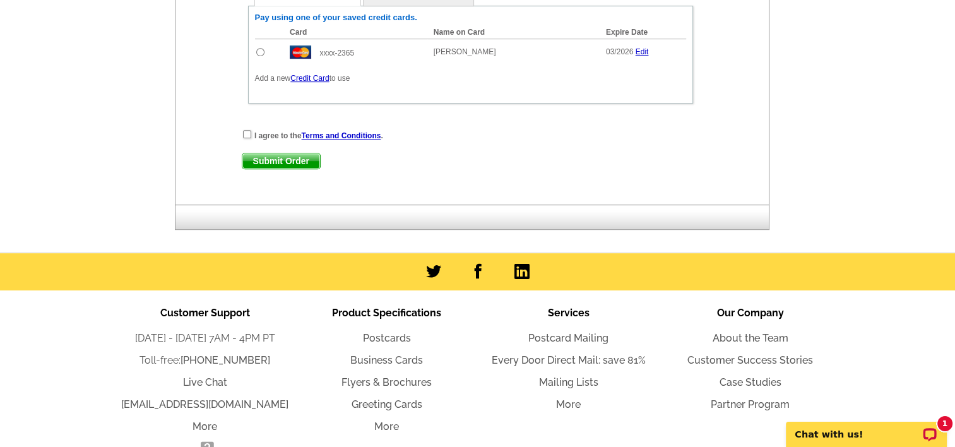
click at [258, 48] on input "radio" at bounding box center [260, 52] width 8 height 8
radio input "true"
click at [247, 134] on div "I agree to the Terms and Conditions ." at bounding box center [471, 135] width 458 height 13
click at [247, 130] on input "checkbox" at bounding box center [247, 134] width 8 height 8
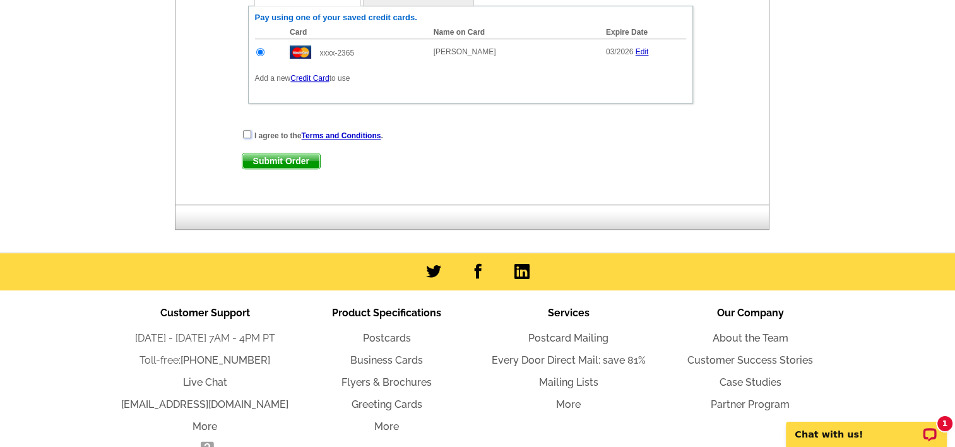
checkbox input "true"
click at [271, 153] on span "Submit Order" at bounding box center [281, 160] width 78 height 15
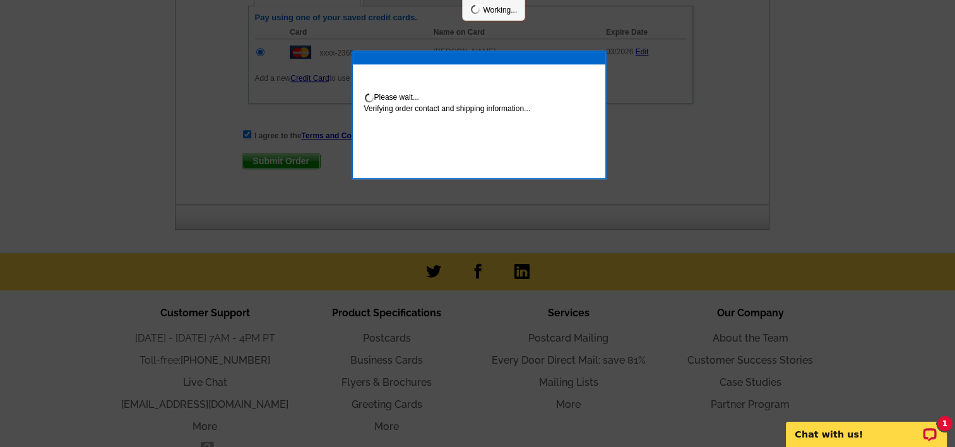
scroll to position [758, 0]
